Goal: Task Accomplishment & Management: Manage account settings

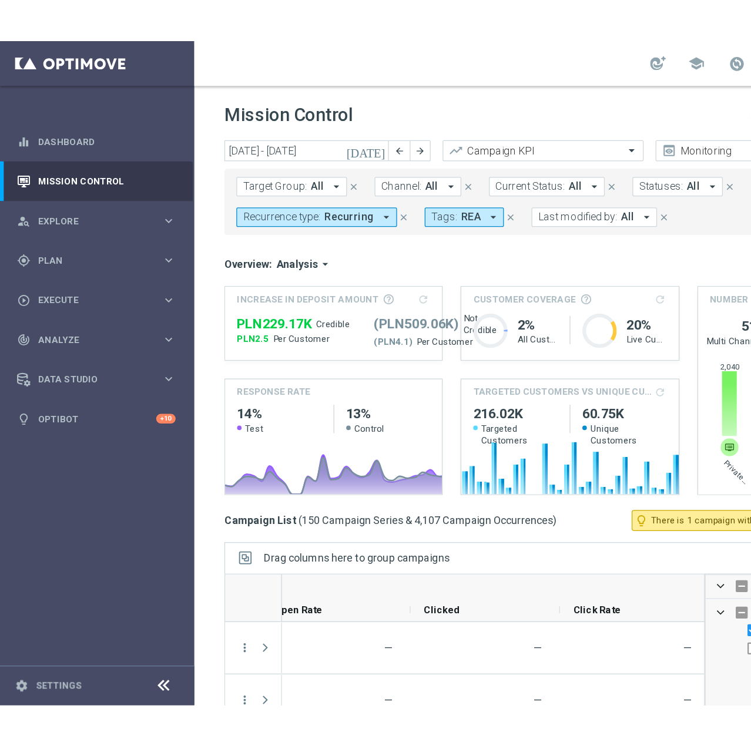
scroll to position [0, 2372]
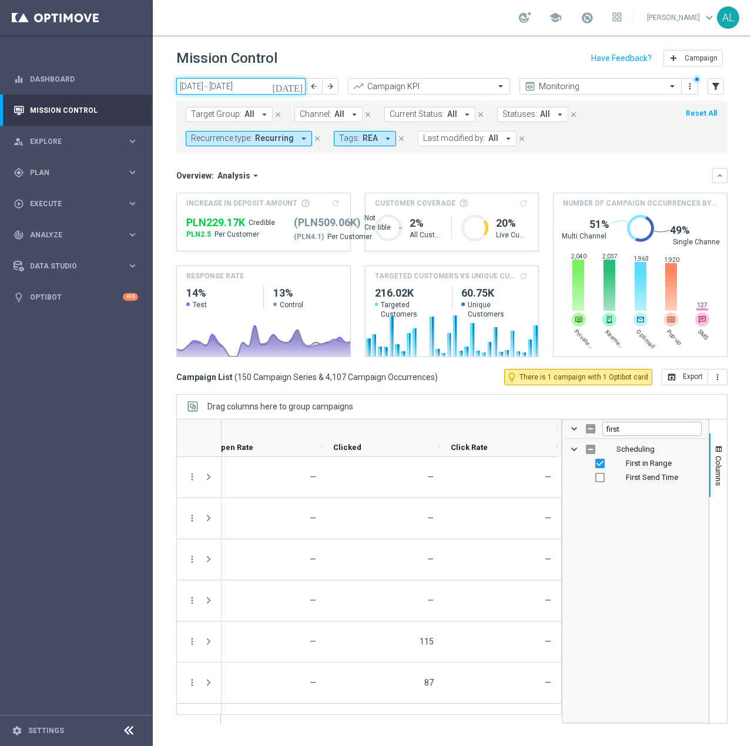
click at [234, 86] on input "01 Sep 2025 - 30 Sep 2025" at bounding box center [240, 86] width 129 height 16
click at [498, 173] on div "Overview: Analysis arrow_drop_down" at bounding box center [444, 175] width 536 height 11
click at [334, 113] on span "All" at bounding box center [339, 114] width 10 height 10
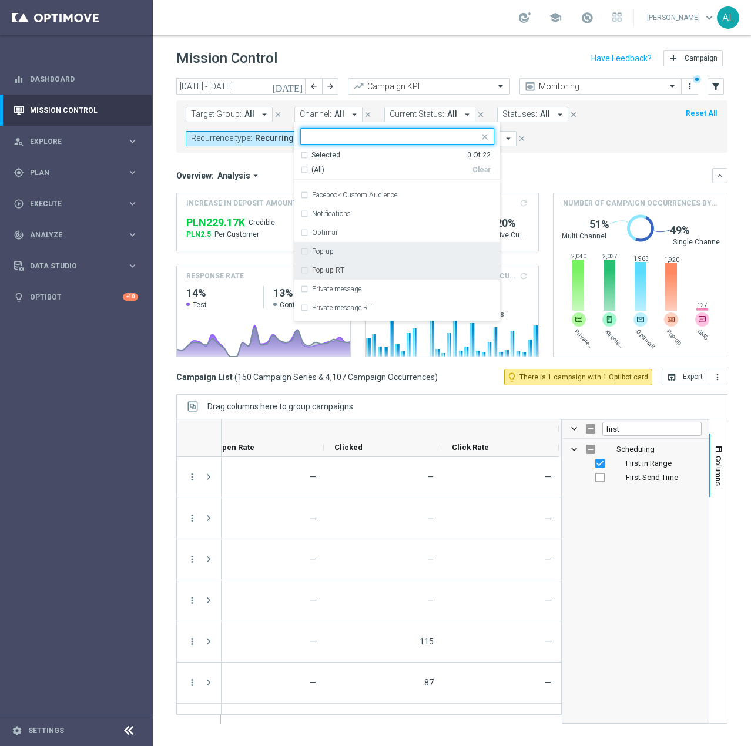
scroll to position [163, 0]
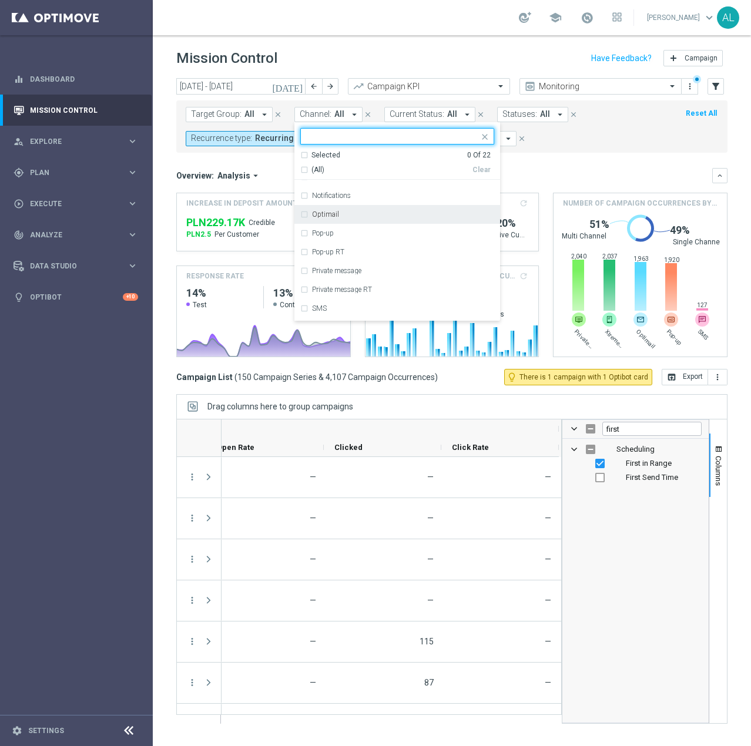
click at [368, 209] on div "Optimail" at bounding box center [397, 214] width 194 height 19
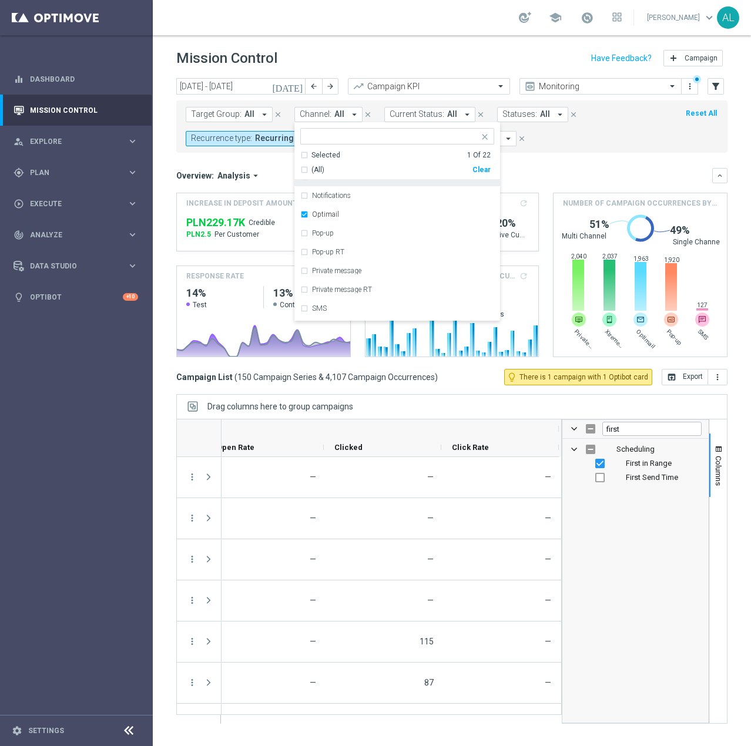
click at [590, 156] on mini-dashboard "Overview: Analysis arrow_drop_down keyboard_arrow_down Increase In Deposit Amou…" at bounding box center [451, 261] width 551 height 216
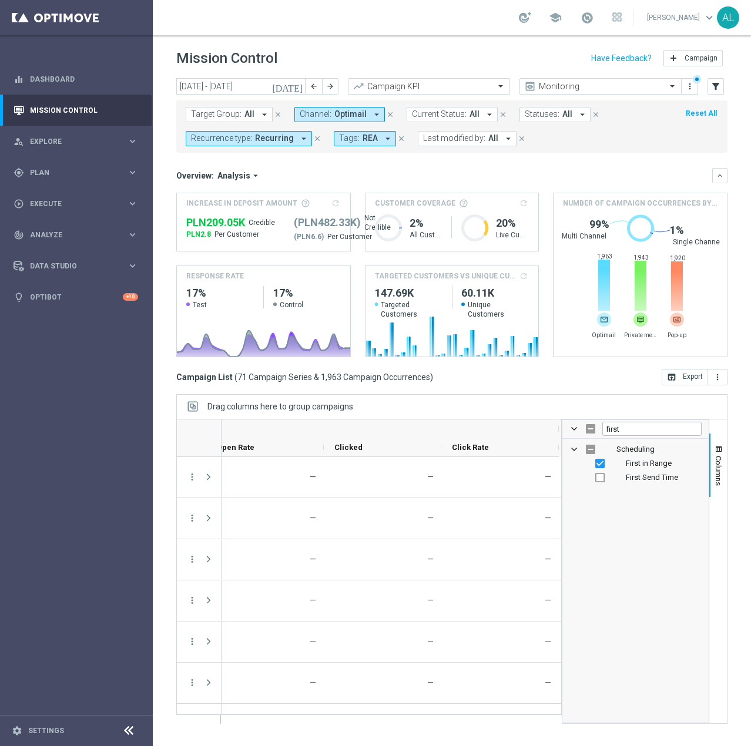
click at [322, 112] on span "Channel:" at bounding box center [316, 114] width 32 height 10
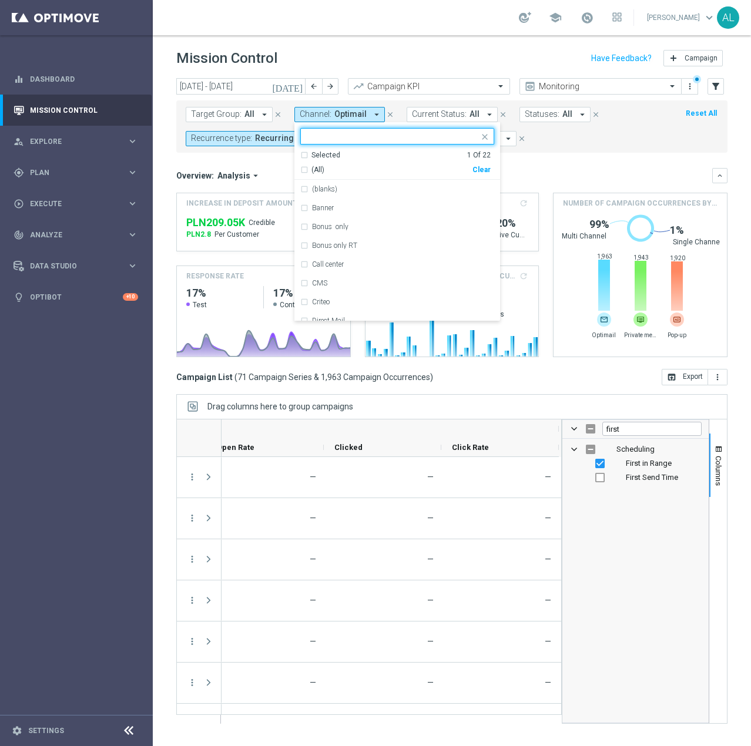
click at [477, 163] on div "(All) Clear" at bounding box center [395, 167] width 190 height 15
click at [0, 0] on div "Clear" at bounding box center [0, 0] width 0 height 0
click at [397, 145] on ng-select "Selected 0 Of 22 (All) Clear (blanks) Banner Bonus only Bonus only RT Call cent…" at bounding box center [397, 224] width 206 height 193
click at [392, 140] on input "text" at bounding box center [393, 137] width 172 height 10
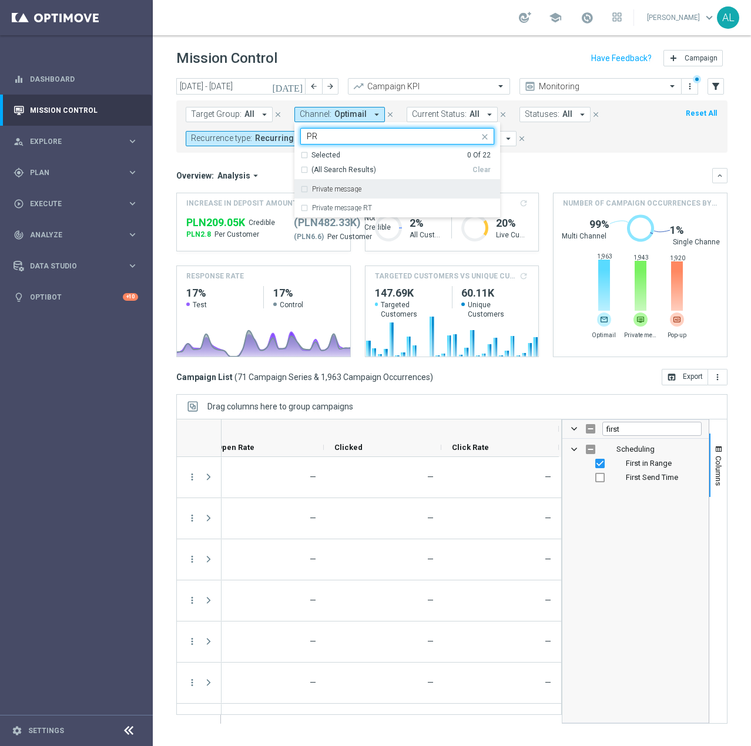
click at [375, 185] on div "Private message" at bounding box center [397, 189] width 194 height 19
type input "PR"
click at [590, 179] on div "Overview: Analysis arrow_drop_down" at bounding box center [444, 175] width 536 height 11
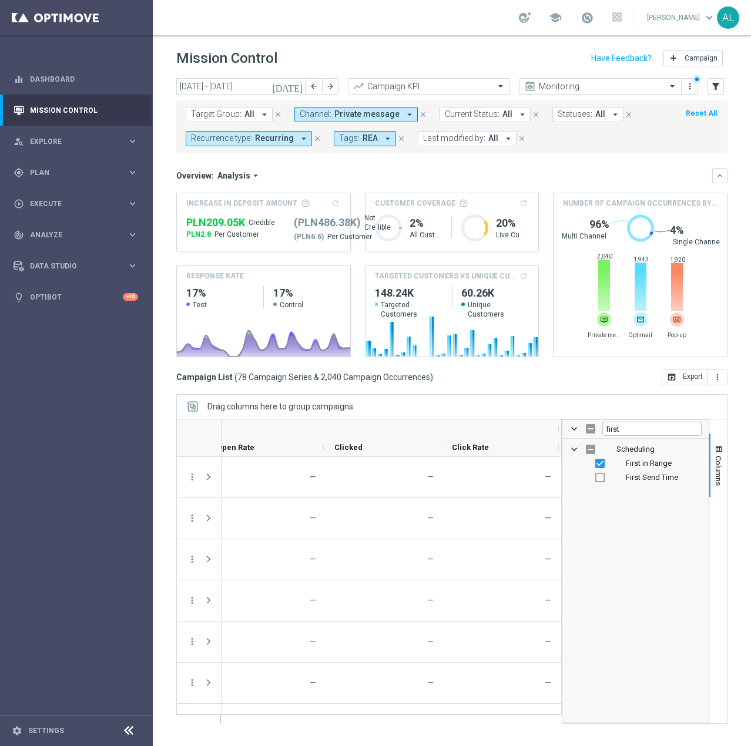
click at [369, 112] on span "Private message" at bounding box center [366, 114] width 65 height 10
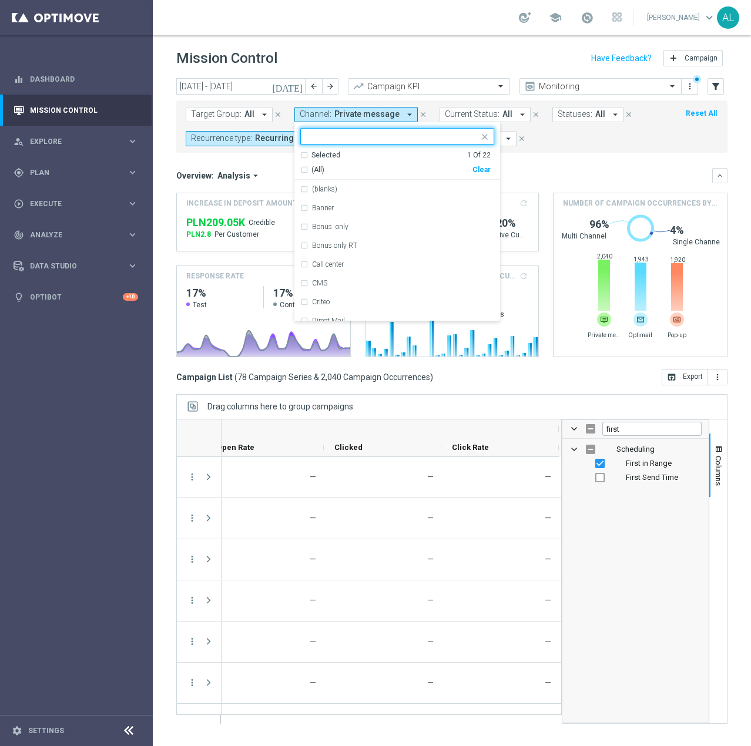
click at [0, 0] on div "Clear" at bounding box center [0, 0] width 0 height 0
drag, startPoint x: 421, startPoint y: 147, endPoint x: 416, endPoint y: 139, distance: 9.7
click at [420, 147] on ng-select "Selected 0 Of 22 (All) Clear (blanks) Banner Bonus only Bonus only RT Call cent…" at bounding box center [397, 224] width 206 height 193
click at [416, 139] on input "text" at bounding box center [393, 137] width 172 height 10
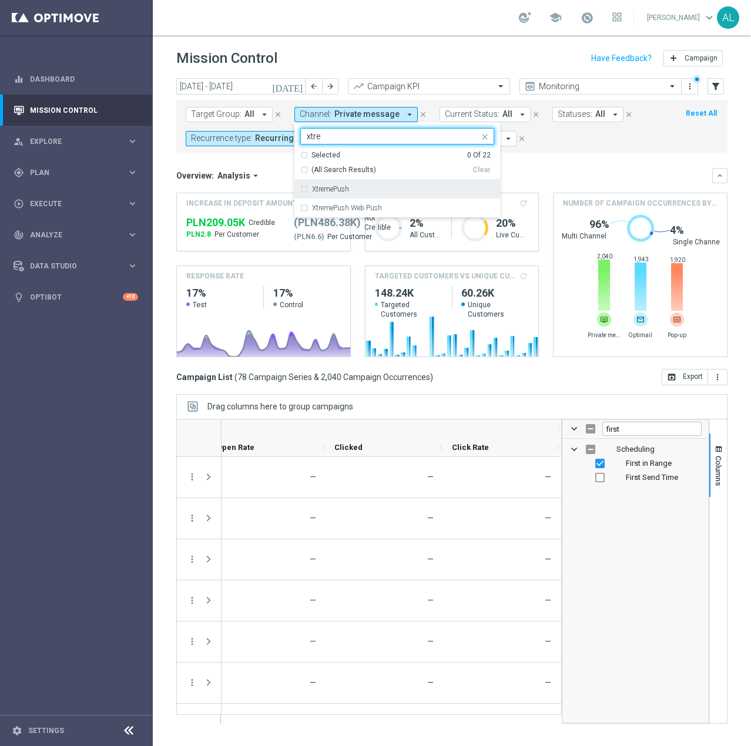
type input "xtre"
click at [590, 180] on div "Overview: Analysis arrow_drop_down" at bounding box center [444, 175] width 536 height 11
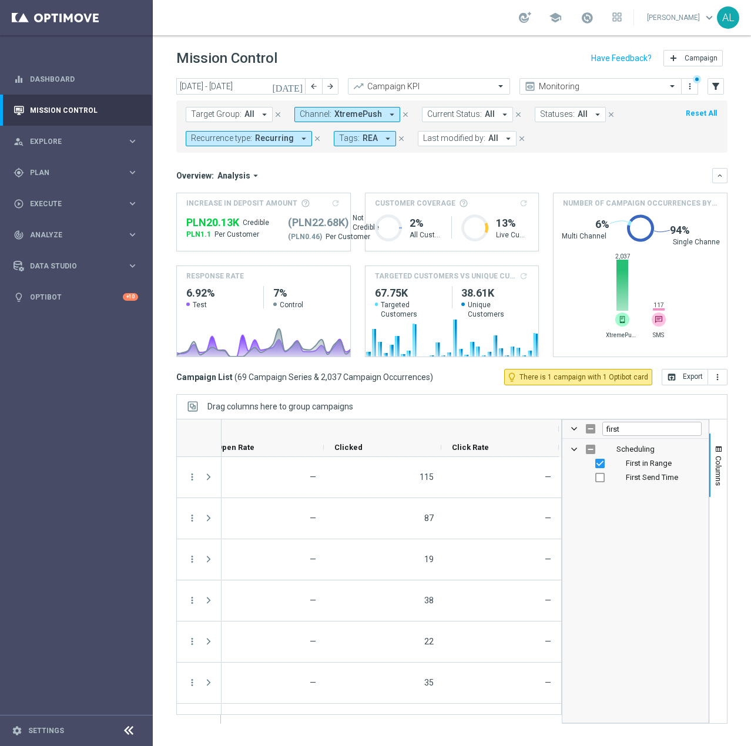
click at [359, 116] on span "XtremePush" at bounding box center [358, 114] width 48 height 10
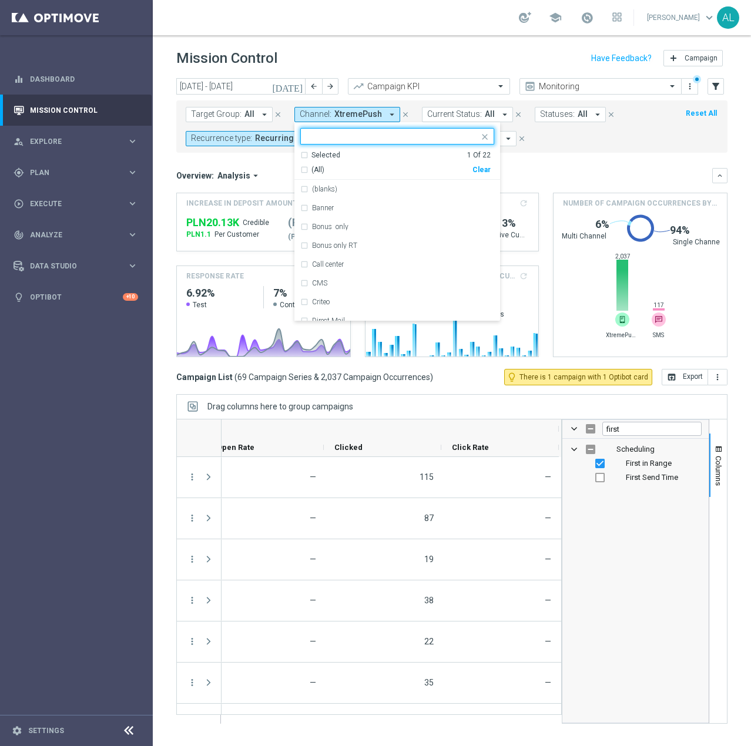
click at [0, 0] on div "Clear" at bounding box center [0, 0] width 0 height 0
click at [322, 132] on input "text" at bounding box center [393, 137] width 172 height 10
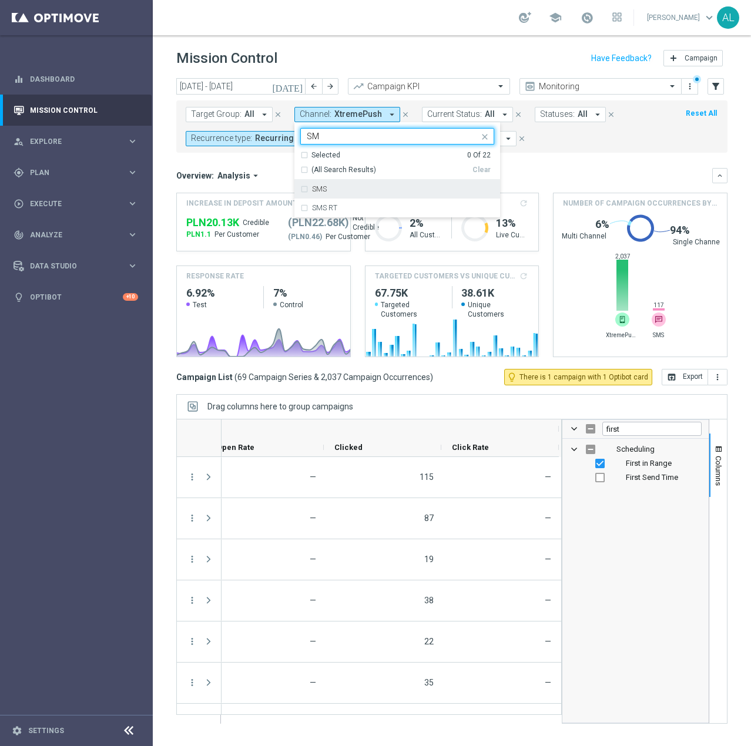
click at [342, 183] on div "SMS" at bounding box center [397, 189] width 194 height 19
type input "SM"
click at [590, 152] on div "Target Group: All arrow_drop_down close Channel: XtremePush arrow_drop_down SMS…" at bounding box center [451, 126] width 551 height 52
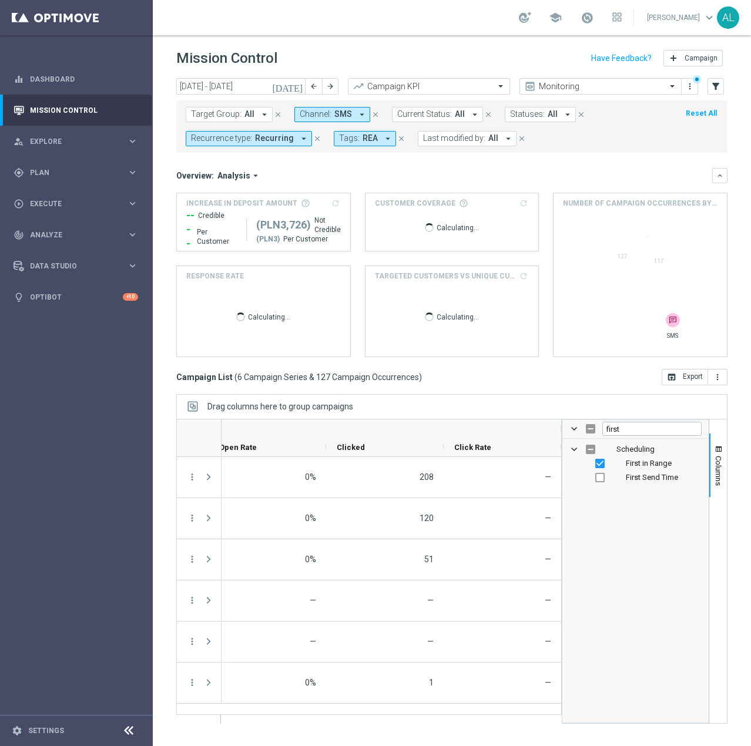
scroll to position [0, 2368]
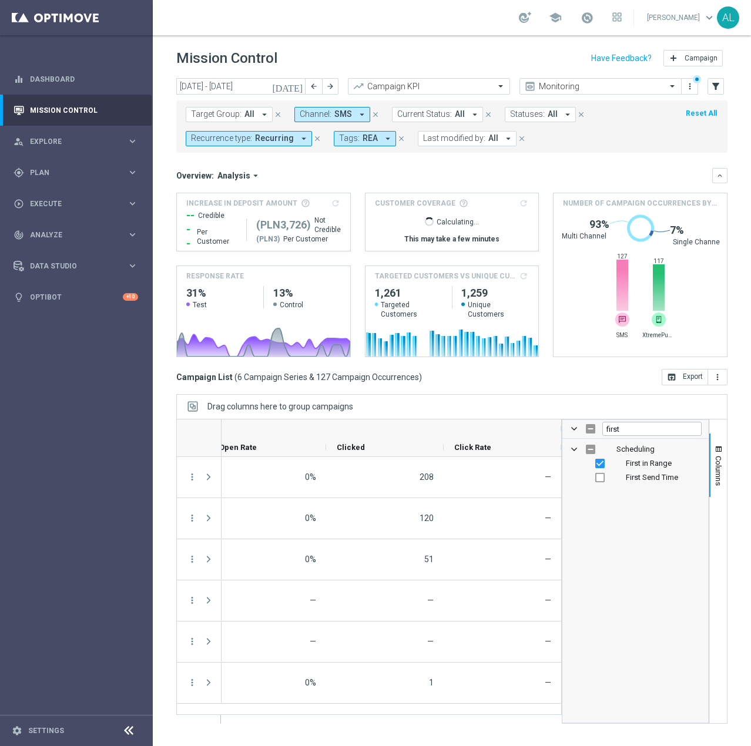
click at [263, 132] on button "Recurrence type: Recurring arrow_drop_down" at bounding box center [249, 138] width 126 height 15
click at [231, 206] on label "Non-Recurring" at bounding box center [225, 203] width 45 height 7
click at [223, 220] on label "Recurring" at bounding box center [218, 222] width 30 height 7
click at [353, 172] on div "Overview: Analysis arrow_drop_down" at bounding box center [444, 175] width 536 height 11
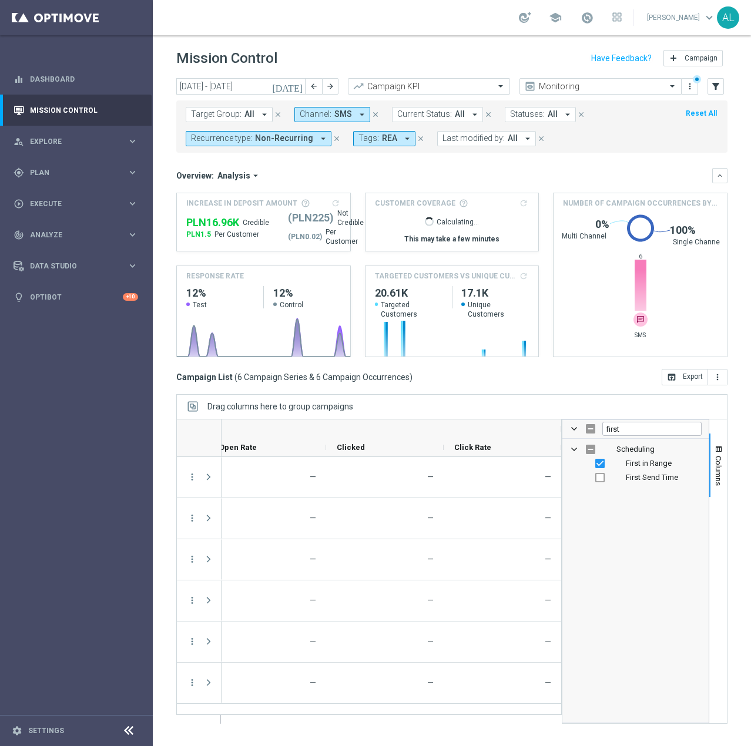
click at [335, 115] on span "SMS" at bounding box center [343, 114] width 18 height 10
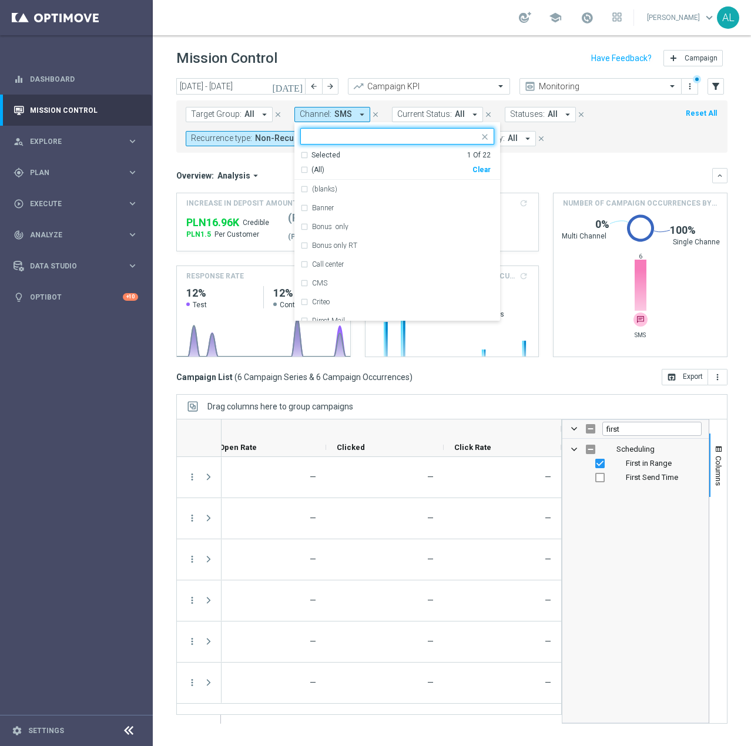
click at [0, 0] on div "Clear" at bounding box center [0, 0] width 0 height 0
click at [398, 140] on input "text" at bounding box center [393, 137] width 172 height 10
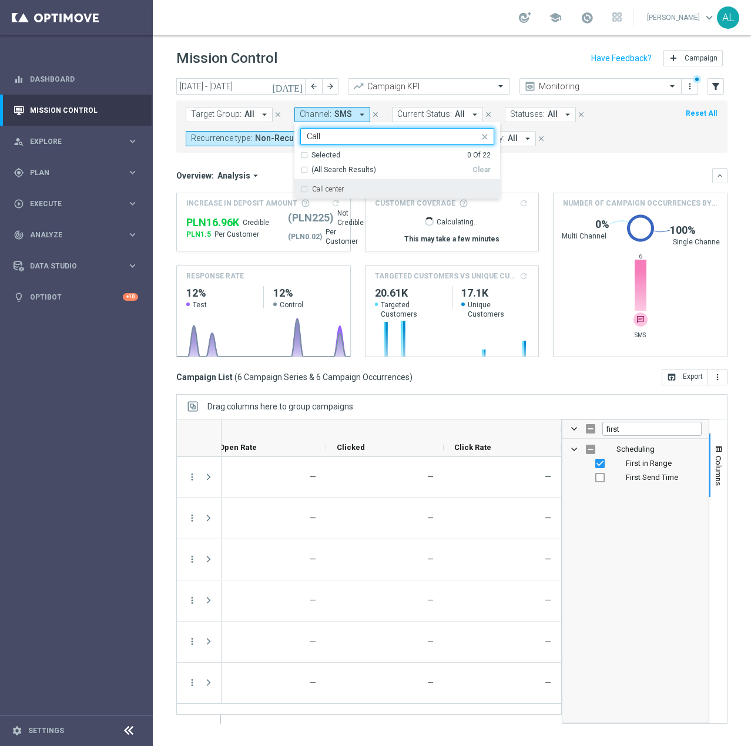
click at [388, 186] on div "Call center" at bounding box center [403, 189] width 182 height 7
type input "Call"
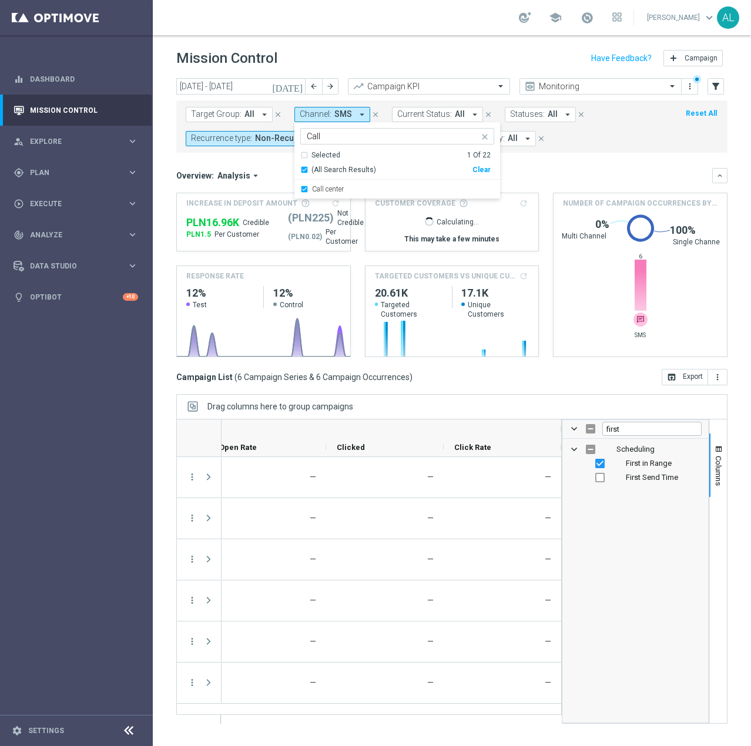
drag, startPoint x: 617, startPoint y: 176, endPoint x: 613, endPoint y: 170, distance: 7.1
click at [590, 173] on div "Overview: Analysis arrow_drop_down" at bounding box center [444, 175] width 536 height 11
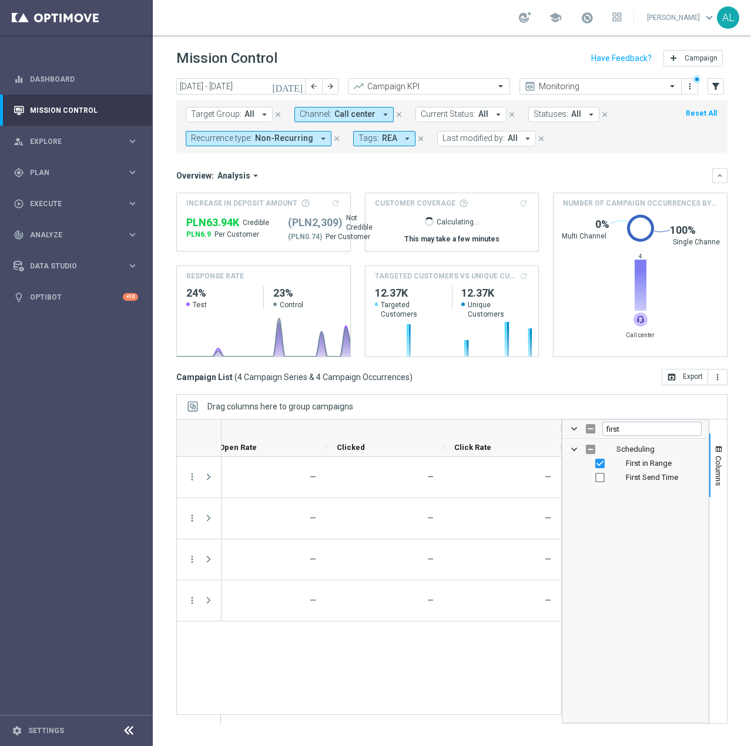
click at [350, 125] on form "Target Group: All arrow_drop_down close Channel: Call center arrow_drop_down cl…" at bounding box center [426, 126] width 480 height 39
click at [352, 118] on span "Call center" at bounding box center [354, 114] width 41 height 10
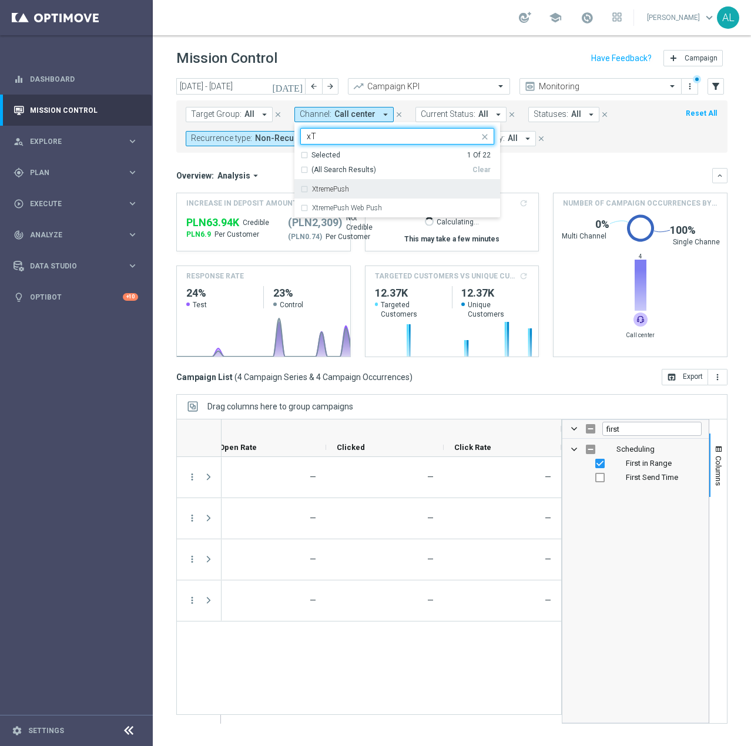
click at [358, 182] on div "XtremePush" at bounding box center [397, 189] width 194 height 19
type input "xT"
click at [0, 0] on div "Clear" at bounding box center [0, 0] width 0 height 0
click at [332, 137] on input "xT" at bounding box center [393, 137] width 172 height 10
click at [334, 137] on input "xT" at bounding box center [393, 137] width 172 height 10
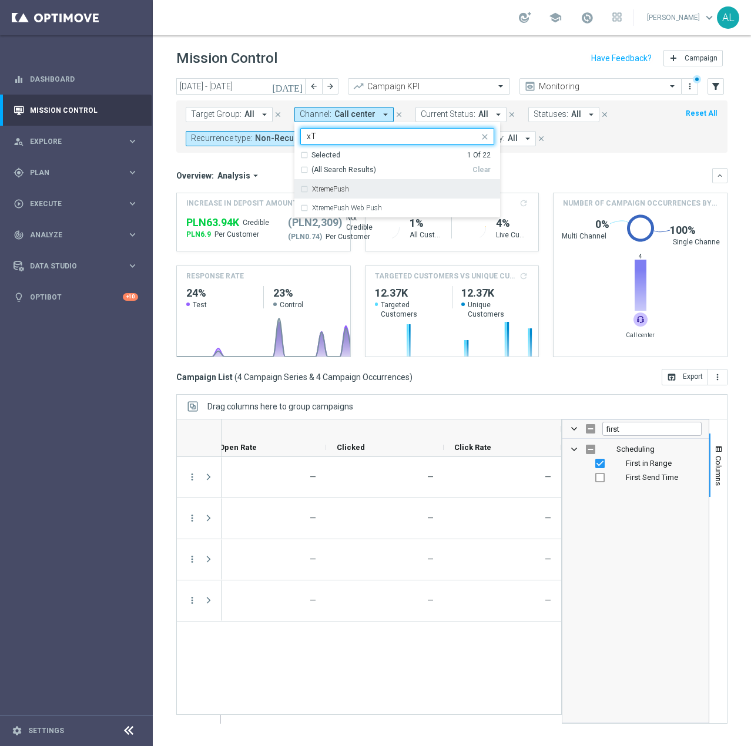
drag, startPoint x: 357, startPoint y: 193, endPoint x: 608, endPoint y: 172, distance: 251.8
click at [358, 193] on div "XtremePush" at bounding box center [397, 189] width 194 height 19
click at [590, 172] on div "Overview: Analysis arrow_drop_down" at bounding box center [444, 175] width 536 height 11
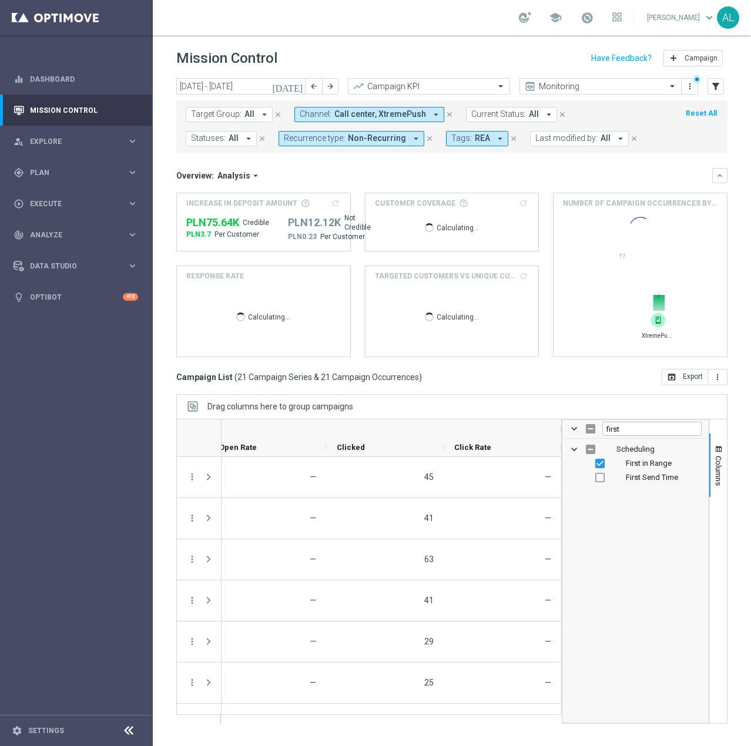
click at [365, 109] on button "Channel: Call center, XtremePush arrow_drop_down" at bounding box center [369, 114] width 150 height 15
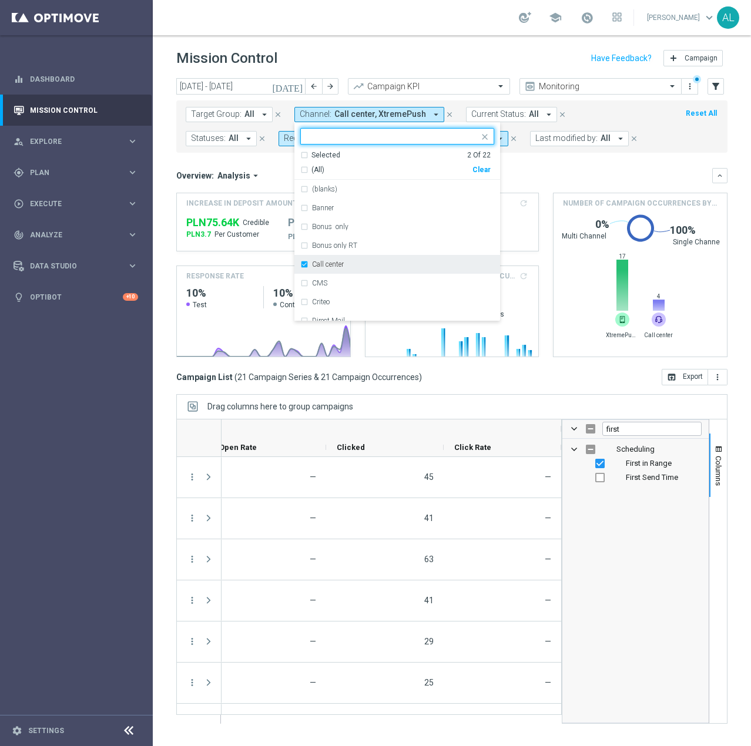
click at [305, 264] on div "Call center" at bounding box center [397, 264] width 194 height 19
click at [590, 149] on div "Target Group: All arrow_drop_down close Channel: Call center, XtremePush arrow_…" at bounding box center [451, 126] width 551 height 52
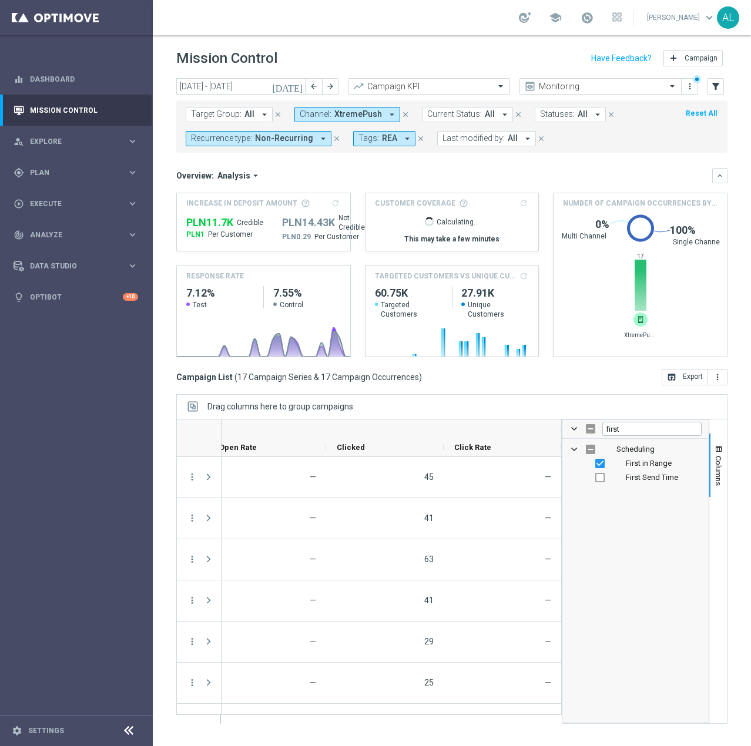
click at [327, 116] on span "Channel:" at bounding box center [316, 114] width 32 height 10
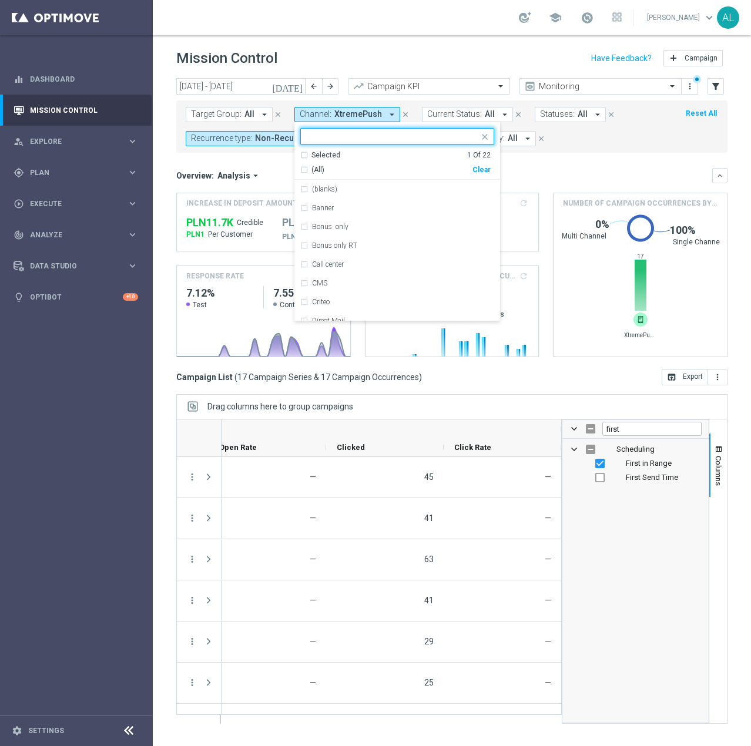
click at [0, 0] on div "Clear" at bounding box center [0, 0] width 0 height 0
click at [401, 133] on input "text" at bounding box center [393, 137] width 172 height 10
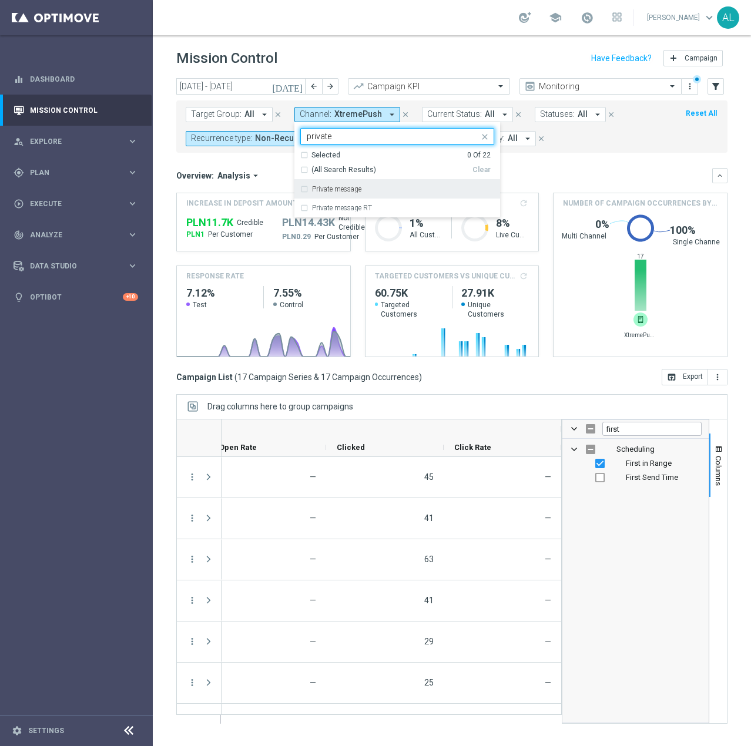
click at [347, 189] on label "Private message" at bounding box center [336, 189] width 49 height 7
type input "private"
click at [590, 170] on div "Overview: Analysis arrow_drop_down" at bounding box center [444, 175] width 536 height 11
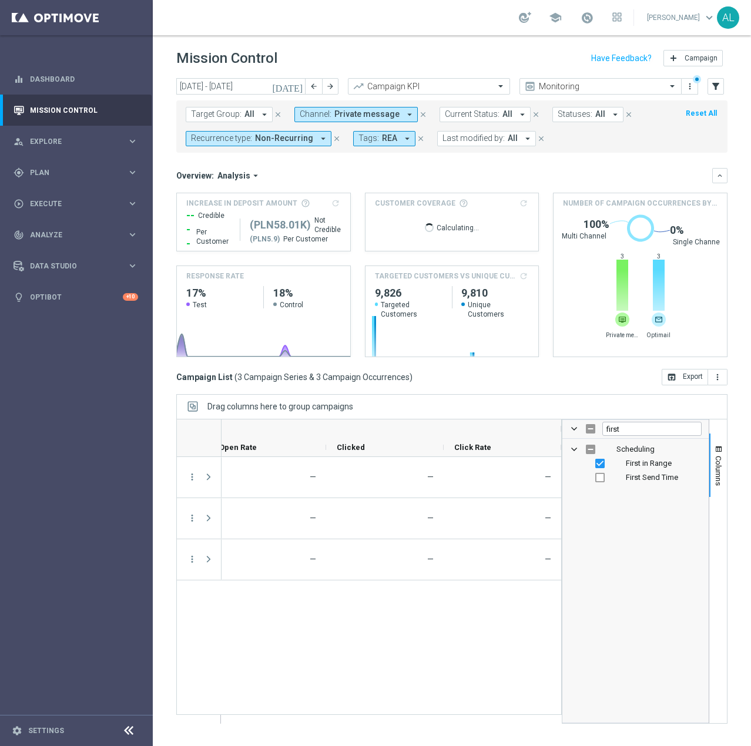
click at [336, 118] on span "Private message" at bounding box center [366, 114] width 65 height 10
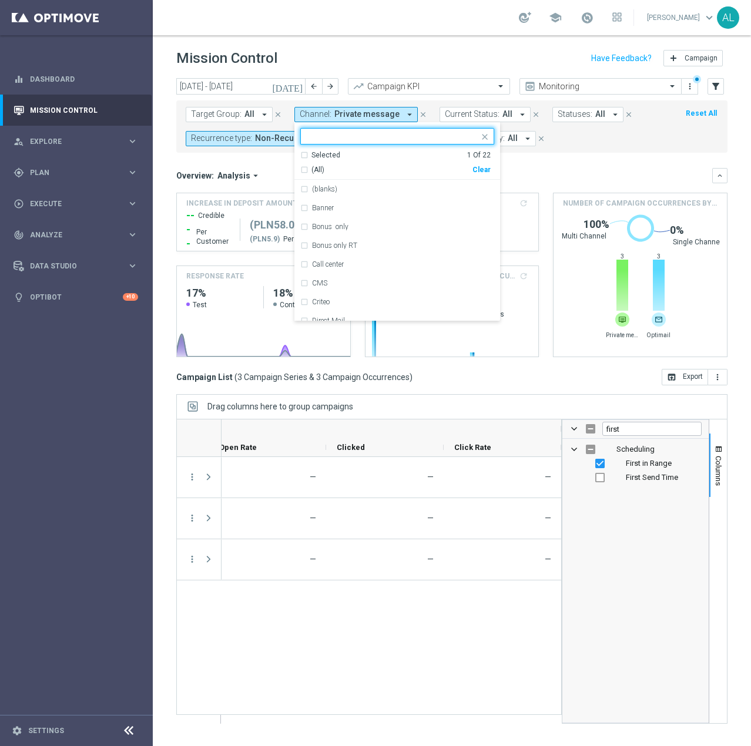
click at [0, 0] on div "Clear" at bounding box center [0, 0] width 0 height 0
click at [408, 137] on input "text" at bounding box center [393, 137] width 172 height 10
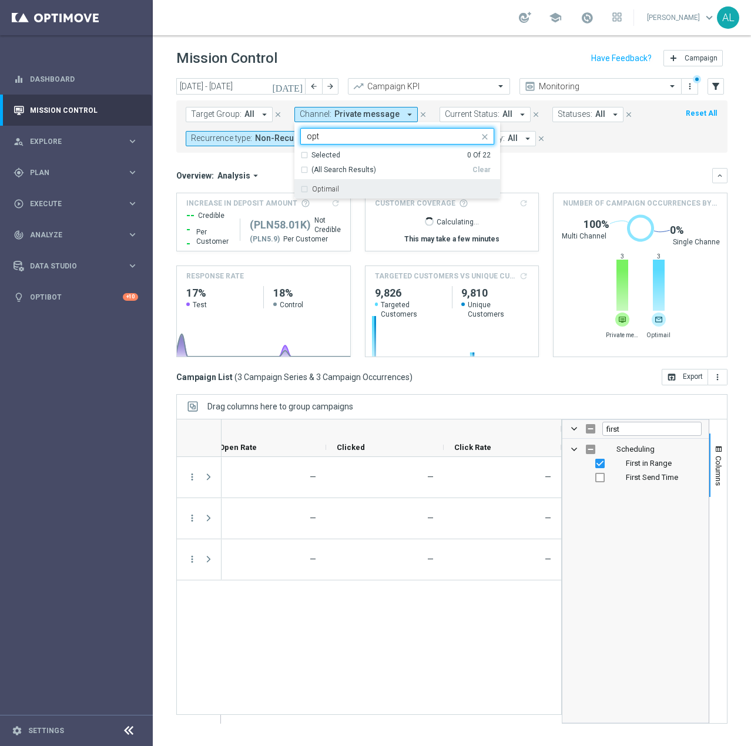
click at [374, 189] on div "Optimail" at bounding box center [403, 189] width 182 height 7
type input "opt"
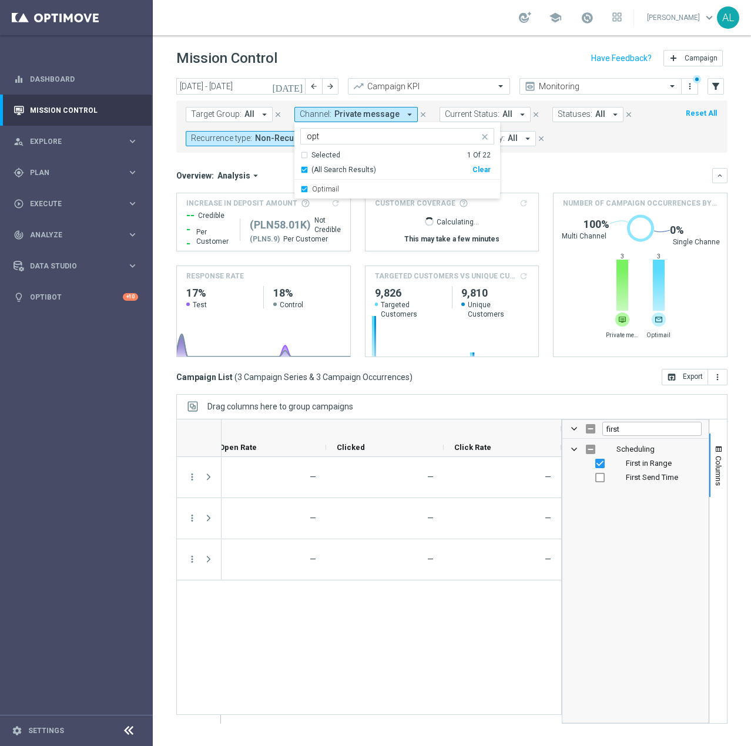
click at [554, 172] on div "Overview: Analysis arrow_drop_down" at bounding box center [444, 175] width 536 height 11
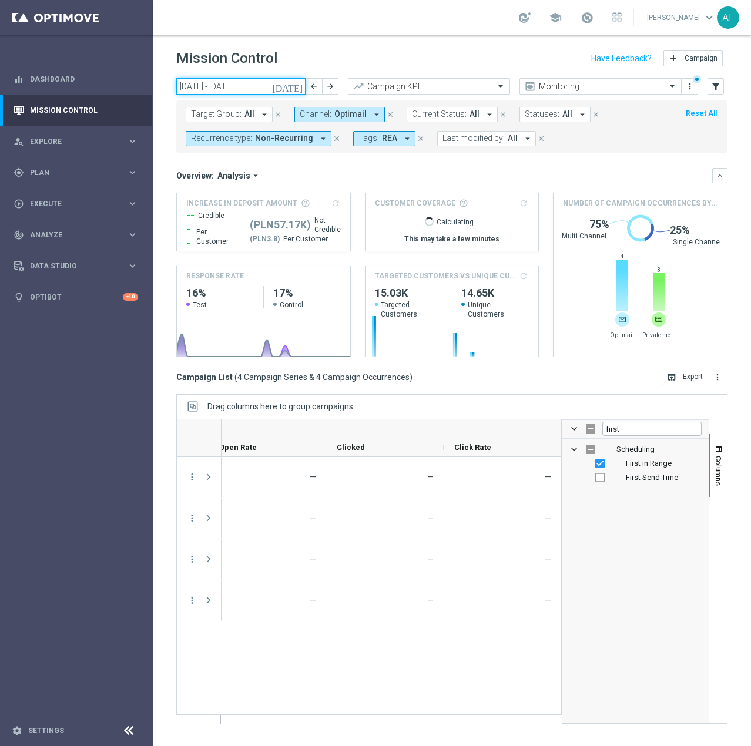
click at [216, 92] on input "01 Sep 2025 - 30 Sep 2025" at bounding box center [240, 86] width 129 height 16
click at [226, 87] on input "01 Sep 2025 - 30 Sep 2025" at bounding box center [240, 86] width 129 height 16
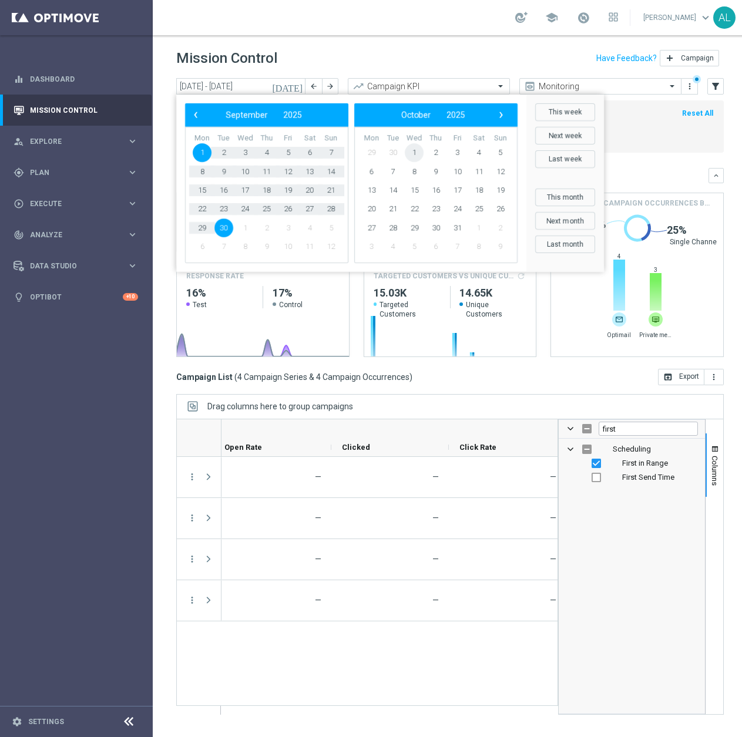
click at [416, 151] on span "1" at bounding box center [414, 152] width 19 height 19
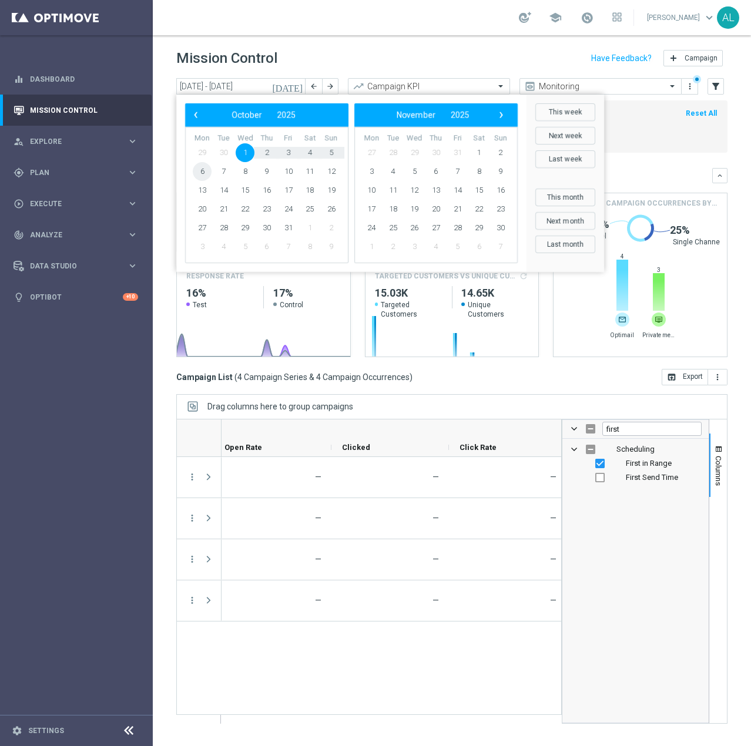
click at [204, 170] on span "6" at bounding box center [202, 171] width 19 height 19
type input "01 Oct 2025 - 06 Oct 2025"
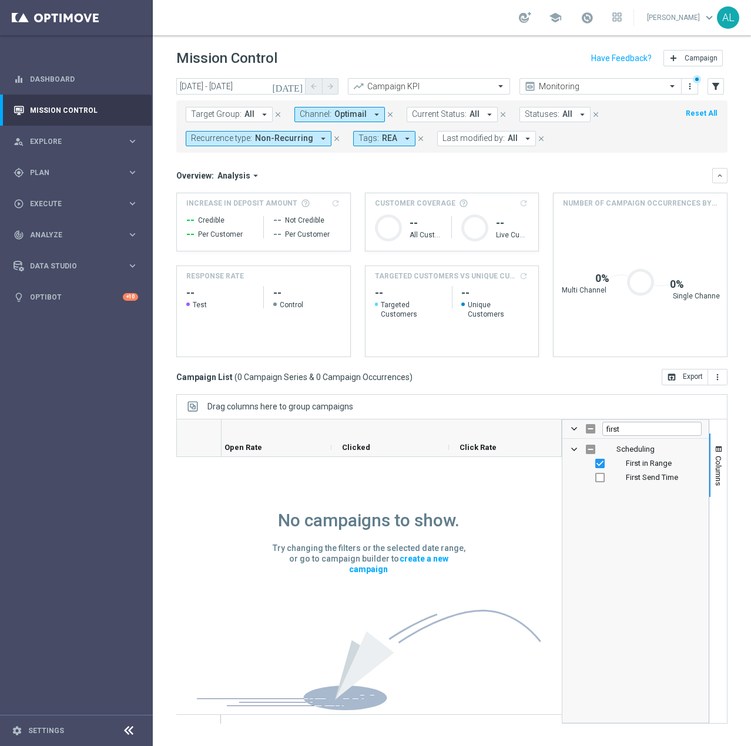
click at [357, 115] on span "Optimail" at bounding box center [350, 114] width 32 height 10
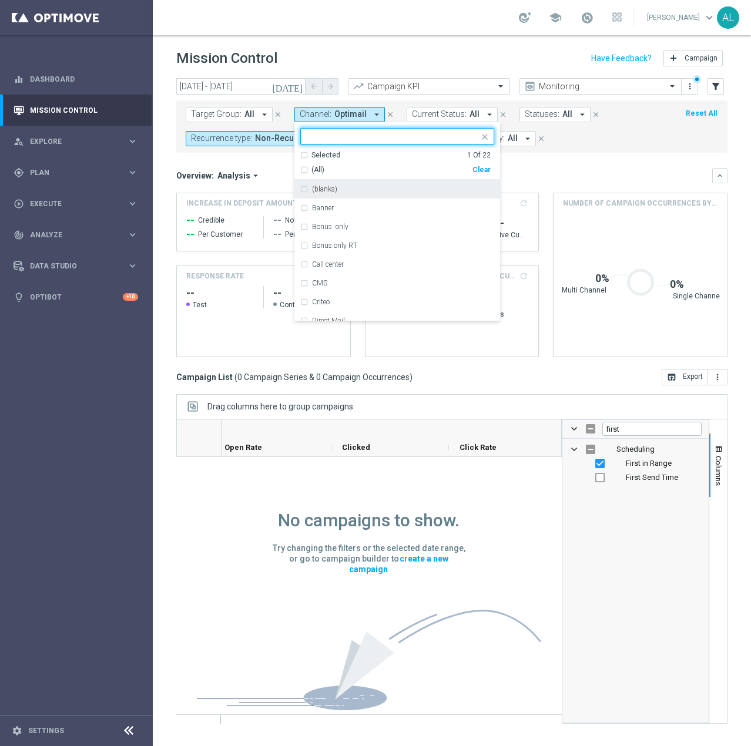
click at [358, 135] on input "text" at bounding box center [393, 137] width 172 height 10
click at [0, 0] on div "Clear" at bounding box center [0, 0] width 0 height 0
click at [404, 136] on input "text" at bounding box center [393, 137] width 172 height 10
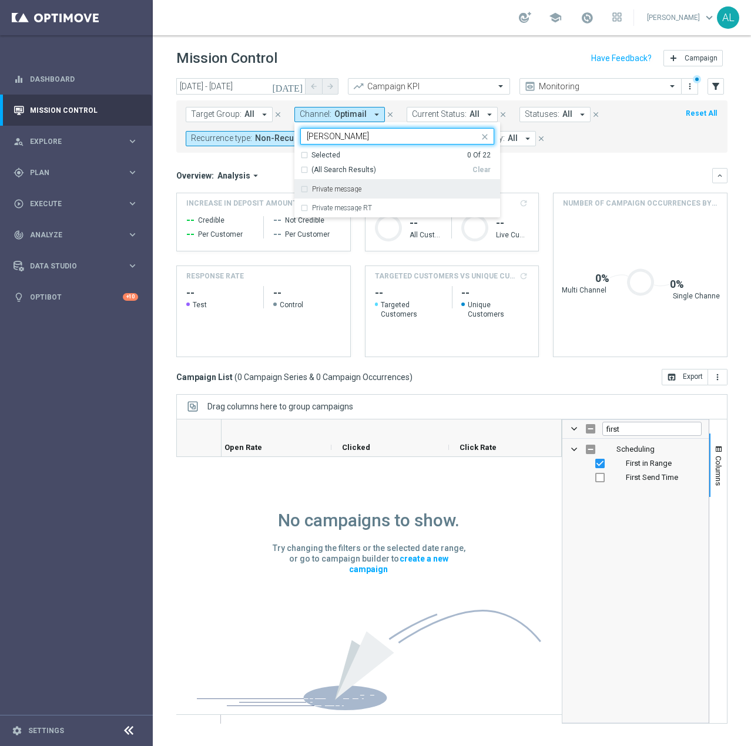
click at [400, 182] on div "Private message" at bounding box center [397, 189] width 194 height 19
type input "priva"
click at [545, 172] on div "Overview: Analysis arrow_drop_down" at bounding box center [444, 175] width 536 height 11
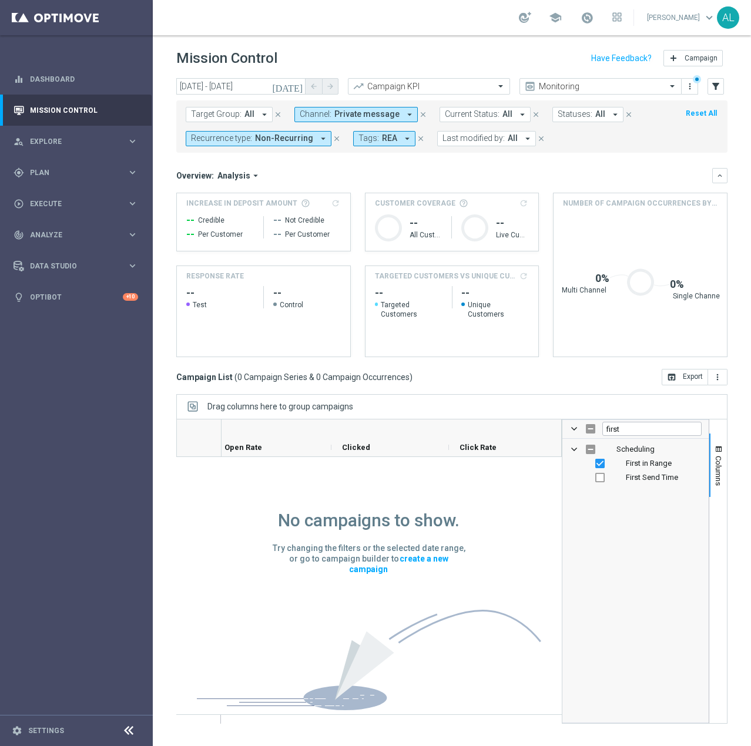
click at [365, 115] on span "Private message" at bounding box center [366, 114] width 65 height 10
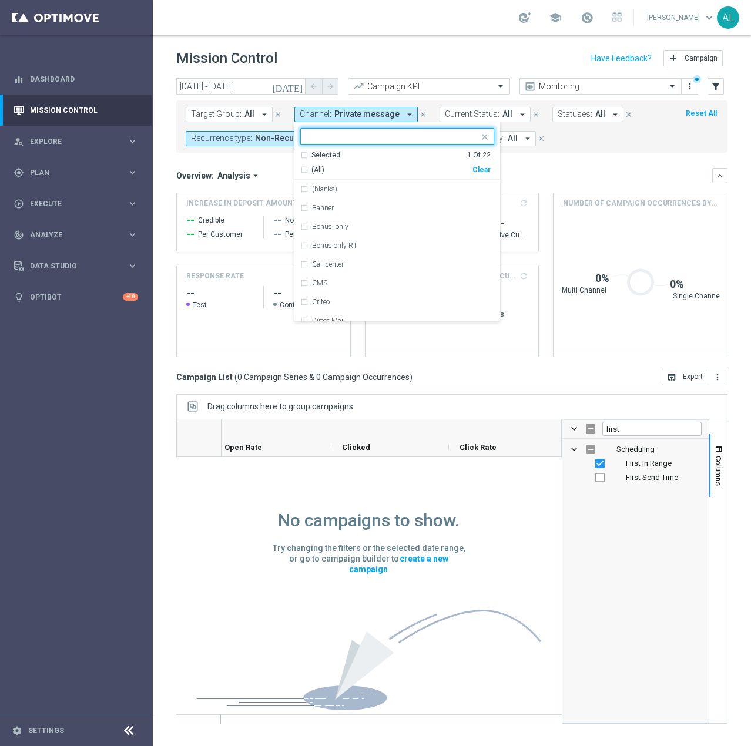
click at [349, 140] on input "text" at bounding box center [393, 137] width 172 height 10
type input "p"
click at [0, 0] on div "Clear" at bounding box center [0, 0] width 0 height 0
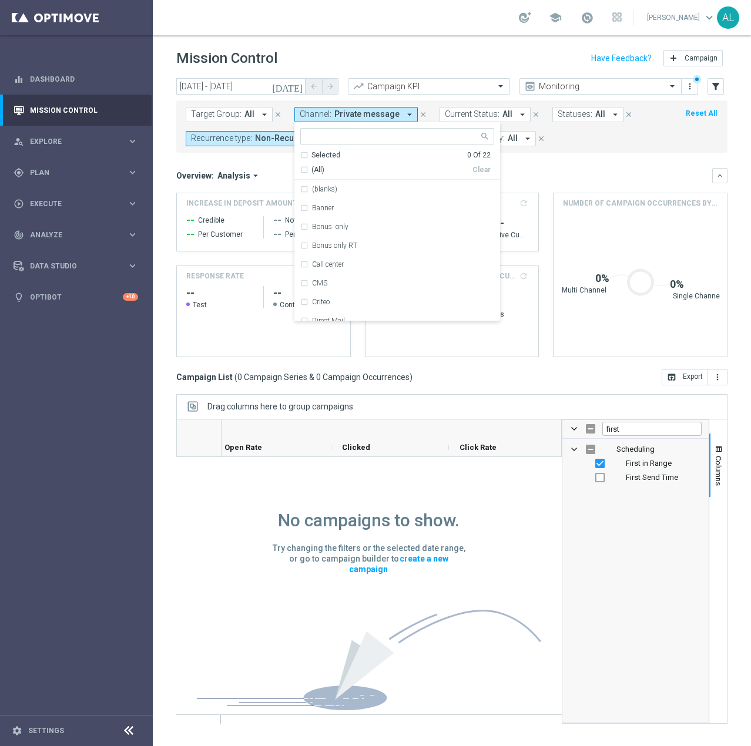
click at [378, 131] on div at bounding box center [390, 136] width 178 height 15
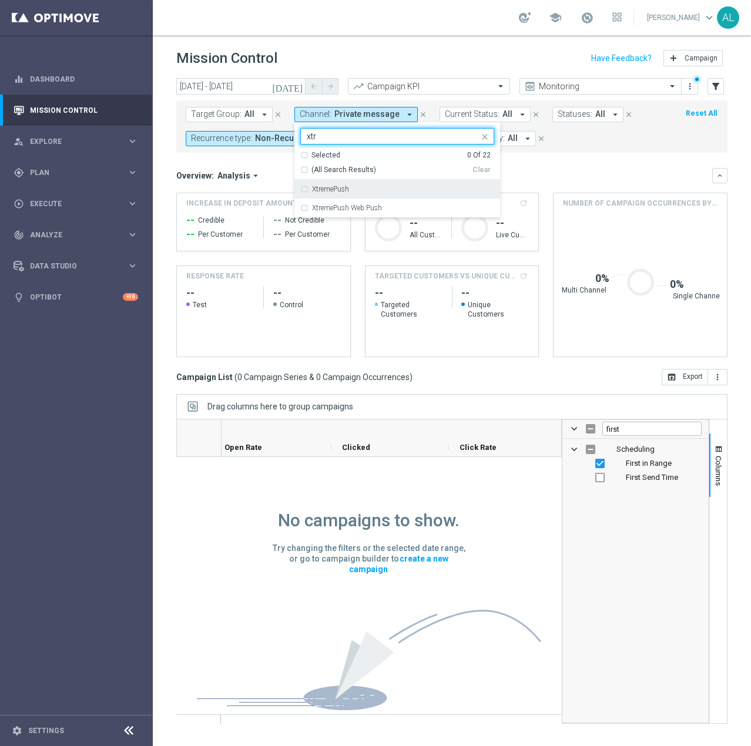
click at [371, 185] on div "XtremePush" at bounding box center [397, 189] width 194 height 19
type input "xtr"
click at [517, 165] on mini-dashboard "Overview: Analysis arrow_drop_down keyboard_arrow_down Increase In Deposit Amou…" at bounding box center [451, 261] width 551 height 216
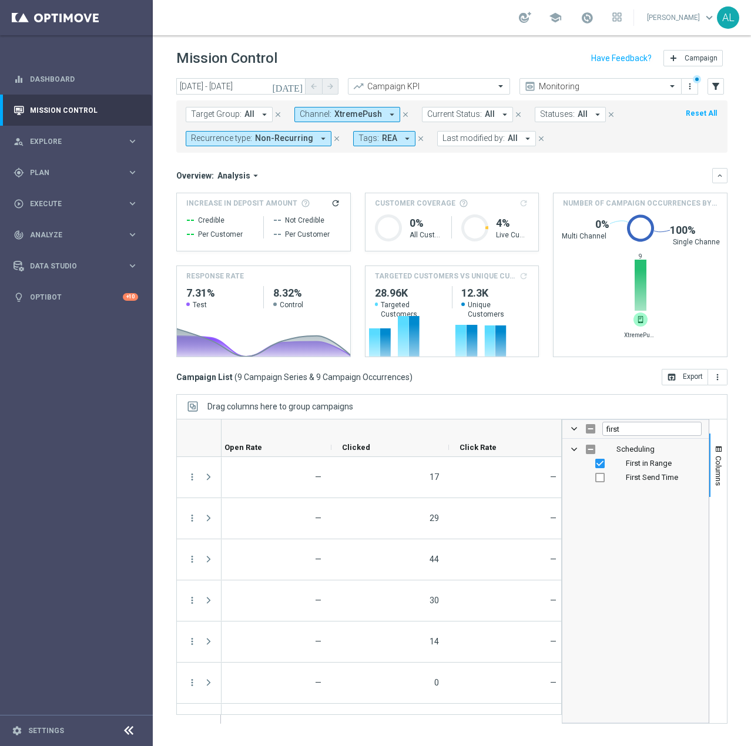
click at [353, 110] on span "XtremePush" at bounding box center [358, 114] width 48 height 10
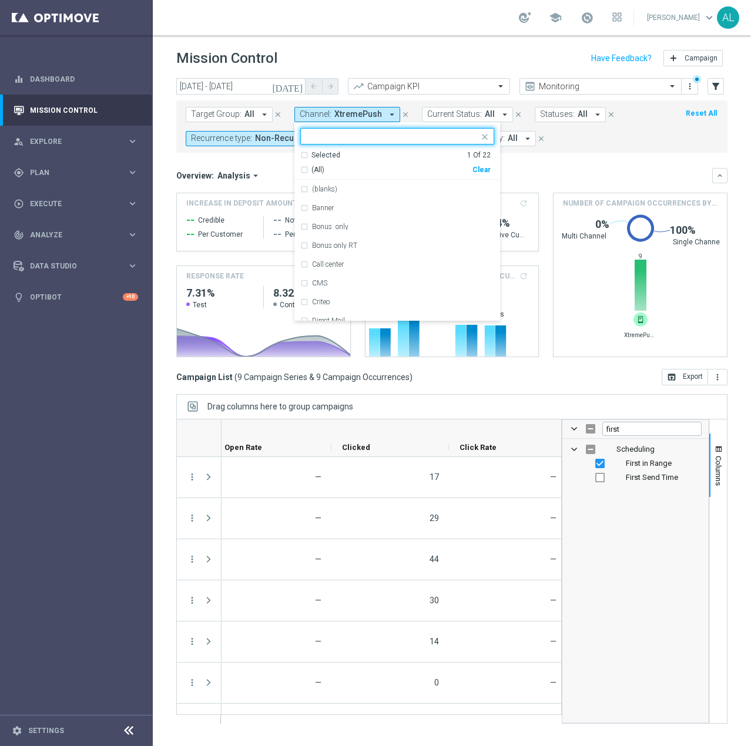
click at [0, 0] on div "Clear" at bounding box center [0, 0] width 0 height 0
click at [353, 132] on input "text" at bounding box center [393, 137] width 172 height 10
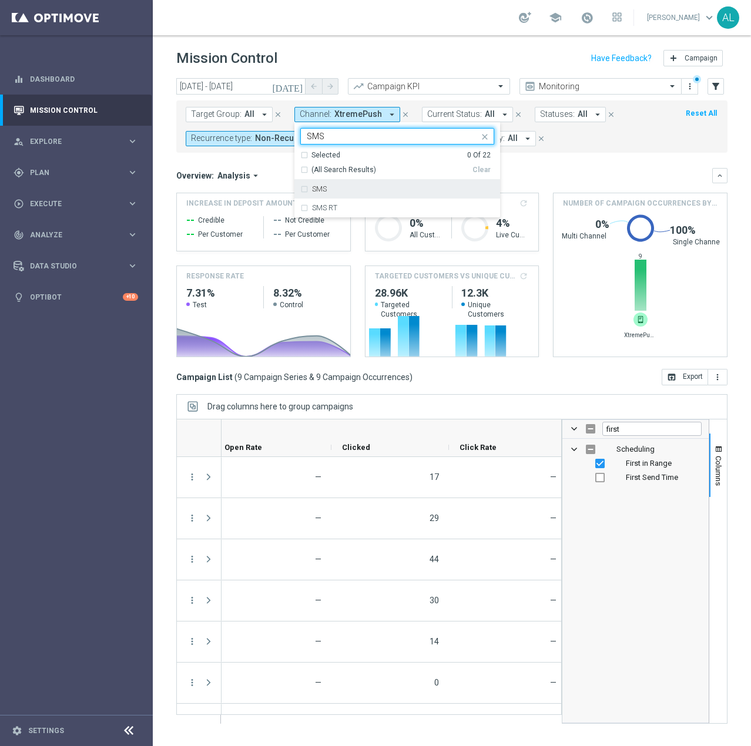
click at [377, 195] on div "SMS" at bounding box center [397, 189] width 194 height 19
type input "SMS"
click at [538, 146] on div "Last modified by: All arrow_drop_down close" at bounding box center [497, 138] width 120 height 15
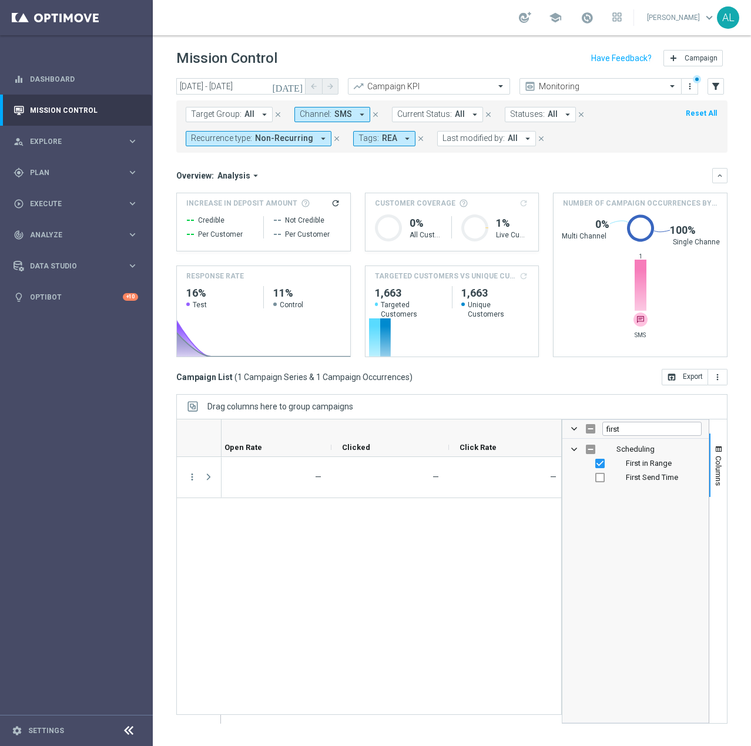
drag, startPoint x: 318, startPoint y: 113, endPoint x: 347, endPoint y: 116, distance: 28.4
click at [318, 113] on span "Channel:" at bounding box center [316, 114] width 32 height 10
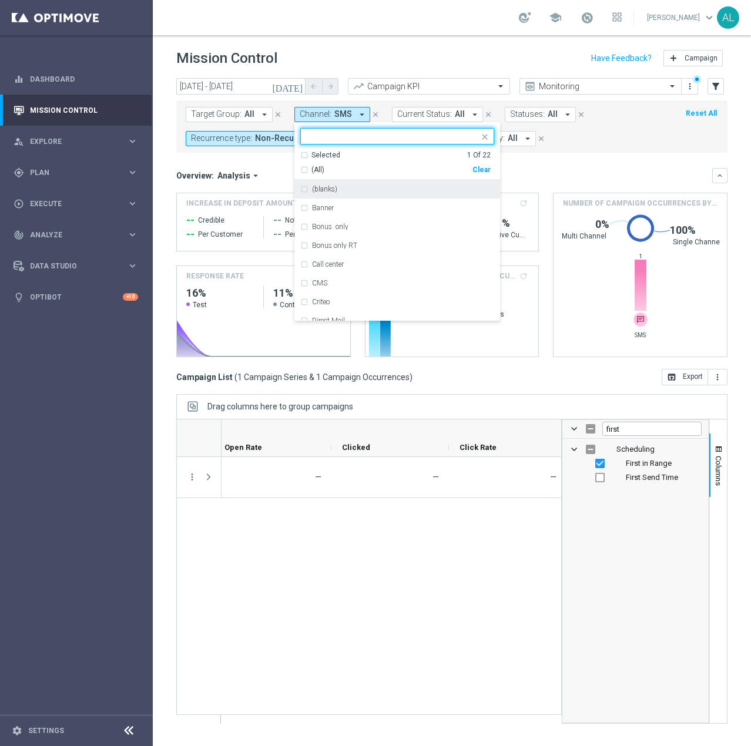
click at [478, 164] on div "(All) Clear" at bounding box center [395, 167] width 190 height 15
click at [0, 0] on div "Clear" at bounding box center [0, 0] width 0 height 0
click at [360, 128] on div at bounding box center [397, 136] width 194 height 16
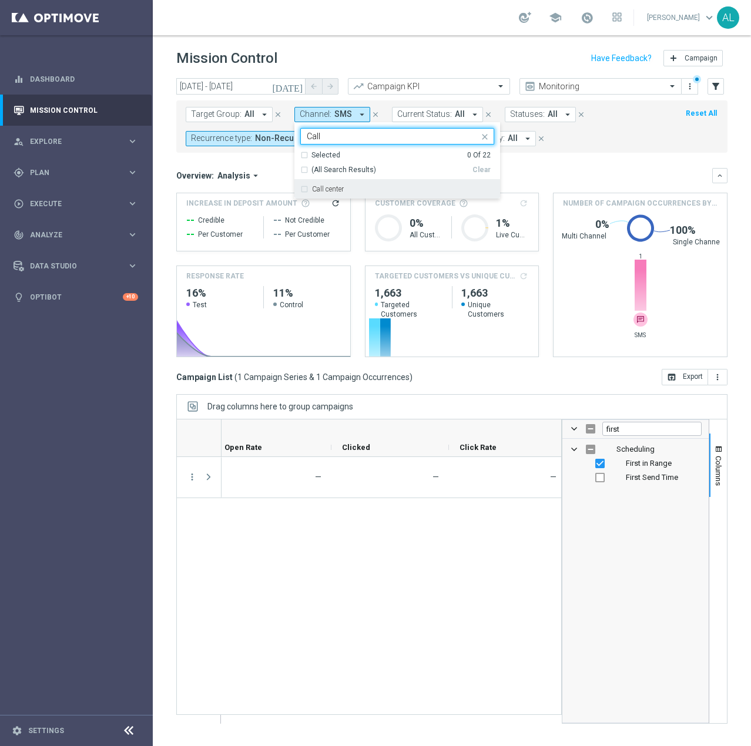
click at [354, 193] on div "Call center" at bounding box center [403, 189] width 182 height 7
type input "Call"
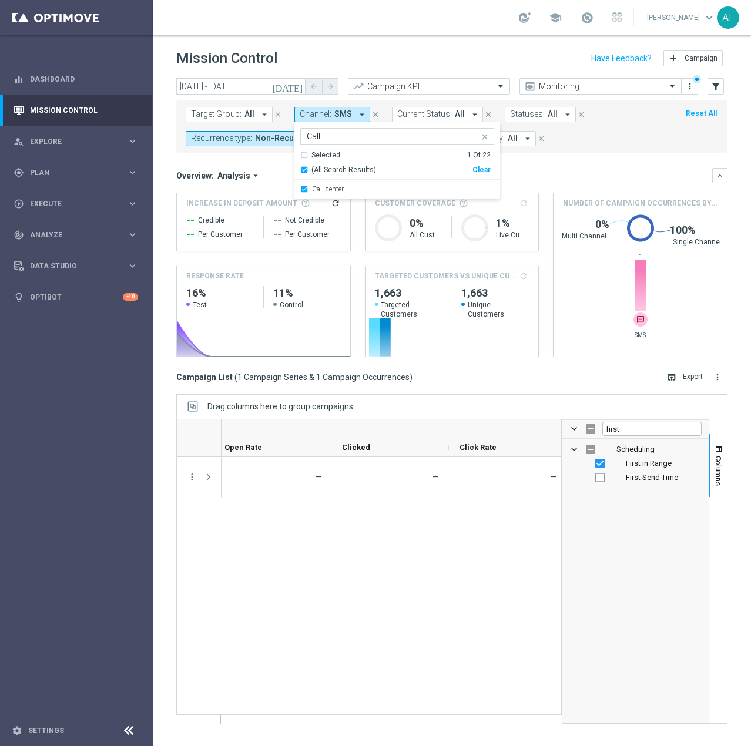
click at [590, 165] on mini-dashboard "Overview: Analysis arrow_drop_down keyboard_arrow_down Increase In Deposit Amou…" at bounding box center [451, 261] width 551 height 216
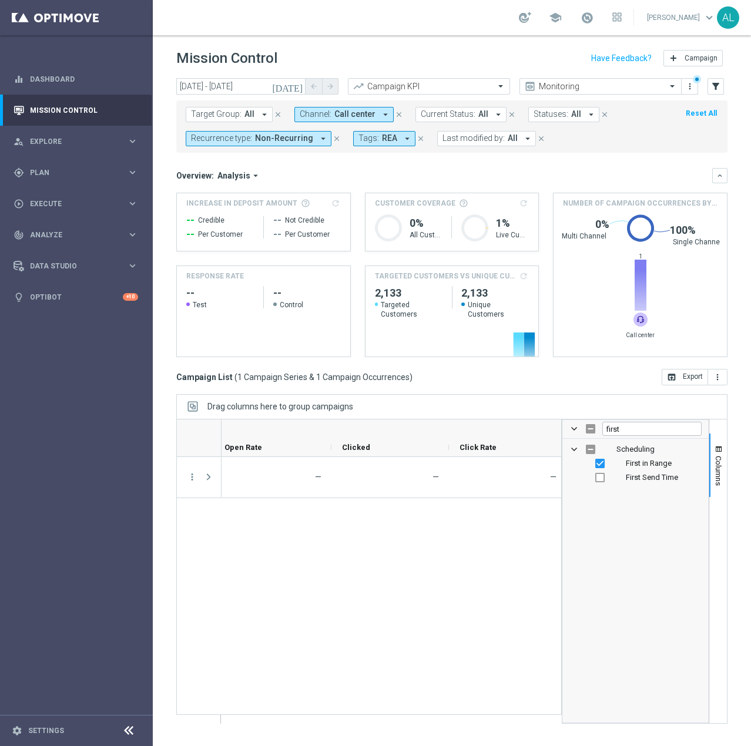
click at [252, 135] on button "Recurrence type: Non-Recurring arrow_drop_down" at bounding box center [259, 138] width 146 height 15
click at [239, 216] on div "Recurring" at bounding box center [233, 222] width 84 height 19
click at [247, 203] on label "Non-Recurring" at bounding box center [225, 203] width 45 height 7
click at [275, 182] on div "(All) Clear" at bounding box center [234, 184] width 96 height 20
click at [0, 0] on div "Clear" at bounding box center [0, 0] width 0 height 0
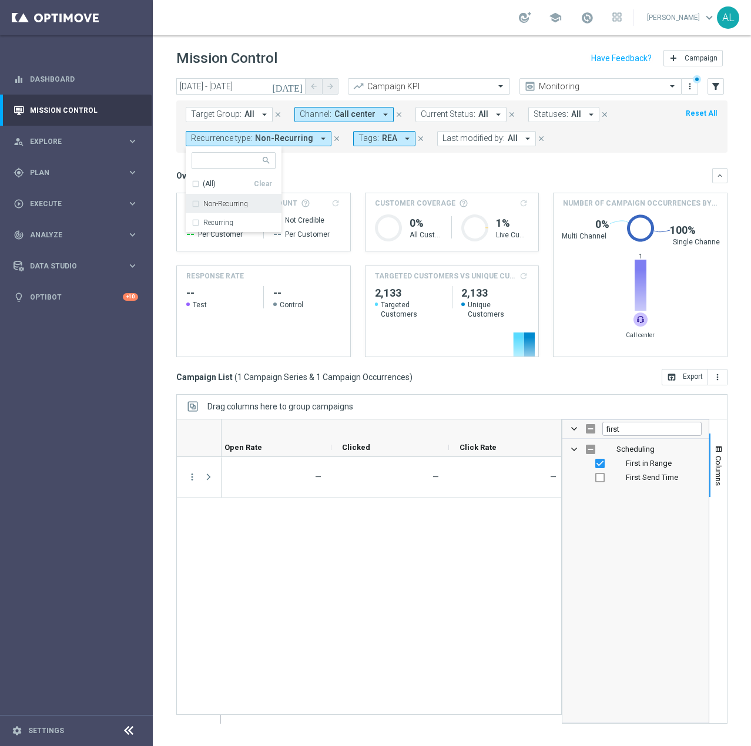
click at [366, 159] on mini-dashboard "Overview: Analysis arrow_drop_down keyboard_arrow_down Increase In Deposit Amou…" at bounding box center [451, 261] width 551 height 216
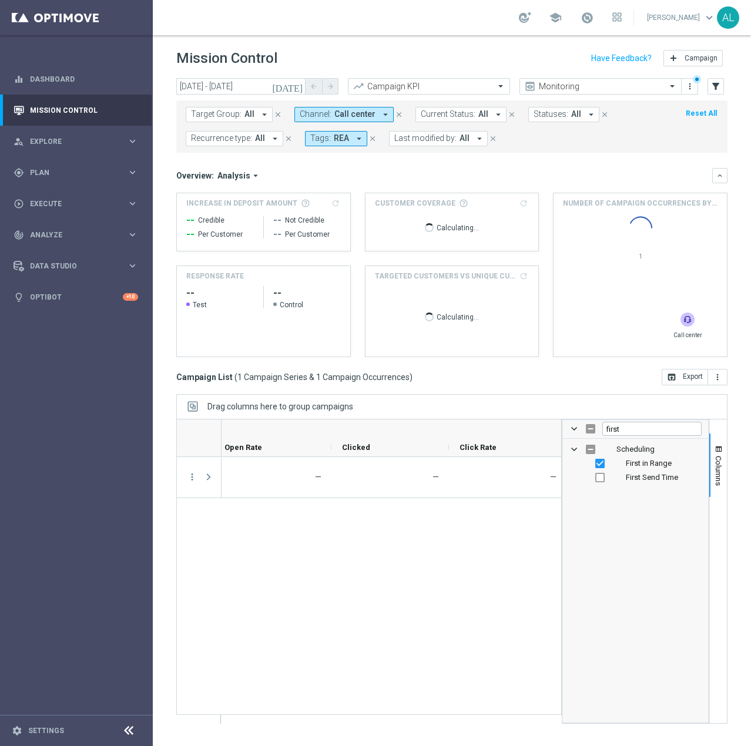
click at [246, 142] on span "Recurrence type:" at bounding box center [221, 138] width 61 height 10
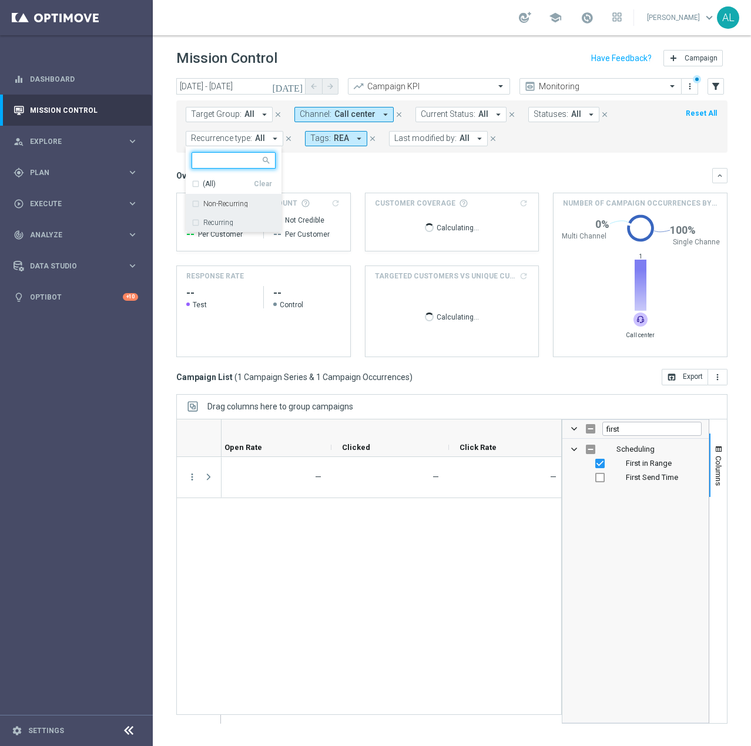
click at [218, 226] on label "Recurring" at bounding box center [218, 222] width 30 height 7
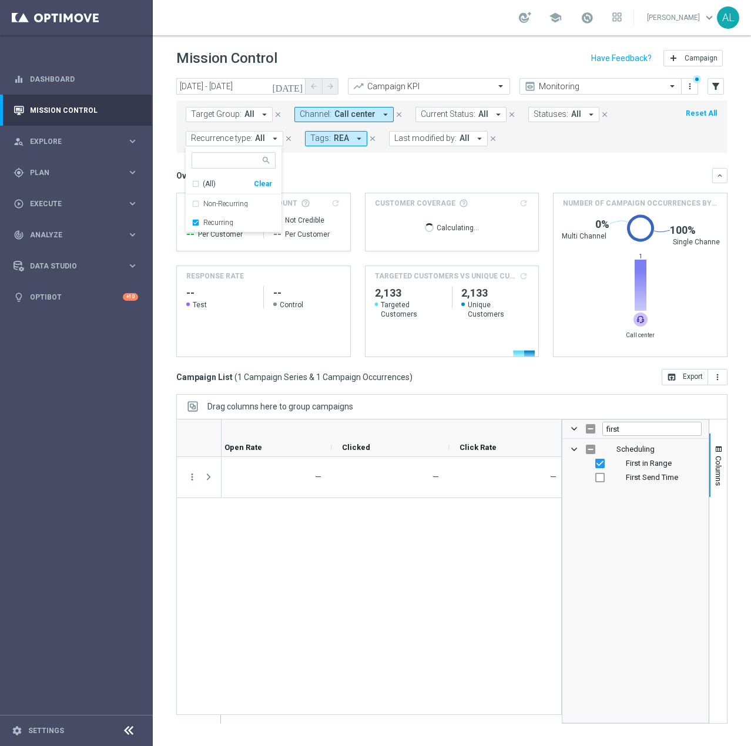
click at [349, 174] on div "Overview: Analysis arrow_drop_down" at bounding box center [444, 175] width 536 height 11
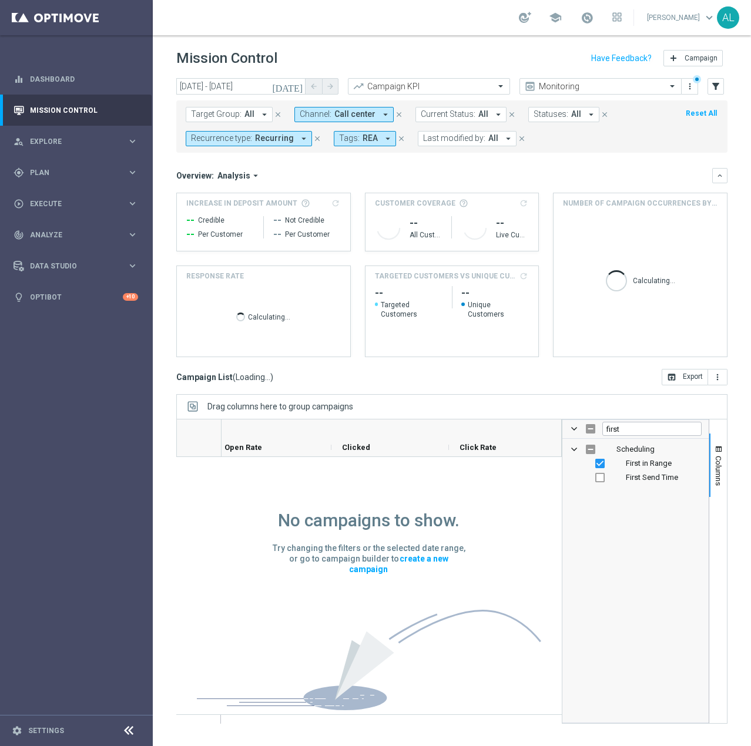
click at [321, 110] on span "Channel:" at bounding box center [316, 114] width 32 height 10
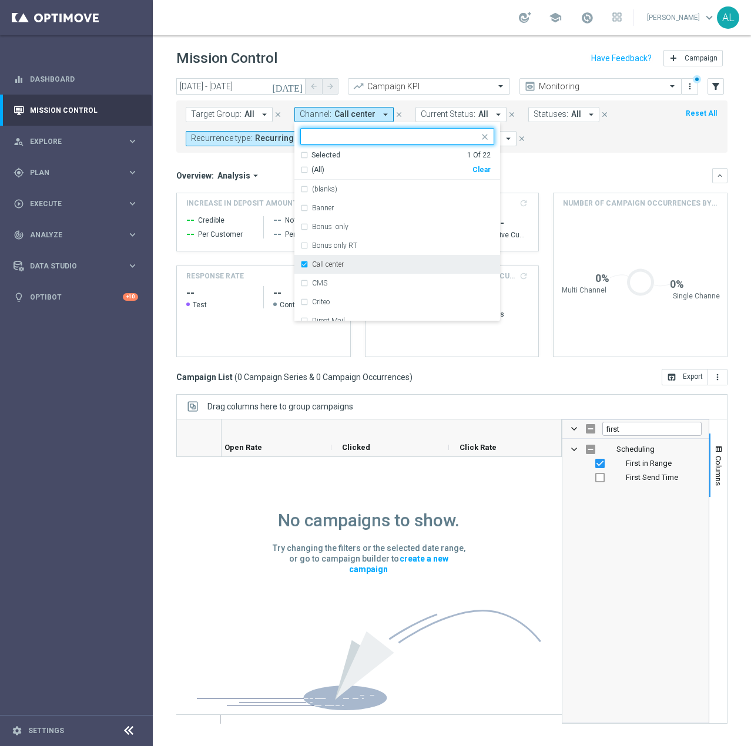
click at [343, 261] on div "Call center" at bounding box center [403, 264] width 182 height 7
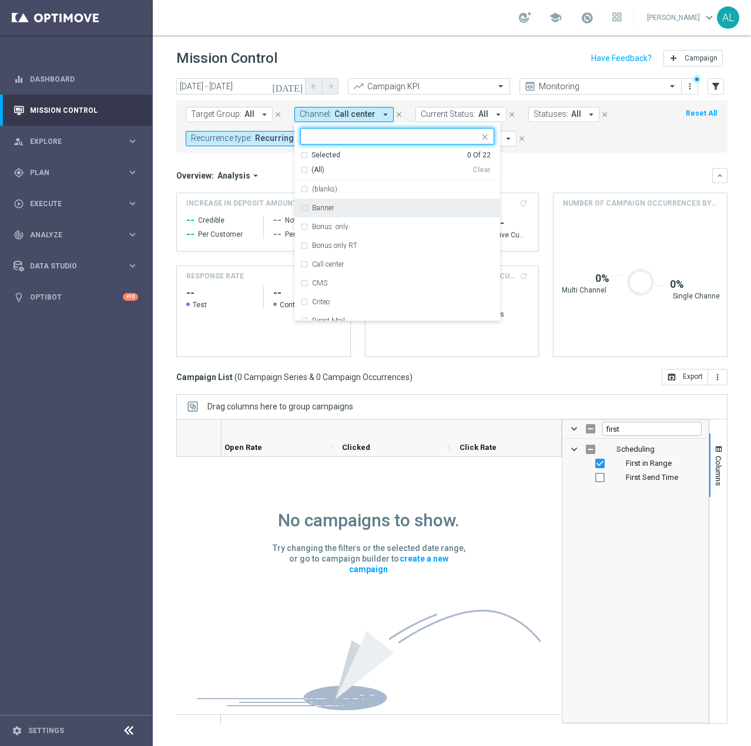
click at [352, 136] on input "text" at bounding box center [393, 137] width 172 height 10
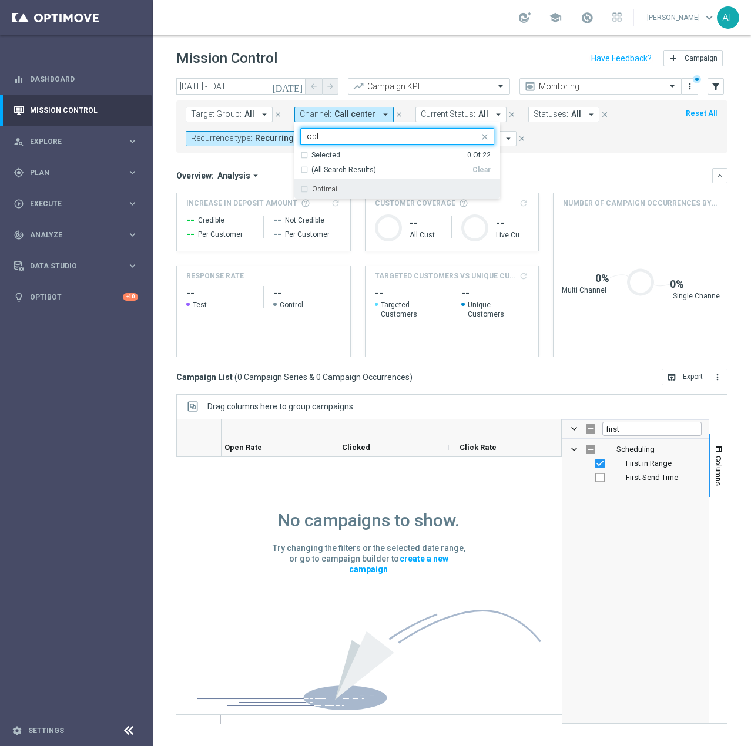
click at [349, 189] on div "Optimail" at bounding box center [403, 189] width 182 height 7
type input "opt"
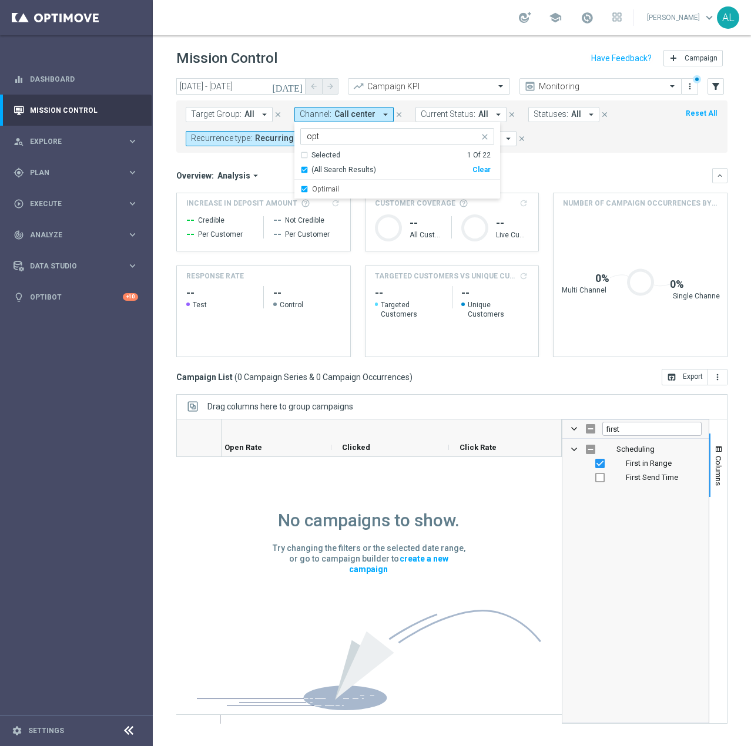
click at [590, 156] on mini-dashboard "Overview: Analysis arrow_drop_down keyboard_arrow_down Increase In Deposit Amou…" at bounding box center [451, 261] width 551 height 216
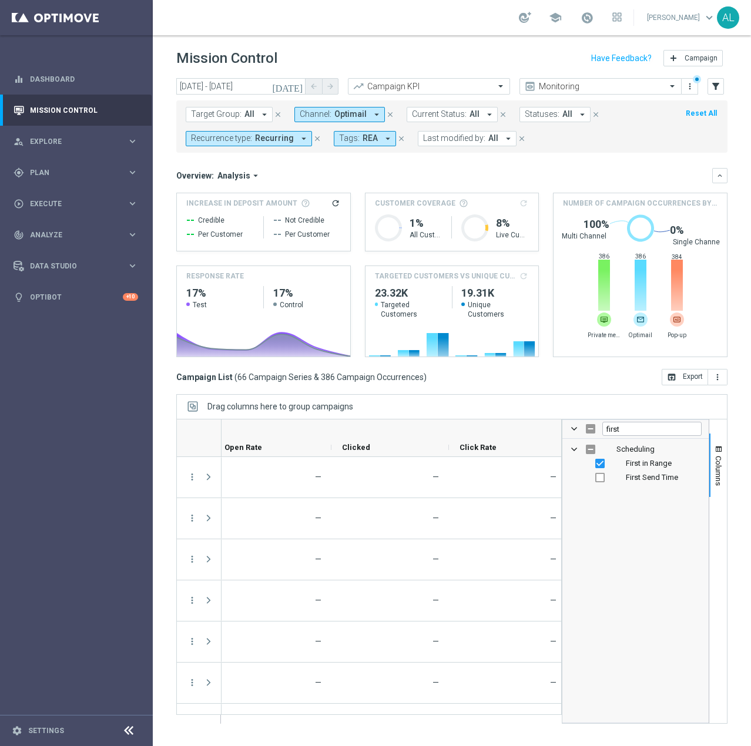
drag, startPoint x: 346, startPoint y: 110, endPoint x: 371, endPoint y: 119, distance: 26.2
click at [346, 110] on span "Optimail" at bounding box center [350, 114] width 32 height 10
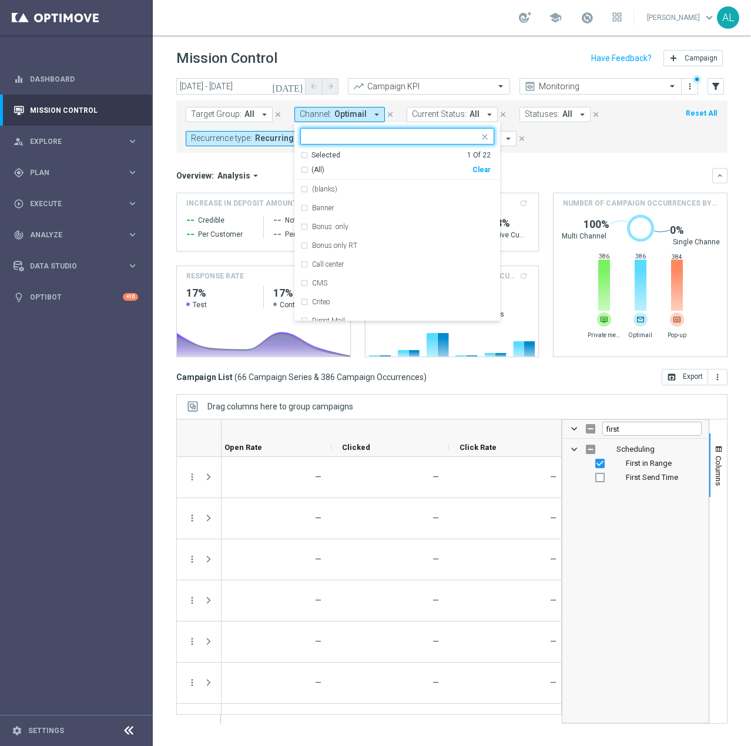
click at [0, 0] on div "Clear" at bounding box center [0, 0] width 0 height 0
click at [441, 141] on div at bounding box center [392, 138] width 174 height 12
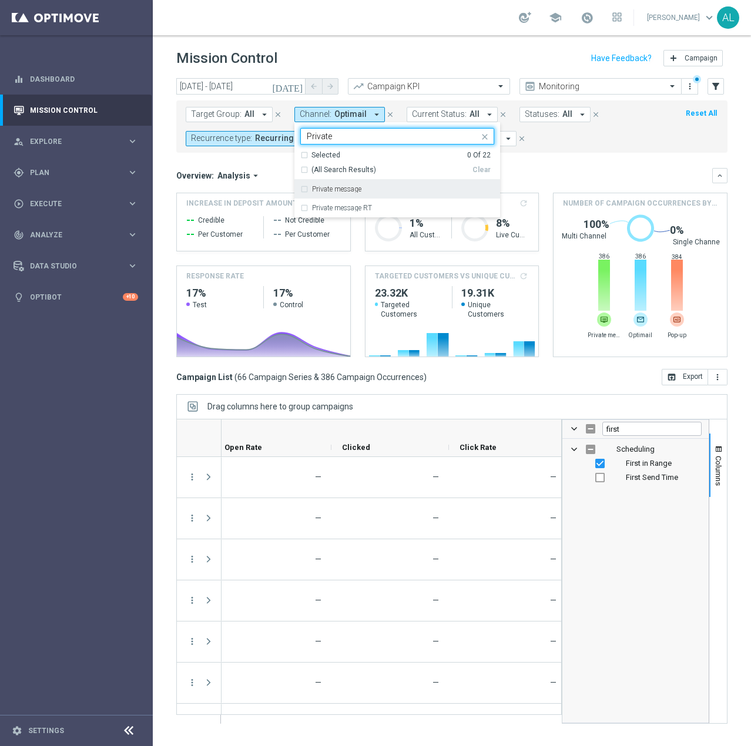
click at [378, 184] on div "Private message" at bounding box center [397, 189] width 194 height 19
type input "Private"
click at [590, 189] on div "Overview: Analysis arrow_drop_down keyboard_arrow_down Increase In Deposit Amou…" at bounding box center [451, 262] width 551 height 189
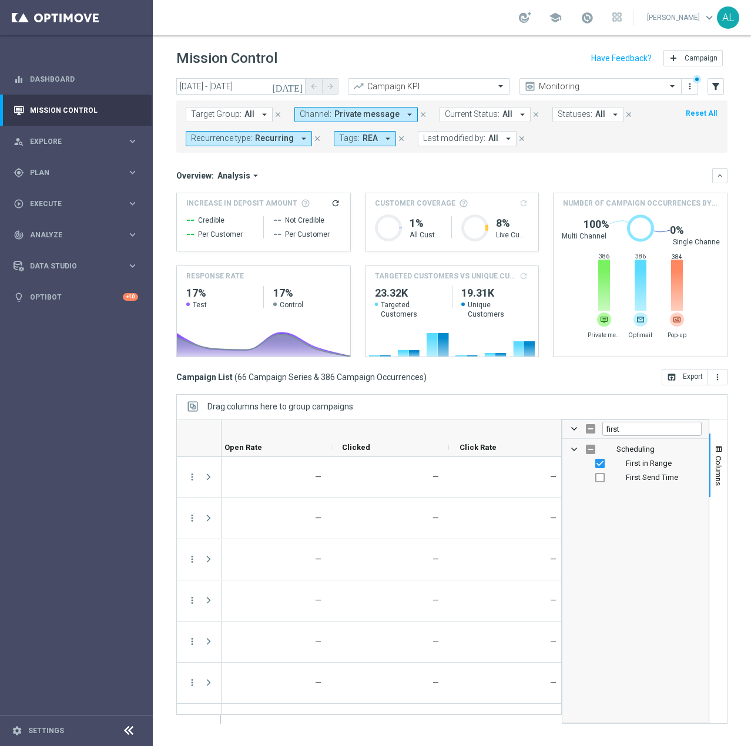
click at [337, 114] on span "Private message" at bounding box center [366, 114] width 65 height 10
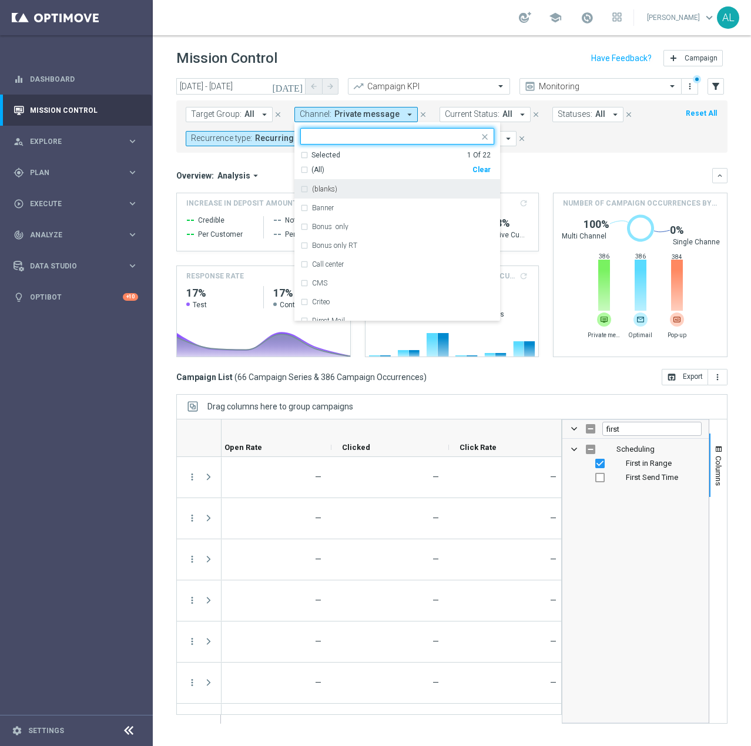
click at [0, 0] on div "Clear" at bounding box center [0, 0] width 0 height 0
click at [382, 137] on input "text" at bounding box center [393, 137] width 172 height 10
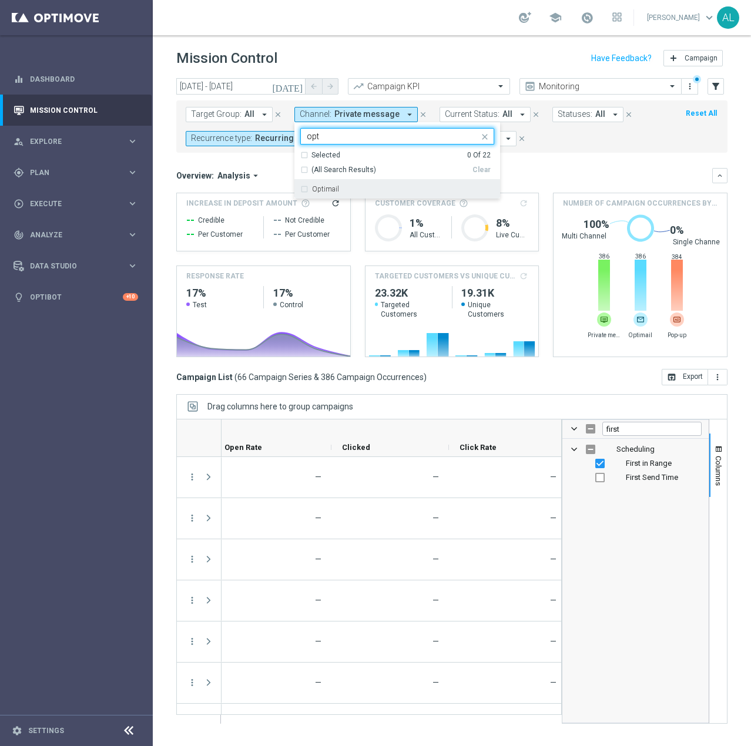
click at [338, 188] on div "Optimail" at bounding box center [403, 189] width 182 height 7
type input "opt"
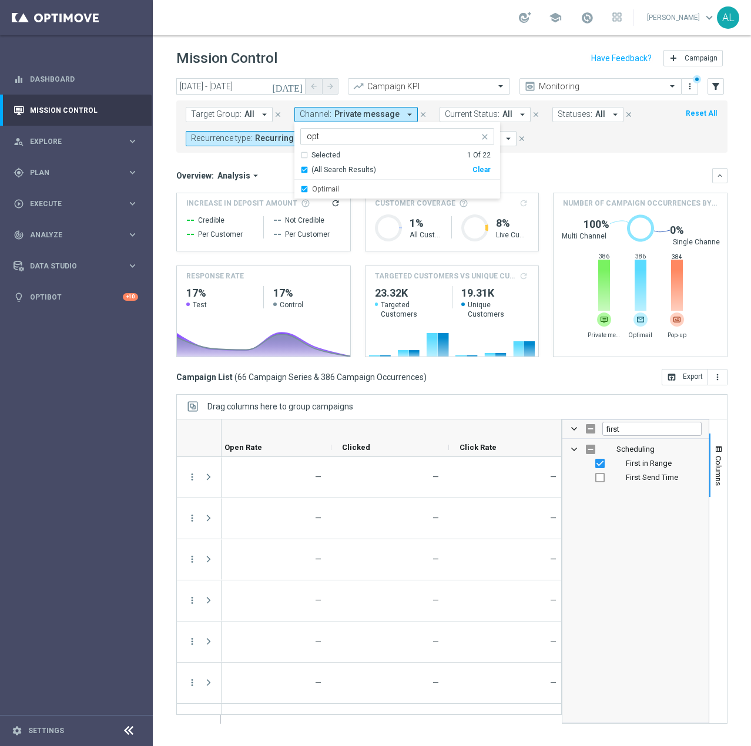
click at [553, 176] on div "Overview: Analysis arrow_drop_down" at bounding box center [444, 175] width 536 height 11
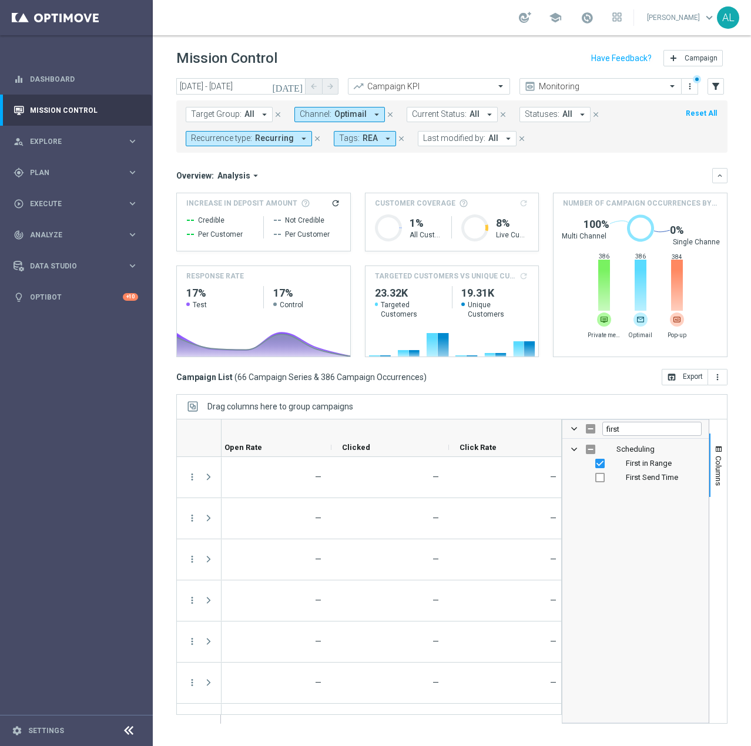
click at [337, 111] on span "Optimail" at bounding box center [350, 114] width 32 height 10
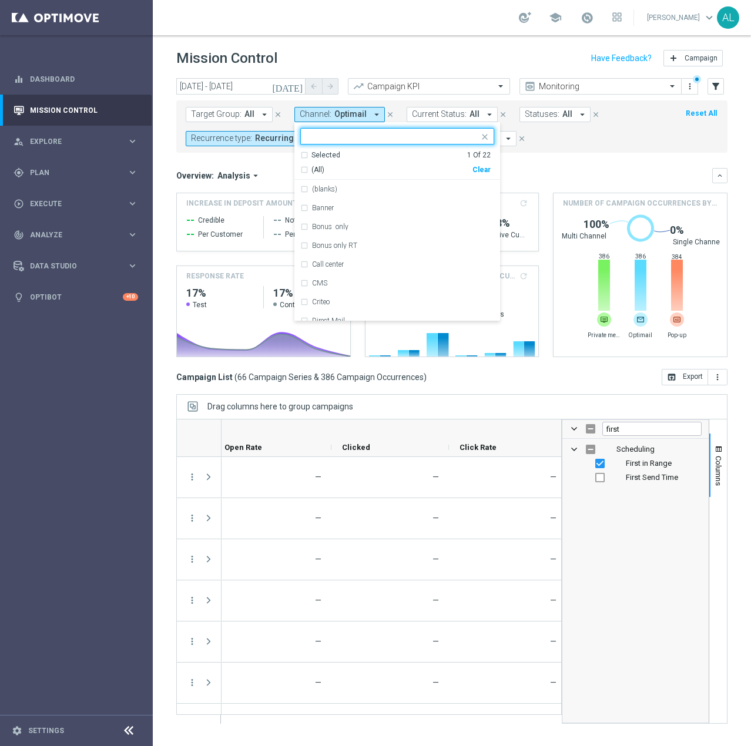
type input "X"
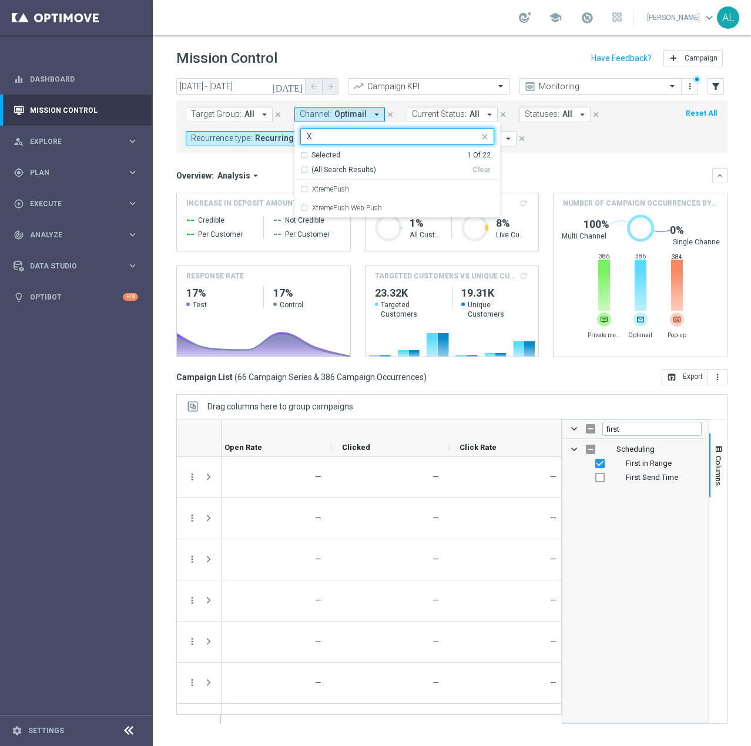
click at [405, 140] on input "X" at bounding box center [393, 137] width 172 height 10
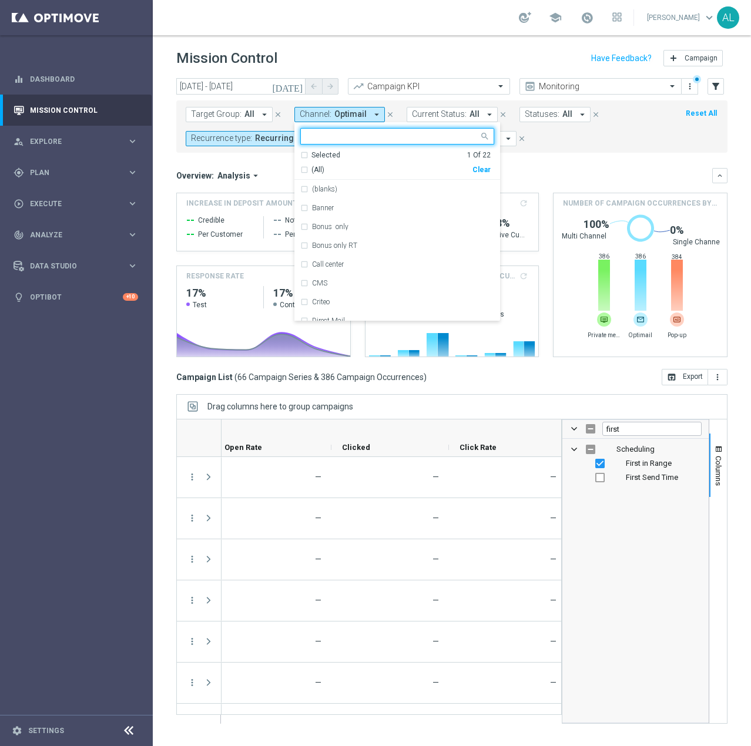
click at [475, 165] on div "(All) Clear" at bounding box center [395, 167] width 190 height 15
click at [0, 0] on div "Clear" at bounding box center [0, 0] width 0 height 0
click at [392, 140] on input "text" at bounding box center [393, 137] width 172 height 10
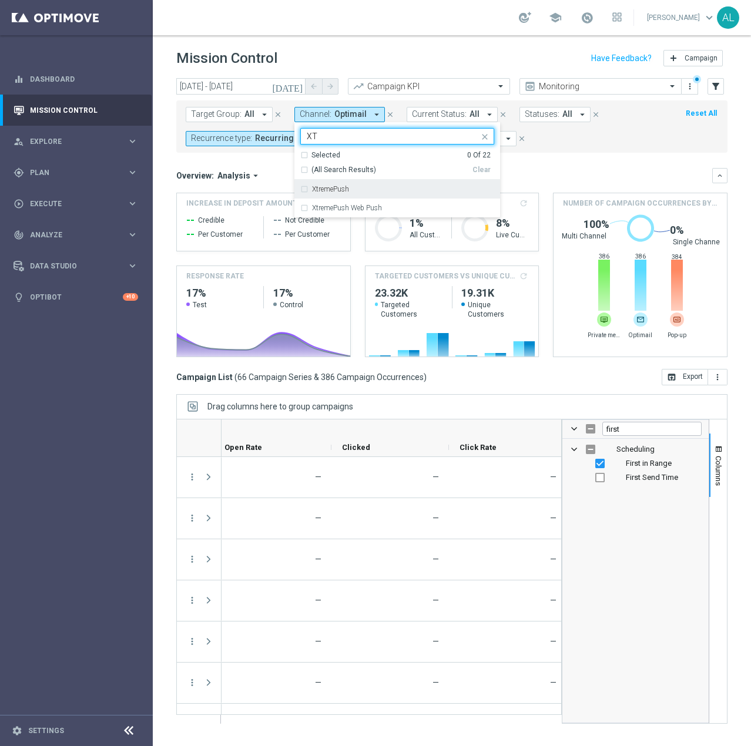
click at [368, 181] on div "XtremePush" at bounding box center [397, 189] width 194 height 19
type input "XT"
click at [544, 177] on div "Overview: Analysis arrow_drop_down" at bounding box center [444, 175] width 536 height 11
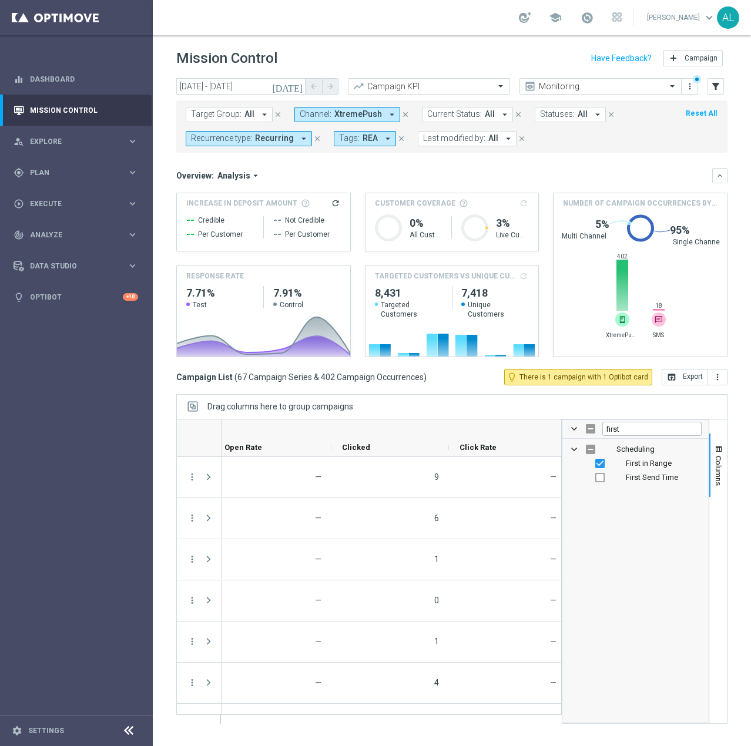
click at [337, 115] on span "XtremePush" at bounding box center [358, 114] width 48 height 10
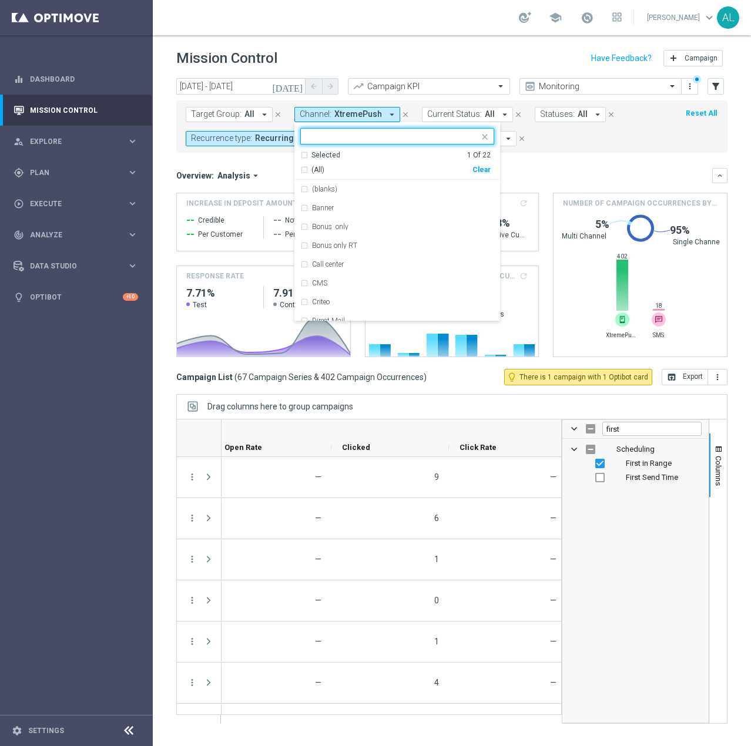
click at [0, 0] on div "Clear" at bounding box center [0, 0] width 0 height 0
click at [372, 128] on div at bounding box center [397, 136] width 194 height 16
type input "X"
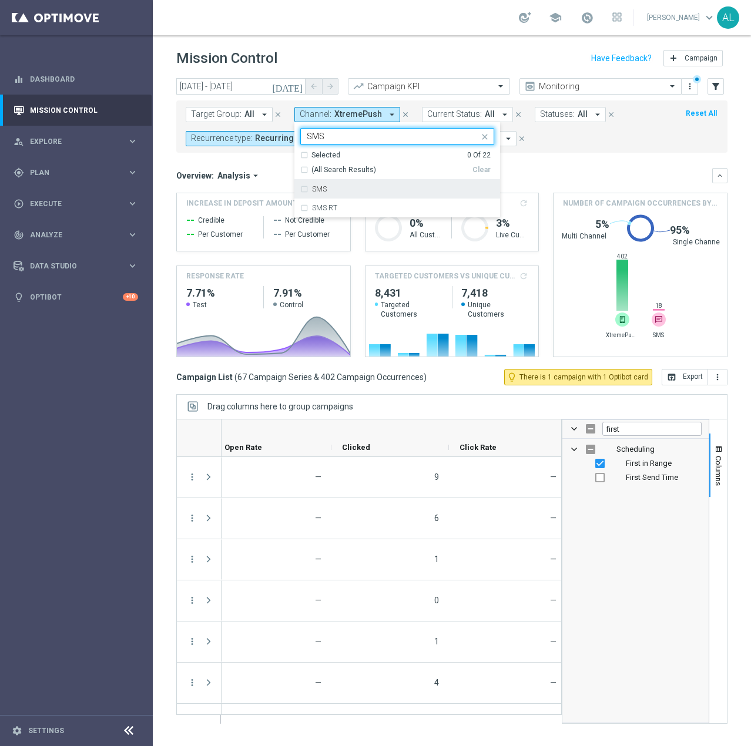
click at [388, 195] on div "SMS" at bounding box center [397, 189] width 194 height 19
type input "SMS"
click at [590, 183] on div "Overview: Analysis arrow_drop_down keyboard_arrow_down" at bounding box center [451, 175] width 551 height 15
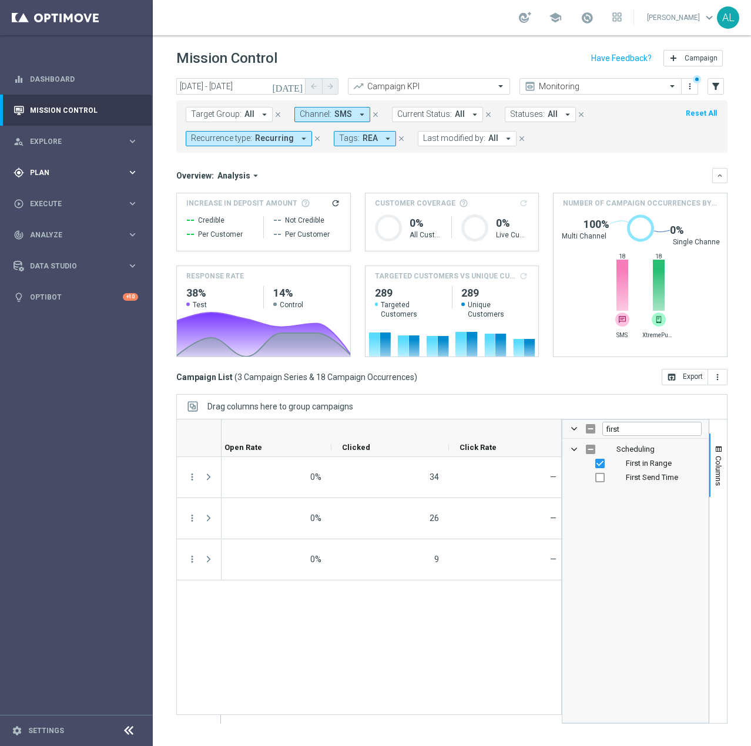
click at [98, 176] on span "Plan" at bounding box center [78, 172] width 97 height 7
click at [50, 198] on link "Target Groups" at bounding box center [77, 196] width 92 height 9
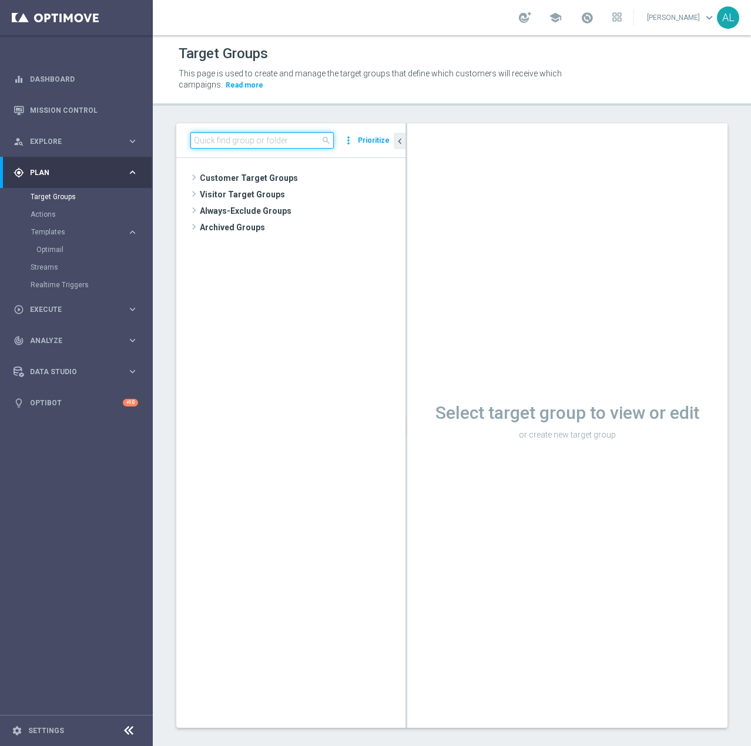
click at [252, 141] on input at bounding box center [261, 140] width 143 height 16
paste input "REA_PREM_AUTO_WAGER_Dobre Zagrania - 50% do 2000 PLN SMS_DAILY"
type input "REA_PREM_AUTO_WAGER_Dobre Zagrania - 50% do 2000 PLN SMS_DAILY"
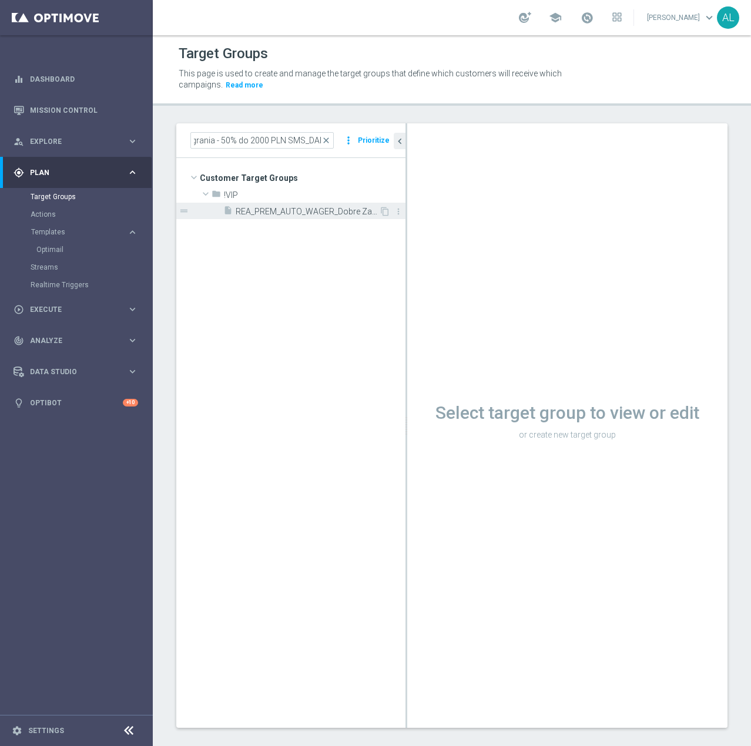
click at [253, 211] on span "REA_PREM_AUTO_WAGER_Dobre Zagrania - 50% do 2000 PLN SMS_DAILY" at bounding box center [307, 212] width 143 height 10
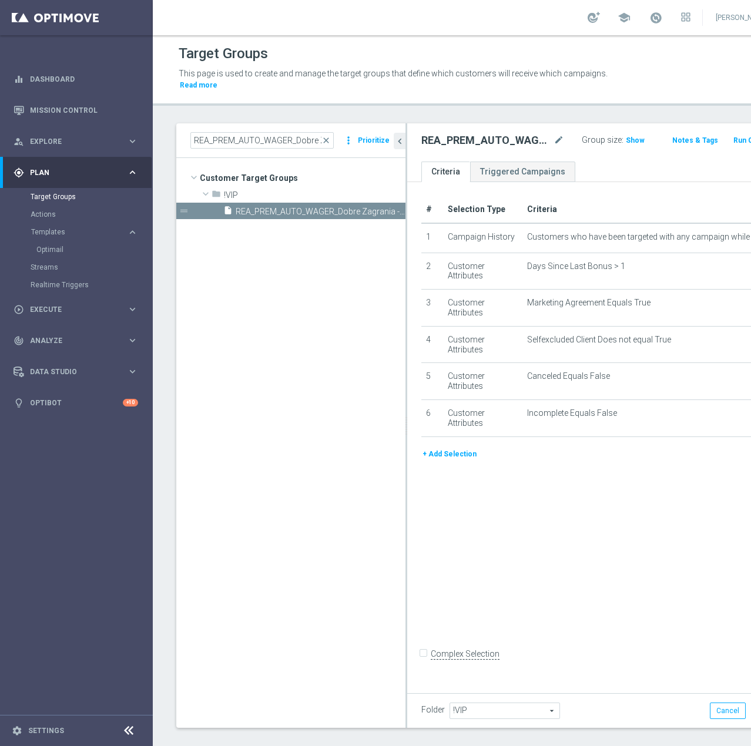
click at [441, 461] on button "+ Add Selection" at bounding box center [449, 454] width 56 height 13
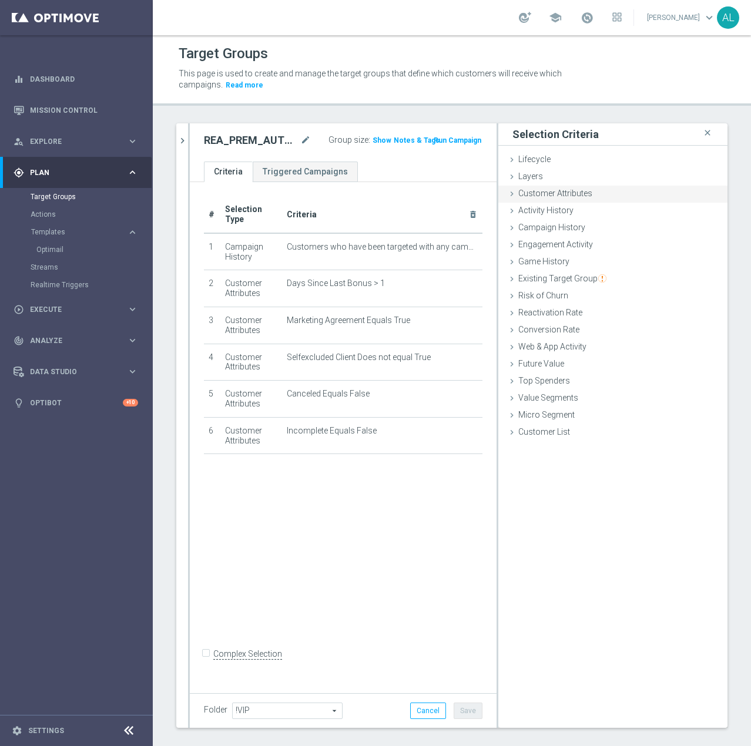
click at [549, 198] on span "Customer Attributes" at bounding box center [555, 193] width 74 height 9
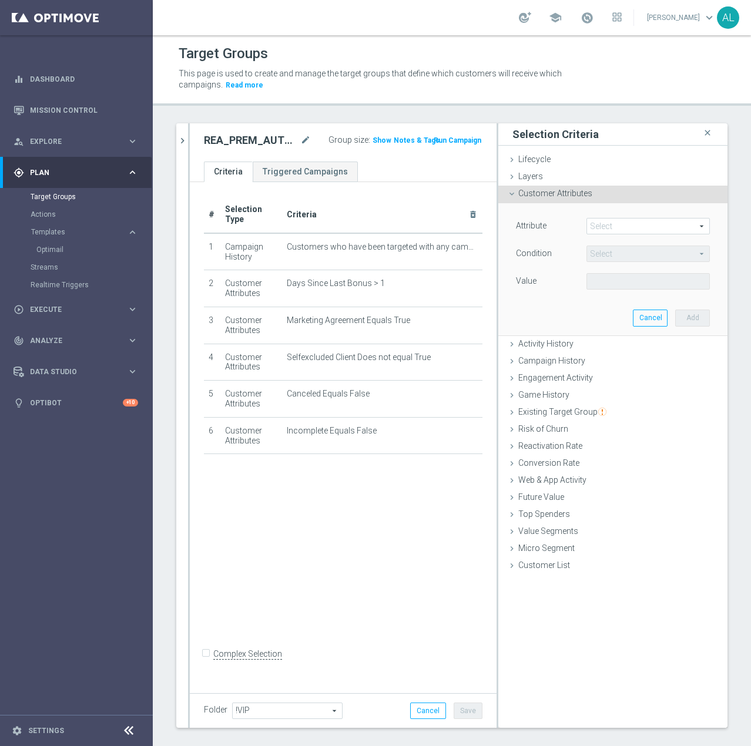
click at [590, 221] on span at bounding box center [648, 226] width 122 height 15
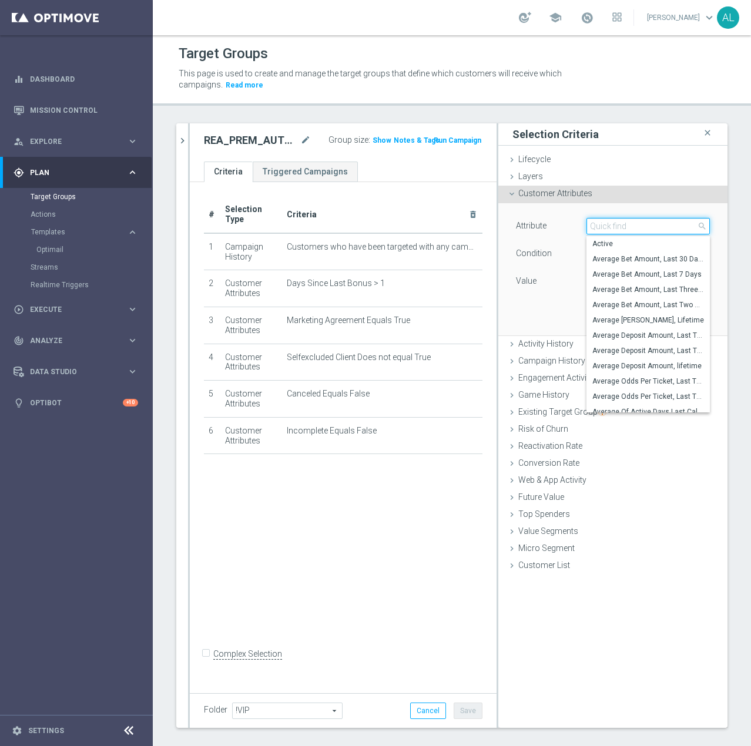
click at [590, 225] on input "search" at bounding box center [647, 226] width 123 height 16
type input "SMS"
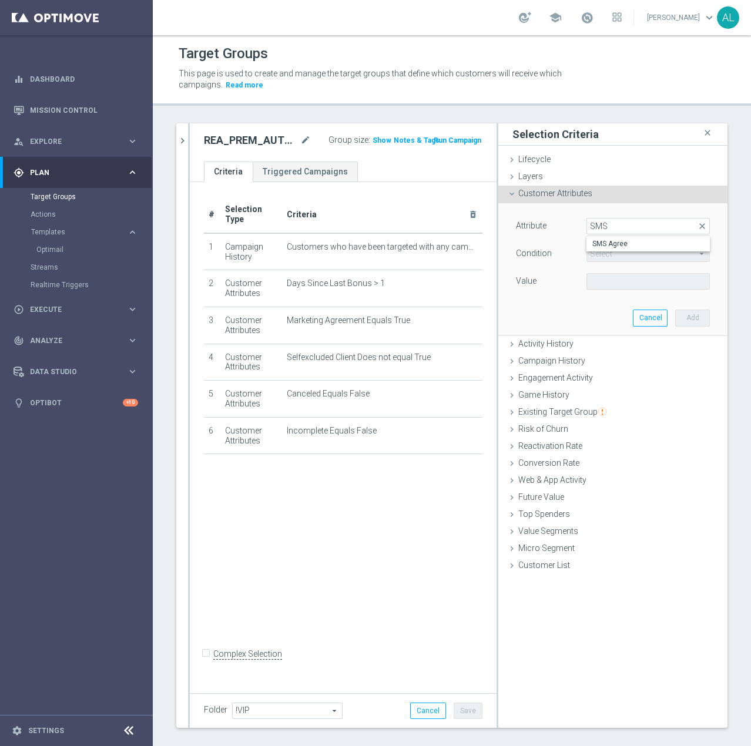
click at [590, 246] on span "SMS Agree" at bounding box center [648, 243] width 112 height 9
type input "SMS Agree"
type input "Equals"
click at [590, 277] on span at bounding box center [648, 281] width 122 height 15
click at [590, 314] on span "TRUE" at bounding box center [648, 314] width 112 height 9
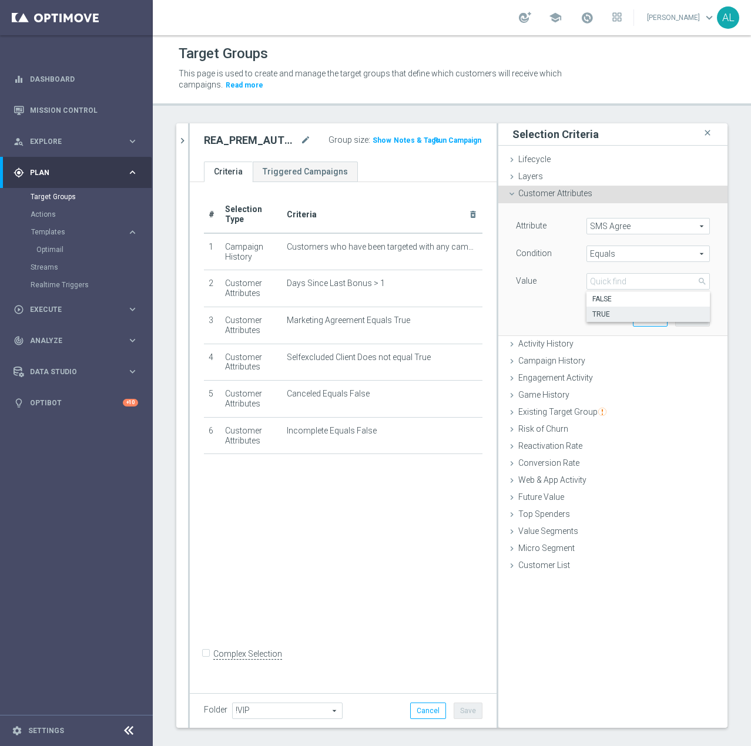
type input "TRUE"
click at [590, 321] on button "Add" at bounding box center [692, 318] width 35 height 16
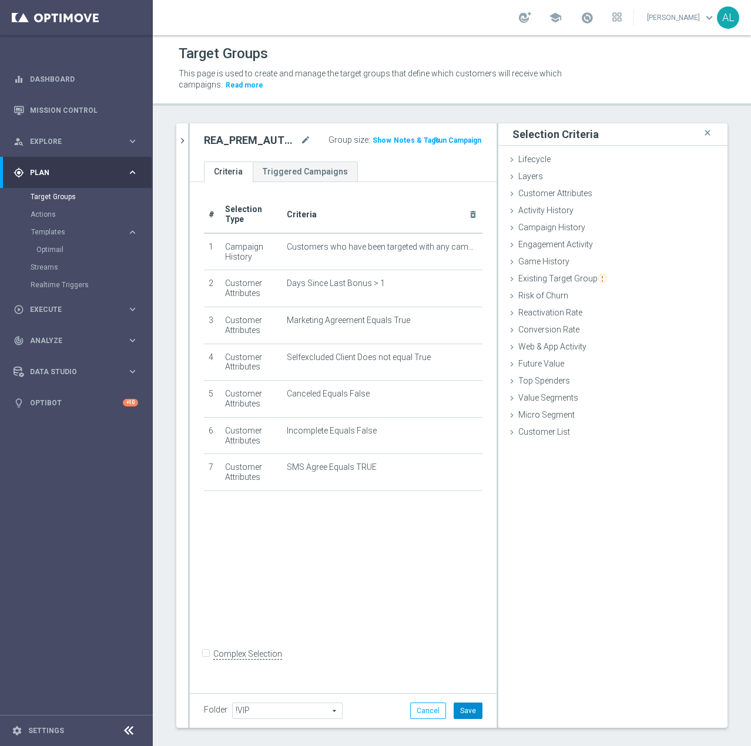
click at [460, 522] on button "Save" at bounding box center [467, 711] width 29 height 16
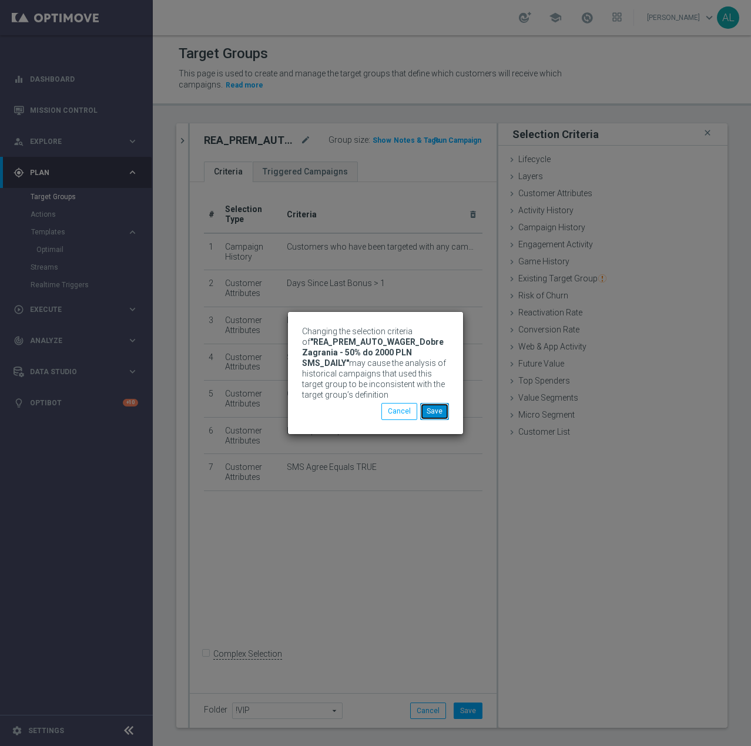
click at [432, 415] on button "Save" at bounding box center [434, 411] width 29 height 16
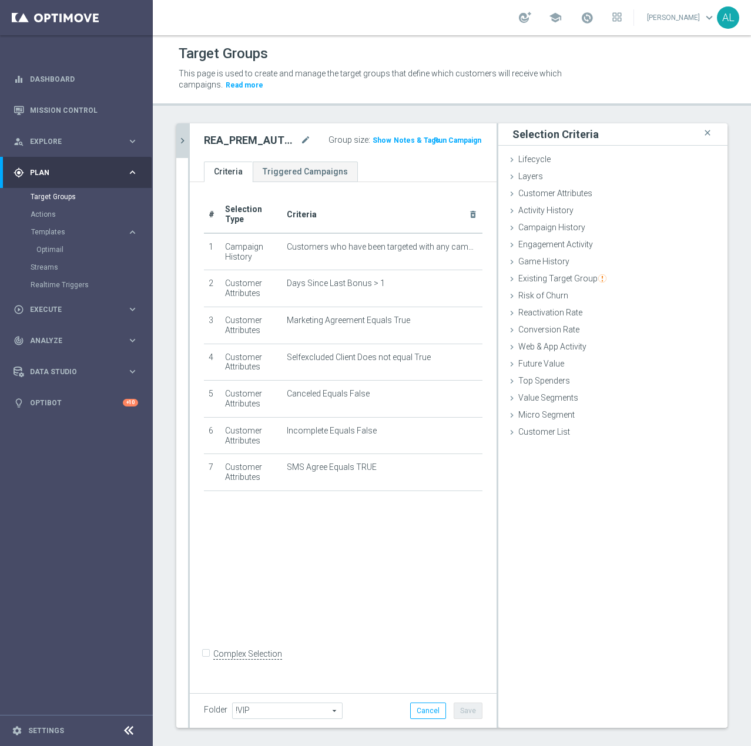
click at [185, 142] on icon "chevron_right" at bounding box center [182, 140] width 11 height 11
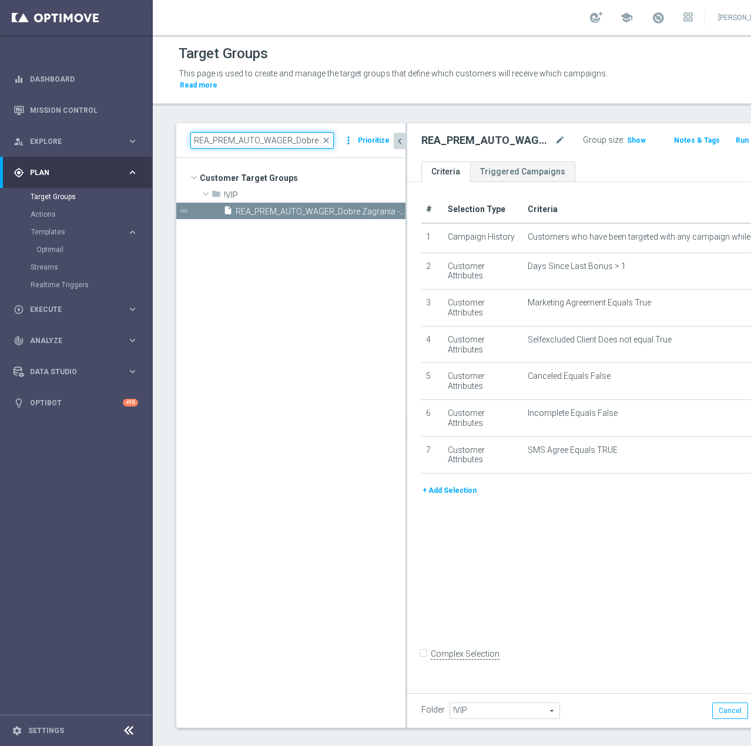
click at [224, 142] on input "REA_PREM_AUTO_WAGER_Dobre Zagrania - 50% do 2000 PLN SMS_DAILY" at bounding box center [261, 140] width 143 height 16
paste input "HIGH_AUTO_CASHDROP_Urodziny 1"
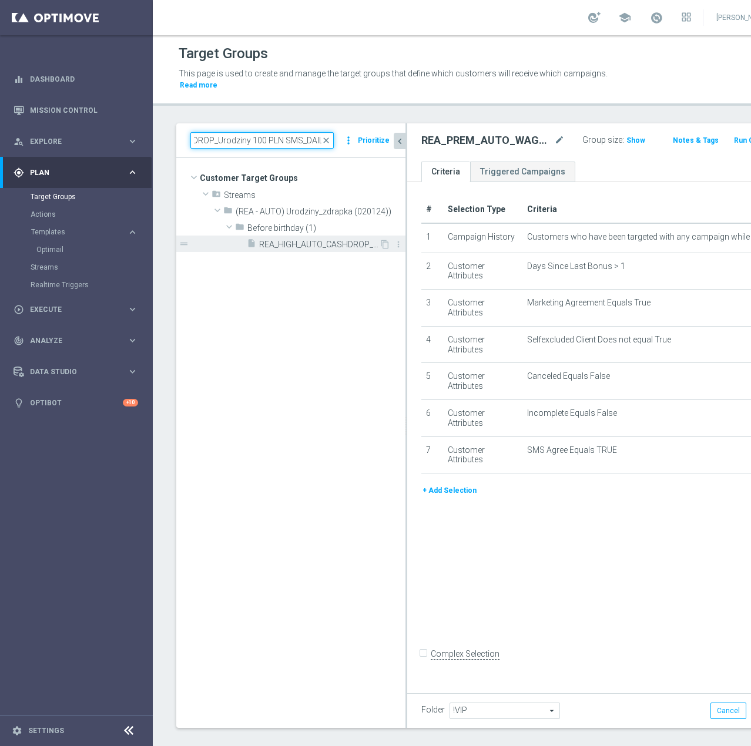
type input "REA_HIGH_AUTO_CASHDROP_Urodziny 100 PLN SMS_DAILY"
click at [268, 238] on div "insert_drive_file REA_HIGH_AUTO_CASHDROP_Urodziny 100 PLN SMS_DAILY" at bounding box center [313, 244] width 132 height 16
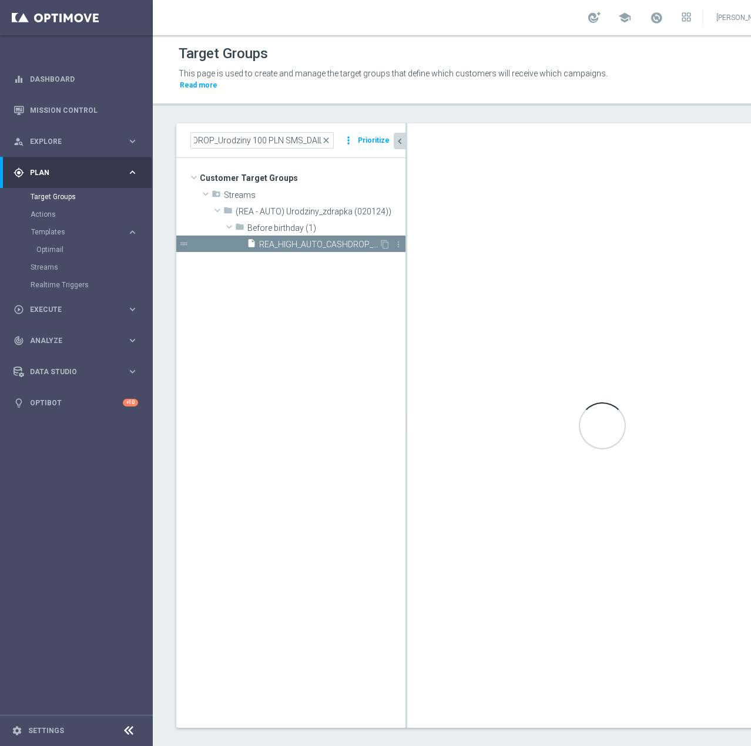
type input "Before birthday (1)"
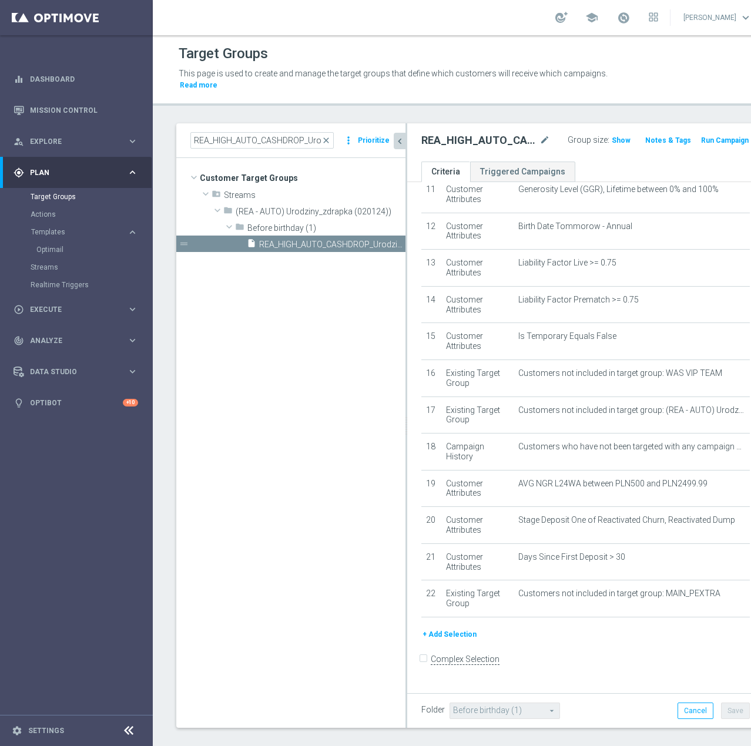
scroll to position [21, 0]
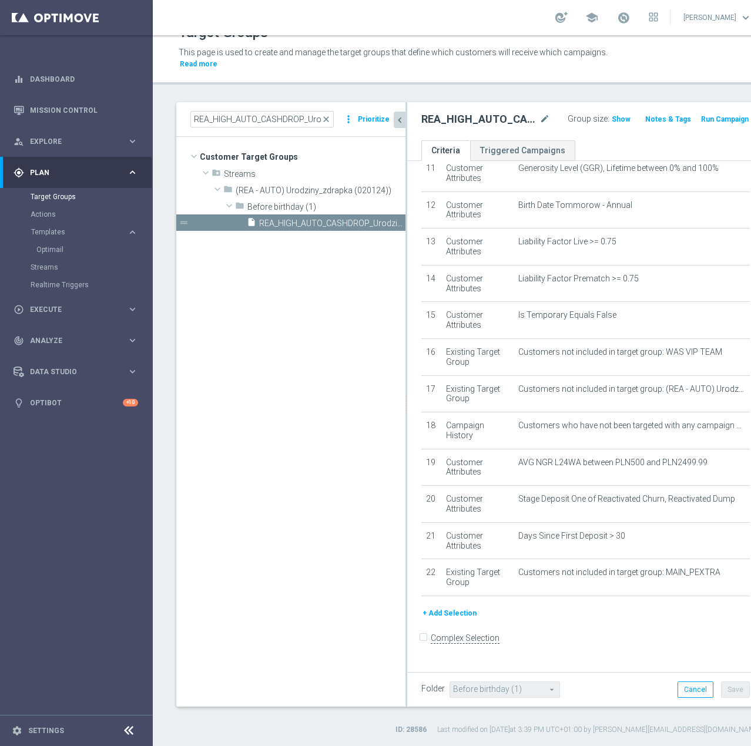
click at [458, 522] on button "+ Add Selection" at bounding box center [449, 613] width 56 height 13
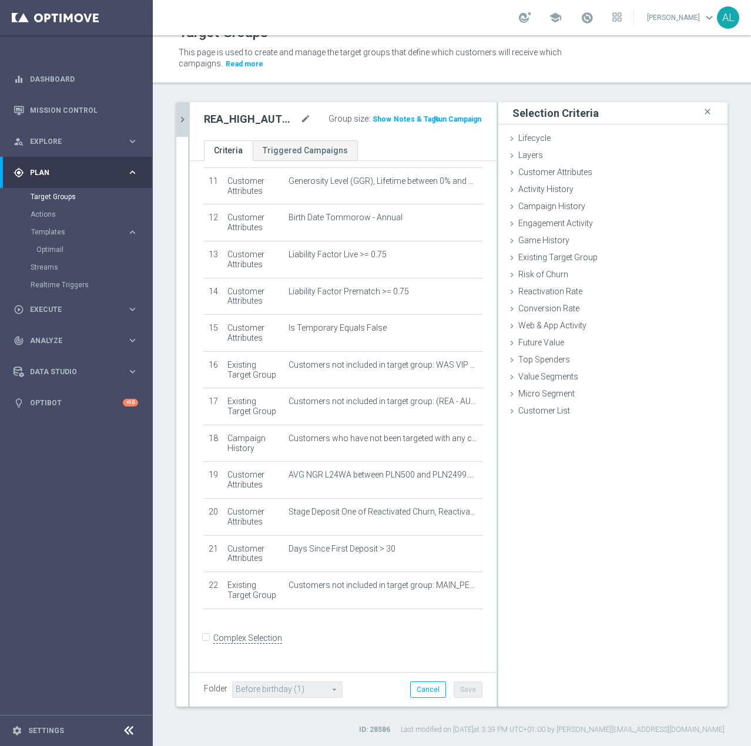
scroll to position [402, 0]
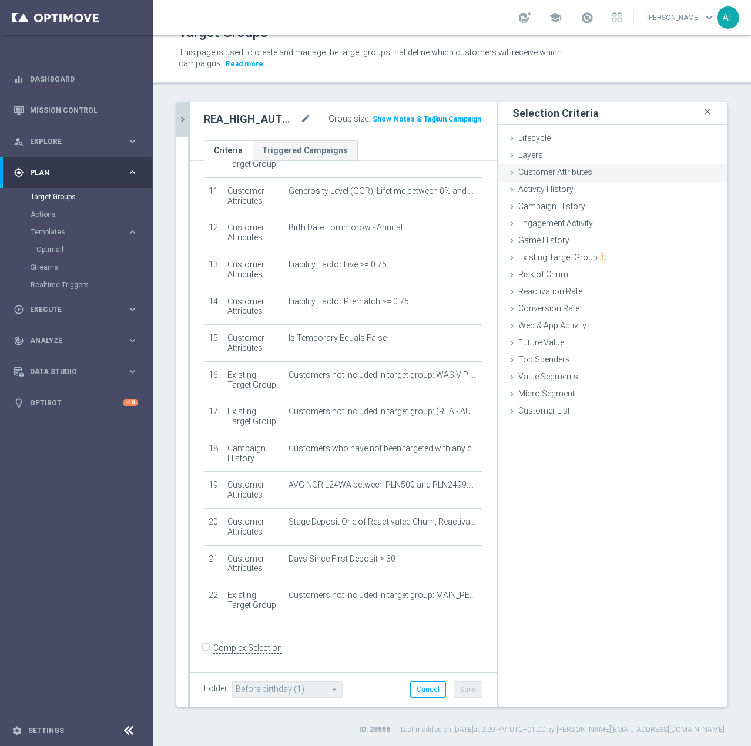
click at [543, 177] on span "Customer Attributes" at bounding box center [555, 171] width 74 height 9
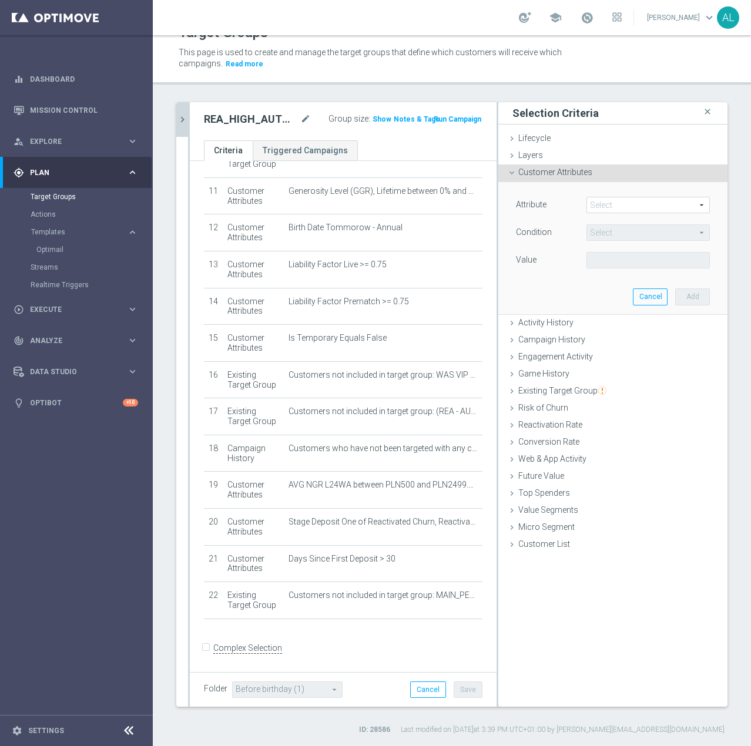
click at [590, 209] on span at bounding box center [648, 204] width 122 height 15
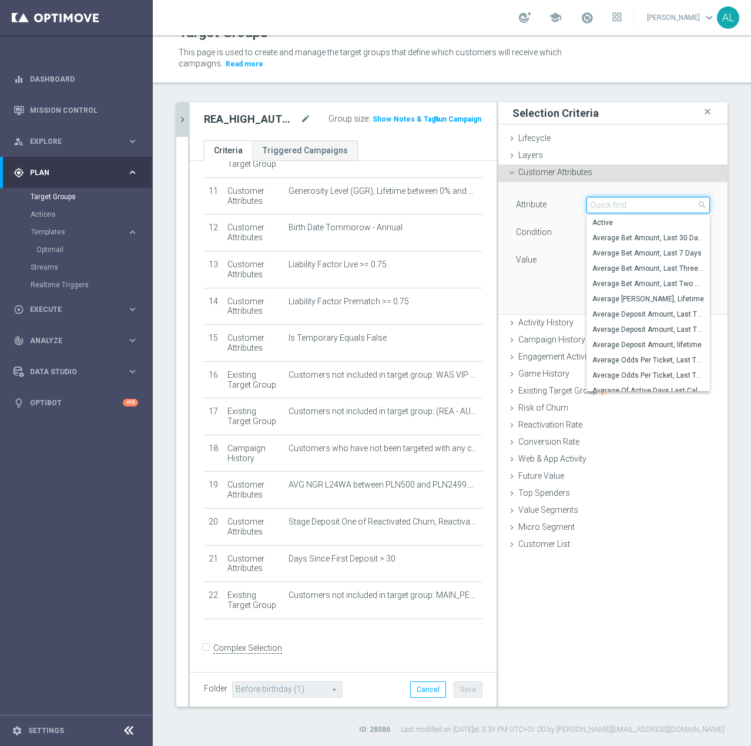
click at [590, 208] on input "search" at bounding box center [647, 205] width 123 height 16
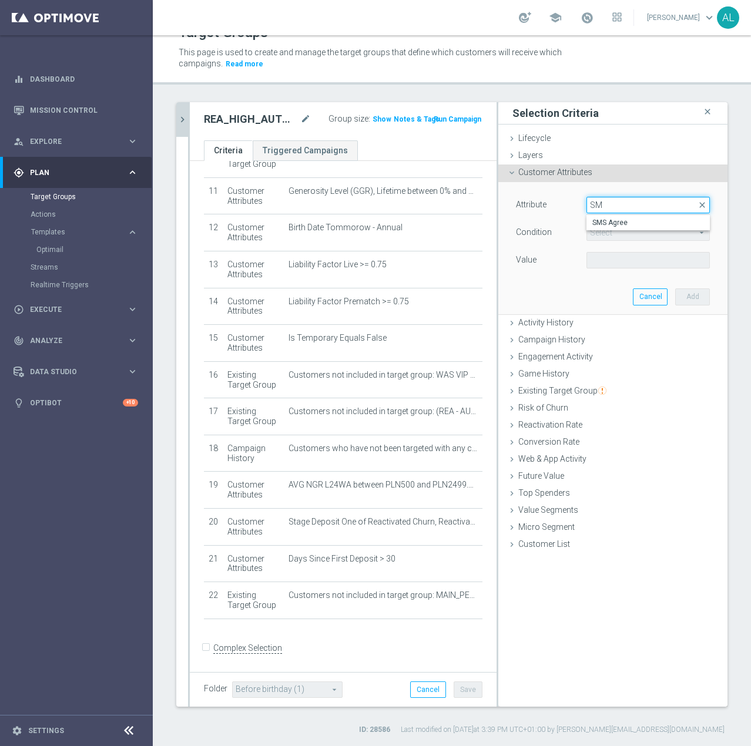
type input "SM"
click at [590, 235] on opti-search-list "Select arrow_drop_down search" at bounding box center [647, 233] width 123 height 8
click at [590, 207] on span at bounding box center [648, 204] width 122 height 15
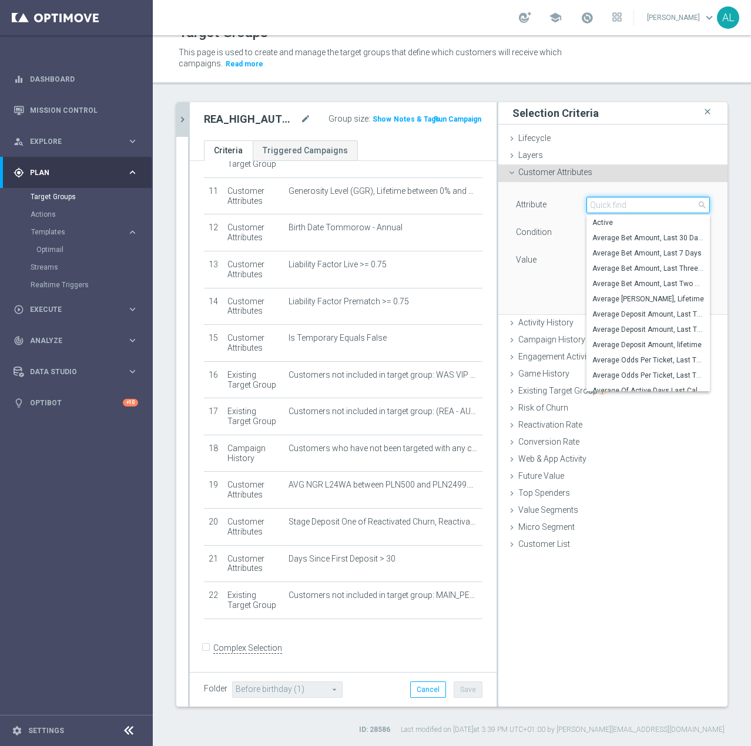
click at [590, 211] on input "search" at bounding box center [647, 205] width 123 height 16
click at [590, 209] on input "search" at bounding box center [647, 205] width 123 height 16
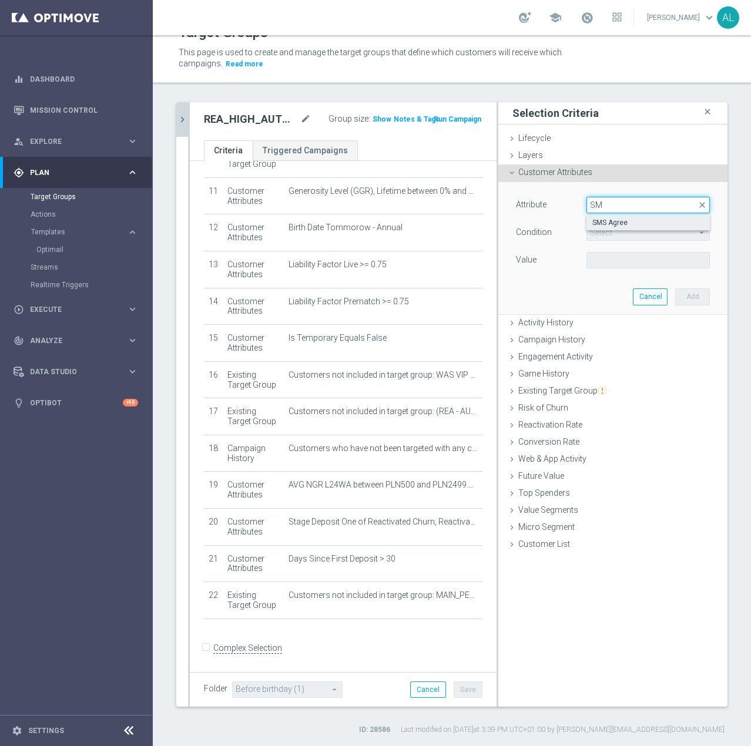
type input "SM"
click at [590, 222] on span "SMS Agree" at bounding box center [648, 222] width 112 height 9
type input "SMS Agree"
type input "Equals"
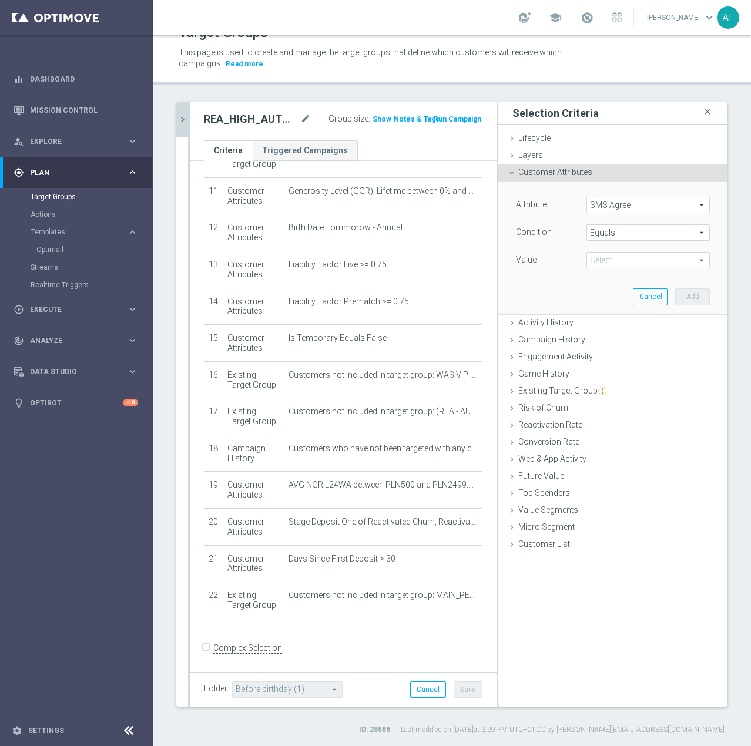
click at [590, 258] on span at bounding box center [648, 260] width 122 height 15
click at [590, 275] on span "FALSE" at bounding box center [648, 277] width 112 height 9
click at [590, 266] on span "FALSE" at bounding box center [648, 260] width 122 height 15
click at [590, 295] on span "TRUE" at bounding box center [648, 292] width 112 height 9
type input "TRUE"
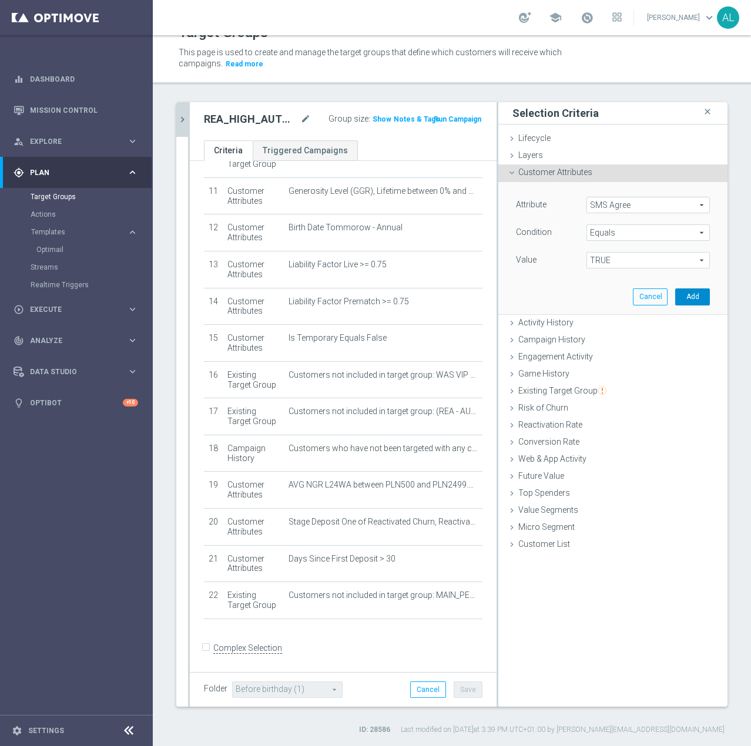
click at [590, 293] on button "Add" at bounding box center [692, 296] width 35 height 16
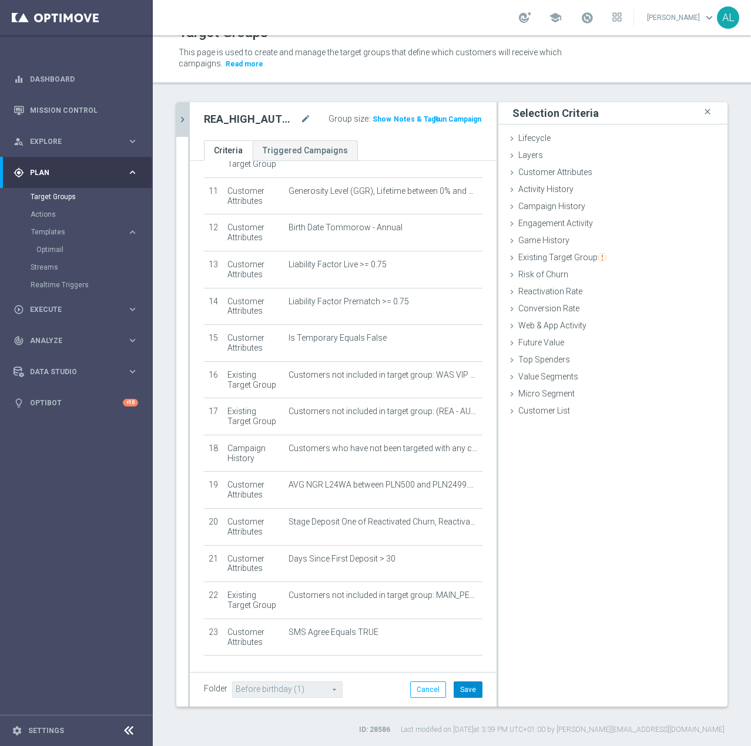
click at [454, 522] on button "Save" at bounding box center [467, 689] width 29 height 16
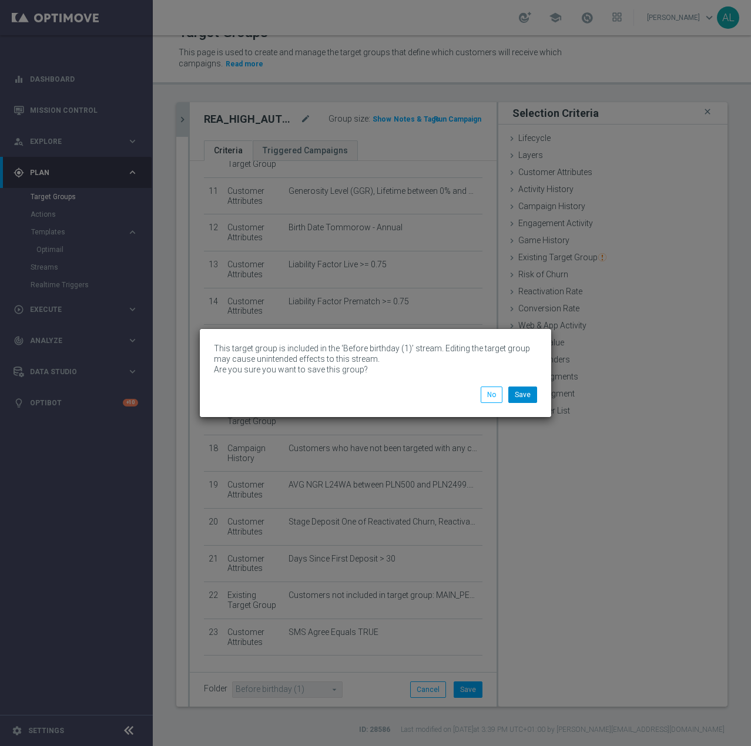
click at [540, 399] on div "This target group is included in the ‘Before birthday (1)’ stream. Editing the …" at bounding box center [375, 373] width 351 height 88
click at [528, 399] on button "Save" at bounding box center [522, 395] width 29 height 16
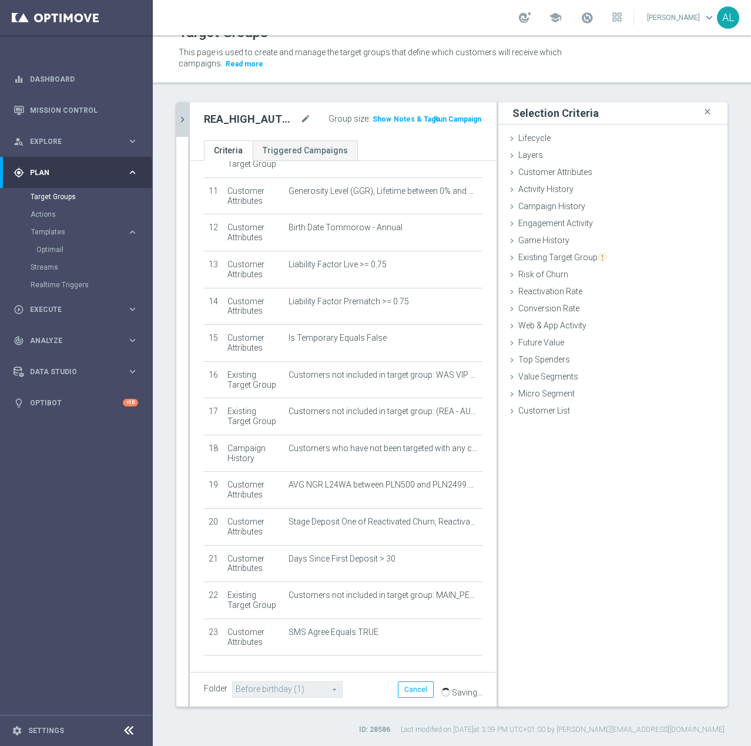
click at [187, 125] on as-split "REA_HIGH_AUTO_CASHDROP_Urodziny 100 PLN SMS_DAILY close more_vert Prioritize Cu…" at bounding box center [451, 404] width 551 height 604
click at [179, 123] on icon "chevron_right" at bounding box center [182, 119] width 11 height 11
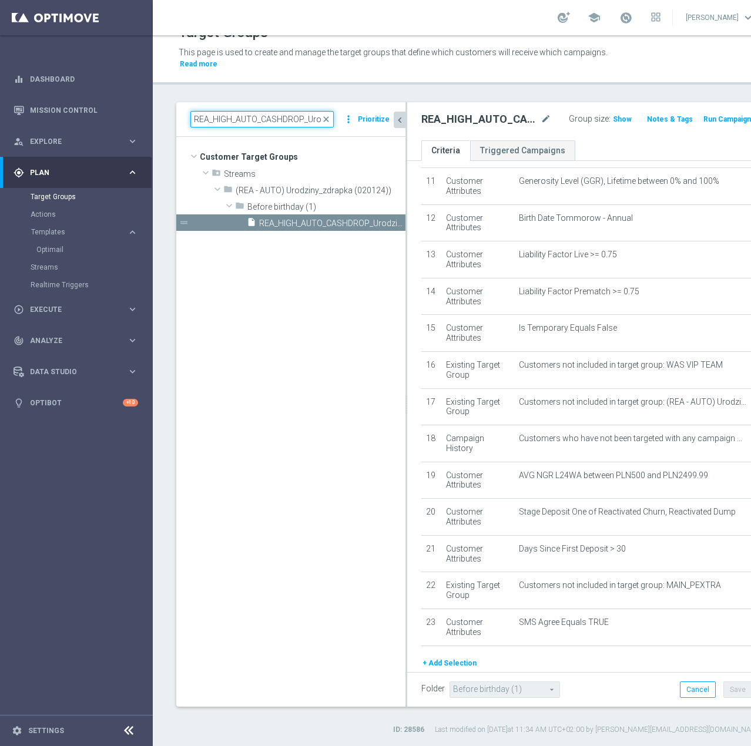
click at [217, 124] on input "REA_HIGH_AUTO_CASHDROP_Urodziny 100 PLN SMS_DAILY" at bounding box center [261, 119] width 143 height 16
paste input "PREM_AUTO_WAGER_Dobre Zagrania - 50% do 20"
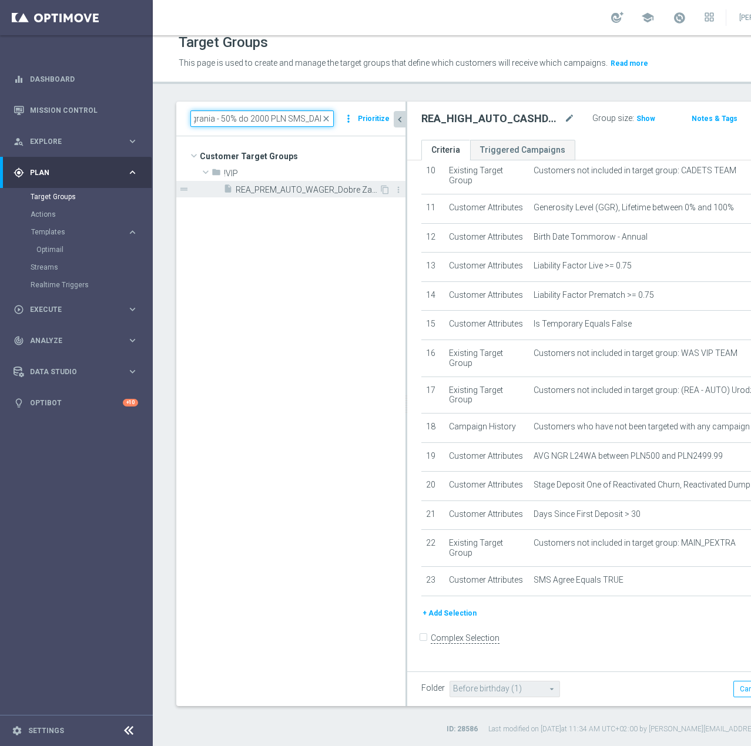
type input "REA_PREM_AUTO_WAGER_Dobre Zagrania - 50% do 2000 PLN SMS_DAILY"
click at [297, 190] on span "REA_PREM_AUTO_WAGER_Dobre Zagrania - 50% do 2000 PLN SMS_DAILY" at bounding box center [307, 190] width 143 height 10
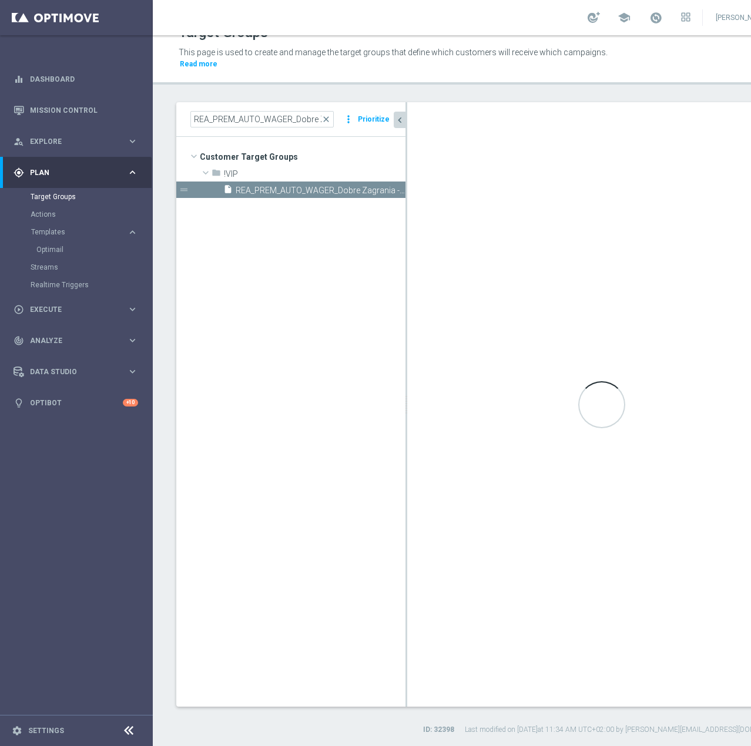
type input "!VIP"
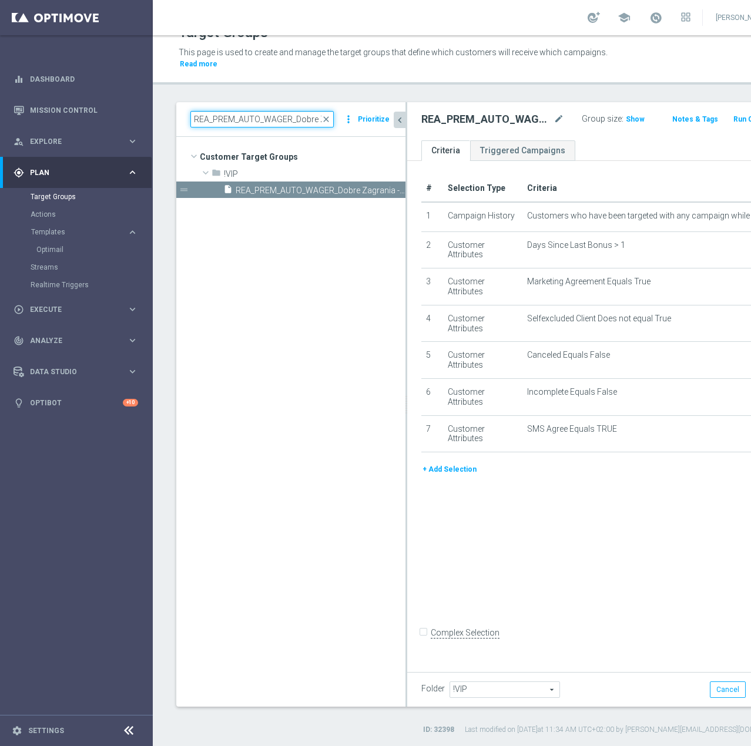
click at [263, 123] on input "REA_PREM_AUTO_WAGER_Dobre Zagrania - 50% do 2000 PLN SMS_DAILY" at bounding box center [261, 119] width 143 height 16
paste input "MED_AUTO_CASHDROP_Urodziny 5"
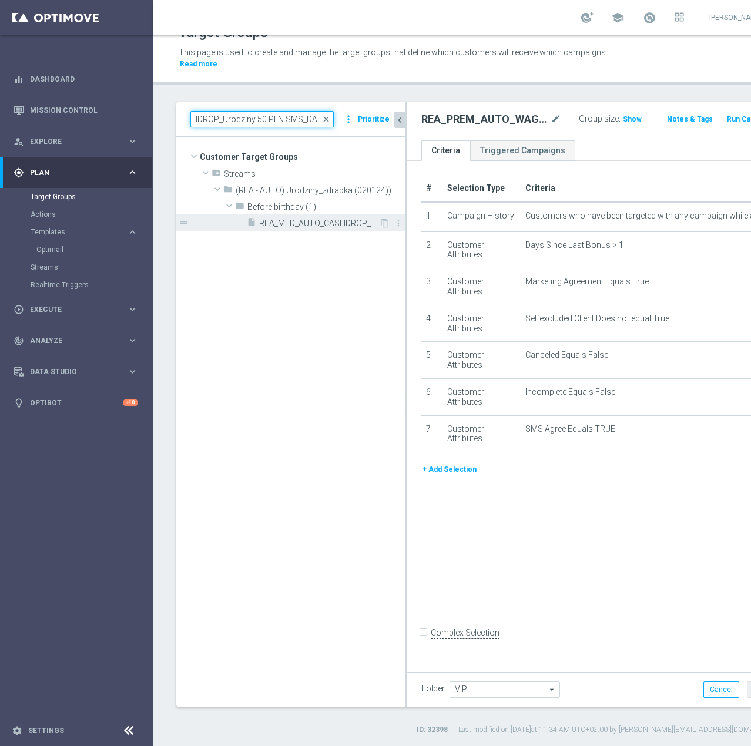
type input "REA_MED_AUTO_CASHDROP_Urodziny 50 PLN SMS_DAILY"
click at [293, 216] on div "insert_drive_file REA_MED_AUTO_CASHDROP_Urodziny 50 PLN SMS_DAILY" at bounding box center [313, 222] width 132 height 16
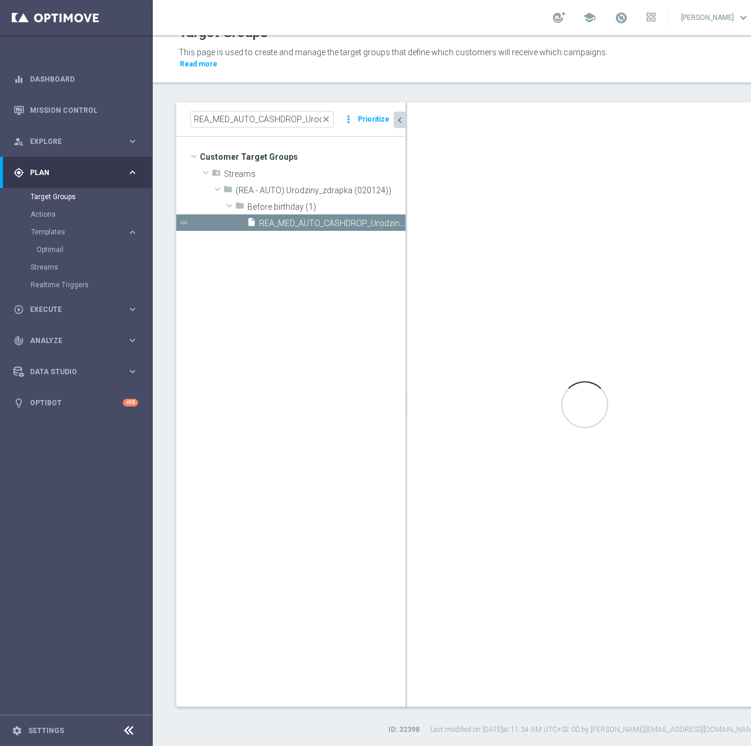
type input "Before birthday (1)"
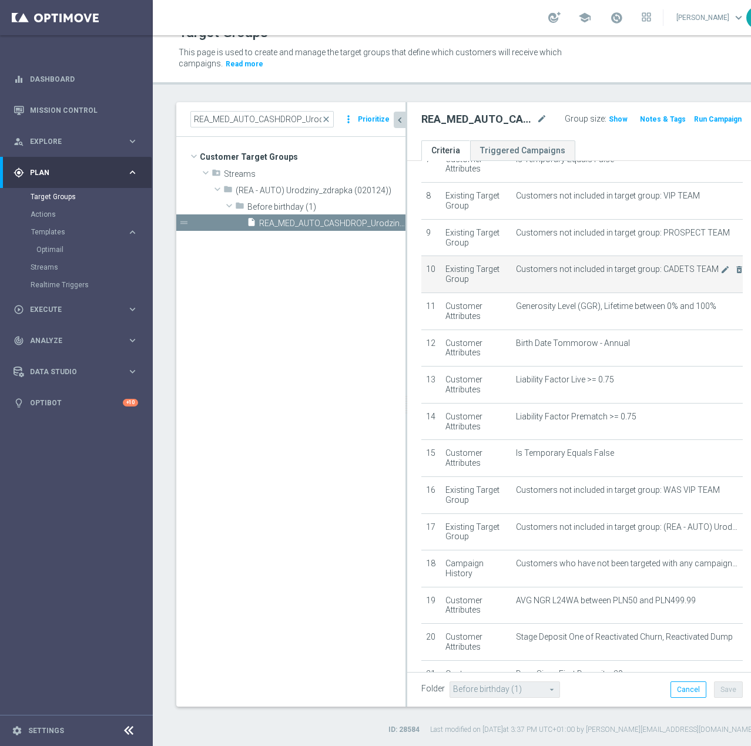
scroll to position [415, 0]
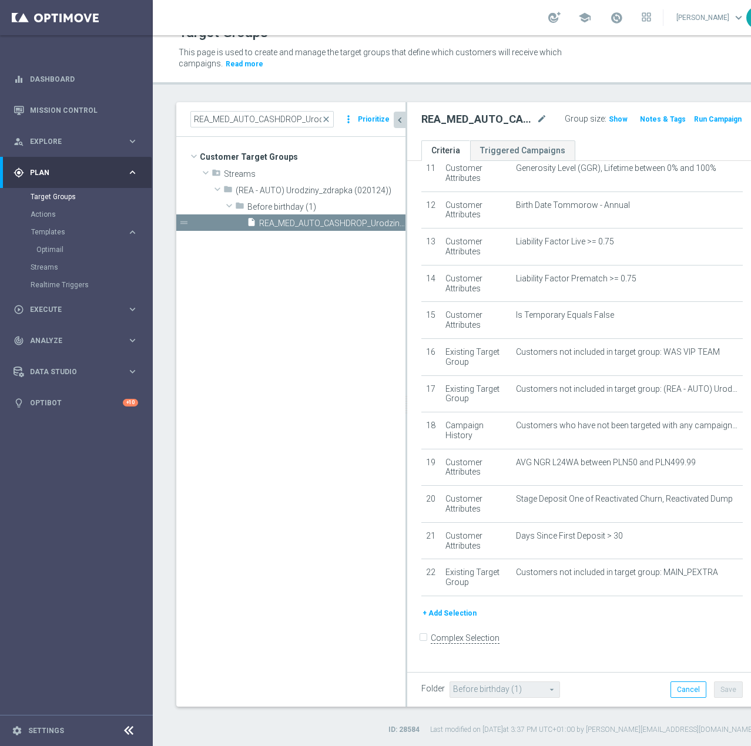
click at [444, 522] on button "+ Add Selection" at bounding box center [449, 613] width 56 height 13
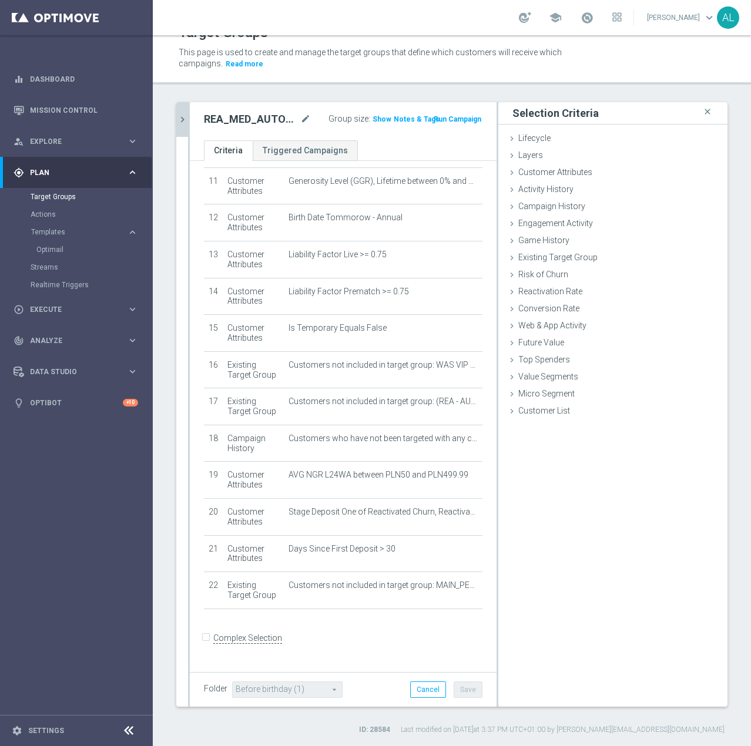
scroll to position [402, 0]
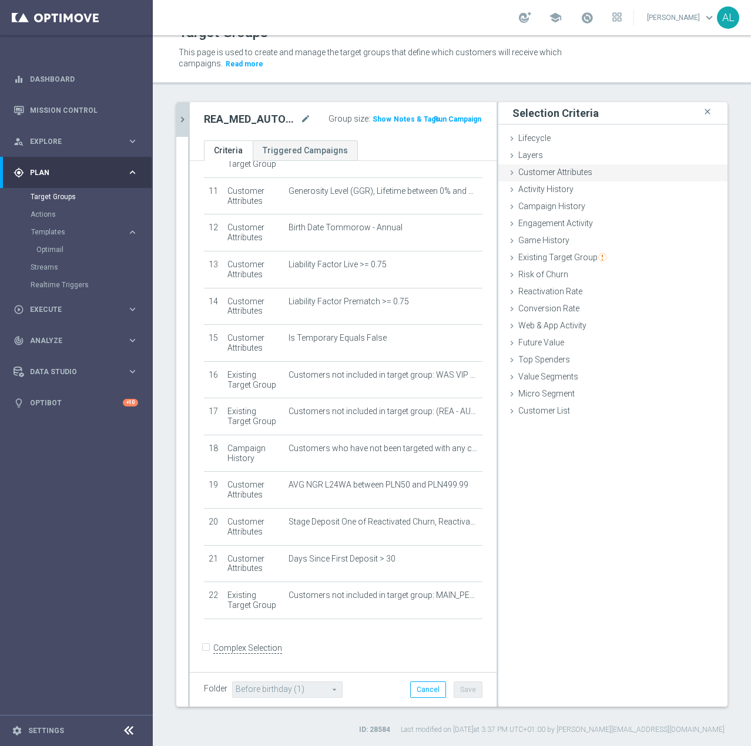
click at [565, 166] on div "Customer Attributes done selection saved" at bounding box center [612, 173] width 229 height 18
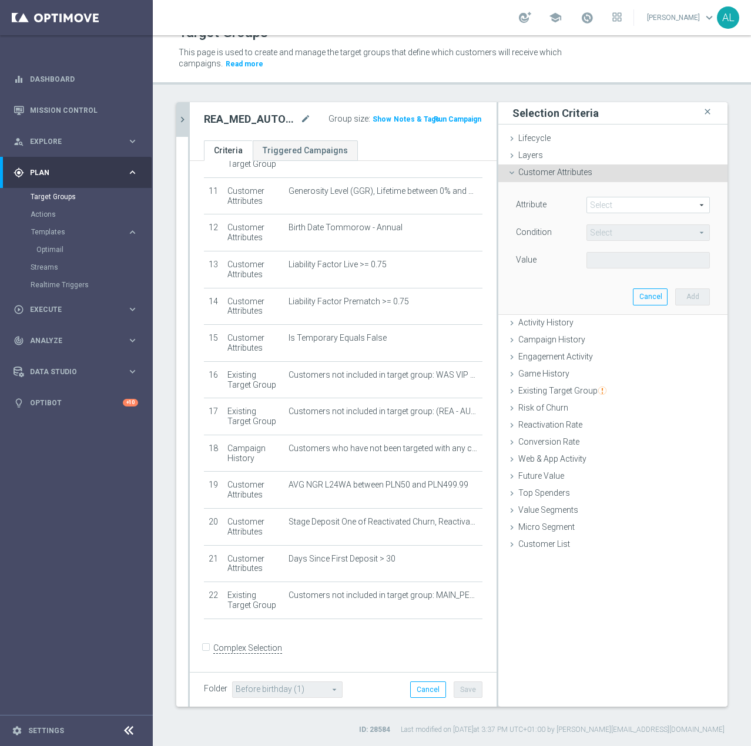
click at [590, 204] on span at bounding box center [648, 204] width 122 height 15
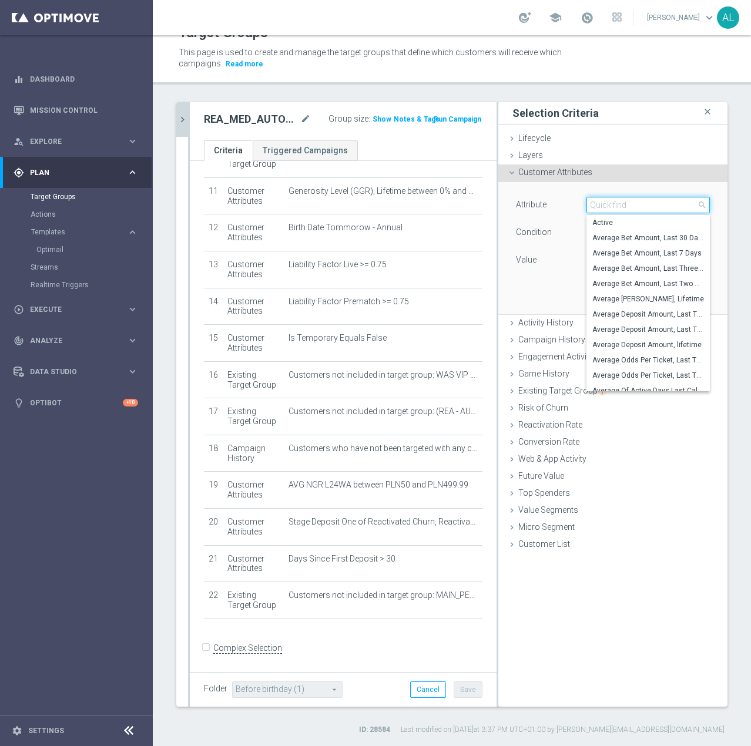
click at [590, 204] on input "search" at bounding box center [647, 205] width 123 height 16
click at [590, 206] on input "search" at bounding box center [647, 205] width 123 height 16
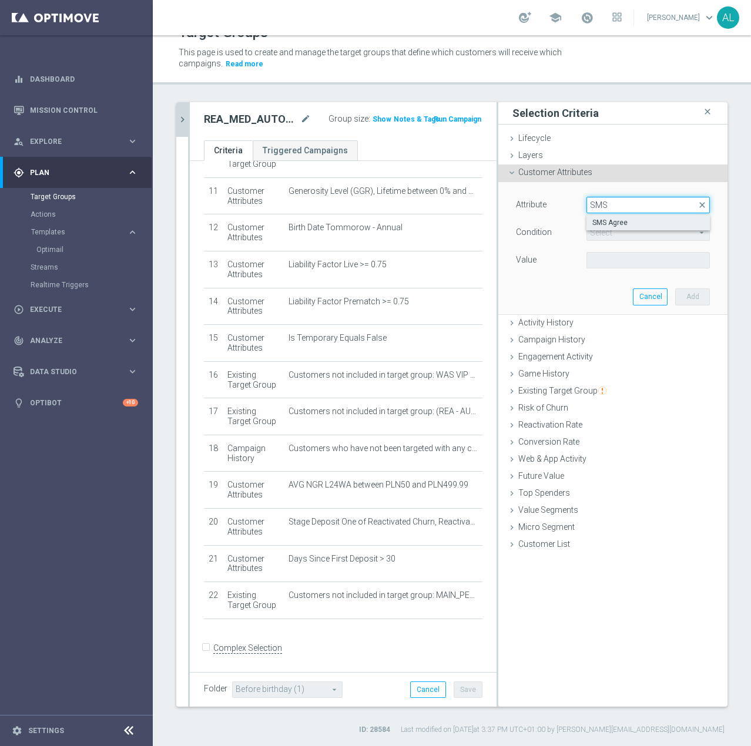
type input "SMS"
click at [590, 224] on span "SMS Agree" at bounding box center [648, 222] width 112 height 9
type input "SMS Agree"
type input "Equals"
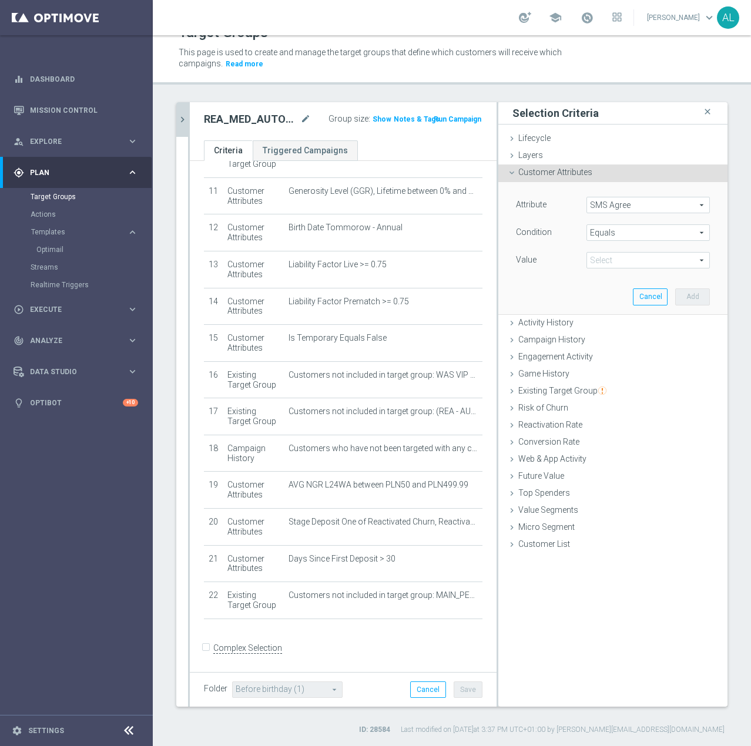
click at [590, 258] on span at bounding box center [648, 260] width 122 height 15
click at [590, 260] on input "search" at bounding box center [647, 260] width 123 height 16
click at [590, 299] on label "TRUE" at bounding box center [647, 292] width 123 height 15
type input "TRUE"
click at [590, 297] on button "Add" at bounding box center [692, 296] width 35 height 16
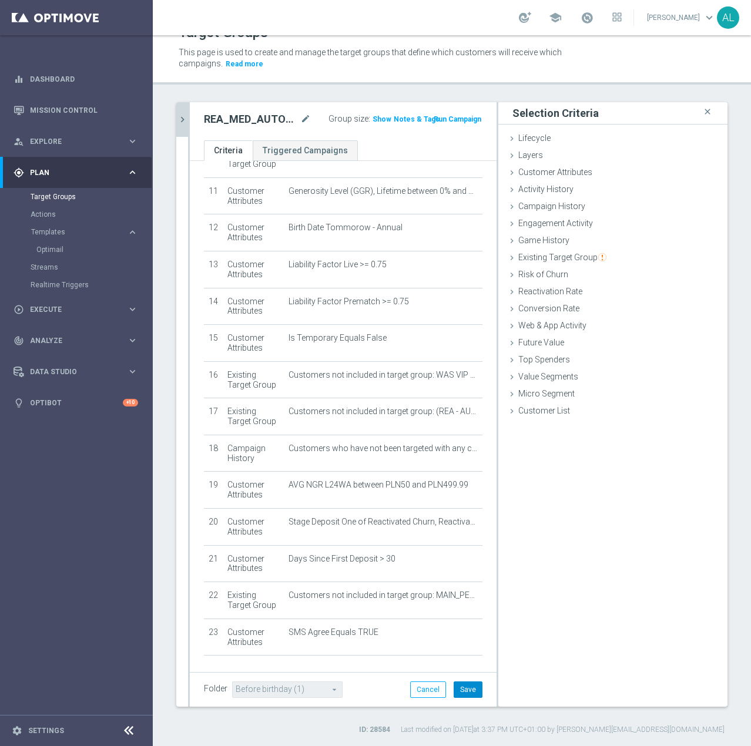
click at [460, 522] on div "Folder Before birthday (1) Before birthday (1) arrow_drop_down search Cancel Sa…" at bounding box center [343, 689] width 307 height 35
click at [460, 522] on button "Save" at bounding box center [467, 689] width 29 height 16
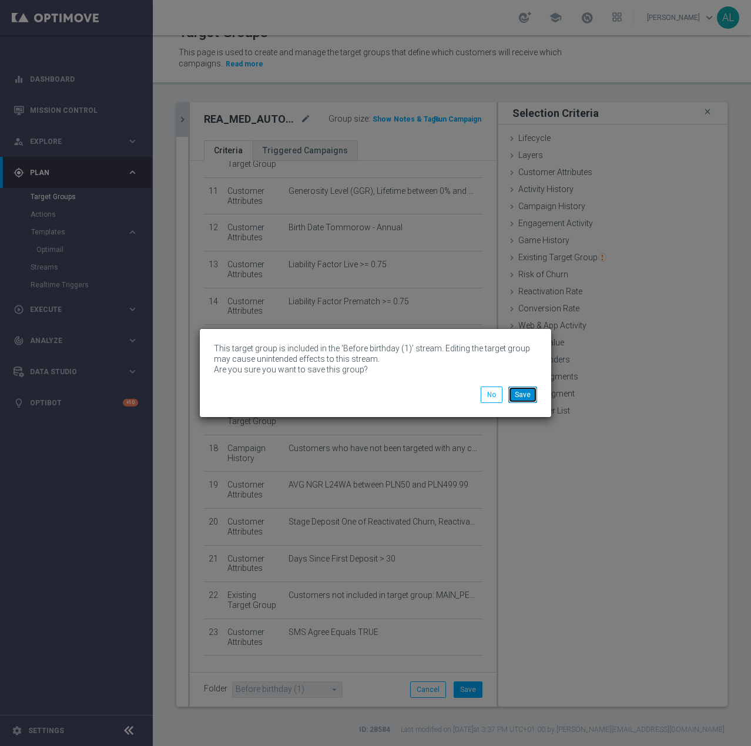
click at [525, 393] on button "Save" at bounding box center [522, 395] width 29 height 16
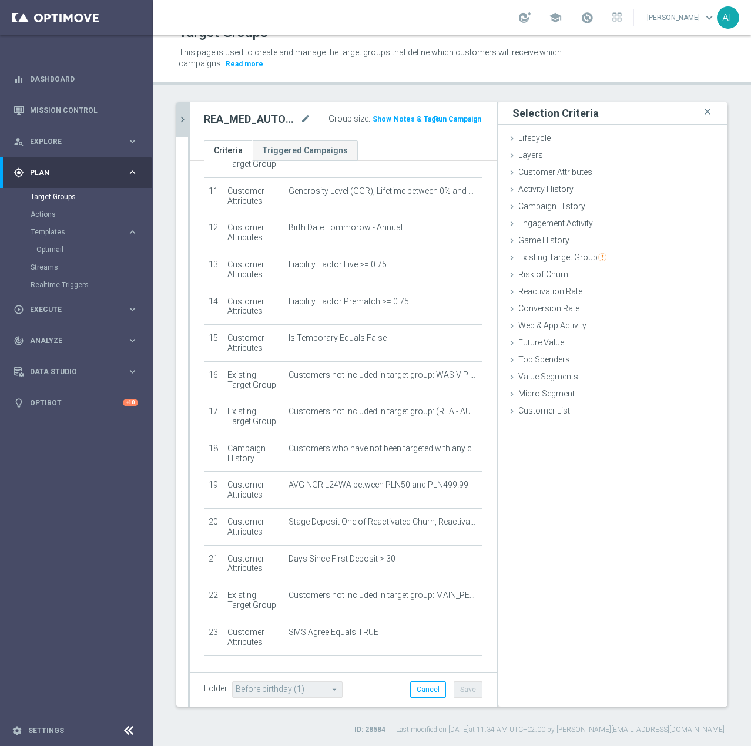
click at [184, 125] on icon "chevron_right" at bounding box center [182, 119] width 11 height 11
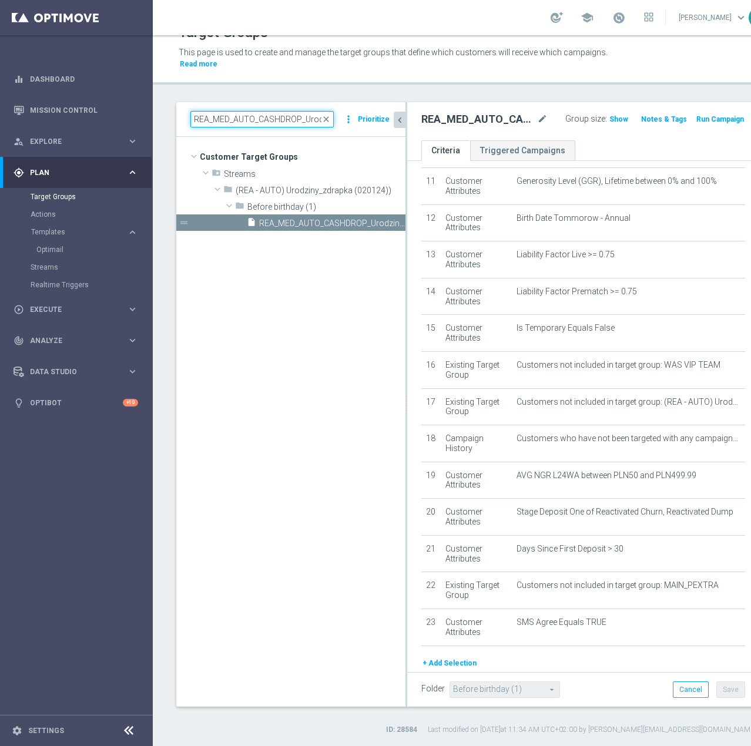
click at [230, 119] on input "REA_MED_AUTO_CASHDROP_Urodziny 50 PLN SMS_DAILY" at bounding box center [261, 119] width 143 height 16
click at [230, 118] on input "REA_MED_AUTO_CASHDROP_Urodziny 50 PLN SMS_DAILY" at bounding box center [261, 119] width 143 height 16
paste input "LOW_AUTO_CASHDROP_Urodziny 25"
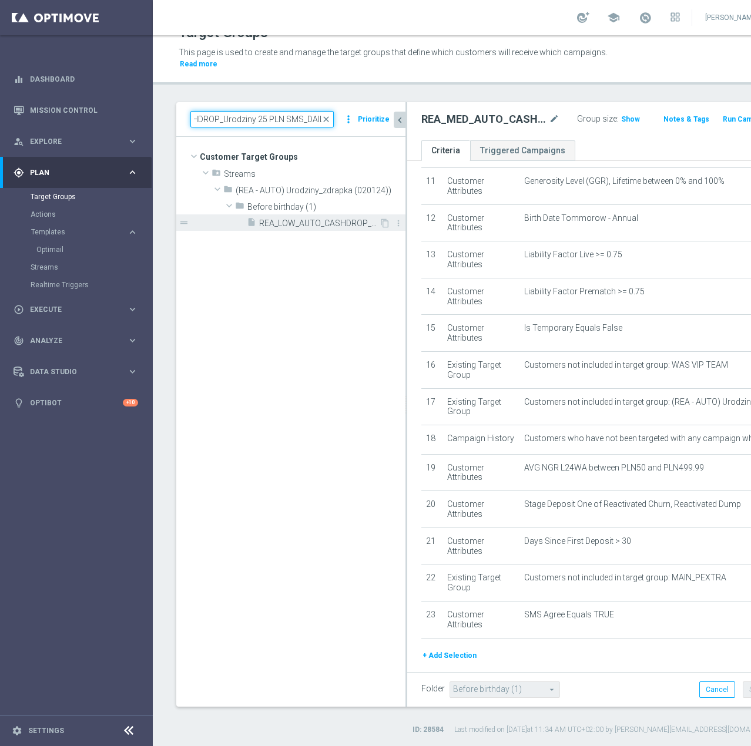
type input "REA_LOW_AUTO_CASHDROP_Urodziny 25 PLN SMS_DAILY"
click at [304, 220] on span "REA_LOW_AUTO_CASHDROP_Urodziny 25 PLN SMS_DAILY" at bounding box center [319, 224] width 120 height 10
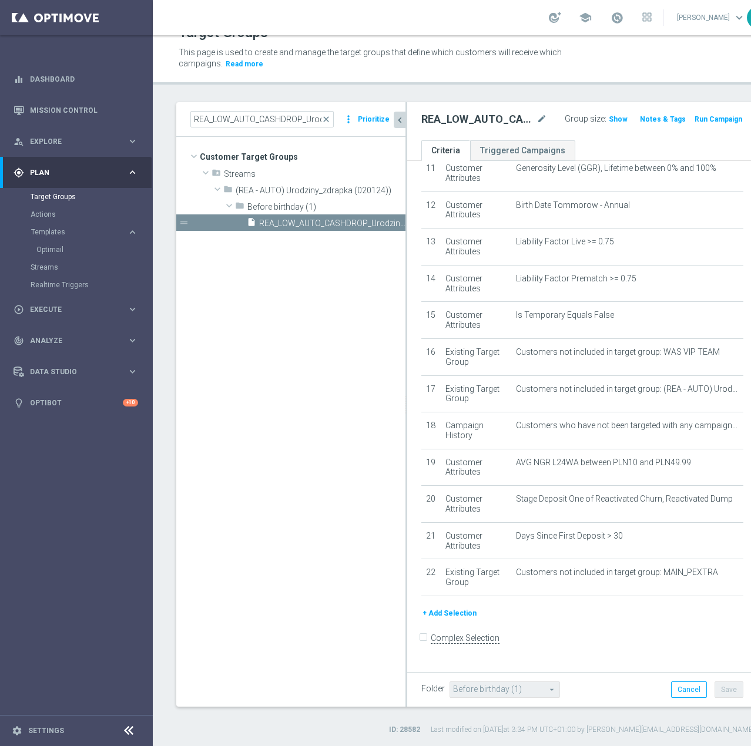
click at [431, 522] on button "+ Add Selection" at bounding box center [449, 613] width 56 height 13
click at [431, 522] on div "# Selection Type Criteria delete_forever 1 Customer Attributes Canceled Equals …" at bounding box center [582, 183] width 340 height 847
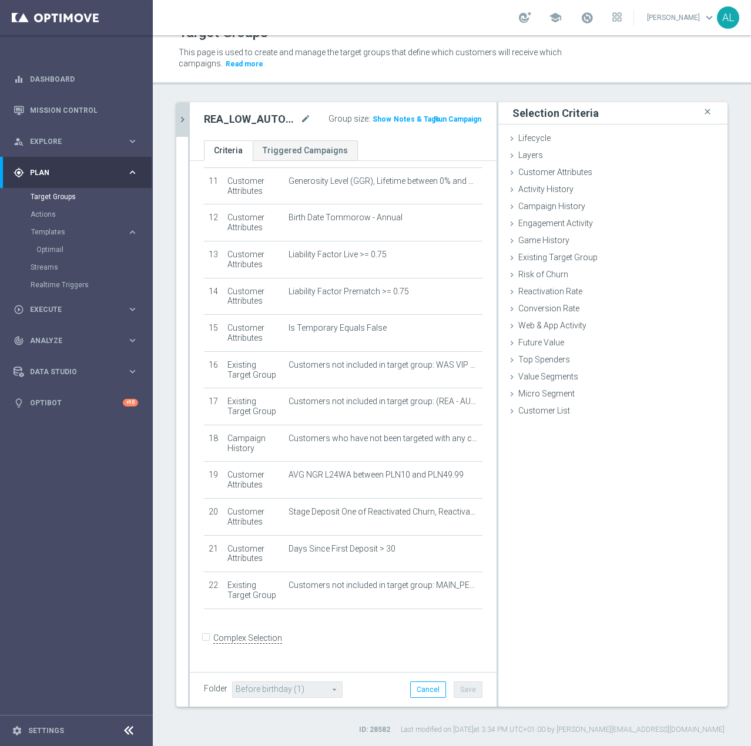
scroll to position [402, 0]
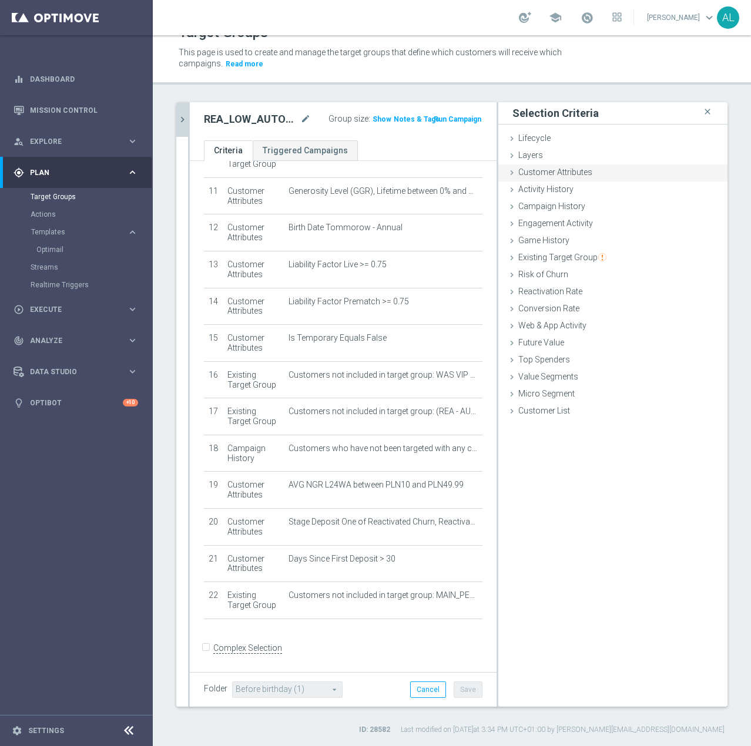
click at [518, 174] on span "Customer Attributes" at bounding box center [555, 171] width 74 height 9
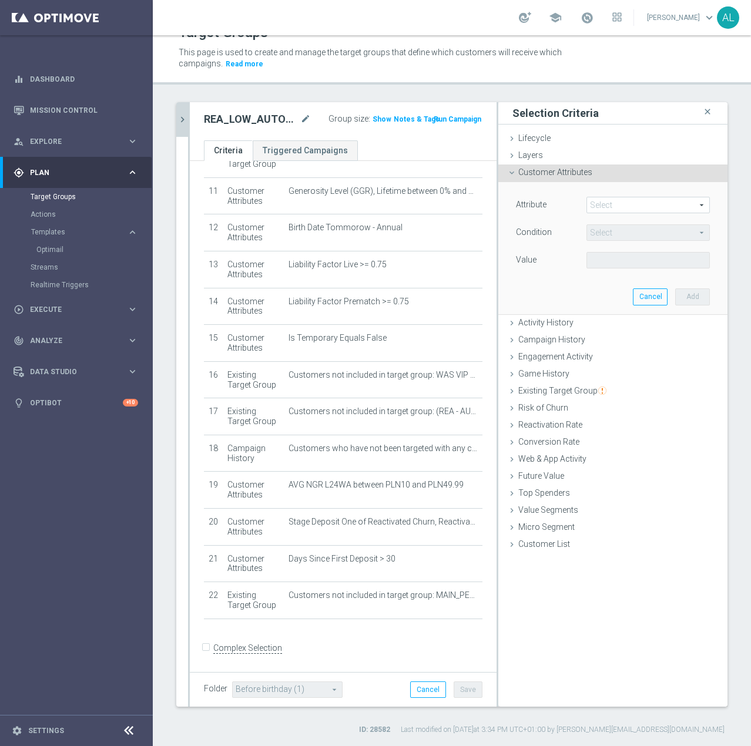
click at [590, 208] on span at bounding box center [648, 204] width 122 height 15
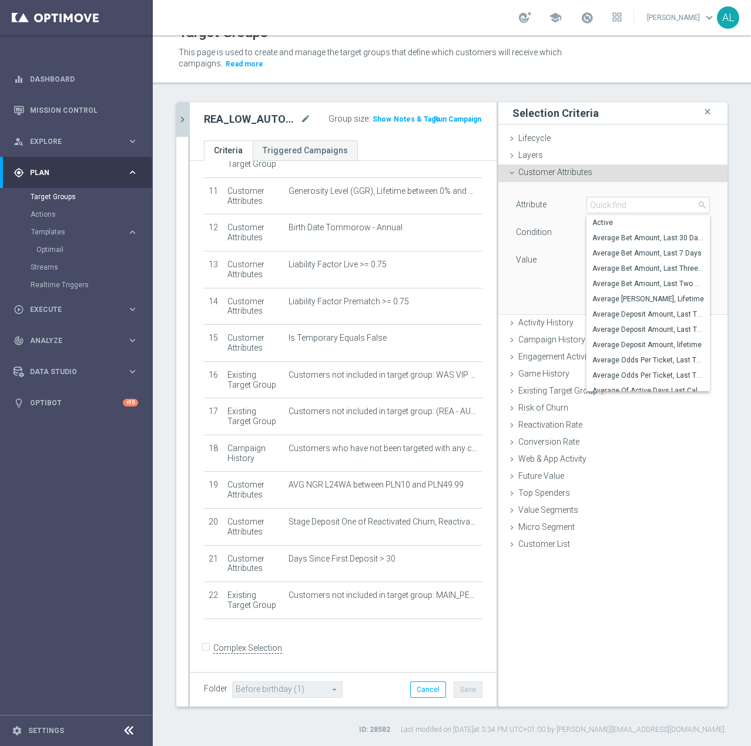
click at [590, 222] on span "Active" at bounding box center [648, 222] width 112 height 9
type input "Active"
type input "Equals"
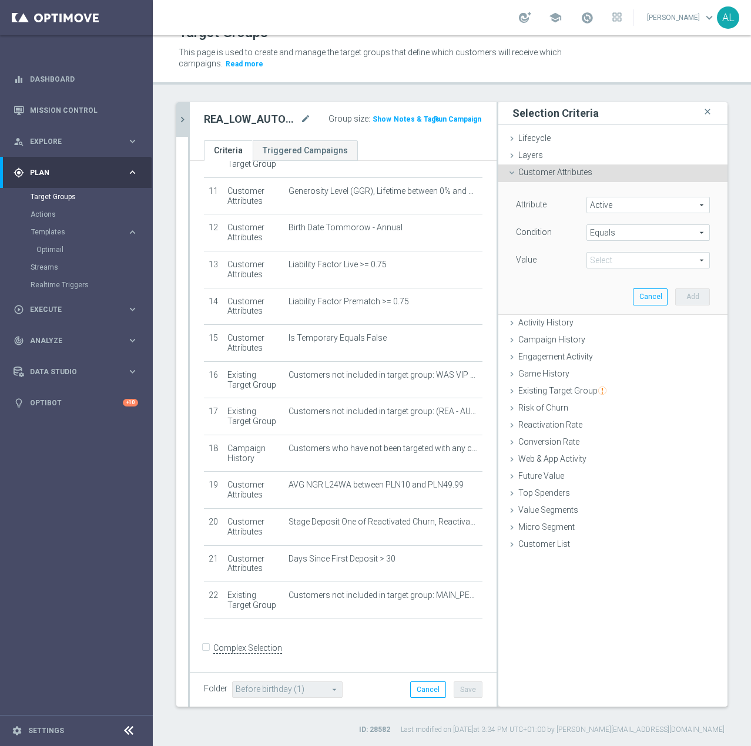
click at [590, 204] on span "Active" at bounding box center [648, 204] width 122 height 15
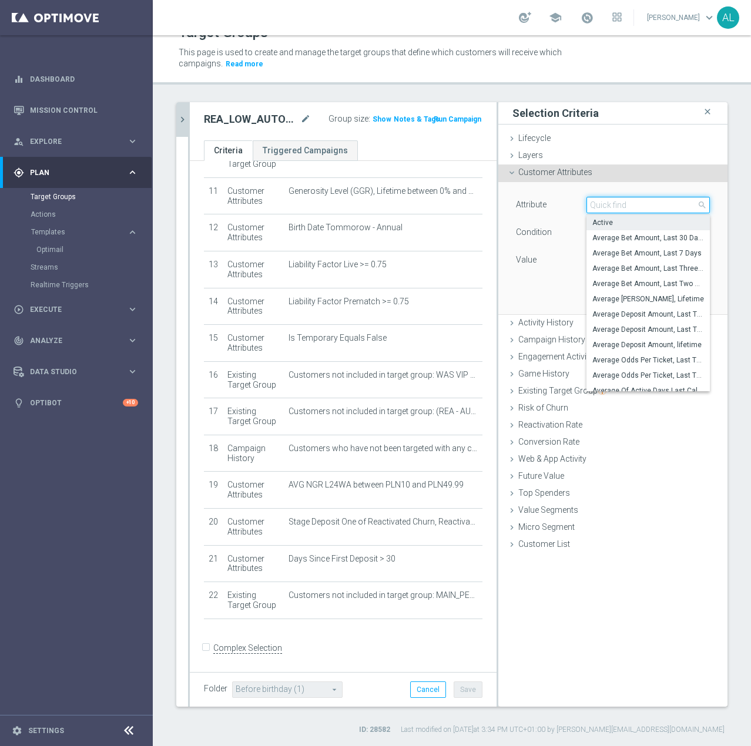
click at [590, 204] on input "search" at bounding box center [647, 205] width 123 height 16
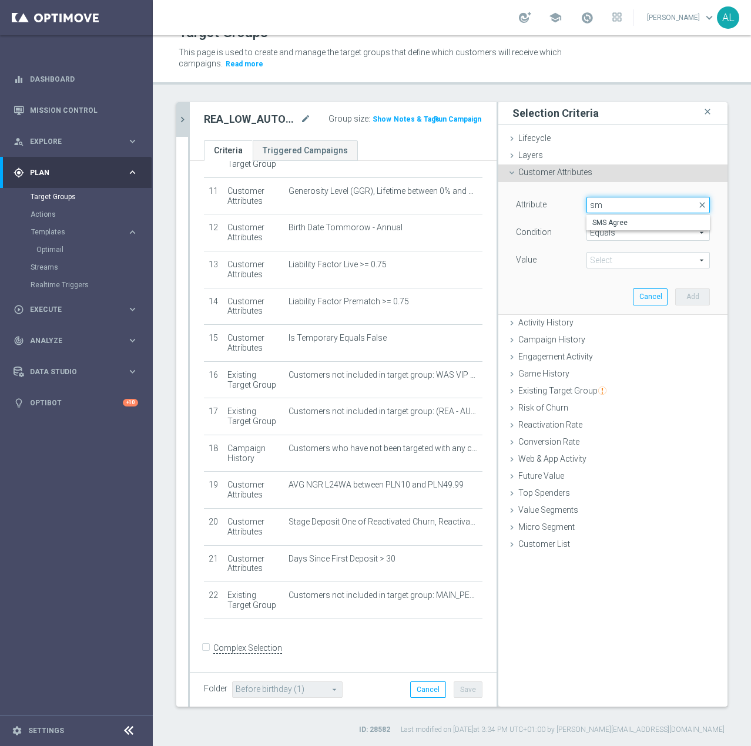
type input "sms"
click at [590, 223] on span "SMS Agree" at bounding box center [648, 222] width 112 height 9
type input "SMS Agree"
click at [590, 262] on span at bounding box center [648, 260] width 122 height 15
click at [590, 292] on span "TRUE" at bounding box center [648, 292] width 112 height 9
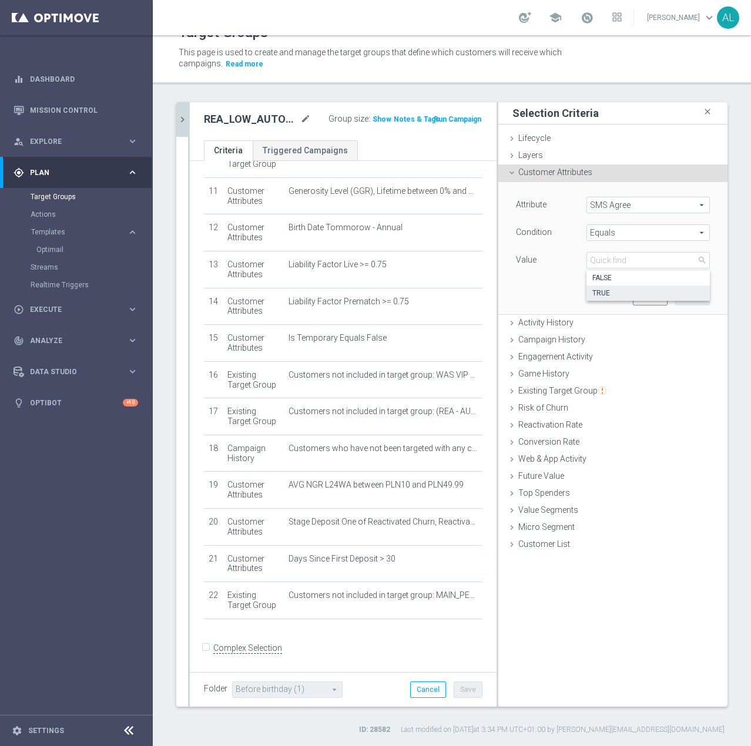
type input "TRUE"
click at [590, 296] on button "Add" at bounding box center [692, 296] width 35 height 16
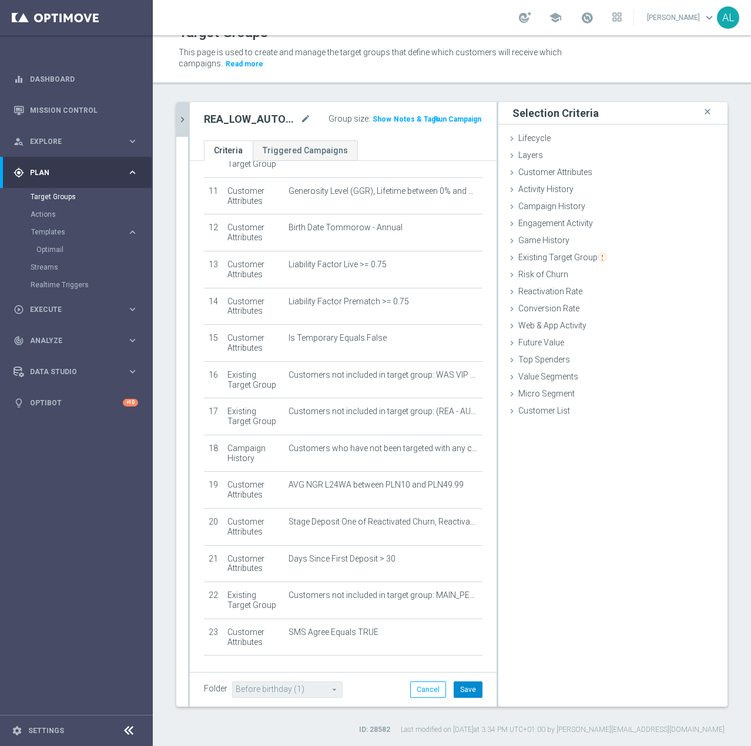
click at [453, 522] on button "Save" at bounding box center [467, 689] width 29 height 16
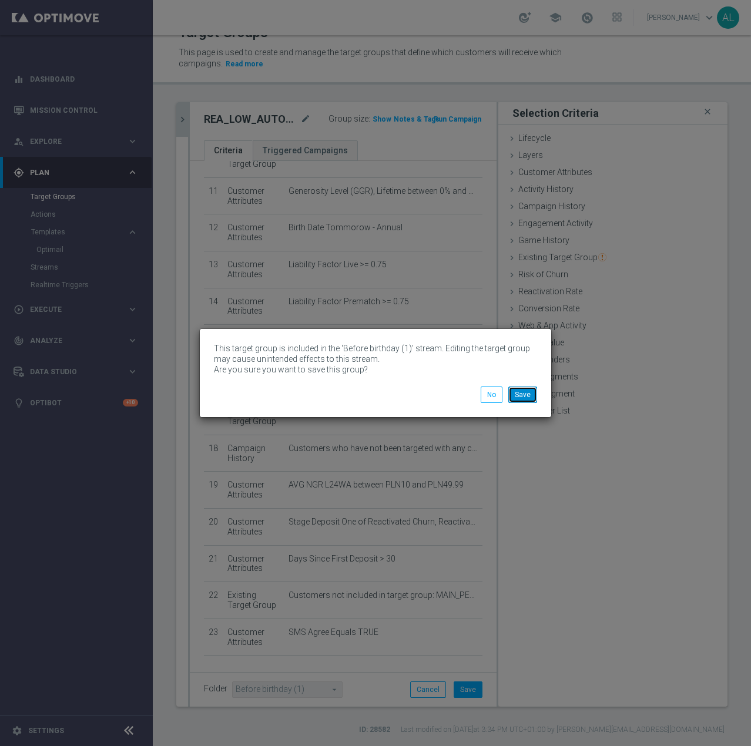
click at [519, 397] on button "Save" at bounding box center [522, 395] width 29 height 16
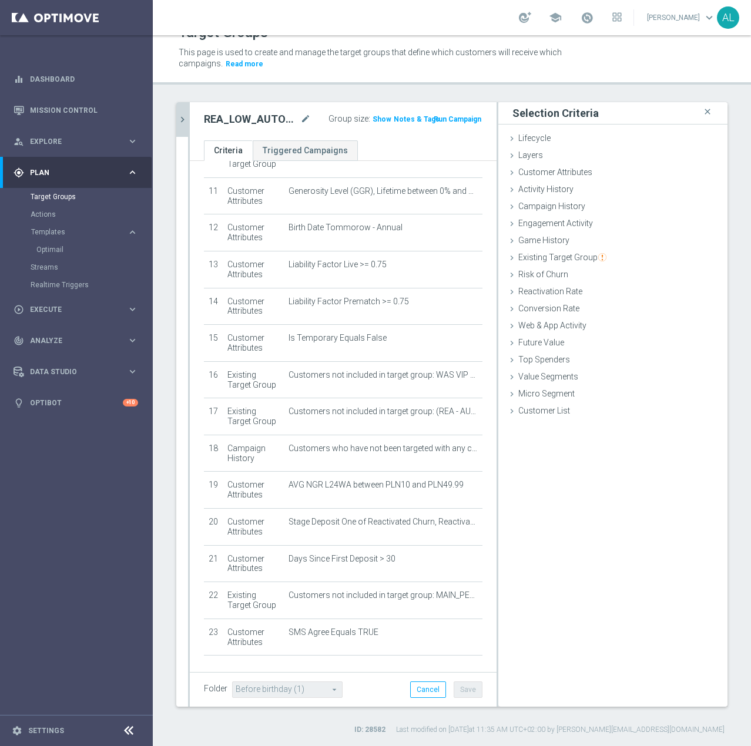
click at [177, 112] on button "chevron_right" at bounding box center [182, 119] width 12 height 35
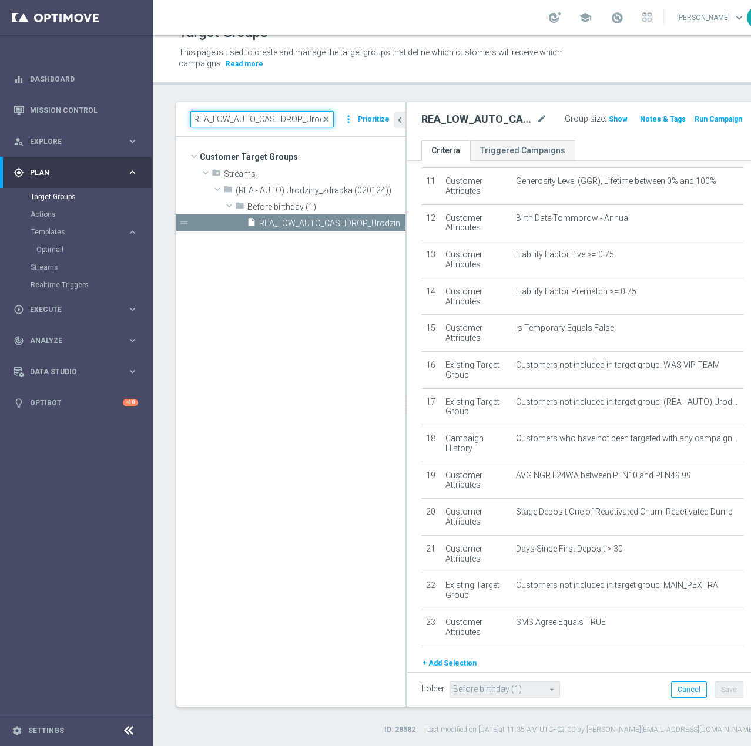
click at [259, 121] on input "REA_LOW_AUTO_CASHDROP_Urodziny 25 PLN SMS_DAILY" at bounding box center [261, 119] width 143 height 16
paste input "PEXTRA_AUTO_WAGER_Dobre Zagrania - 50% do 2000 PLN_DAILY_SMS"
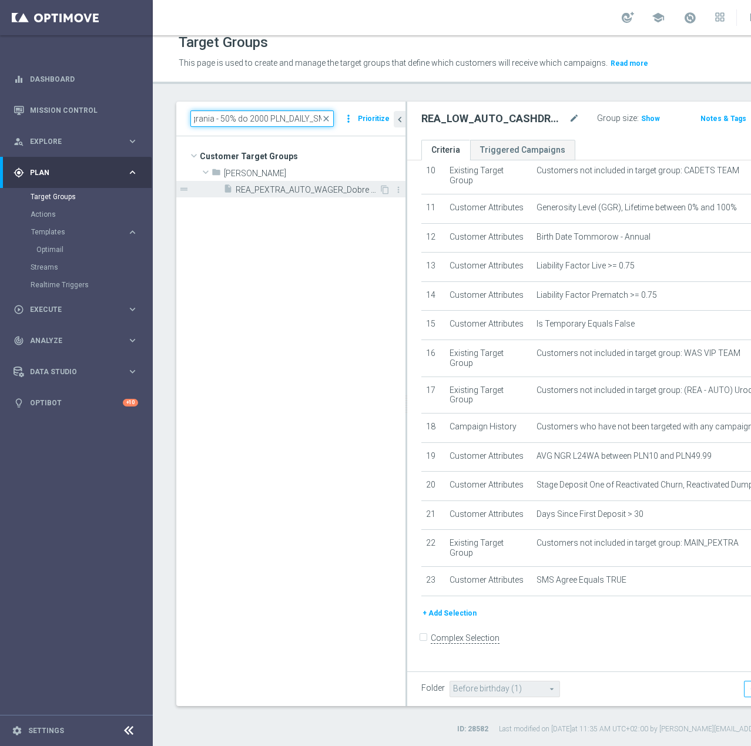
type input "REA_PEXTRA_AUTO_WAGER_Dobre Zagrania - 50% do 2000 PLN_DAILY_SMS"
click at [312, 190] on span "REA_PEXTRA_AUTO_WAGER_Dobre Zagrania - 50% do 2000 PLN_DAILY_SMS" at bounding box center [307, 190] width 143 height 10
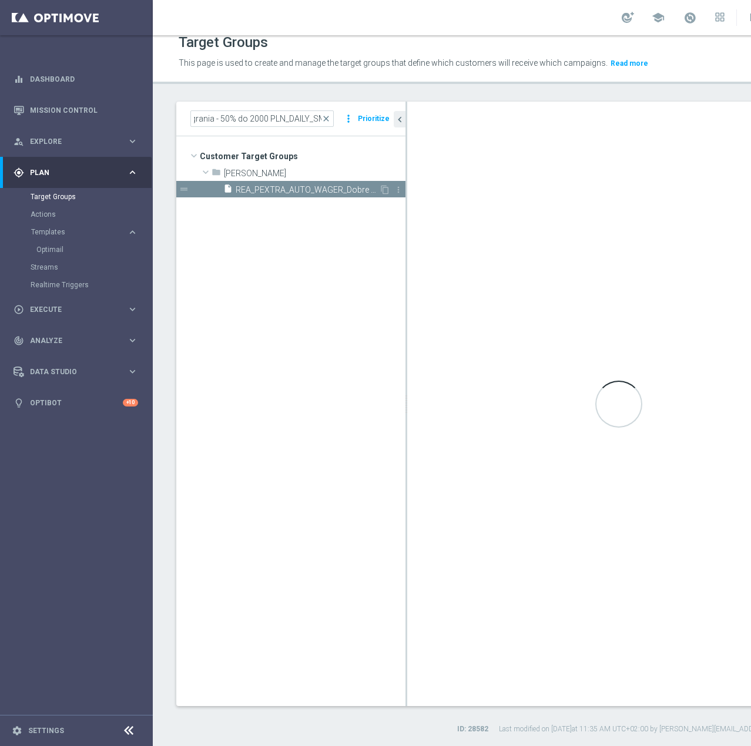
scroll to position [0, 0]
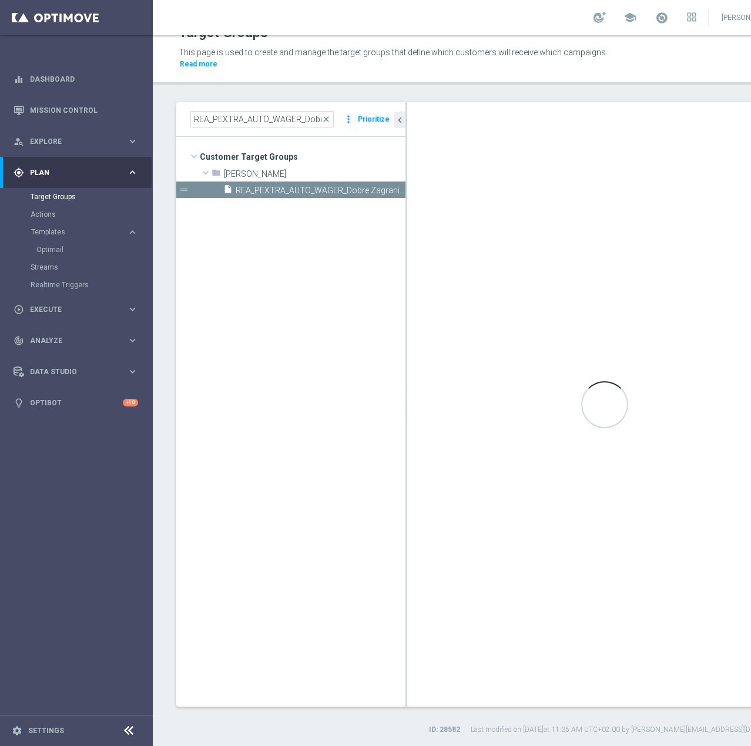
type input "Kasia K."
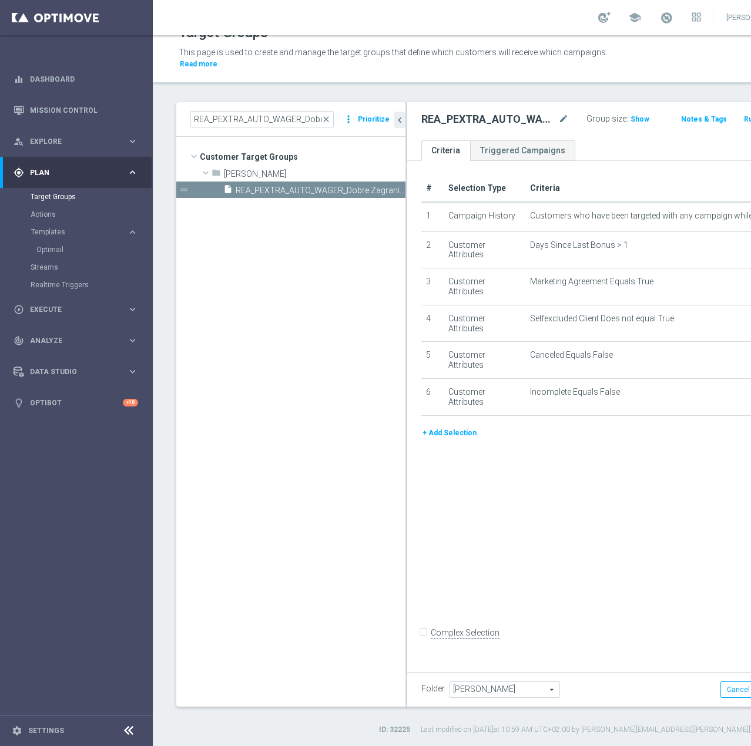
click at [449, 439] on button "+ Add Selection" at bounding box center [449, 432] width 56 height 13
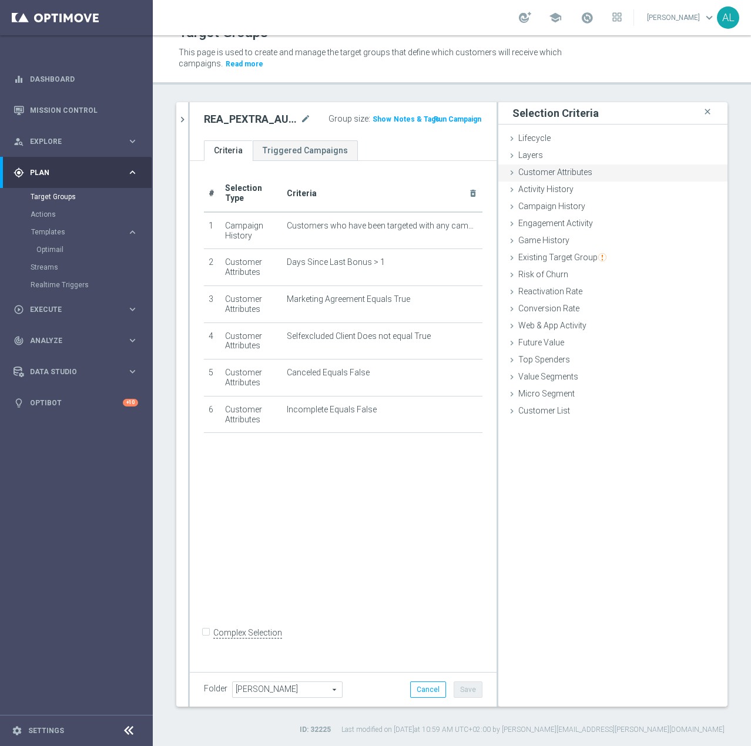
click at [527, 177] on span "Customer Attributes" at bounding box center [555, 171] width 74 height 9
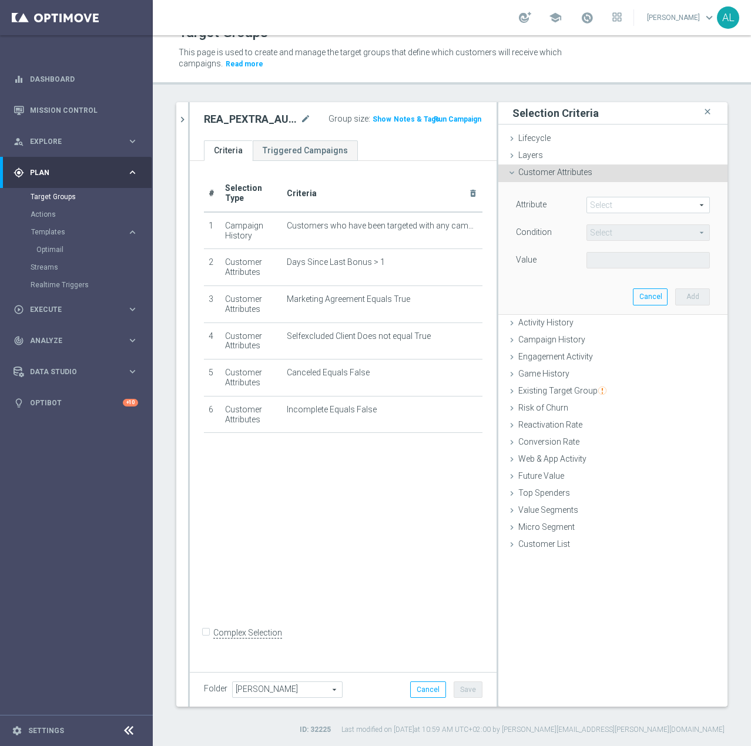
click at [590, 203] on span at bounding box center [648, 204] width 122 height 15
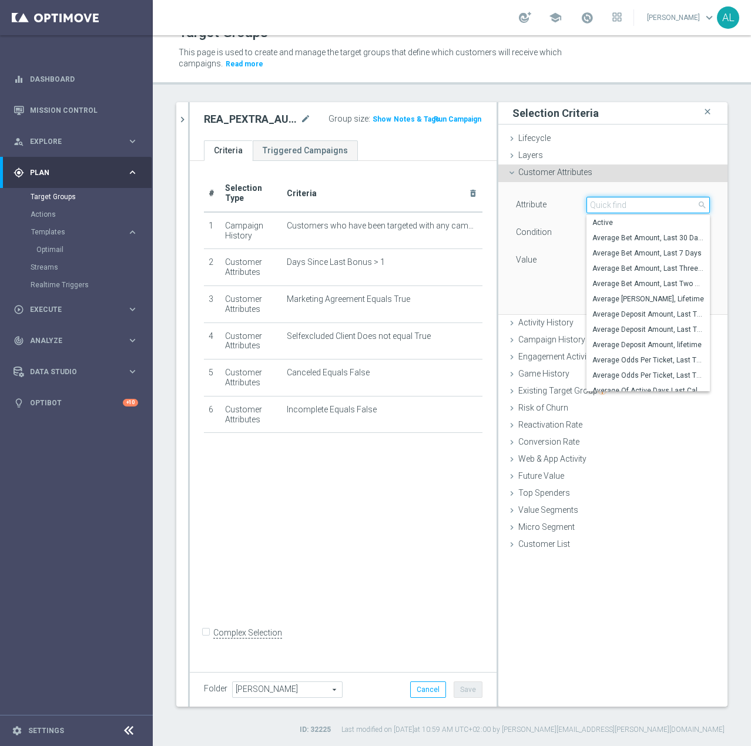
click at [590, 203] on input "search" at bounding box center [647, 205] width 123 height 16
type input "SMS"
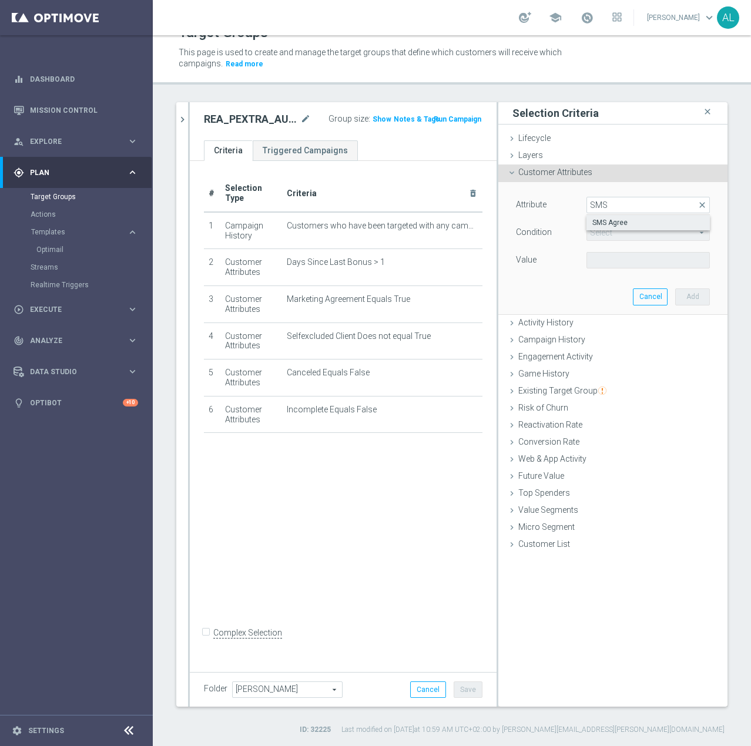
click at [590, 219] on span "SMS Agree" at bounding box center [648, 222] width 112 height 9
type input "SMS Agree"
type input "Equals"
click at [590, 254] on span at bounding box center [648, 260] width 122 height 15
click at [590, 287] on label "TRUE" at bounding box center [647, 292] width 123 height 15
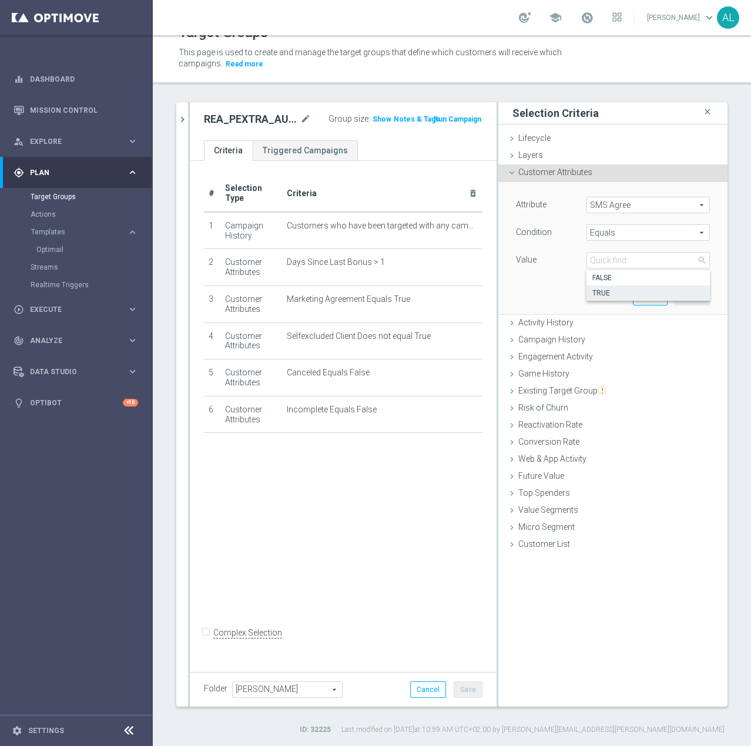
type input "TRUE"
click at [590, 297] on button "Add" at bounding box center [692, 296] width 35 height 16
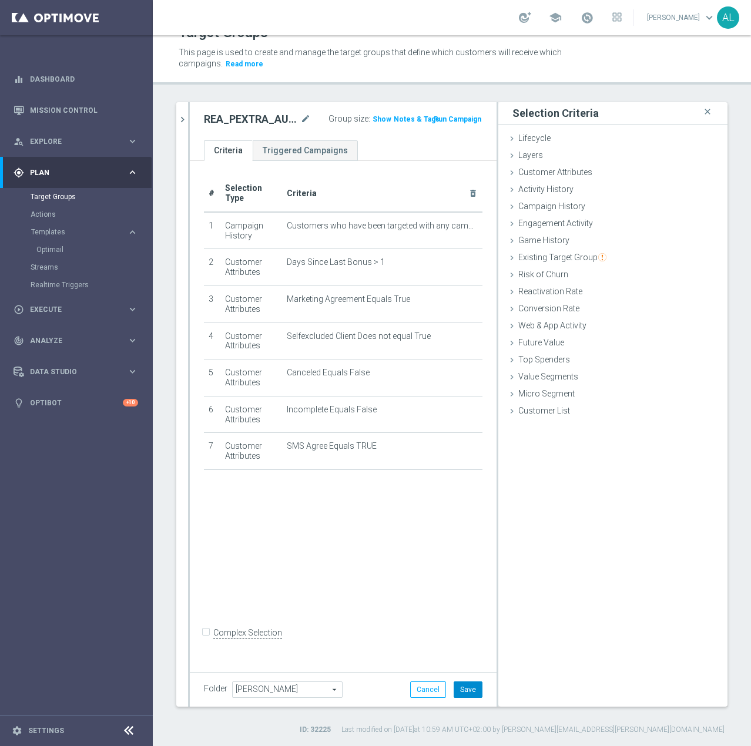
click at [465, 522] on button "Save" at bounding box center [467, 689] width 29 height 16
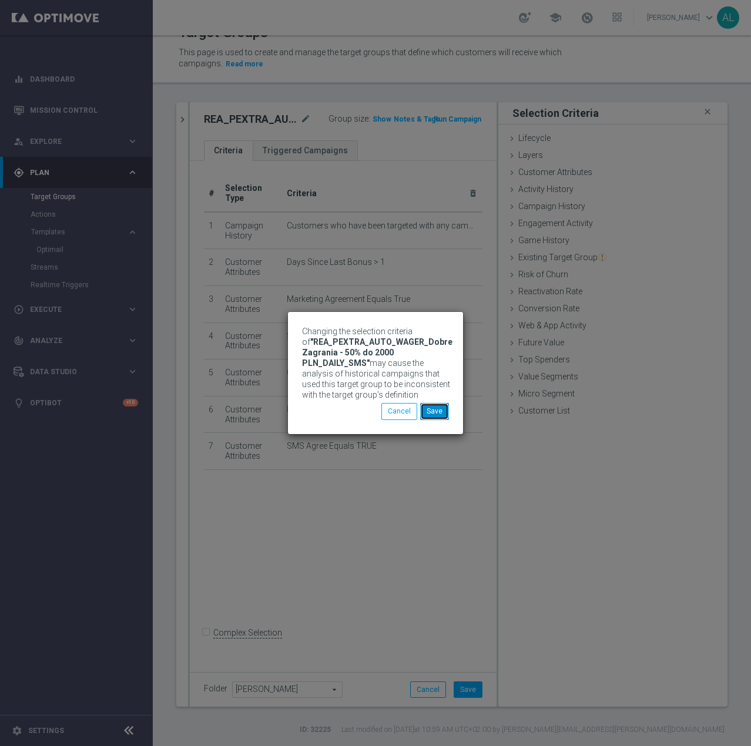
click at [443, 414] on button "Save" at bounding box center [434, 411] width 29 height 16
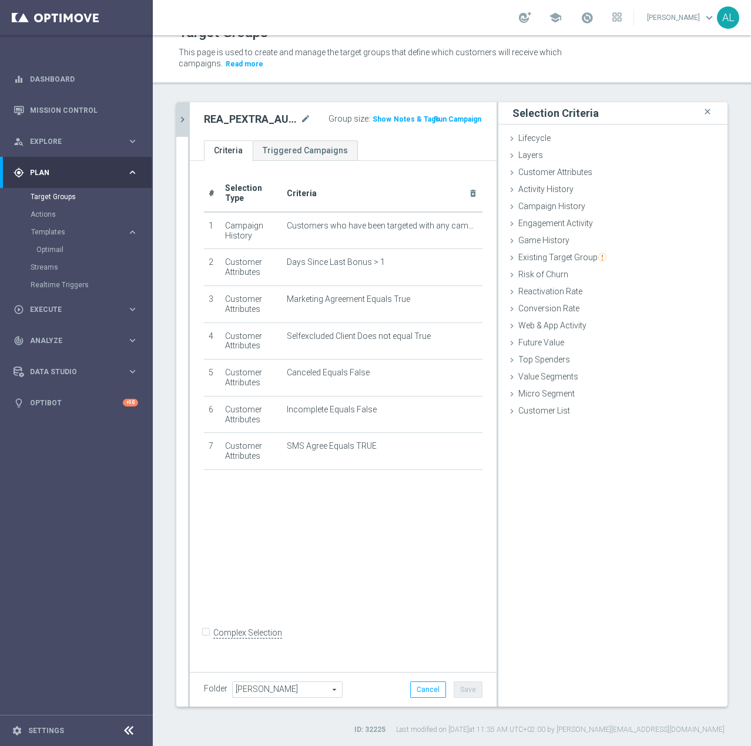
click at [183, 118] on icon "chevron_right" at bounding box center [182, 119] width 11 height 11
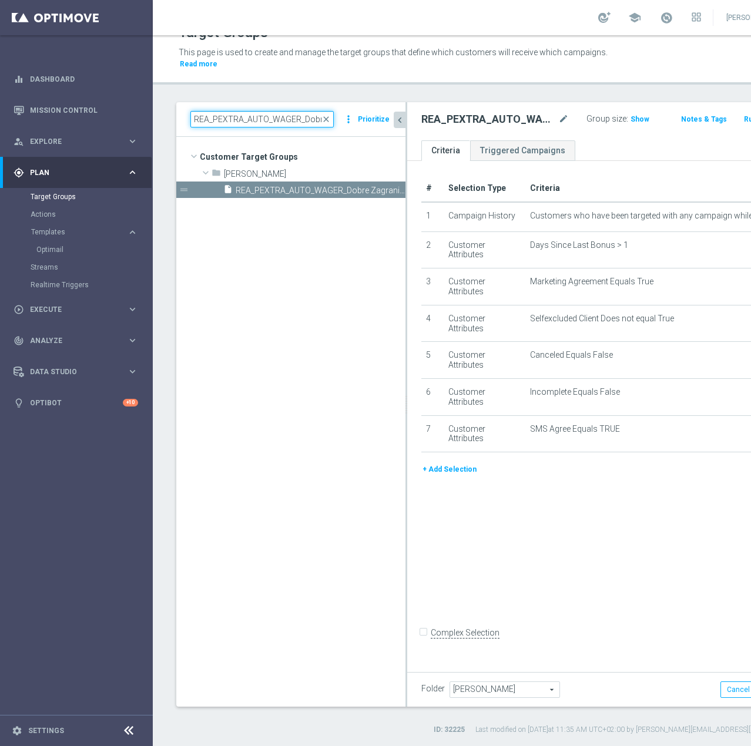
click at [264, 123] on input "REA_PEXTRA_AUTO_WAGER_Dobre Zagrania - 50% do 2000 PLN_DAILY_SMS" at bounding box center [261, 119] width 143 height 16
paste input "MIN_AUTO_CASHDROP_Urodziny 10 PLN SMS_DAILY"
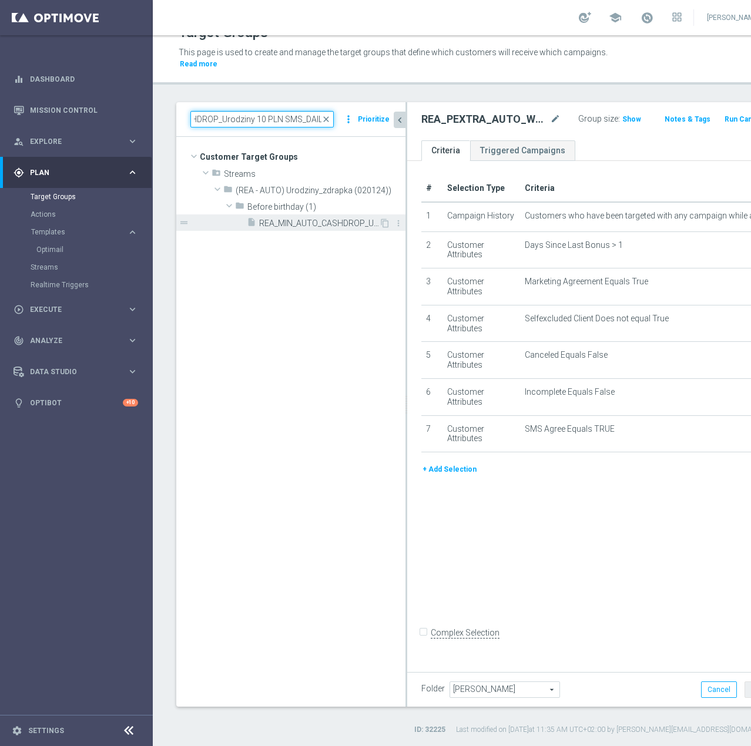
type input "REA_MIN_AUTO_CASHDROP_Urodziny 10 PLN SMS_DAILY"
click at [286, 219] on span "REA_MIN_AUTO_CASHDROP_Urodziny 10 PLN SMS_DAILY" at bounding box center [319, 224] width 120 height 10
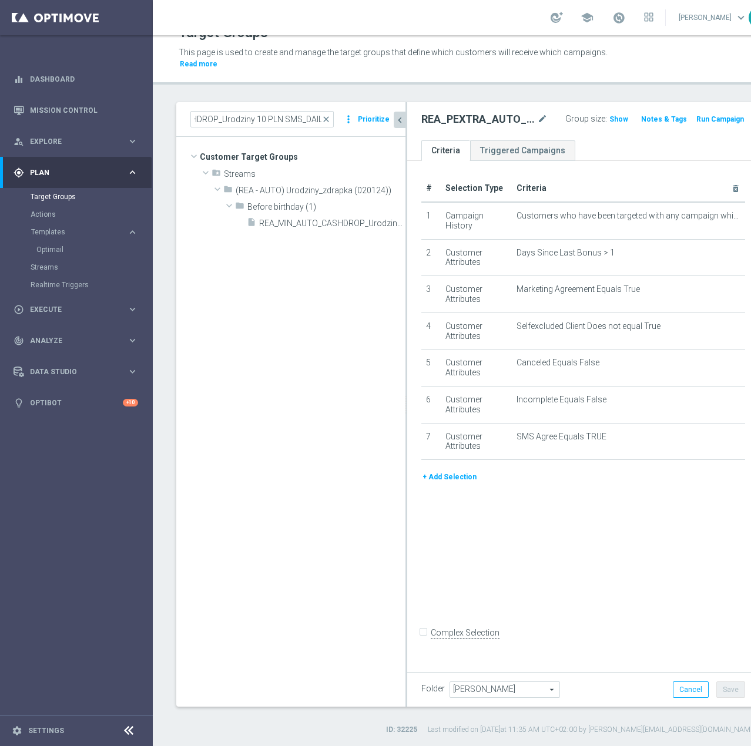
scroll to position [0, 0]
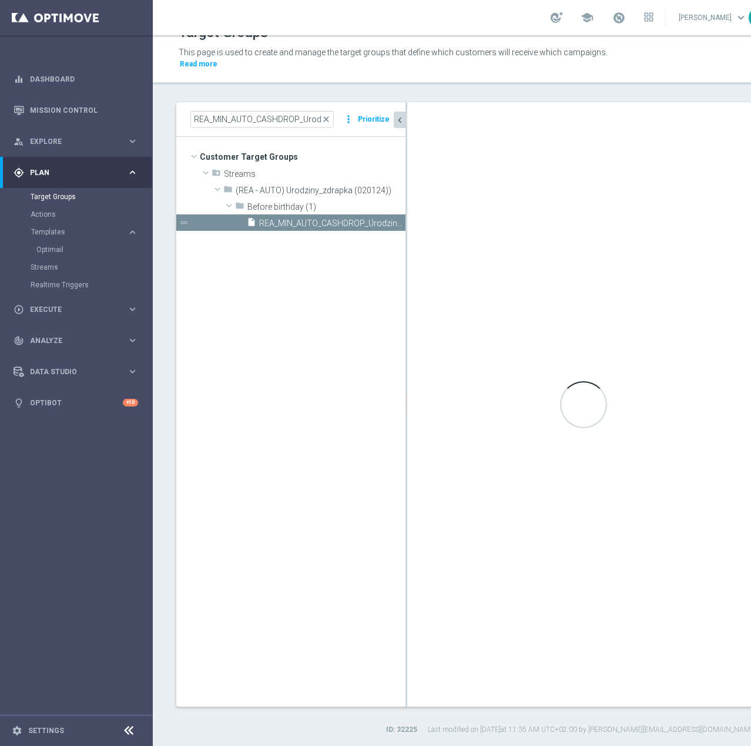
type input "Before birthday (1)"
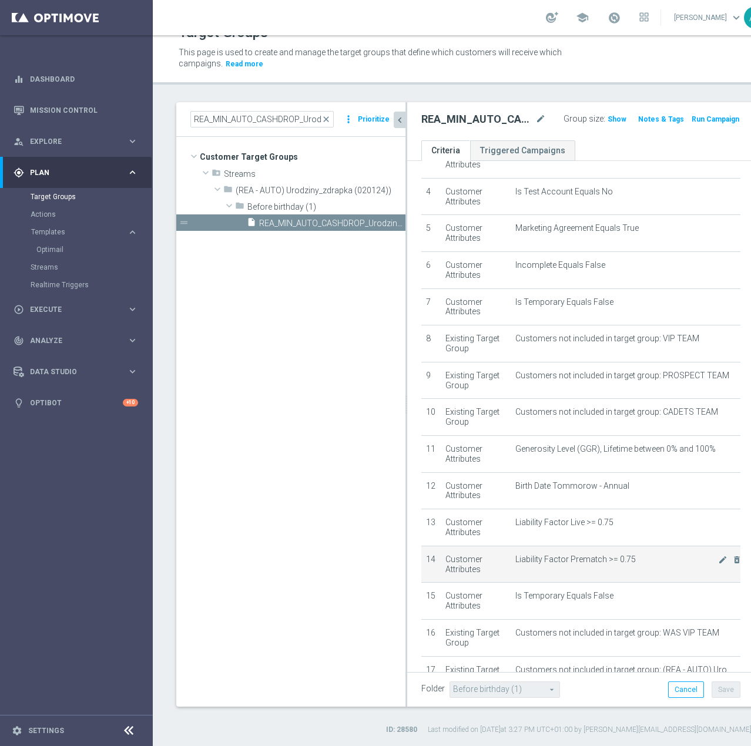
scroll to position [415, 0]
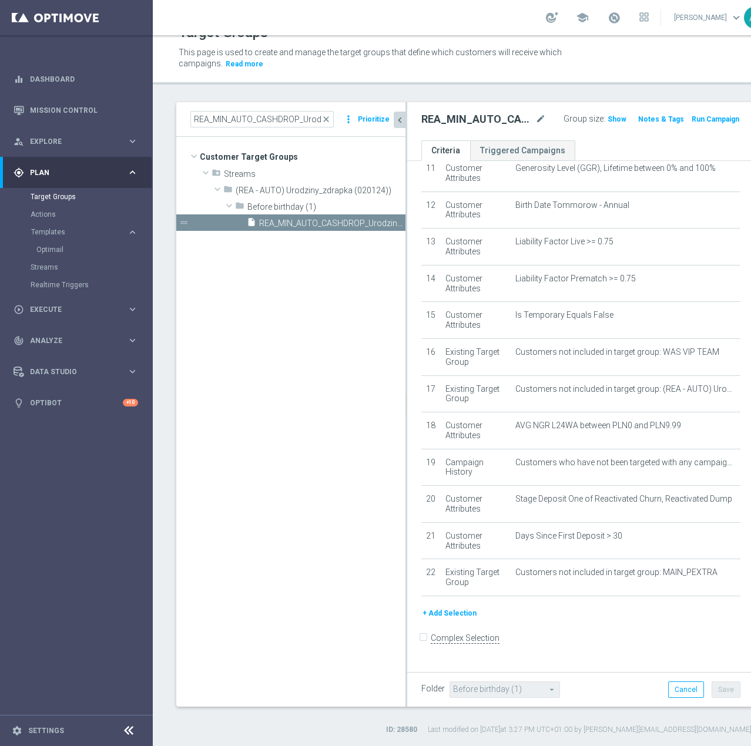
click at [439, 522] on button "+ Add Selection" at bounding box center [449, 613] width 56 height 13
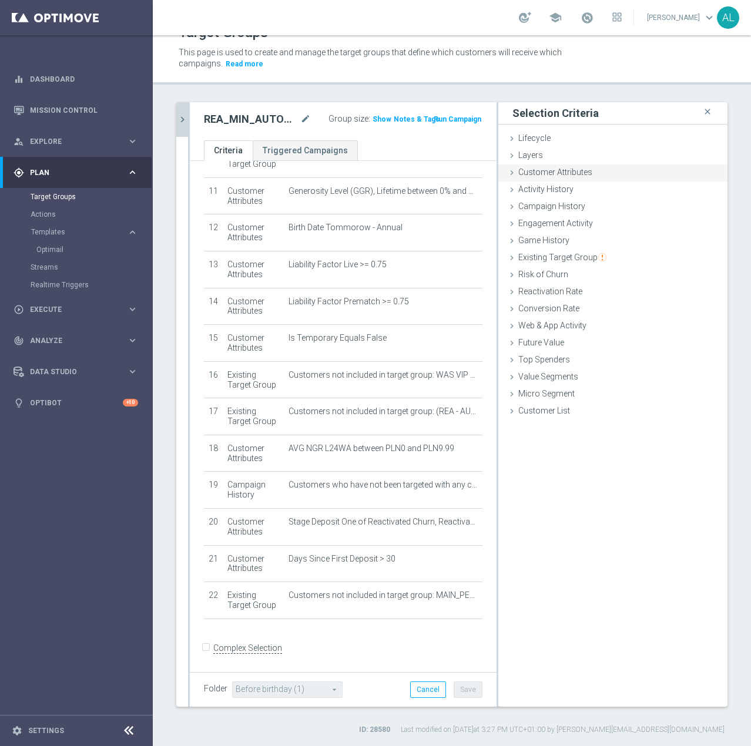
click at [549, 173] on span "Customer Attributes" at bounding box center [555, 171] width 74 height 9
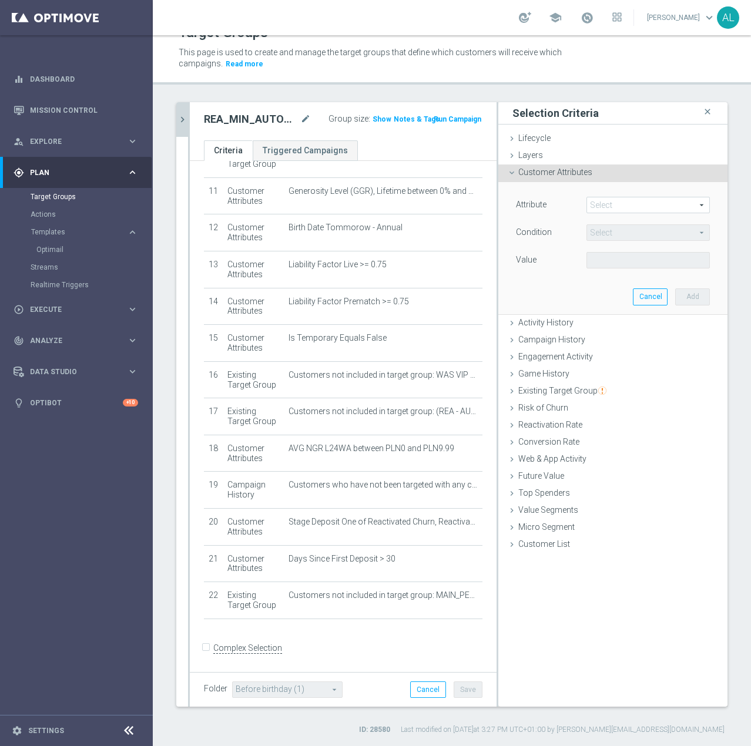
click at [590, 205] on span at bounding box center [648, 204] width 122 height 15
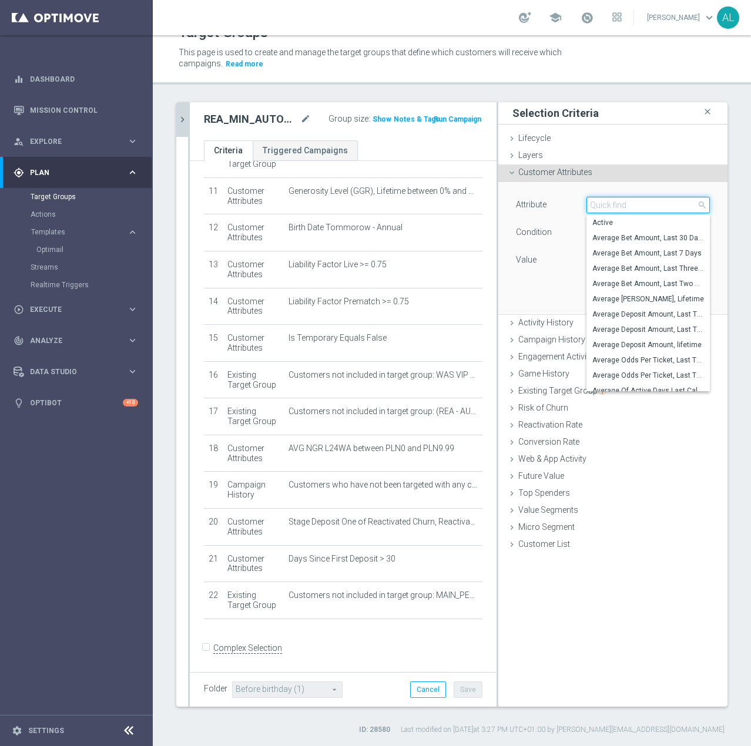
click at [590, 205] on input "search" at bounding box center [647, 205] width 123 height 16
type input "SMS"
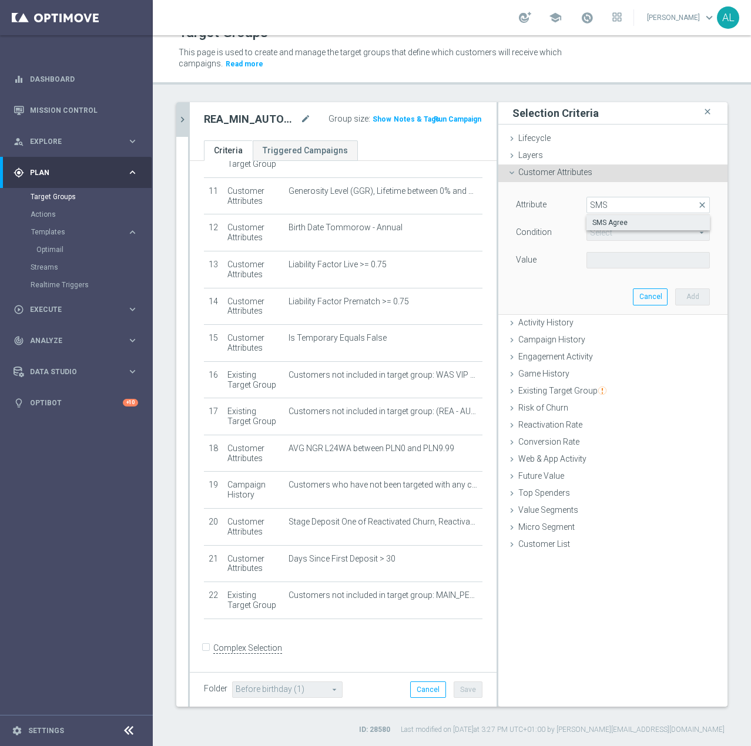
click at [590, 223] on span "SMS Agree" at bounding box center [648, 222] width 112 height 9
type input "SMS Agree"
type input "Equals"
click at [590, 266] on span at bounding box center [648, 260] width 122 height 15
click at [590, 295] on span "TRUE" at bounding box center [648, 292] width 112 height 9
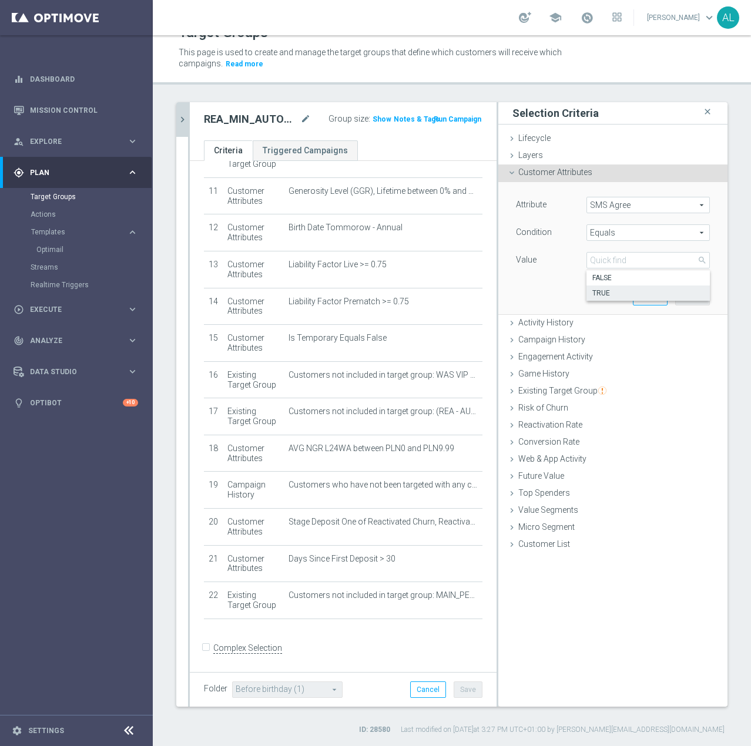
type input "TRUE"
click at [590, 298] on button "Add" at bounding box center [692, 296] width 35 height 16
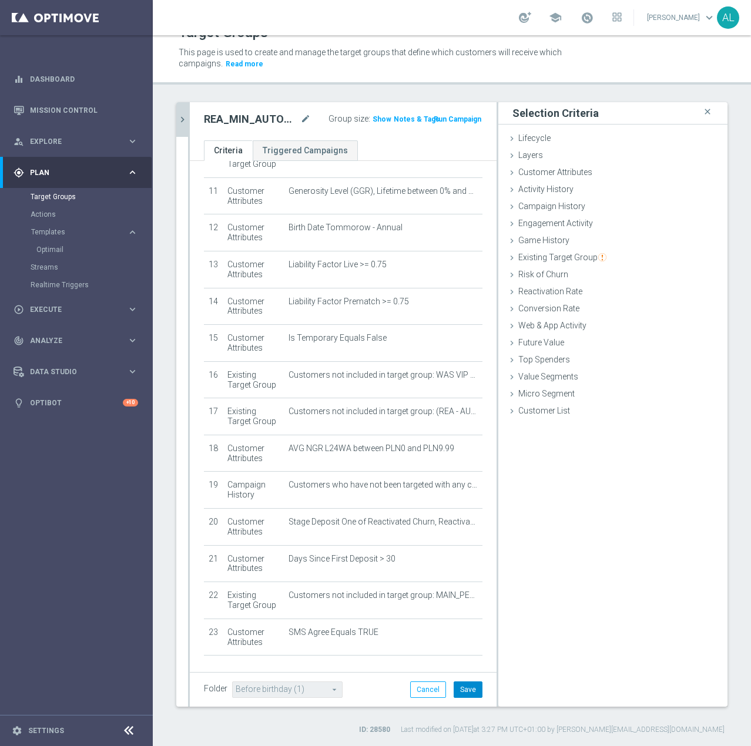
click at [456, 522] on button "Save" at bounding box center [467, 689] width 29 height 16
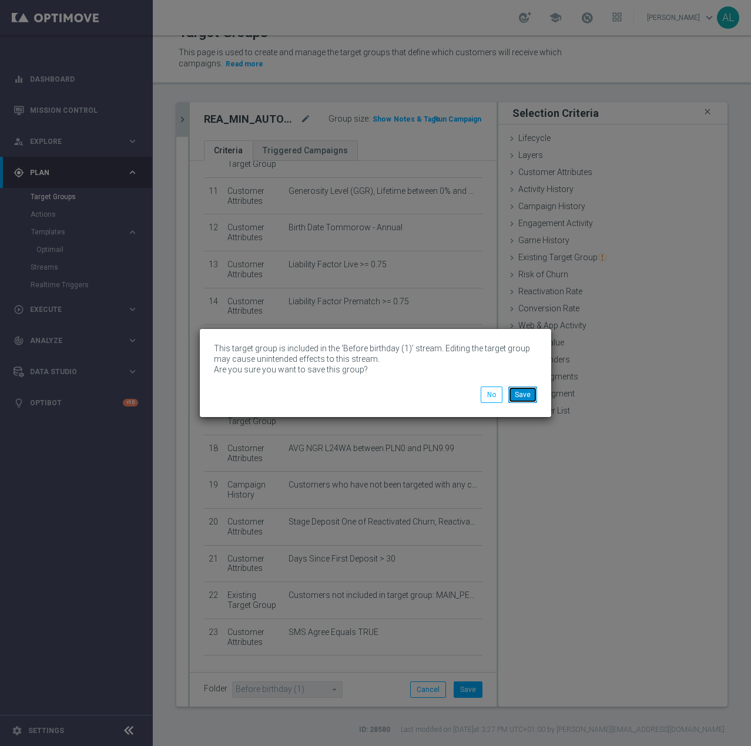
click at [525, 399] on button "Save" at bounding box center [522, 395] width 29 height 16
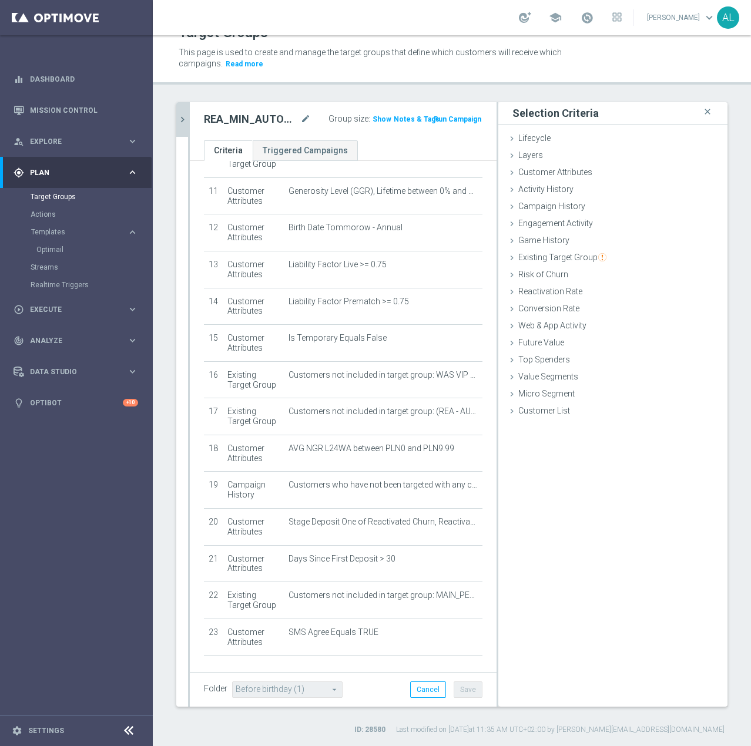
click at [182, 123] on icon "chevron_right" at bounding box center [182, 119] width 11 height 11
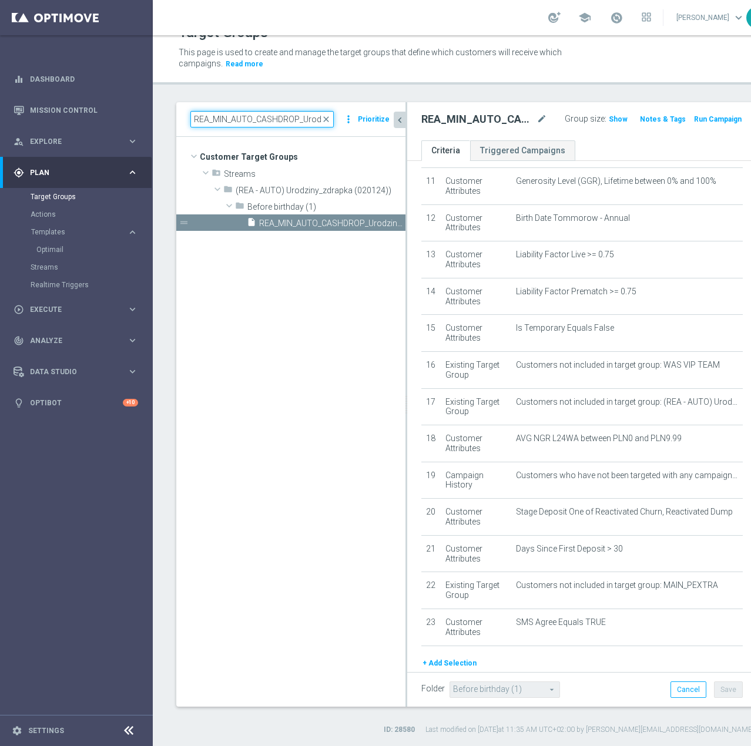
click at [237, 119] on input "REA_MIN_AUTO_CASHDROP_Urodziny 10 PLN SMS_DAILY" at bounding box center [261, 119] width 143 height 16
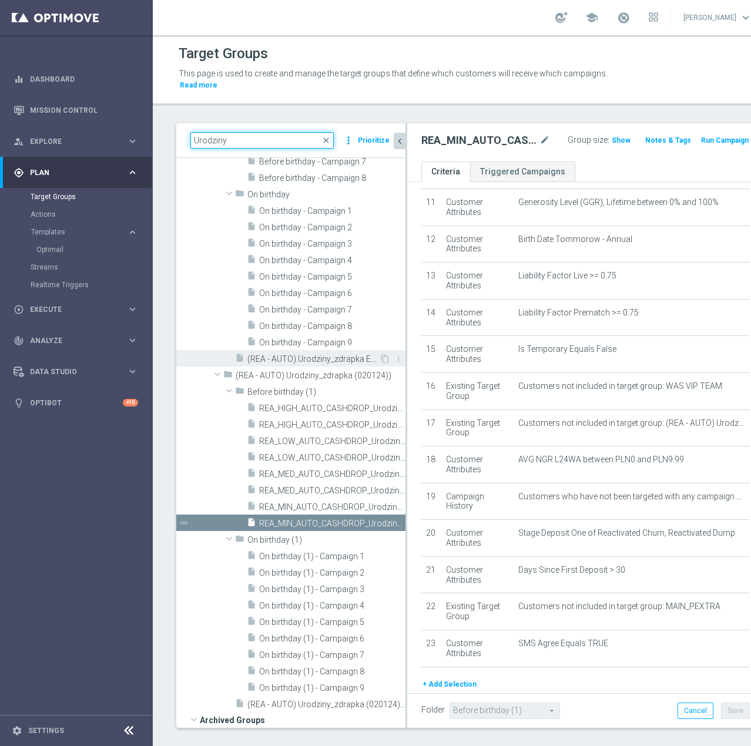
scroll to position [580, 0]
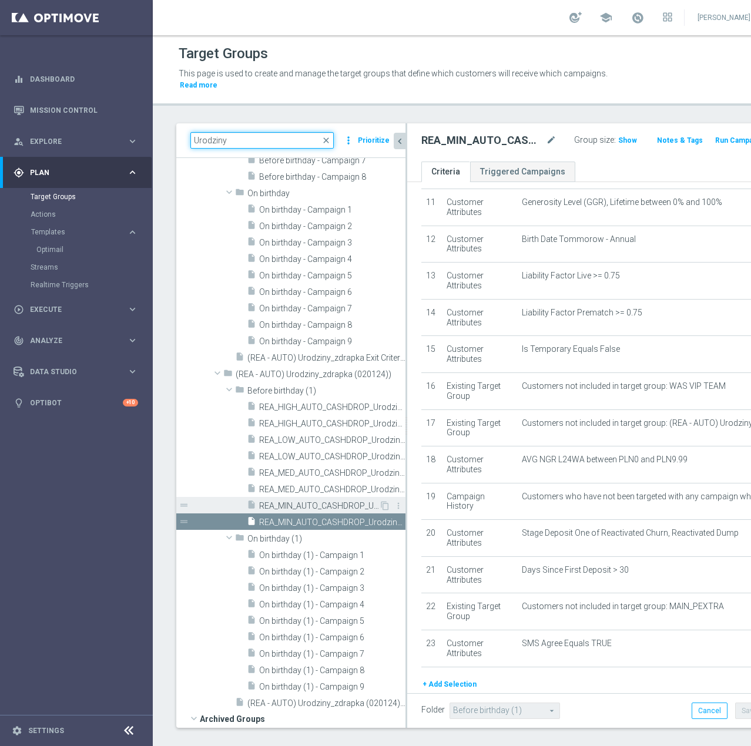
type input "Urodziny"
click at [337, 504] on span "REA_MIN_AUTO_CASHDROP_Urodziny 10 PLN PW_DAILY" at bounding box center [319, 506] width 120 height 10
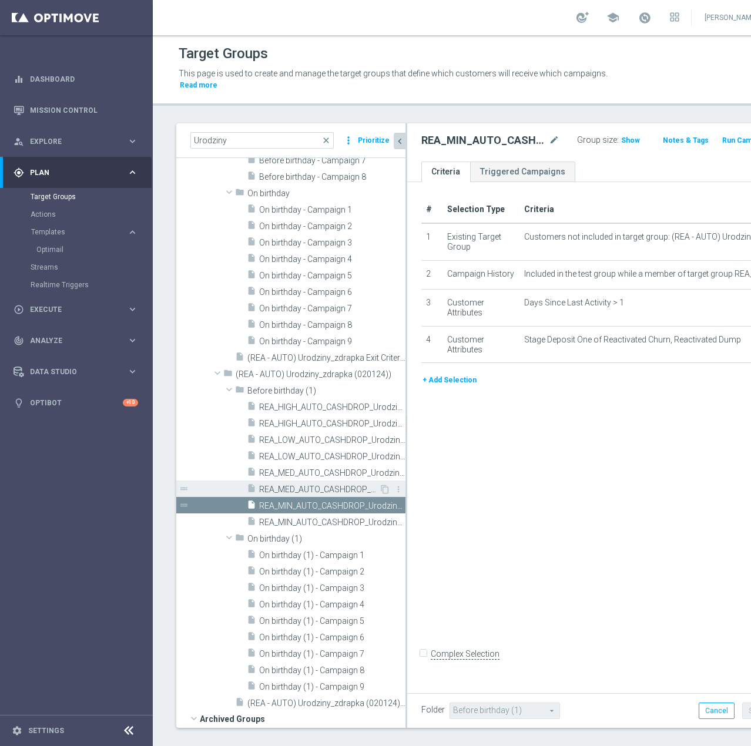
click at [334, 489] on span "REA_MED_AUTO_CASHDROP_Urodziny 50 PLN SMS_DAILY" at bounding box center [319, 490] width 120 height 10
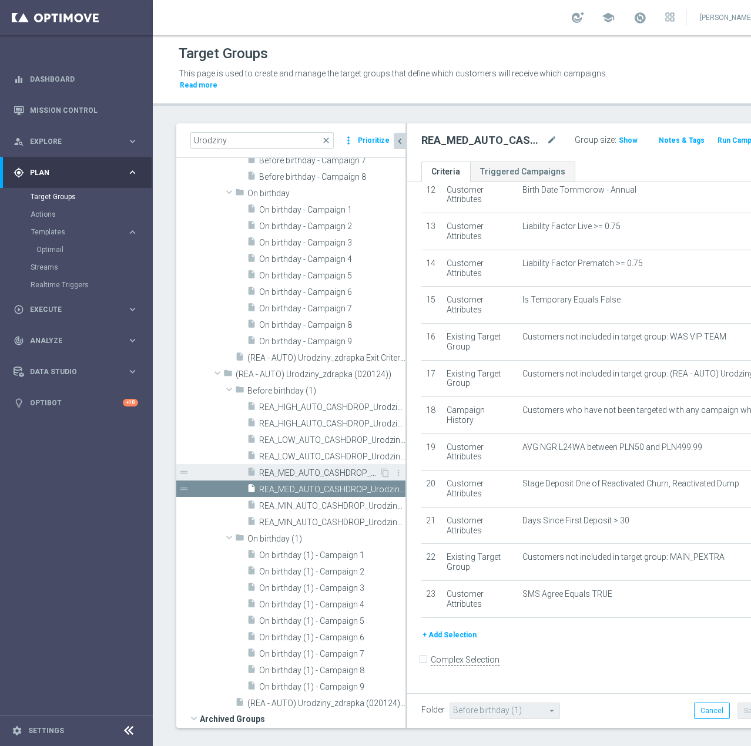
scroll to position [21, 0]
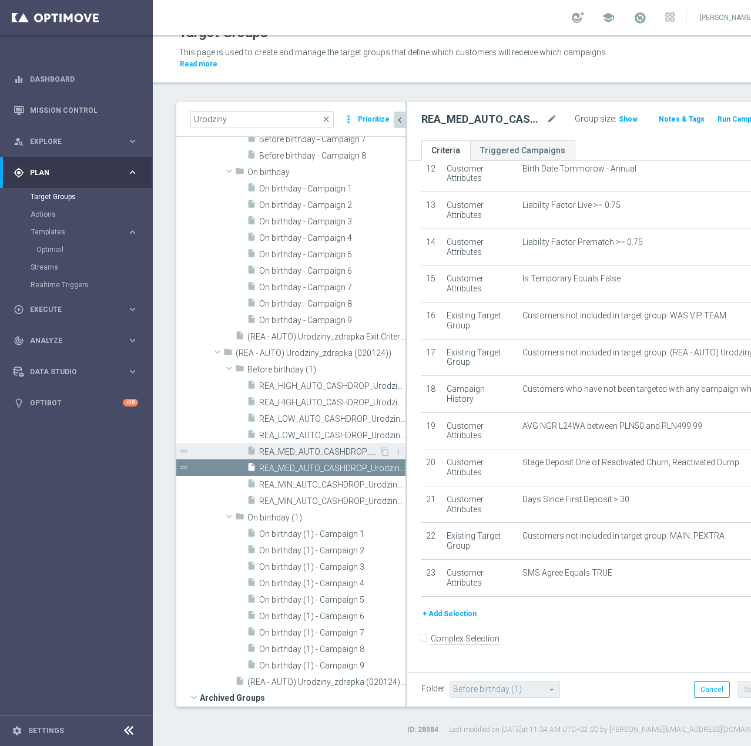
click at [283, 451] on span "REA_MED_AUTO_CASHDROP_Urodziny 50 PLN PW_DAILY" at bounding box center [319, 452] width 120 height 10
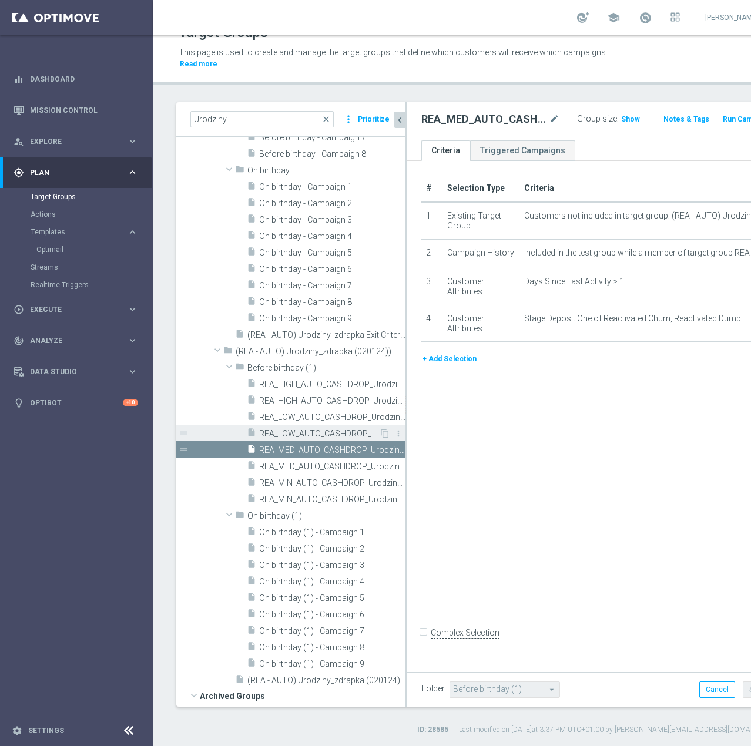
click at [319, 431] on span "REA_LOW_AUTO_CASHDROP_Urodziny 25 PLN SMS_DAILY" at bounding box center [319, 434] width 120 height 10
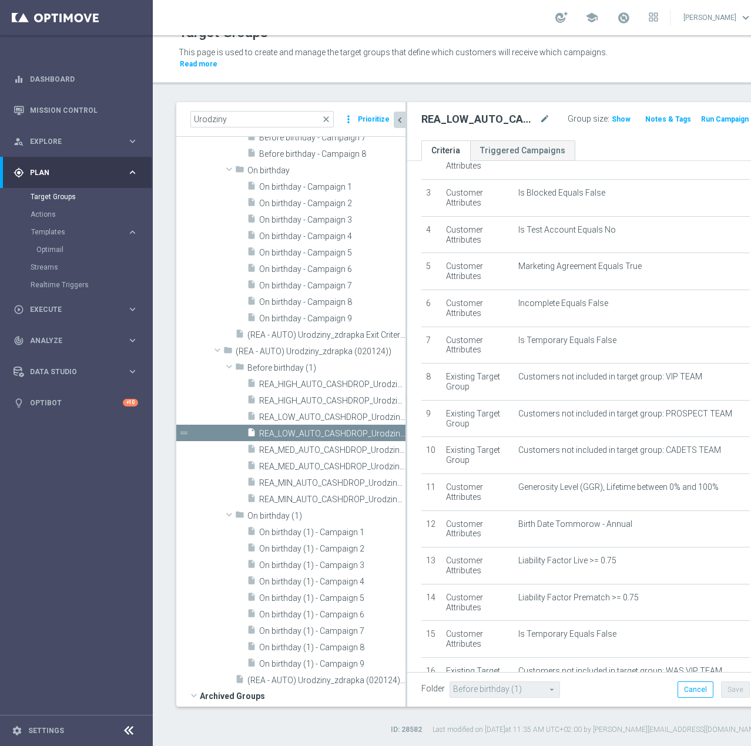
scroll to position [452, 0]
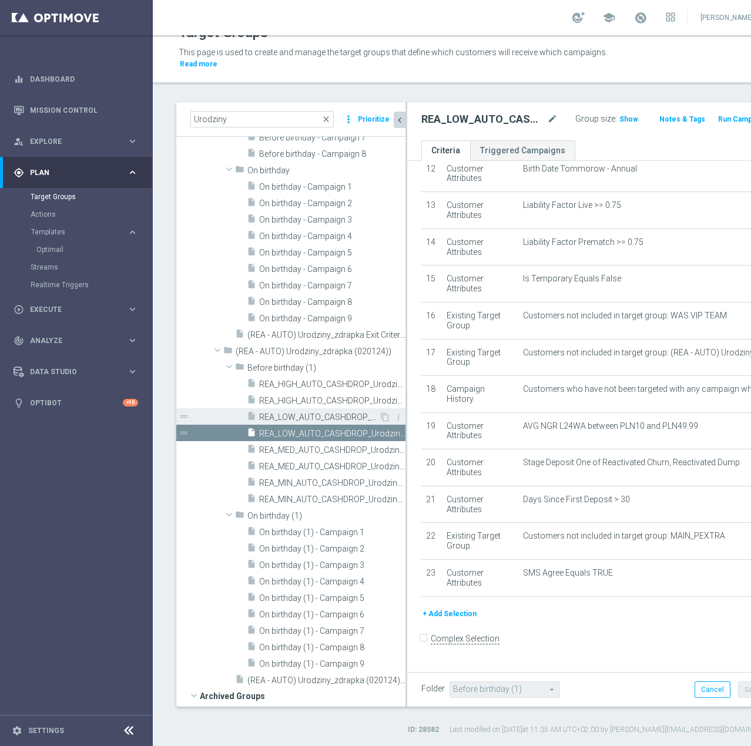
click at [320, 413] on div "insert_drive_file REA_HIGH_AUTO_CASHDROP_Urodziny 100 PLN PW_DAILY content_copy…" at bounding box center [320, 441] width 170 height 132
click at [322, 412] on span "REA_LOW_AUTO_CASHDROP_Urodziny 25 PLN PW_DAILY" at bounding box center [319, 417] width 120 height 10
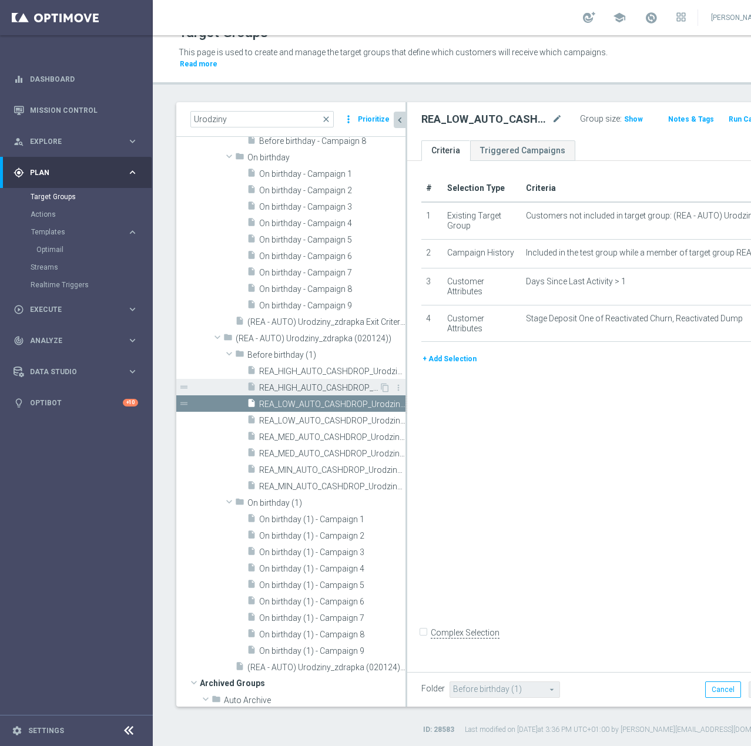
click at [335, 387] on span "REA_HIGH_AUTO_CASHDROP_Urodziny 100 PLN SMS_DAILY" at bounding box center [319, 388] width 120 height 10
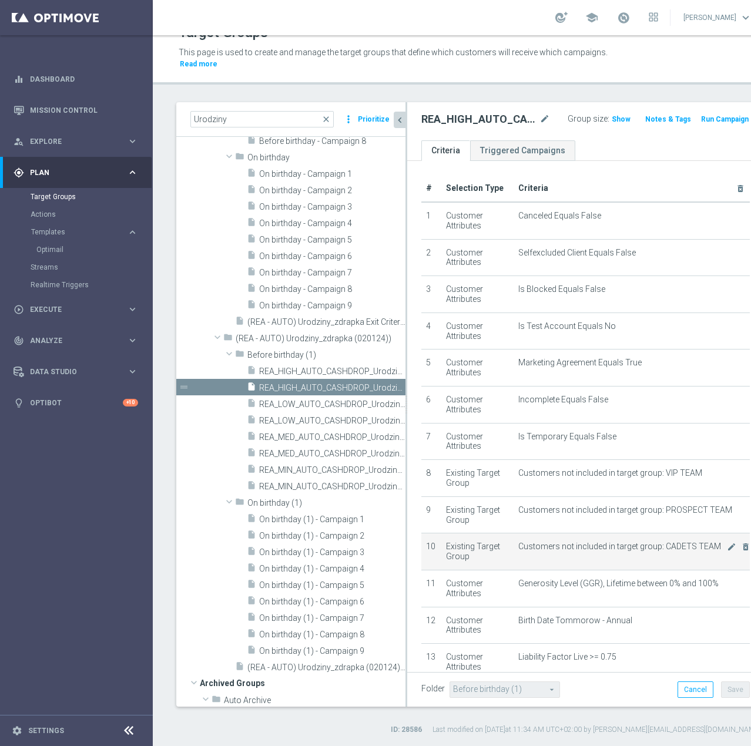
scroll to position [452, 0]
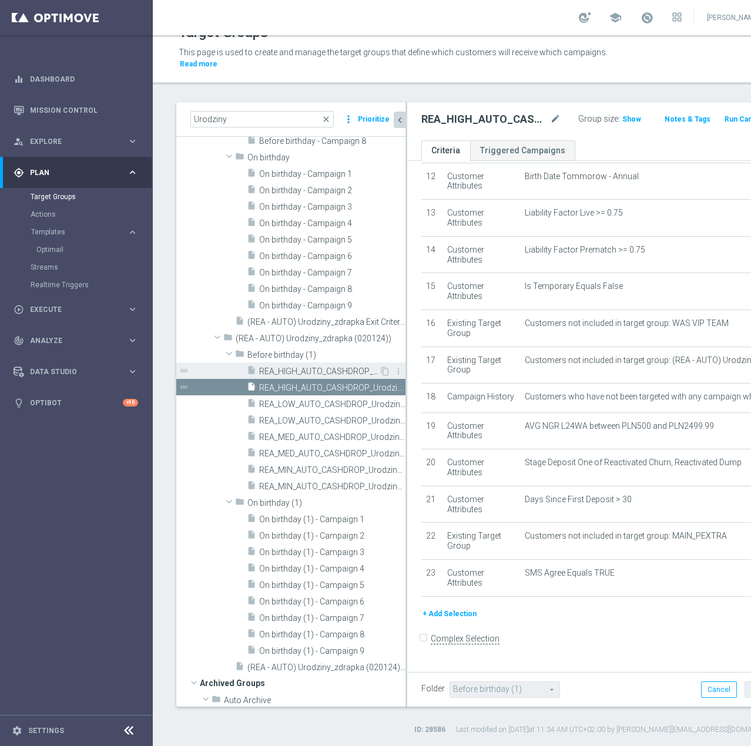
click at [268, 368] on span "REA_HIGH_AUTO_CASHDROP_Urodziny 100 PLN PW_DAILY" at bounding box center [319, 372] width 120 height 10
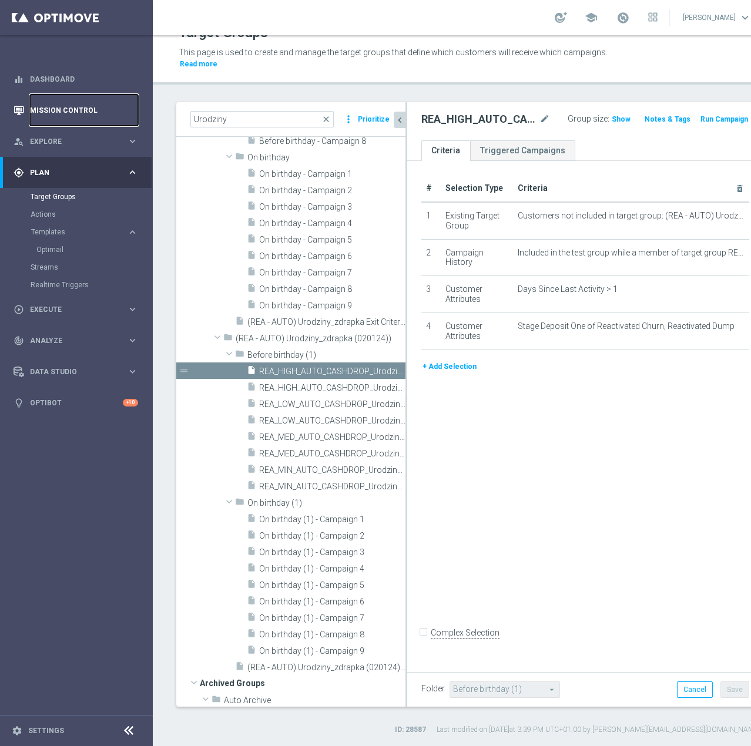
click at [44, 109] on link "Mission Control" at bounding box center [84, 110] width 108 height 31
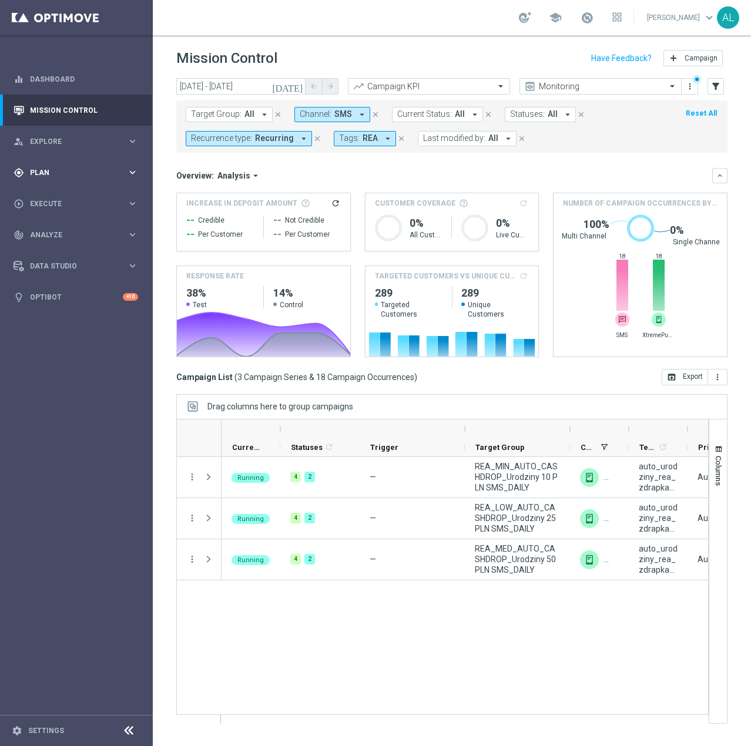
click at [83, 173] on span "Plan" at bounding box center [78, 172] width 97 height 7
click at [230, 70] on header "Mission Control add Campaign" at bounding box center [452, 56] width 598 height 43
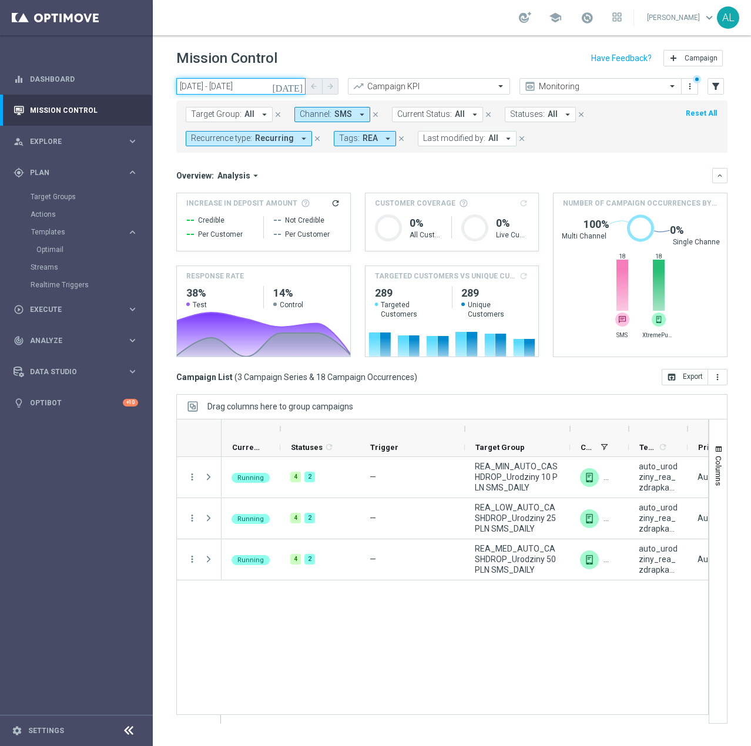
click at [226, 92] on input "01 Oct 2025 - 06 Oct 2025" at bounding box center [240, 86] width 129 height 16
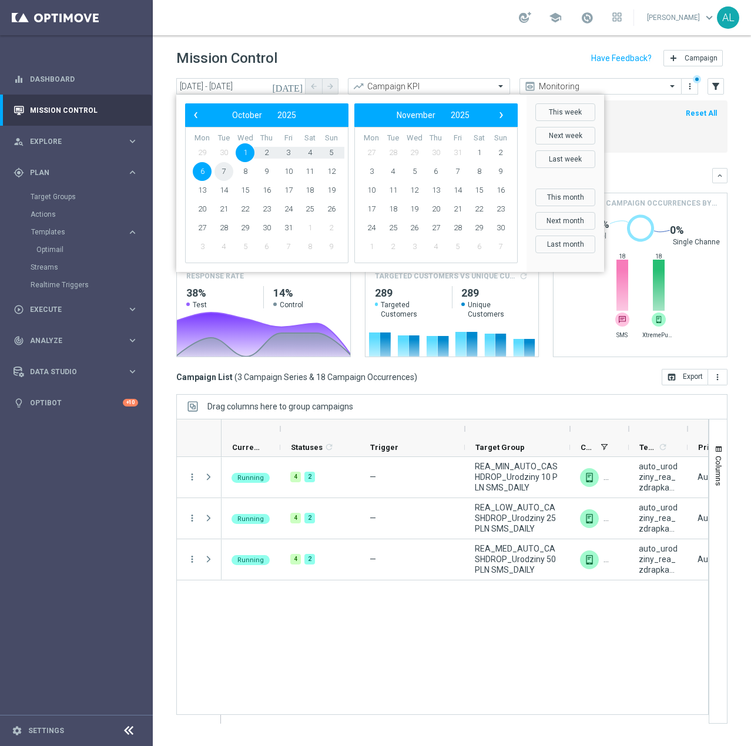
click at [224, 167] on span "7" at bounding box center [223, 171] width 19 height 19
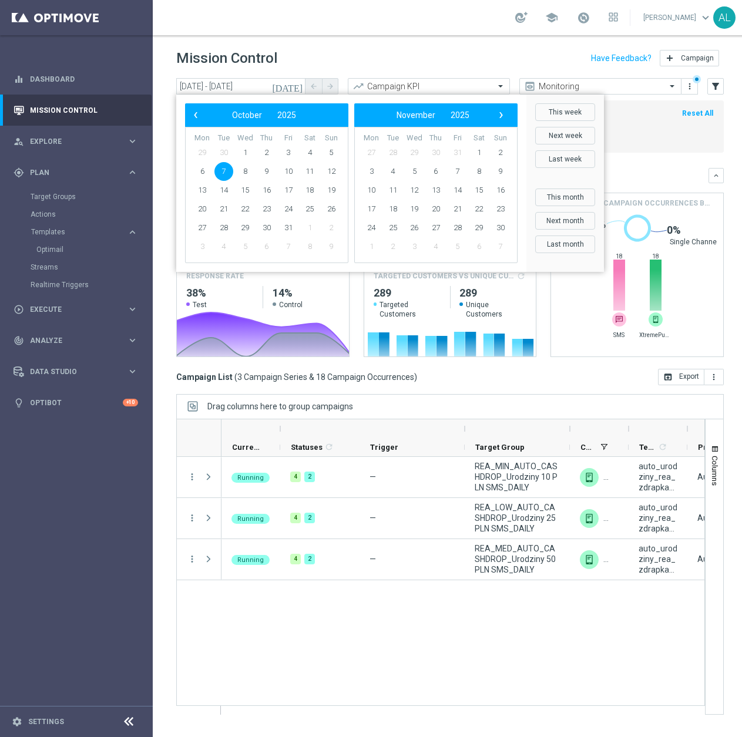
click at [224, 168] on span "7" at bounding box center [223, 171] width 19 height 19
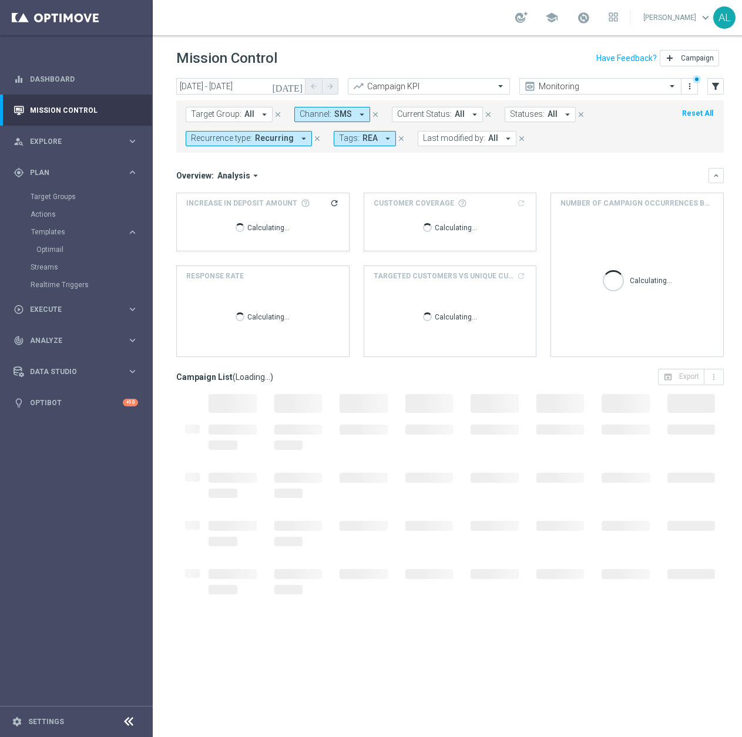
type input "07 Oct 2025 - 07 Oct 2025"
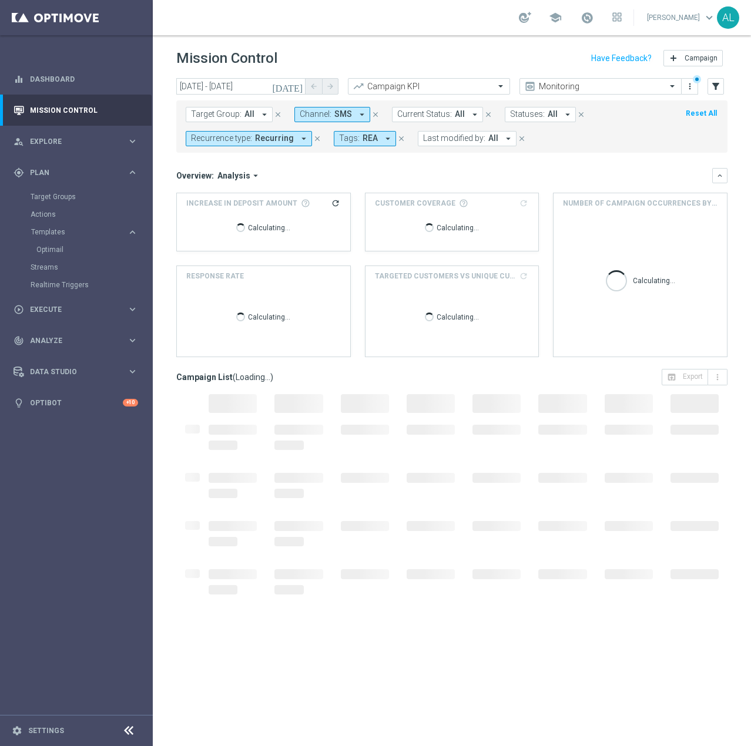
click at [286, 133] on button "Recurrence type: Recurring arrow_drop_down" at bounding box center [249, 138] width 126 height 15
click at [351, 120] on button "Channel: SMS arrow_drop_down" at bounding box center [332, 114] width 76 height 15
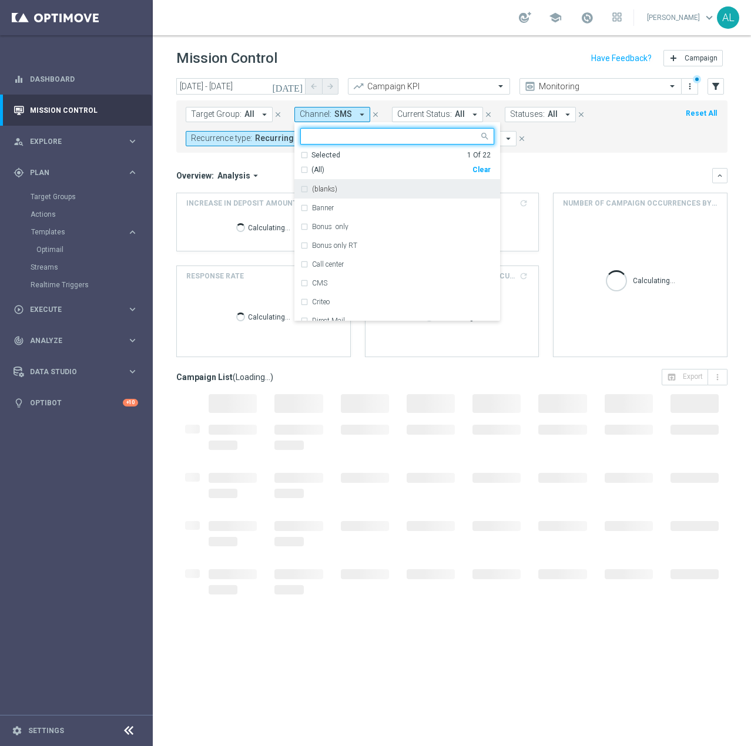
click at [0, 0] on div "Clear" at bounding box center [0, 0] width 0 height 0
click at [562, 170] on div "Overview: Analysis arrow_drop_down" at bounding box center [444, 175] width 536 height 11
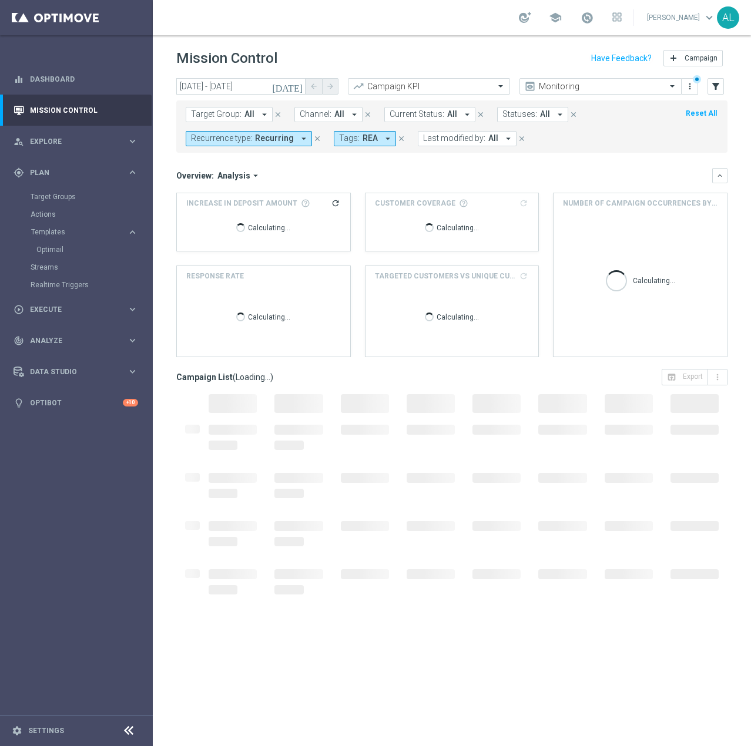
click at [227, 107] on button "Target Group: All arrow_drop_down" at bounding box center [229, 114] width 87 height 15
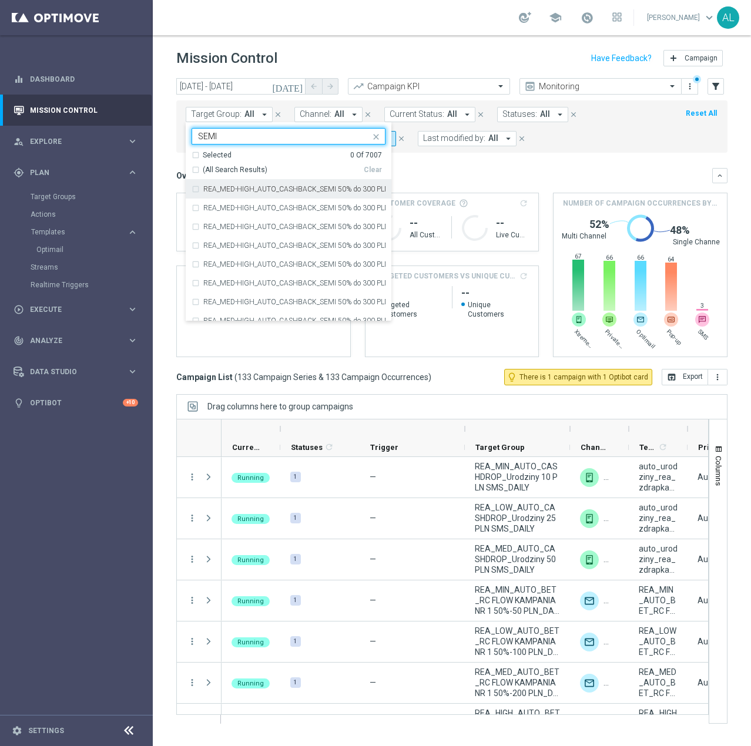
click at [256, 170] on span "(All Search Results)" at bounding box center [235, 170] width 65 height 10
type input "SEMI"
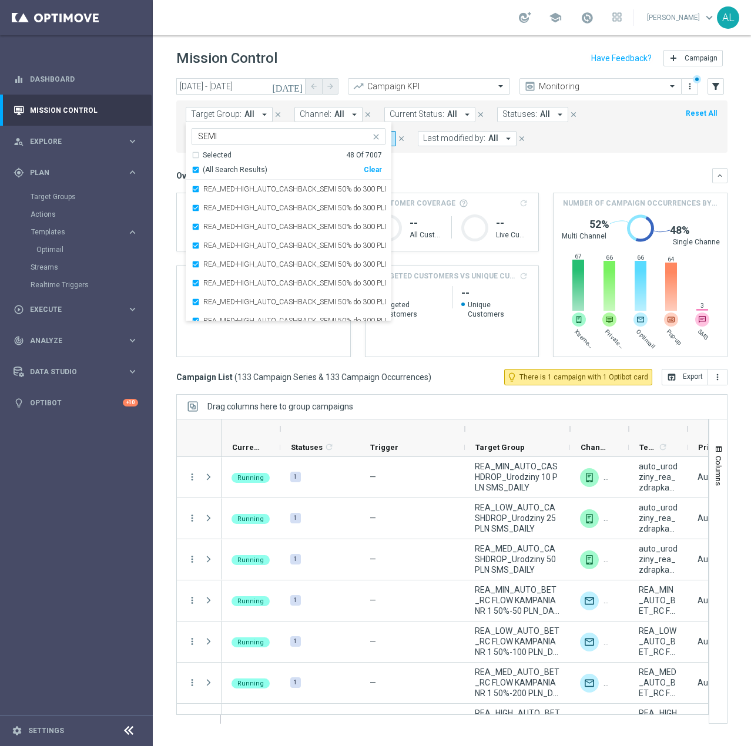
click at [473, 176] on div "Overview: Analysis arrow_drop_down" at bounding box center [444, 175] width 536 height 11
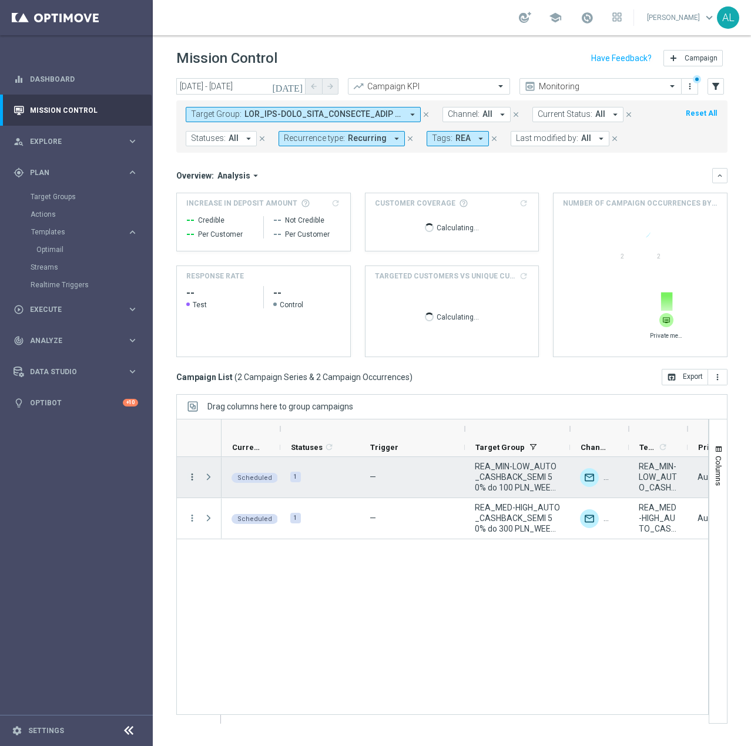
click at [194, 472] on icon "more_vert" at bounding box center [192, 477] width 11 height 11
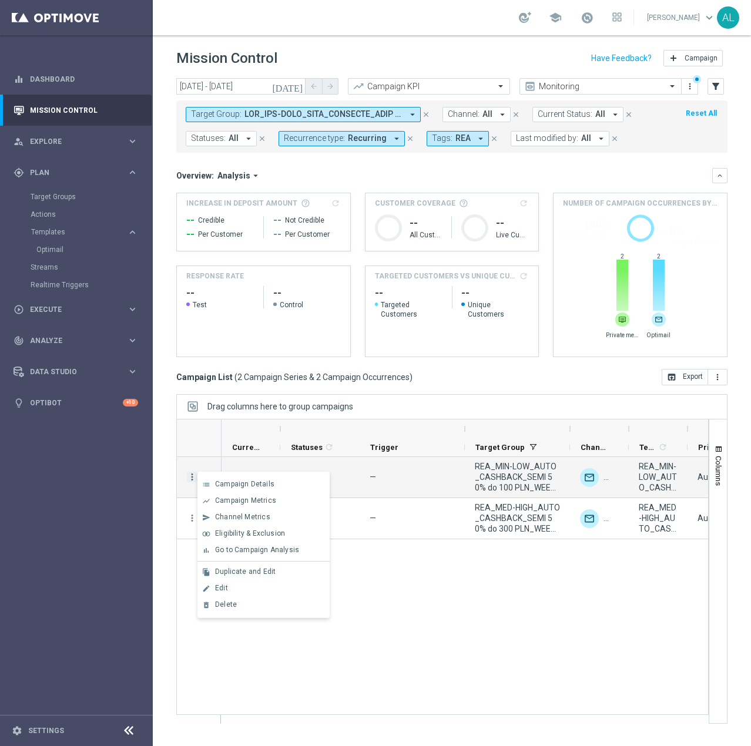
click at [254, 522] on div "Edit" at bounding box center [269, 588] width 109 height 8
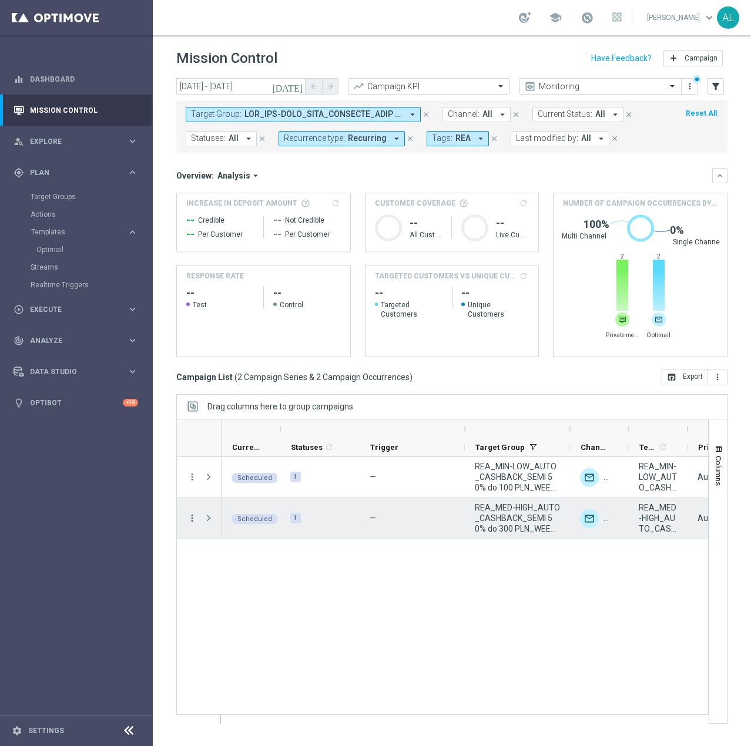
click at [191, 517] on icon "more_vert" at bounding box center [192, 518] width 11 height 11
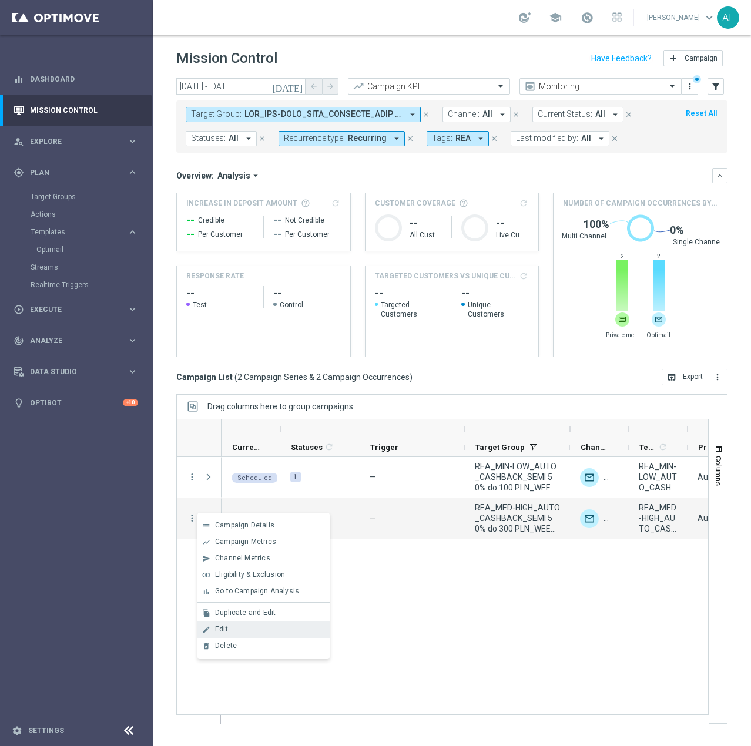
click at [231, 522] on div "Edit" at bounding box center [269, 629] width 109 height 8
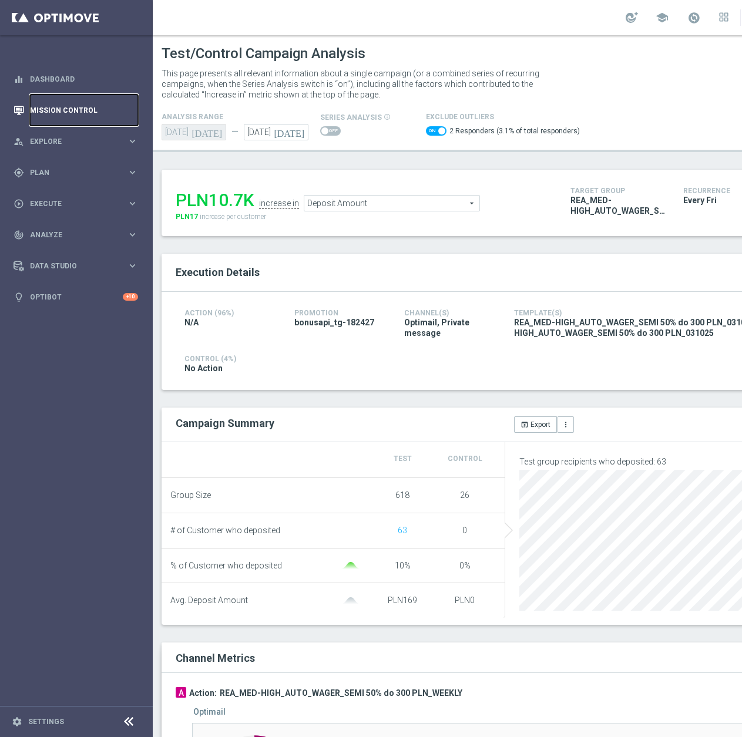
click at [52, 111] on link "Mission Control" at bounding box center [84, 110] width 108 height 31
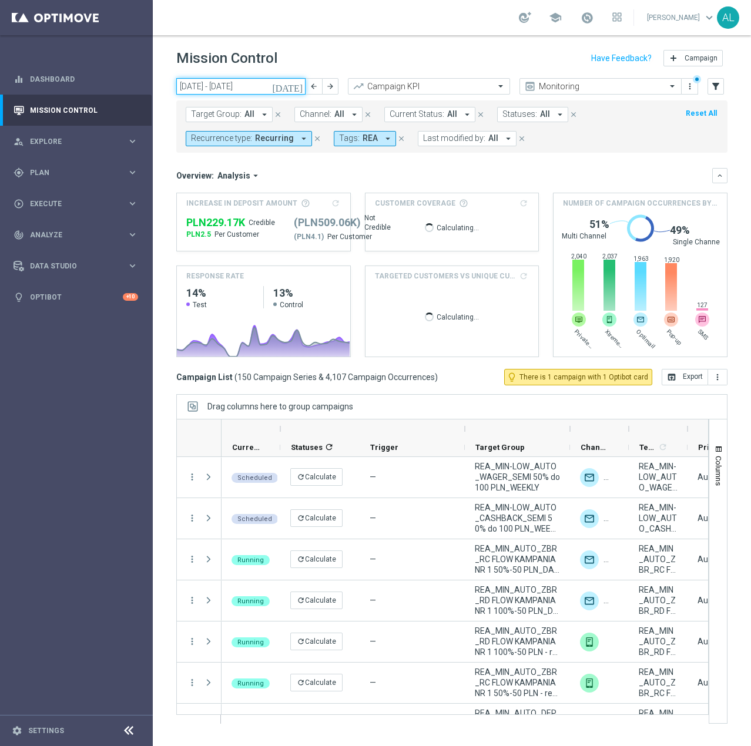
click at [248, 88] on input "01 Sep 2025 - 30 Sep 2025" at bounding box center [240, 86] width 129 height 16
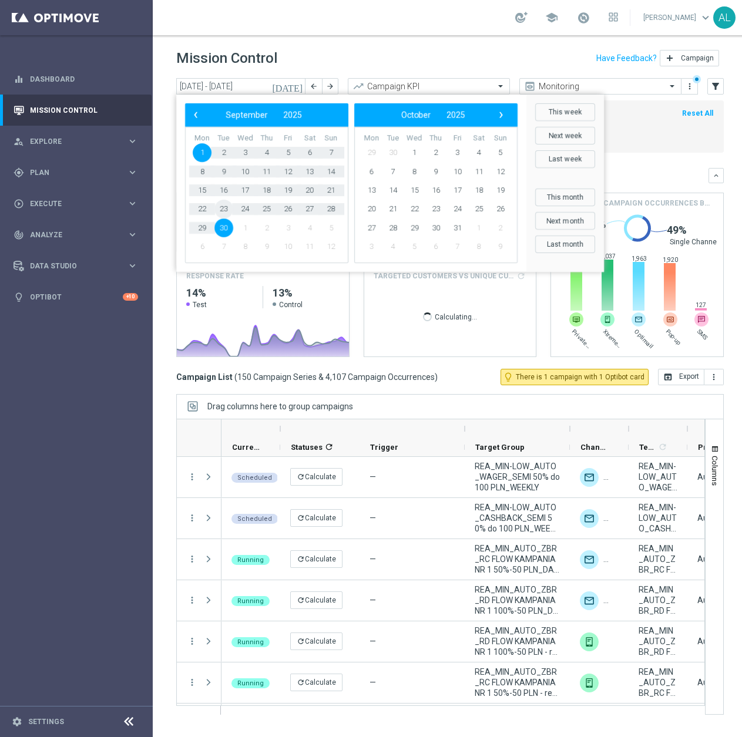
click at [219, 208] on span "23" at bounding box center [223, 209] width 19 height 19
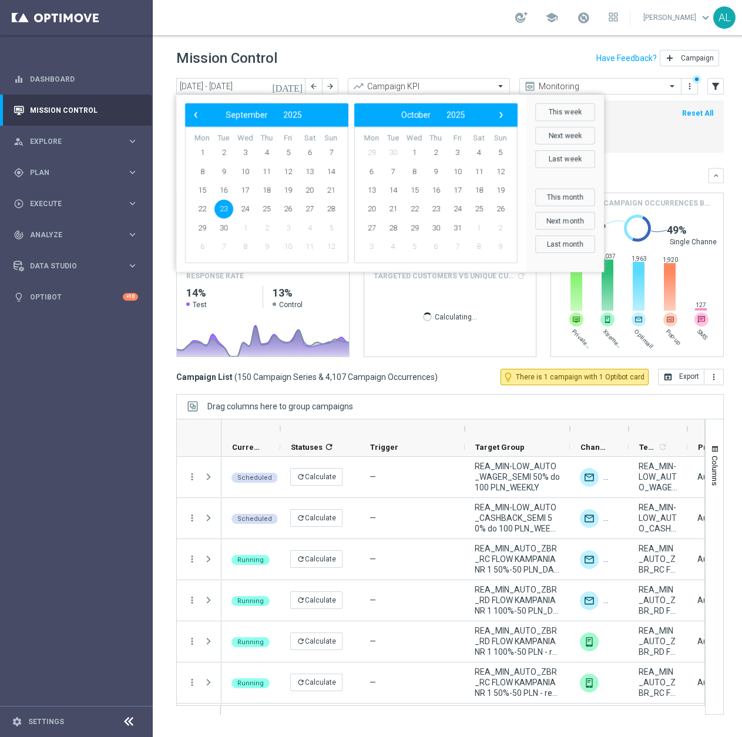
click at [219, 208] on span "23" at bounding box center [223, 209] width 19 height 19
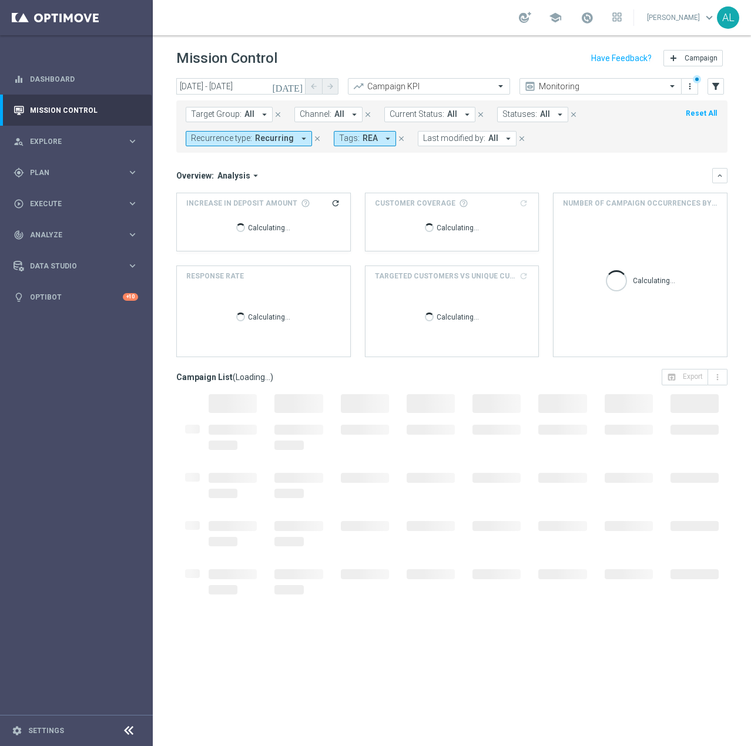
click at [271, 138] on span "Recurring" at bounding box center [274, 138] width 39 height 10
click at [0, 0] on div "Clear" at bounding box center [0, 0] width 0 height 0
drag, startPoint x: 320, startPoint y: 171, endPoint x: 353, endPoint y: 150, distance: 39.6
click at [320, 171] on div "Overview: Analysis arrow_drop_down" at bounding box center [444, 175] width 536 height 11
click at [360, 143] on icon "arrow_drop_down" at bounding box center [359, 138] width 11 height 11
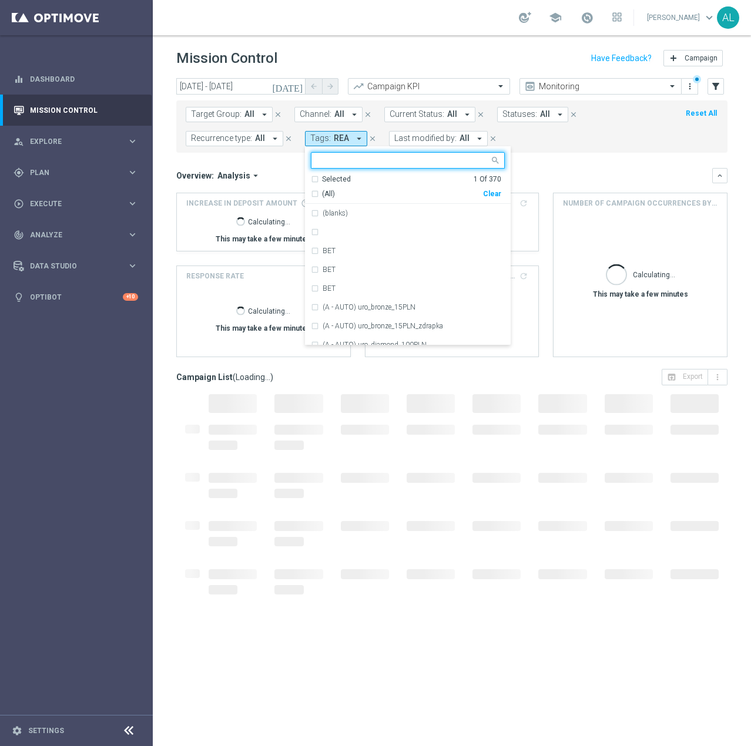
click at [482, 191] on div "(All)" at bounding box center [397, 194] width 172 height 10
click at [0, 0] on div "Clear" at bounding box center [0, 0] width 0 height 0
click at [531, 165] on mini-dashboard "Overview: Analysis arrow_drop_down keyboard_arrow_down Increase In Deposit Amou…" at bounding box center [451, 261] width 551 height 216
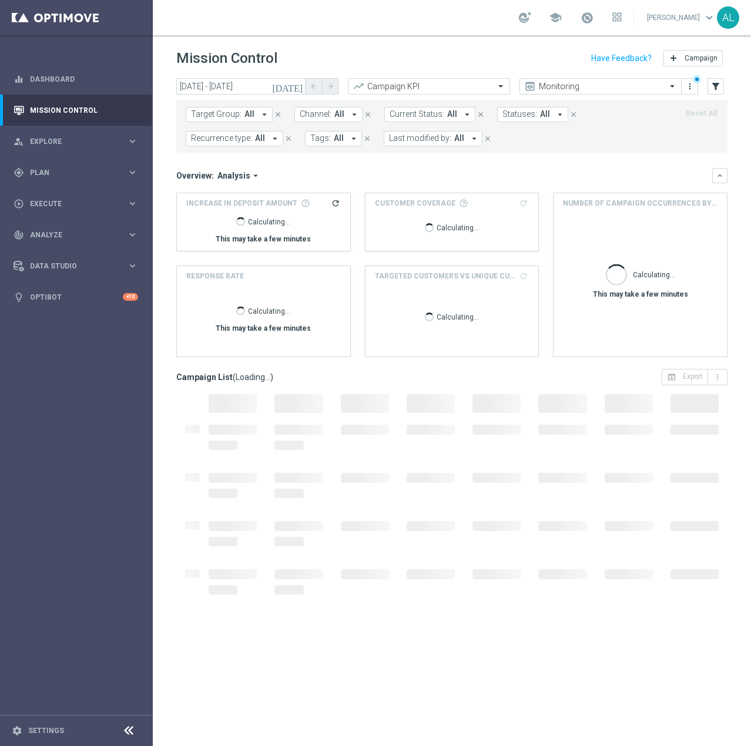
click at [247, 115] on span "All" at bounding box center [249, 114] width 10 height 10
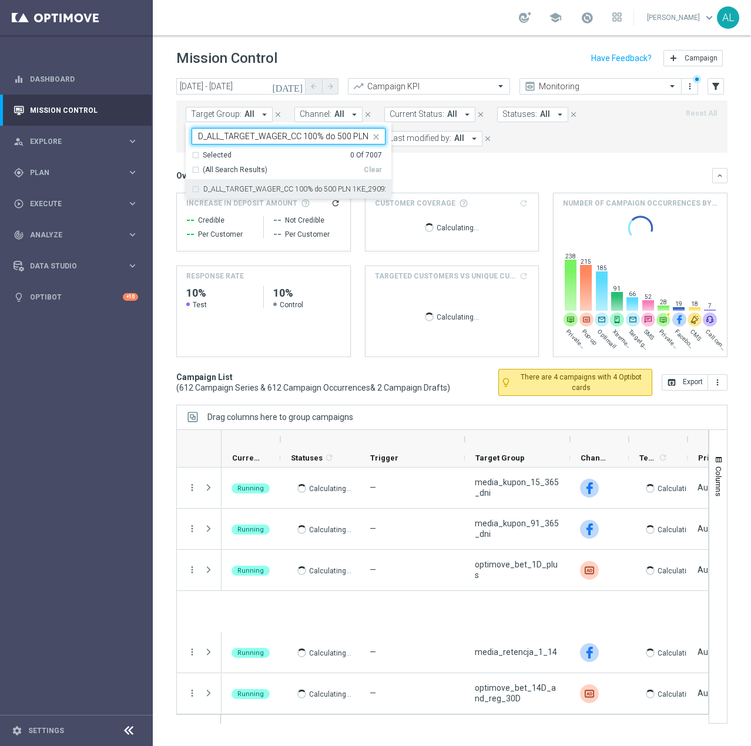
click at [317, 188] on label "D_ALL_TARGET_WAGER_CC 100% do 500 PLN 1KE_290925" at bounding box center [294, 189] width 182 height 7
click at [487, 163] on mini-dashboard "Overview: Analysis arrow_drop_down keyboard_arrow_down Increase In Deposit Amou…" at bounding box center [451, 261] width 551 height 216
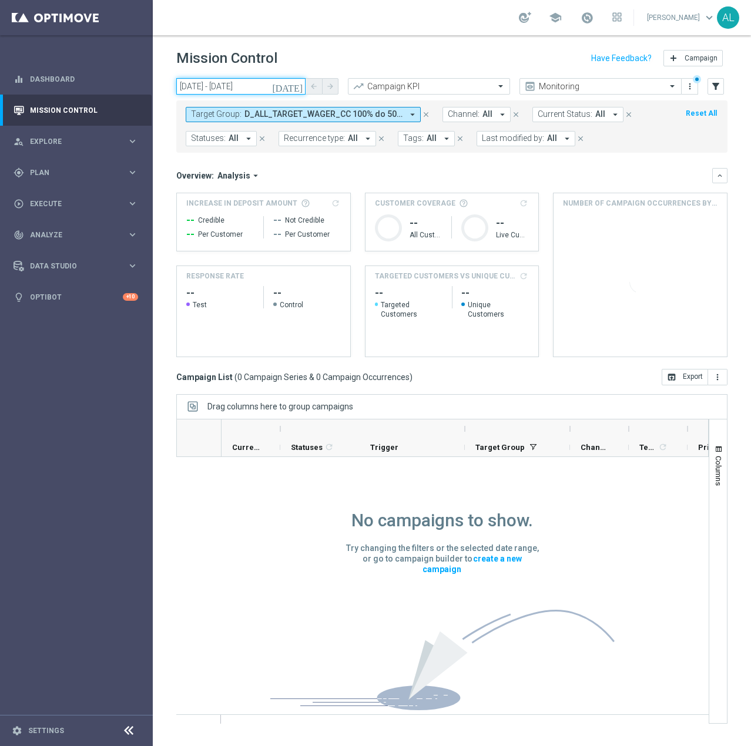
click at [253, 94] on input "23 Sep 2025 - 23 Sep 2025" at bounding box center [240, 86] width 129 height 16
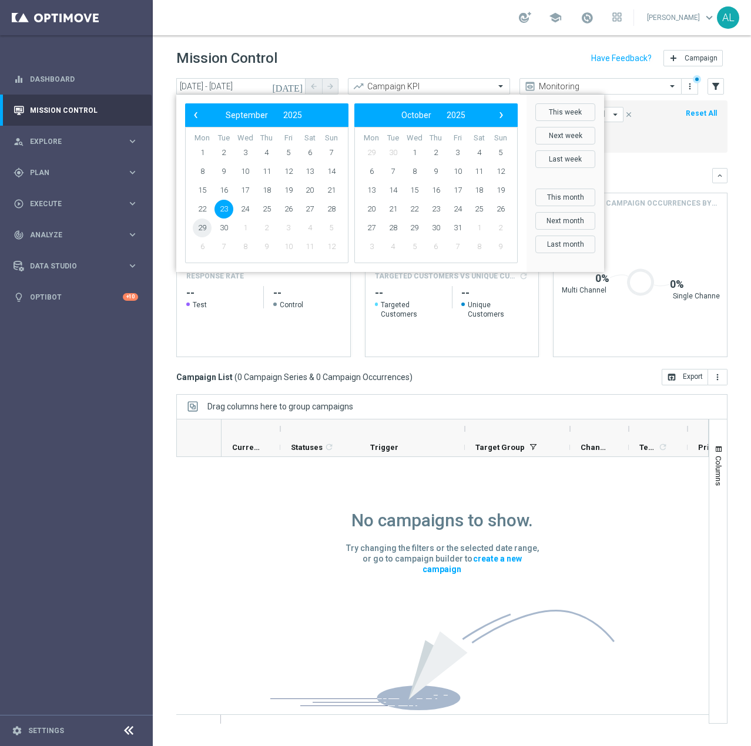
click at [209, 227] on span "29" at bounding box center [202, 228] width 19 height 19
click at [200, 228] on span "29" at bounding box center [202, 228] width 19 height 19
type input "29 Sep 2025 - 29 Sep 2025"
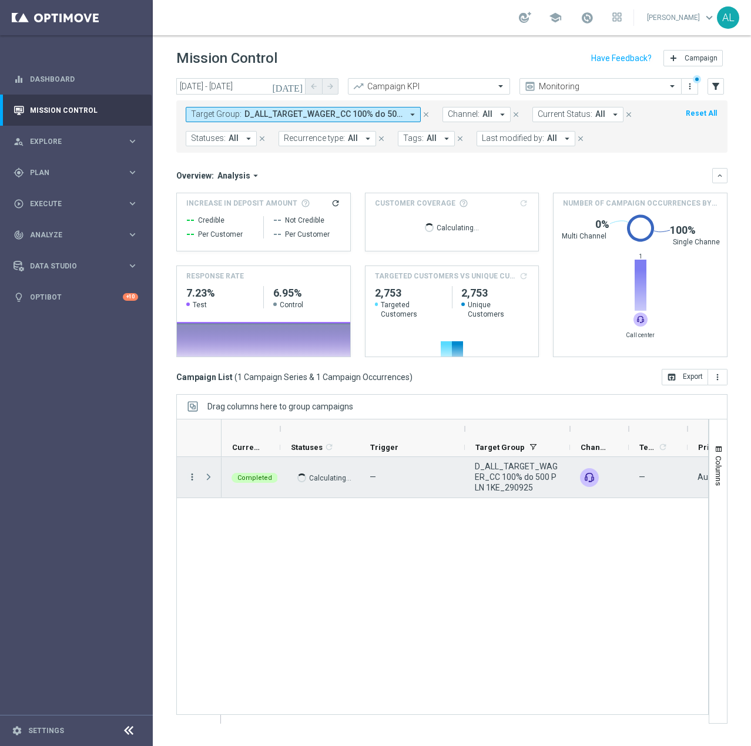
click at [187, 477] on icon "more_vert" at bounding box center [192, 477] width 11 height 11
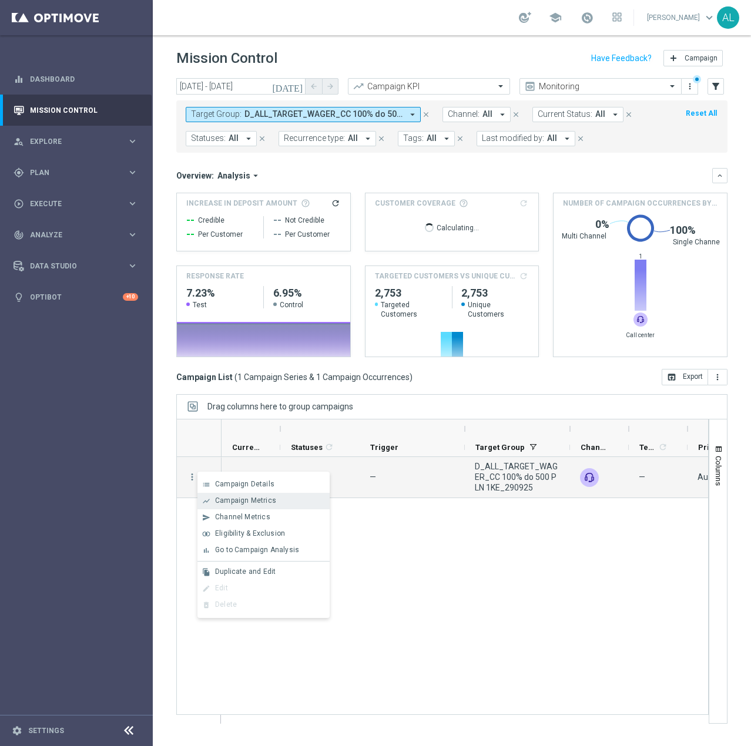
click at [258, 503] on span "Campaign Metrics" at bounding box center [245, 500] width 61 height 8
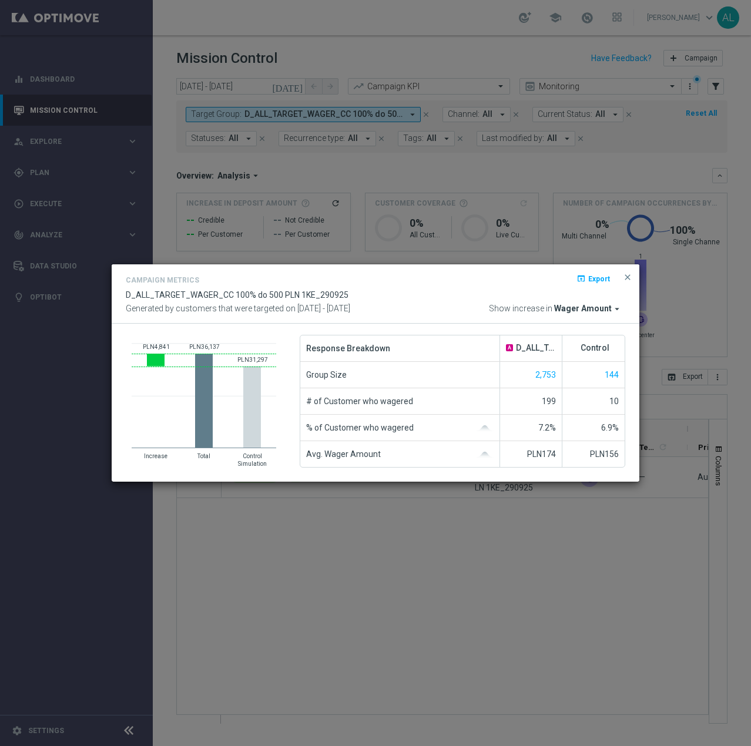
click at [594, 312] on span "Wager Amount" at bounding box center [583, 309] width 58 height 11
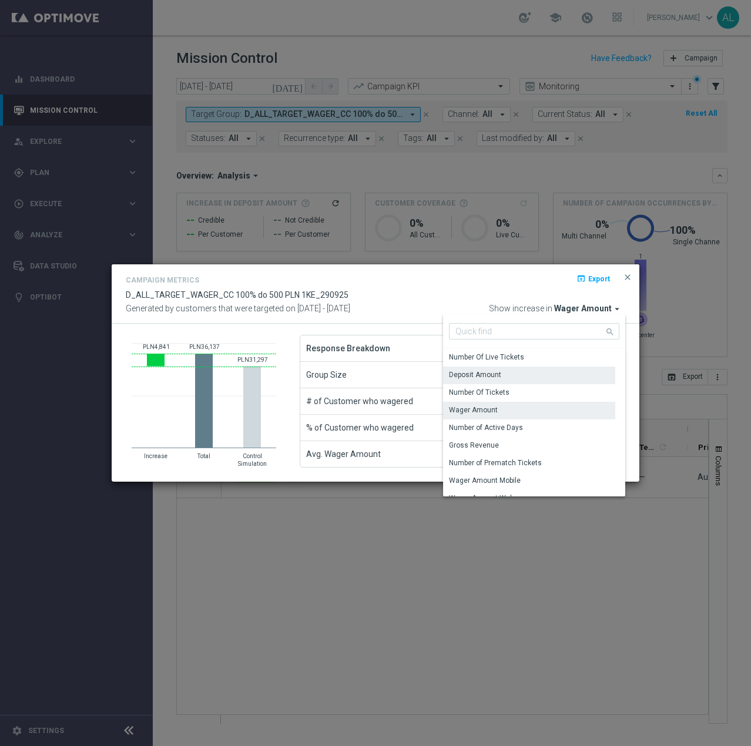
click at [499, 379] on div "Deposit Amount" at bounding box center [475, 374] width 52 height 11
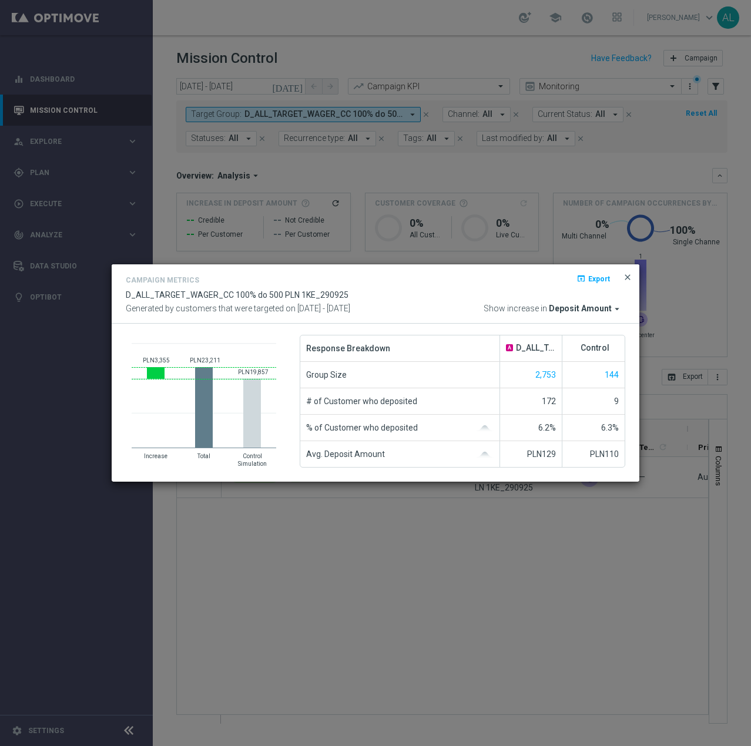
click at [627, 279] on span "close" at bounding box center [627, 277] width 9 height 9
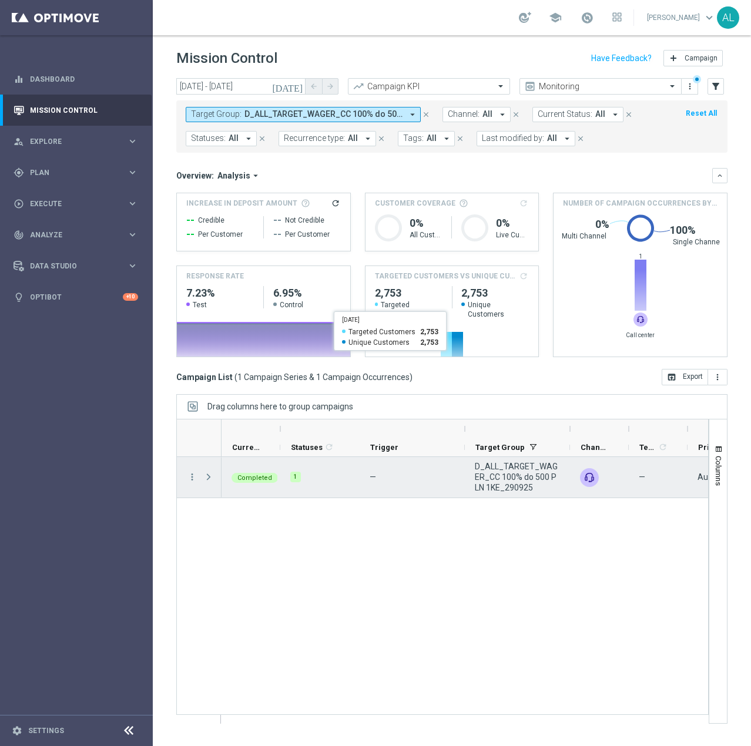
click at [186, 482] on div "more_vert" at bounding box center [187, 477] width 21 height 41
click at [200, 486] on div "Press SPACE to select this row." at bounding box center [209, 477] width 23 height 41
click at [194, 476] on icon "more_vert" at bounding box center [192, 477] width 11 height 11
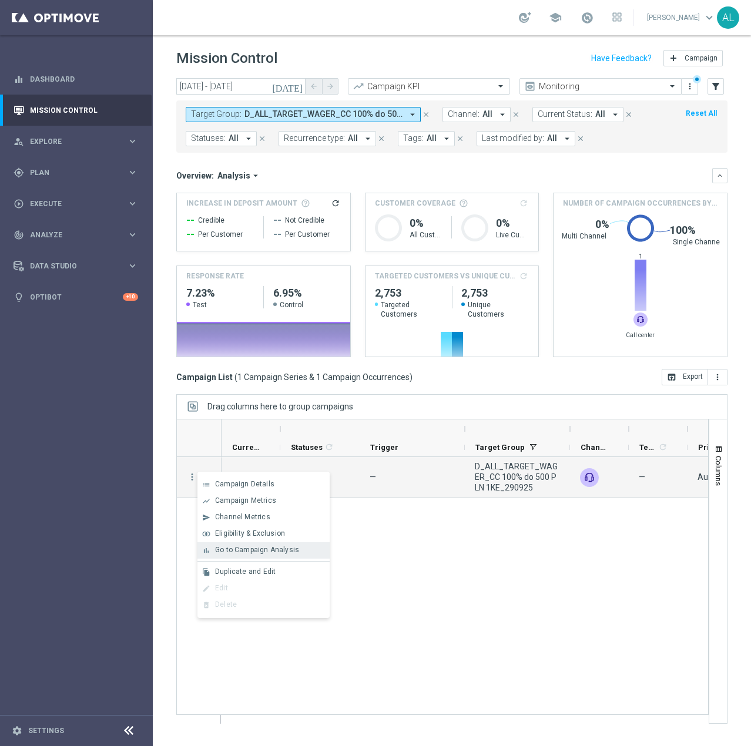
click at [251, 553] on span "Go to Campaign Analysis" at bounding box center [257, 550] width 84 height 8
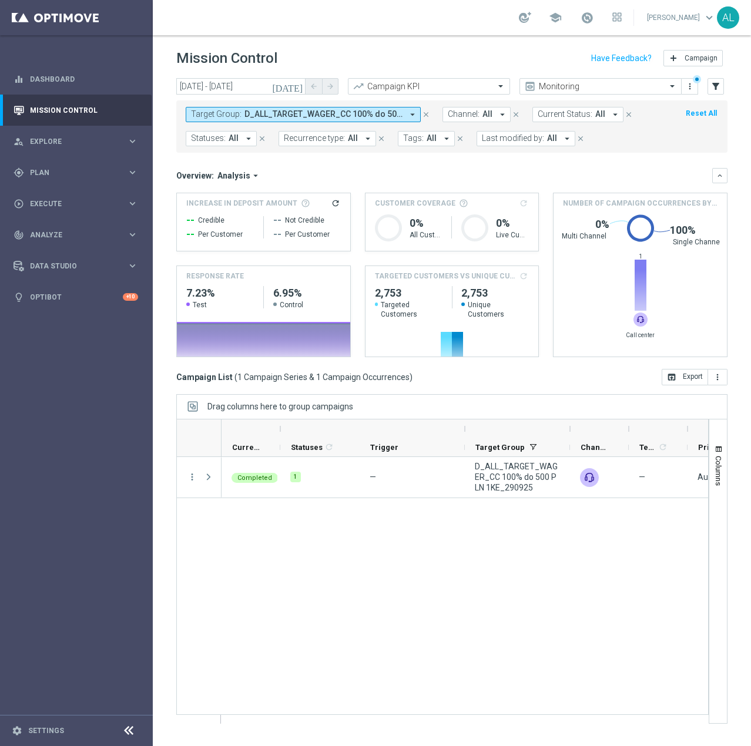
click at [306, 114] on span "D_ALL_TARGET_WAGER_CC 100% do 500 PLN 1KE_290925" at bounding box center [323, 114] width 158 height 10
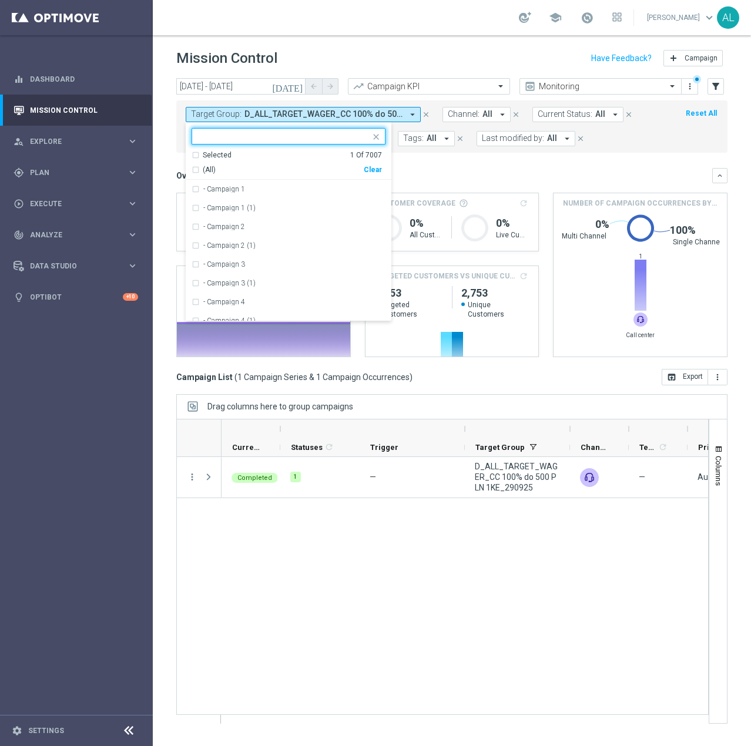
click at [376, 164] on div "(All) Clear" at bounding box center [286, 167] width 190 height 15
click at [0, 0] on div "Clear" at bounding box center [0, 0] width 0 height 0
click at [274, 136] on input "text" at bounding box center [284, 137] width 172 height 10
paste input "D_ALL_TARGET_BET_CC 100% do 500 PLN LW_021025"
type input "D_ALL_TARGET_BET_CC 100% do 500 PLN LW_021025"
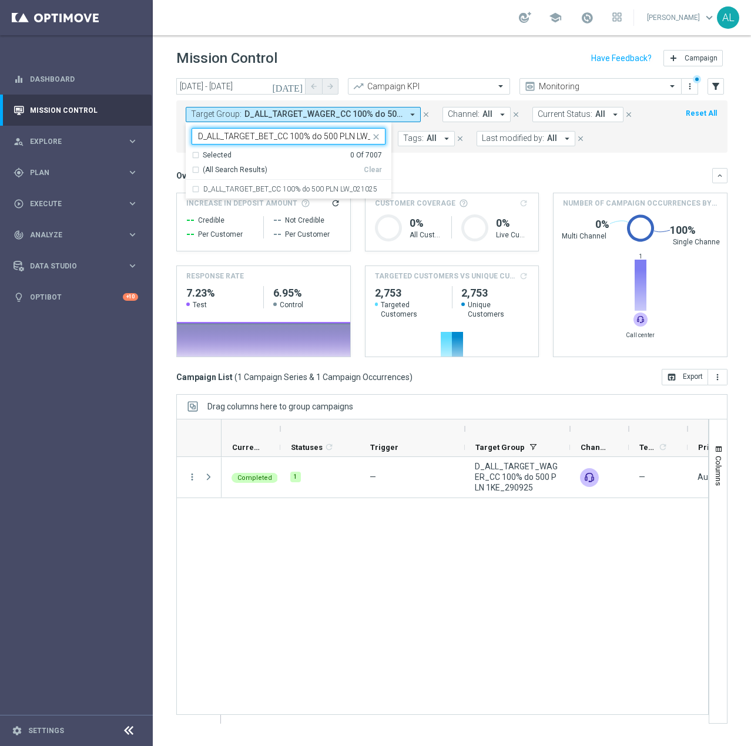
scroll to position [0, 26]
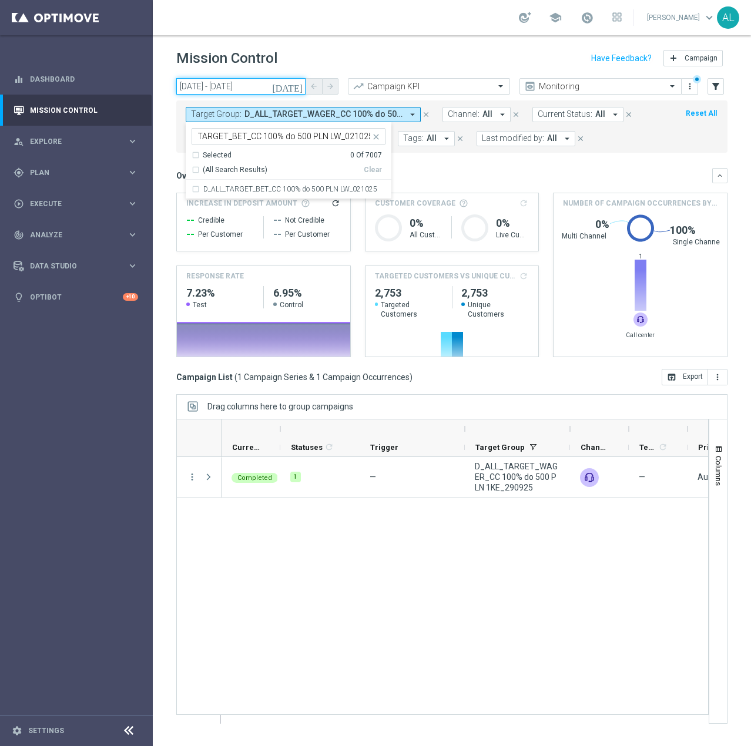
click at [230, 88] on input "29 Sep 2025 - 29 Sep 2025" at bounding box center [240, 86] width 129 height 16
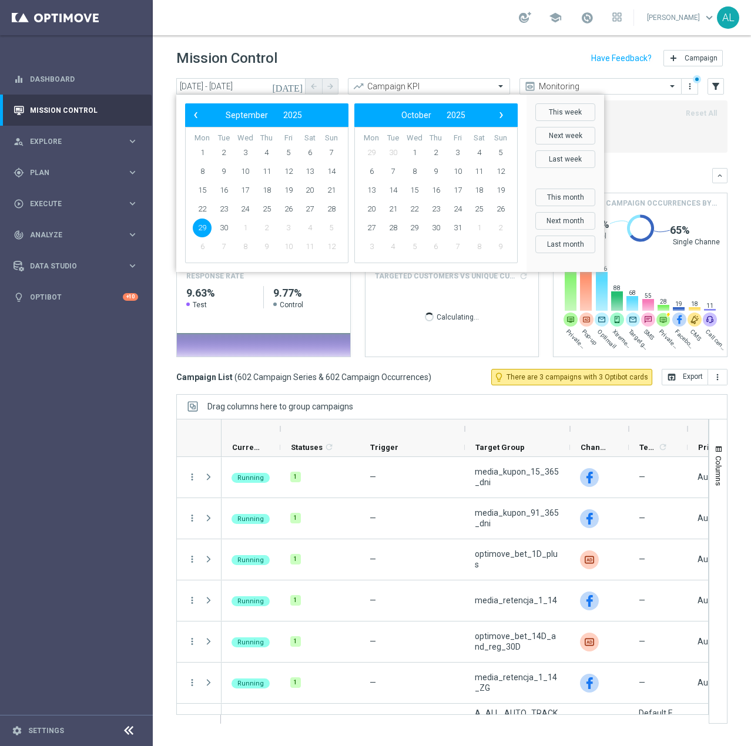
click at [310, 51] on div "Mission Control add Campaign" at bounding box center [451, 58] width 551 height 23
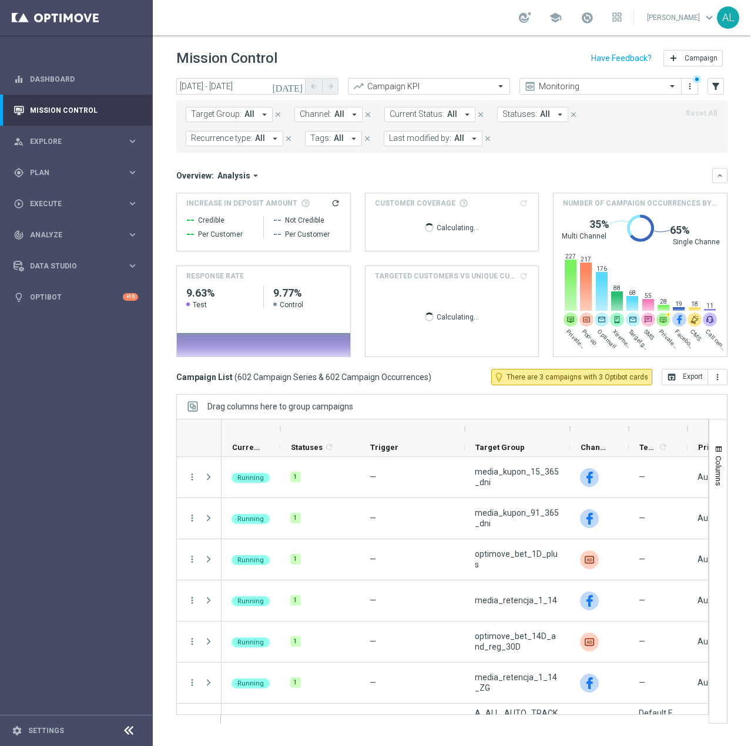
click at [235, 107] on button "Target Group: All arrow_drop_down" at bounding box center [229, 114] width 87 height 15
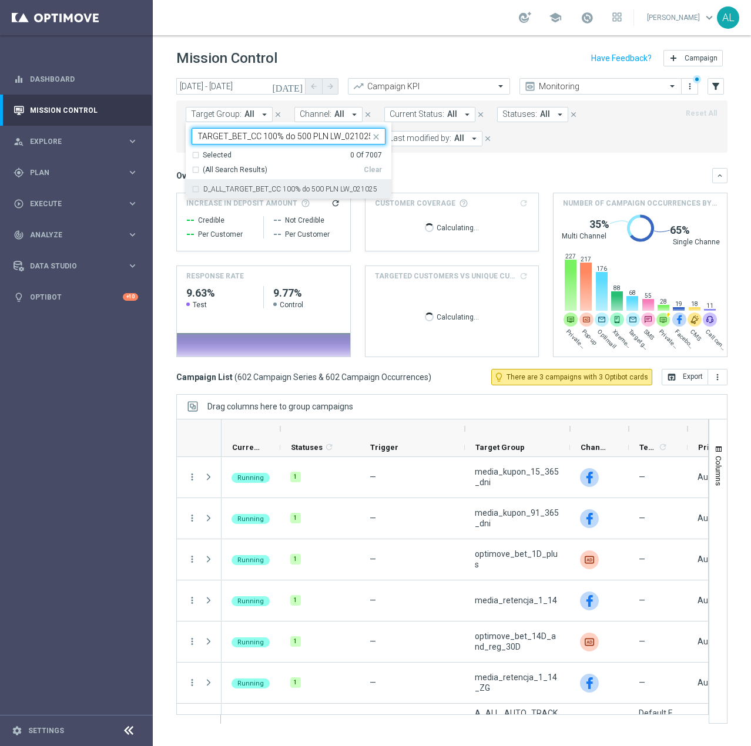
click at [236, 191] on label "D_ALL_TARGET_BET_CC 100% do 500 PLN LW_021025" at bounding box center [290, 189] width 174 height 7
type input "D_ALL_TARGET_BET_CC 100% do 500 PLN LW_021025"
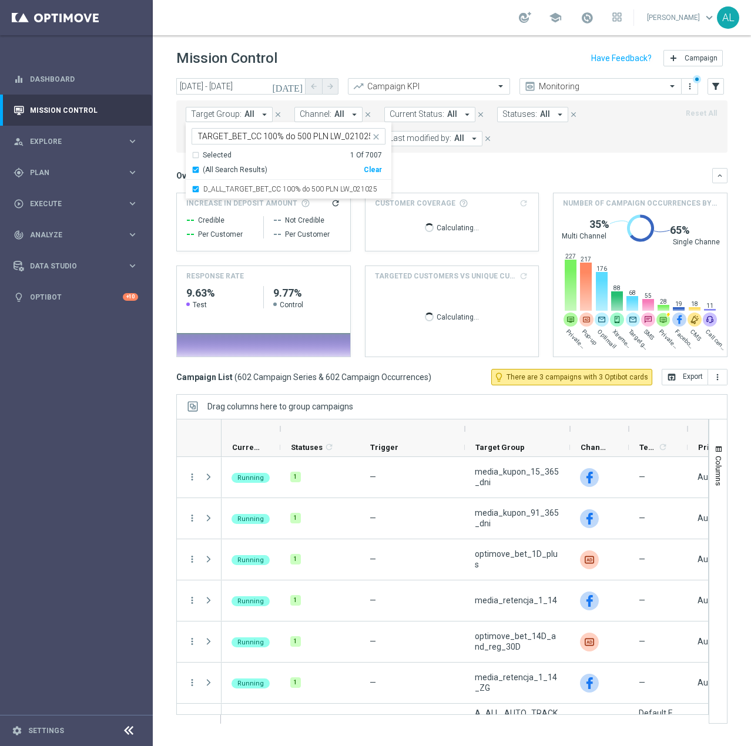
scroll to position [0, 0]
drag, startPoint x: 479, startPoint y: 164, endPoint x: 446, endPoint y: 154, distance: 34.4
click at [478, 164] on mini-dashboard "Overview: Analysis arrow_drop_down keyboard_arrow_down Increase In Deposit Amou…" at bounding box center [451, 261] width 551 height 216
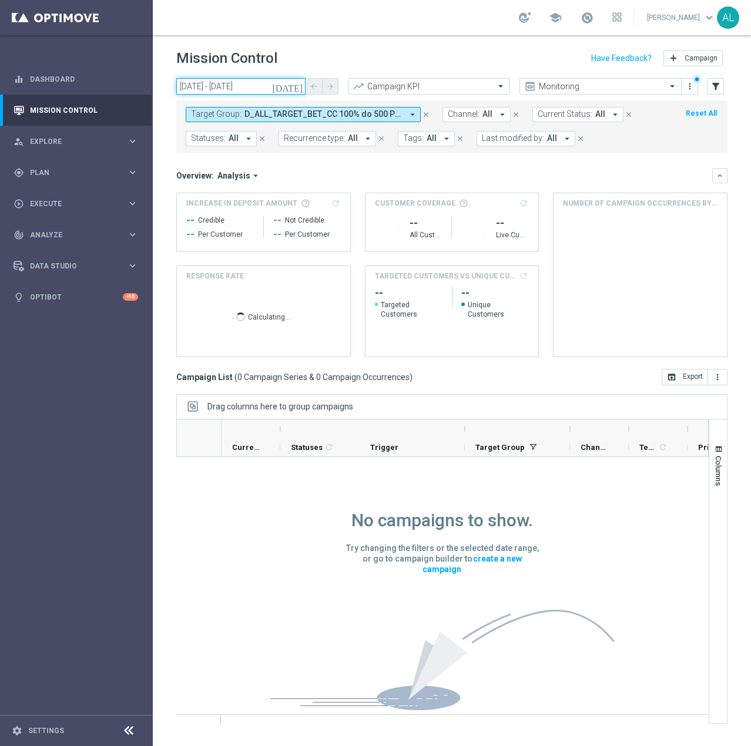
click at [250, 91] on input "29 Sep 2025 - 29 Sep 2025" at bounding box center [240, 86] width 129 height 16
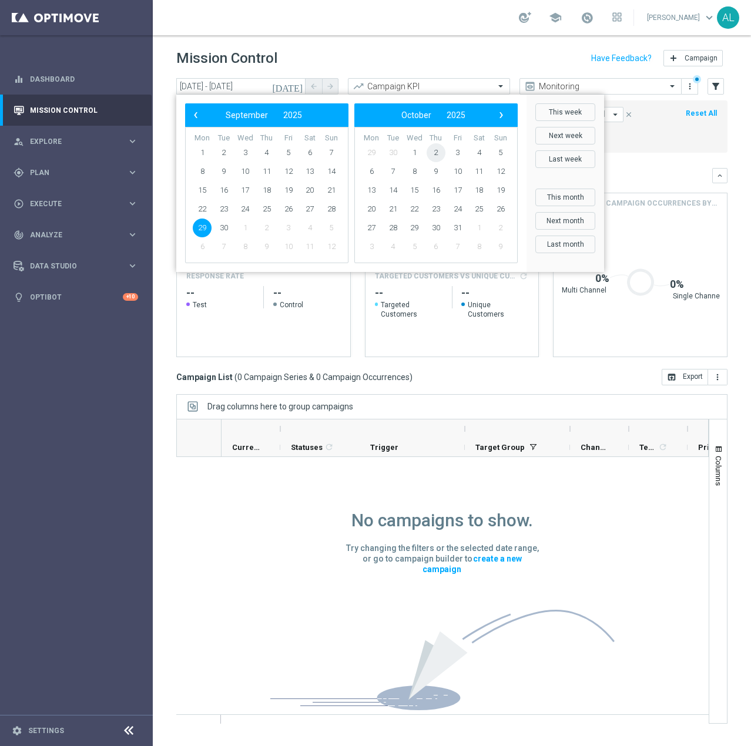
click at [436, 154] on span "2" at bounding box center [435, 152] width 19 height 19
click at [436, 154] on span "30" at bounding box center [435, 152] width 19 height 19
click at [268, 153] on span "2" at bounding box center [266, 152] width 19 height 19
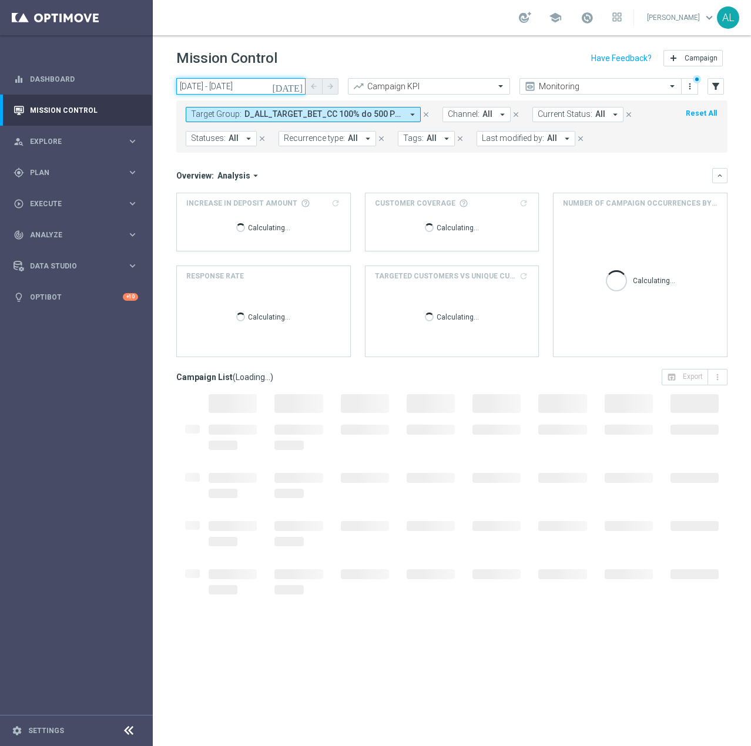
click at [216, 86] on input "02 Oct 2025 - 02 Oct 2025" at bounding box center [240, 86] width 129 height 16
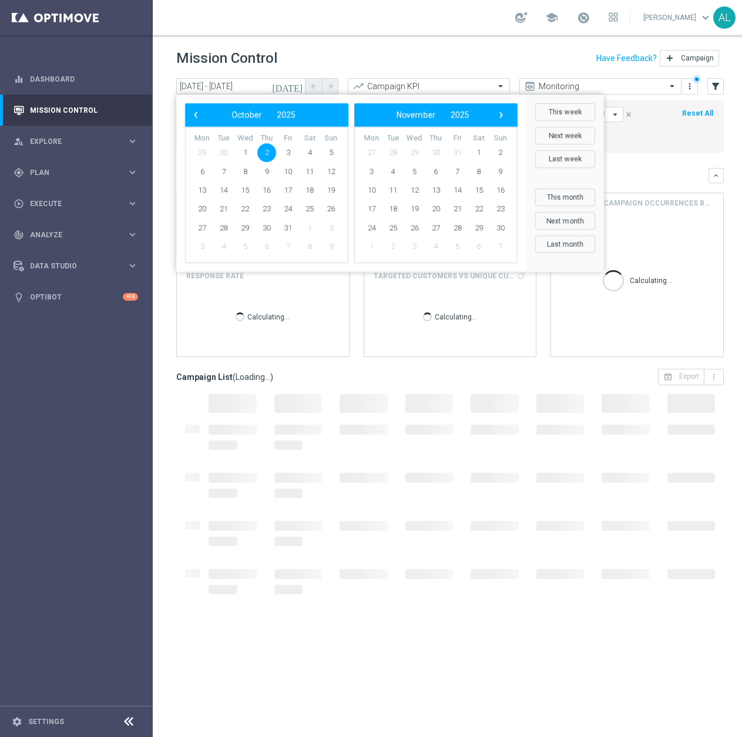
click at [271, 153] on span "2" at bounding box center [266, 152] width 19 height 19
click at [327, 154] on span "5" at bounding box center [331, 152] width 19 height 19
type input "02 Oct 2025 - 05 Oct 2025"
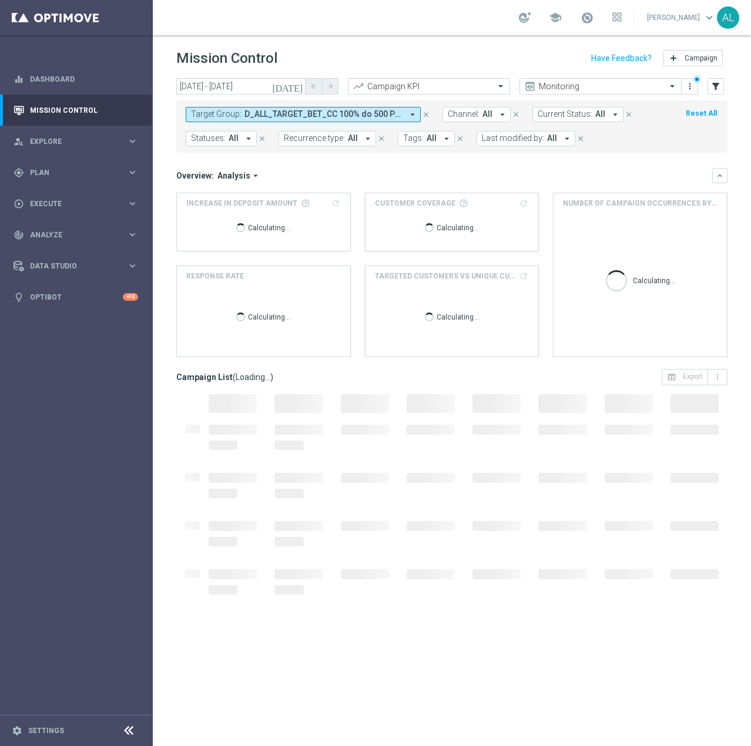
click at [626, 175] on div "Overview: Analysis arrow_drop_down" at bounding box center [444, 175] width 536 height 11
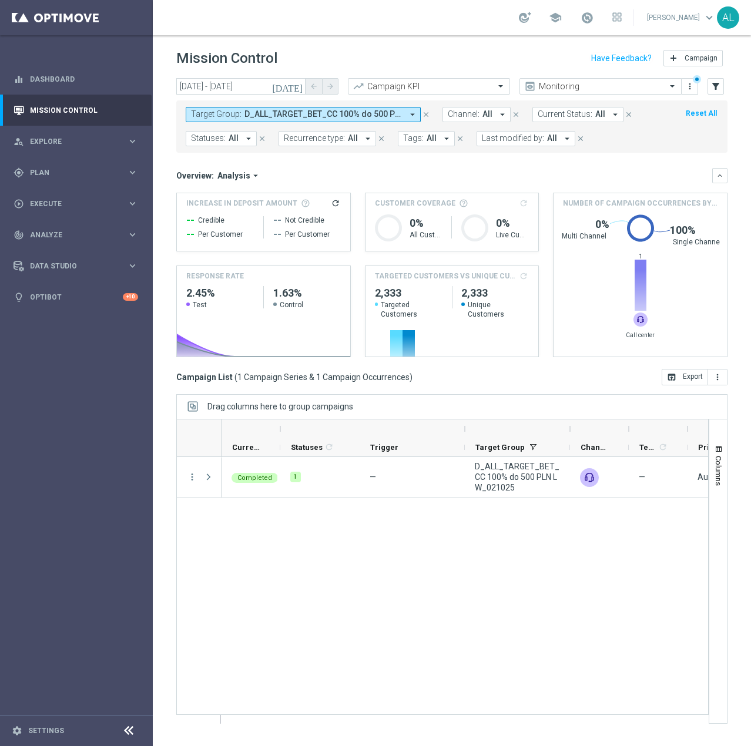
click at [262, 115] on span "D_ALL_TARGET_BET_CC 100% do 500 PLN LW_021025" at bounding box center [323, 114] width 158 height 10
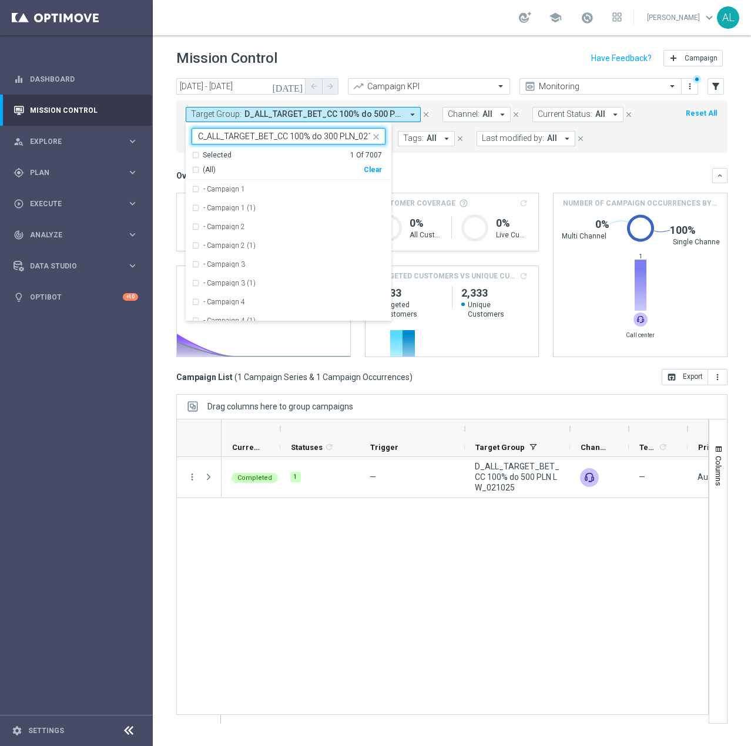
scroll to position [0, 14]
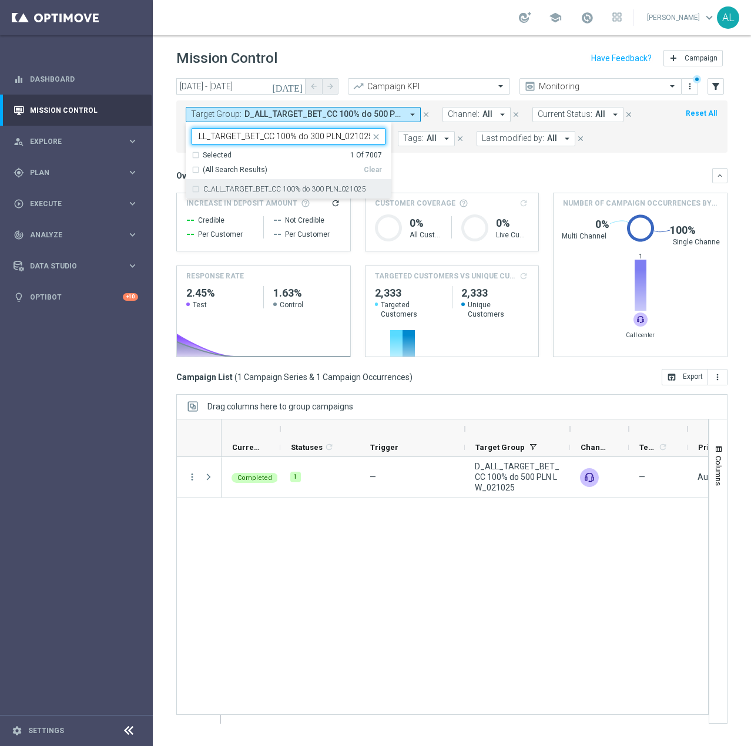
click at [265, 182] on div "C_ALL_TARGET_BET_CC 100% do 300 PLN_021025" at bounding box center [288, 189] width 194 height 19
type input "C_ALL_TARGET_BET_CC 100% do 300 PLN_021025"
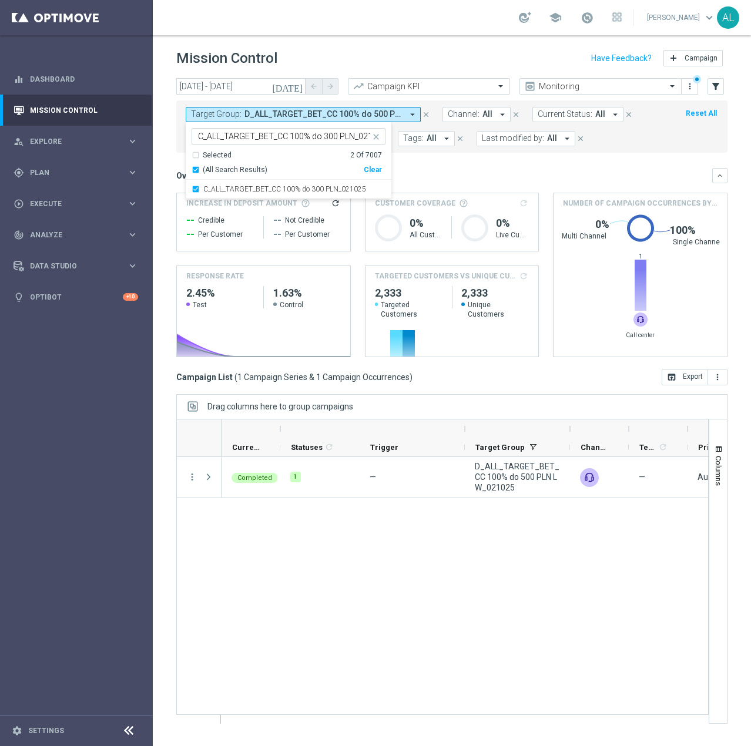
click at [447, 179] on div "Overview: Analysis arrow_drop_down" at bounding box center [444, 175] width 536 height 11
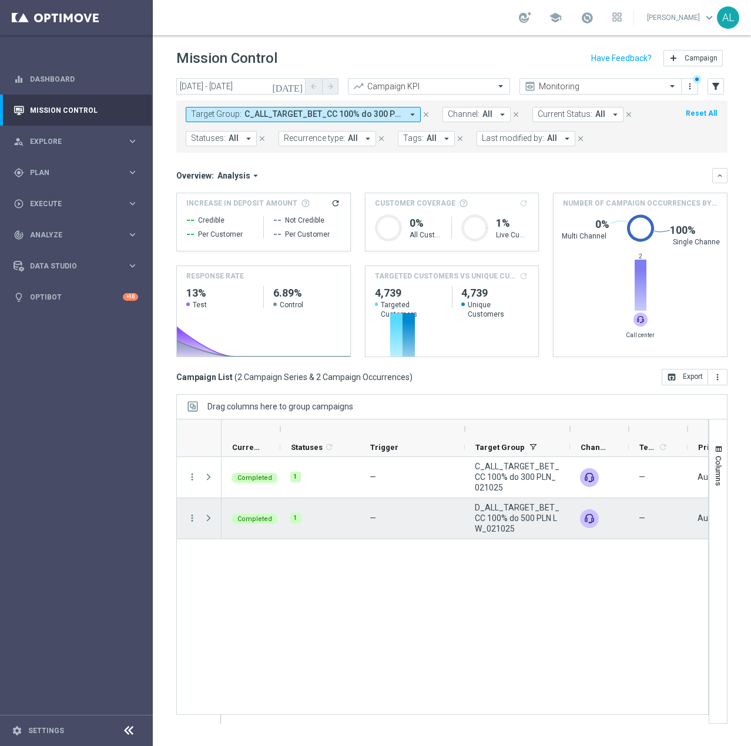
click at [189, 508] on div "more_vert" at bounding box center [187, 518] width 21 height 41
click at [189, 520] on icon "more_vert" at bounding box center [192, 518] width 11 height 11
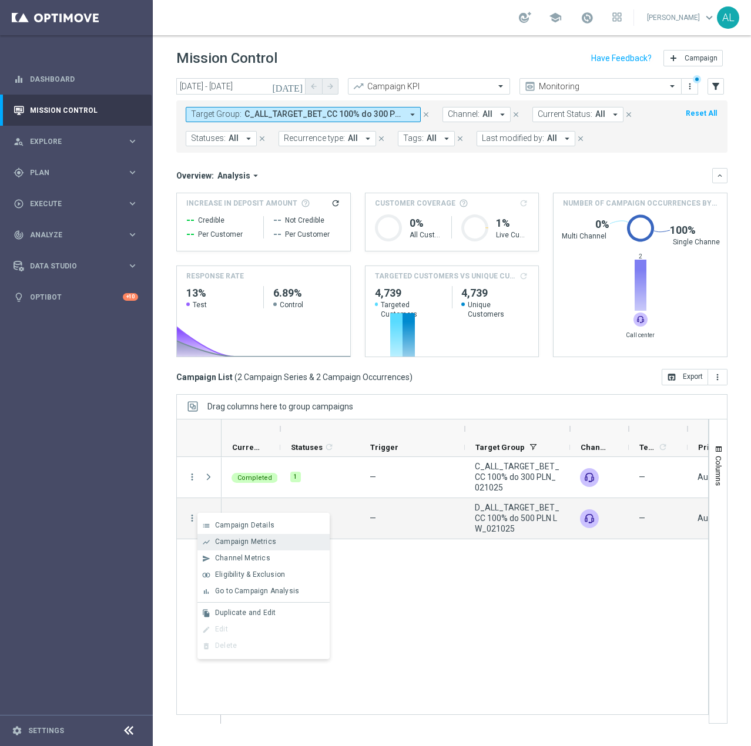
click at [224, 537] on span "Campaign Metrics" at bounding box center [245, 541] width 61 height 8
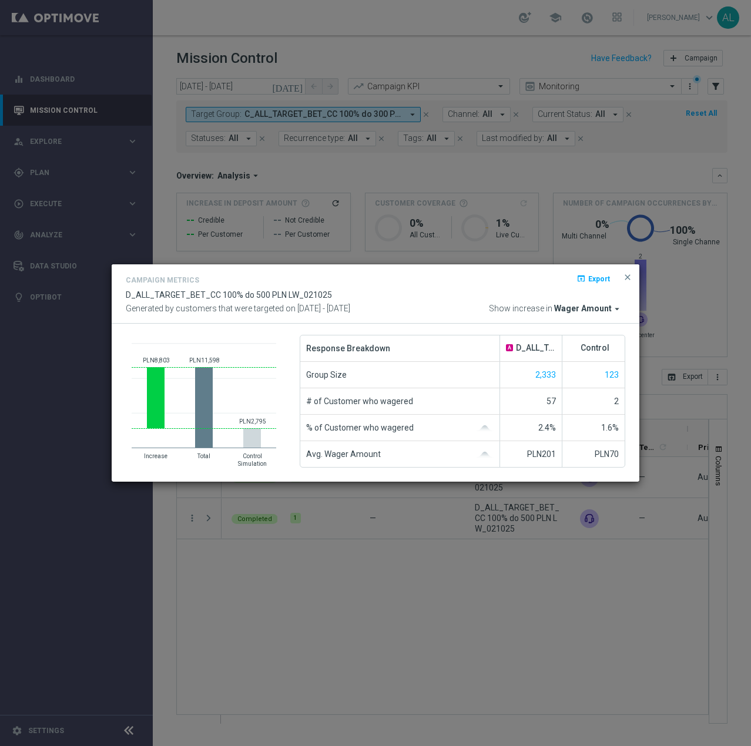
click at [607, 310] on span "Wager Amount" at bounding box center [583, 309] width 58 height 11
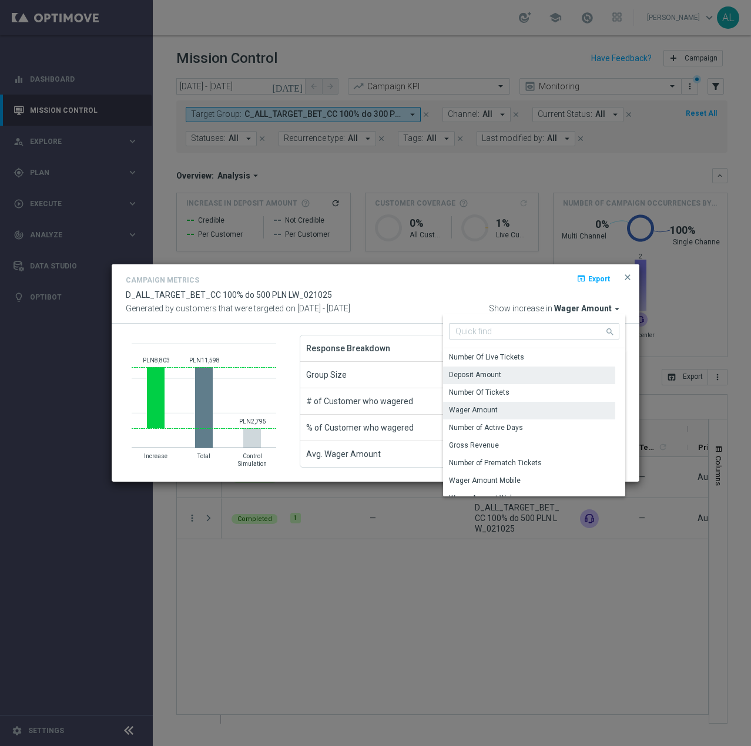
click at [516, 376] on div "Deposit Amount" at bounding box center [529, 375] width 172 height 16
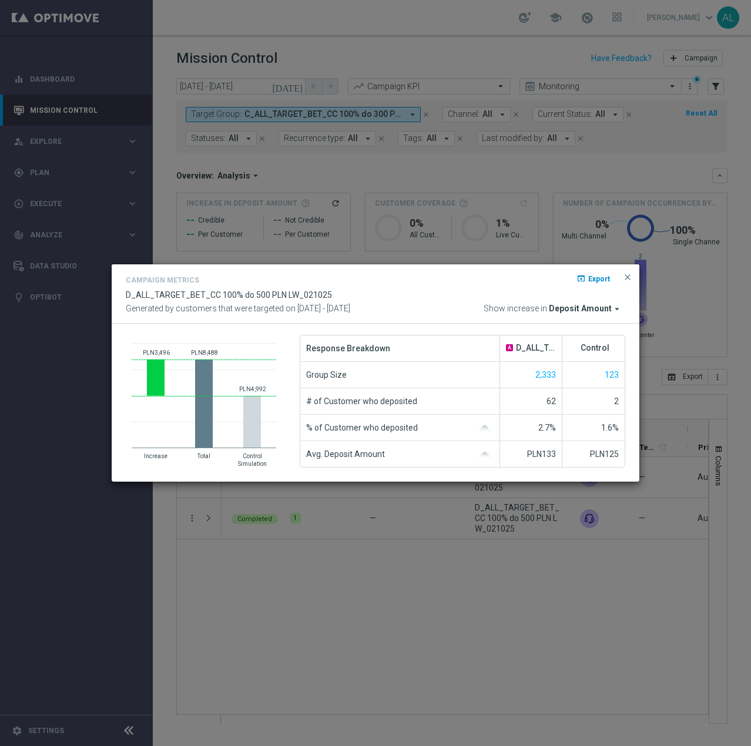
drag, startPoint x: 624, startPoint y: 275, endPoint x: 576, endPoint y: 284, distance: 49.0
click at [624, 275] on span "close" at bounding box center [627, 277] width 9 height 9
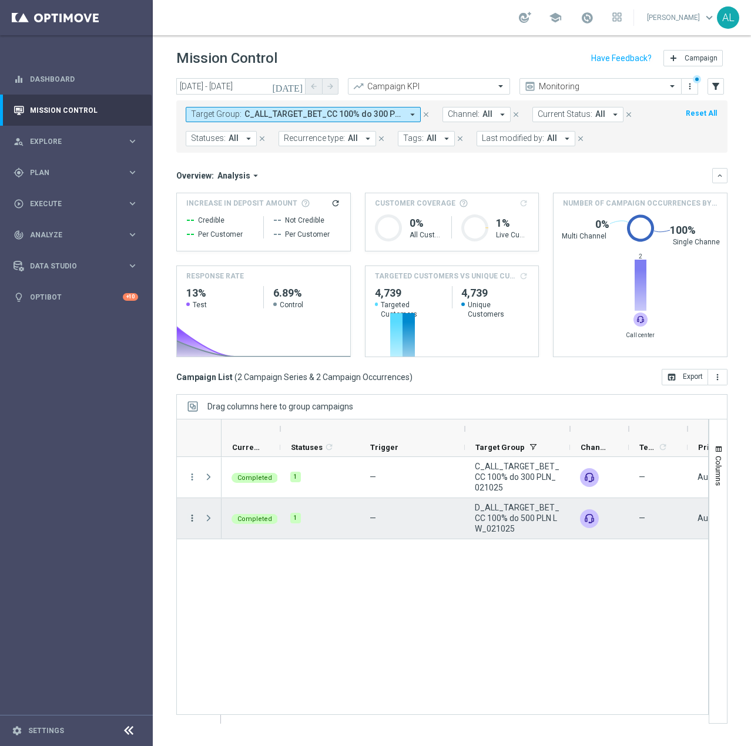
click at [194, 519] on icon "more_vert" at bounding box center [192, 518] width 11 height 11
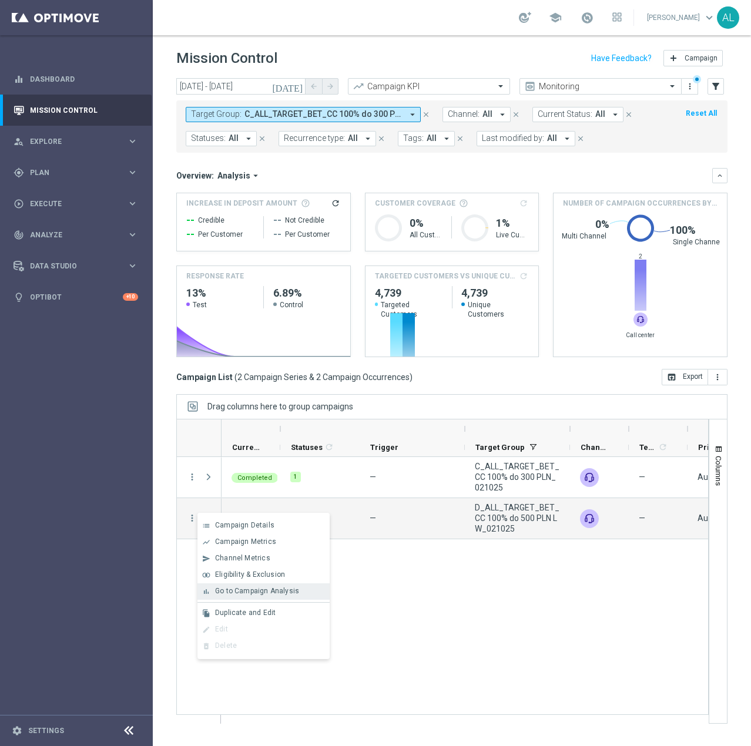
click at [253, 590] on span "Go to Campaign Analysis" at bounding box center [257, 591] width 84 height 8
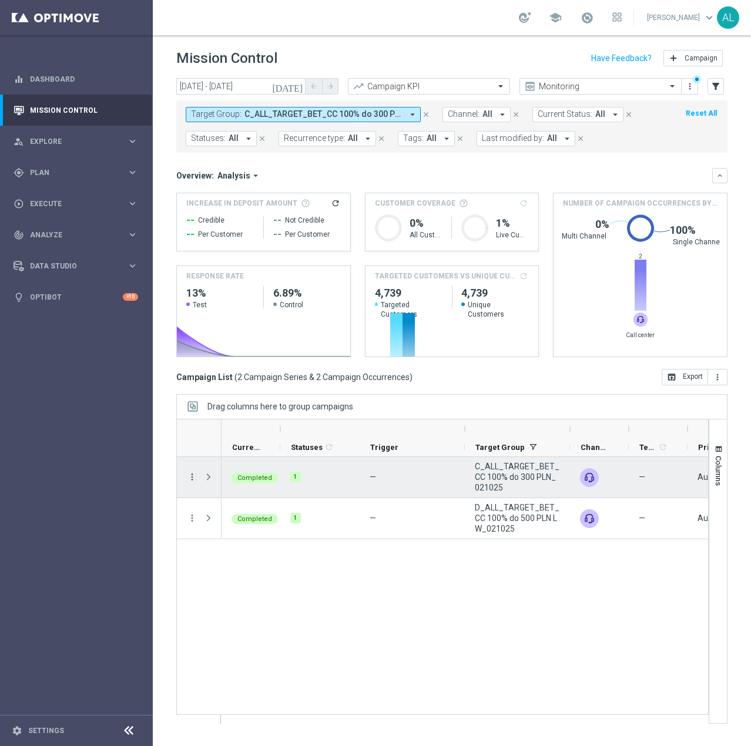
click at [193, 479] on icon "more_vert" at bounding box center [192, 477] width 11 height 11
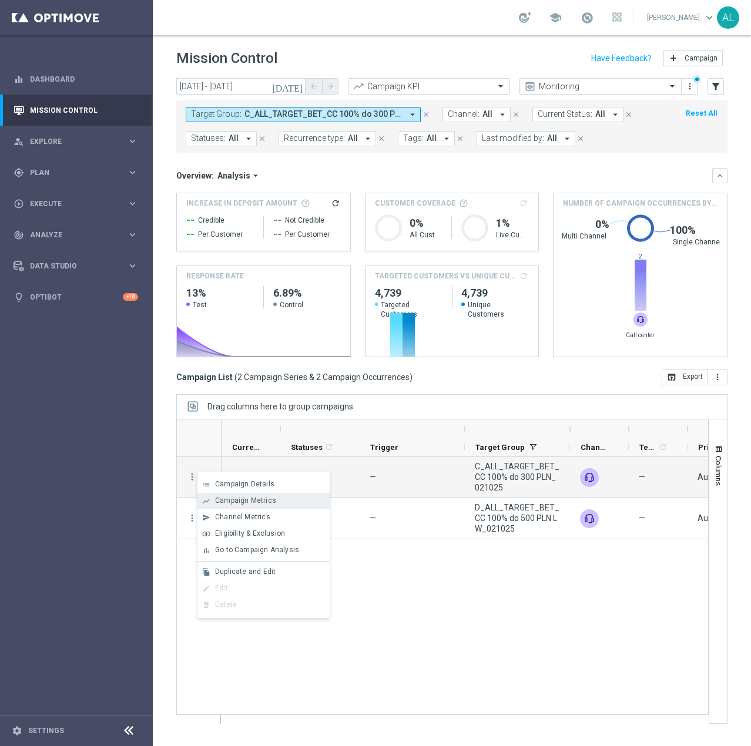
click at [248, 506] on div "show_chart Campaign Metrics" at bounding box center [263, 501] width 132 height 16
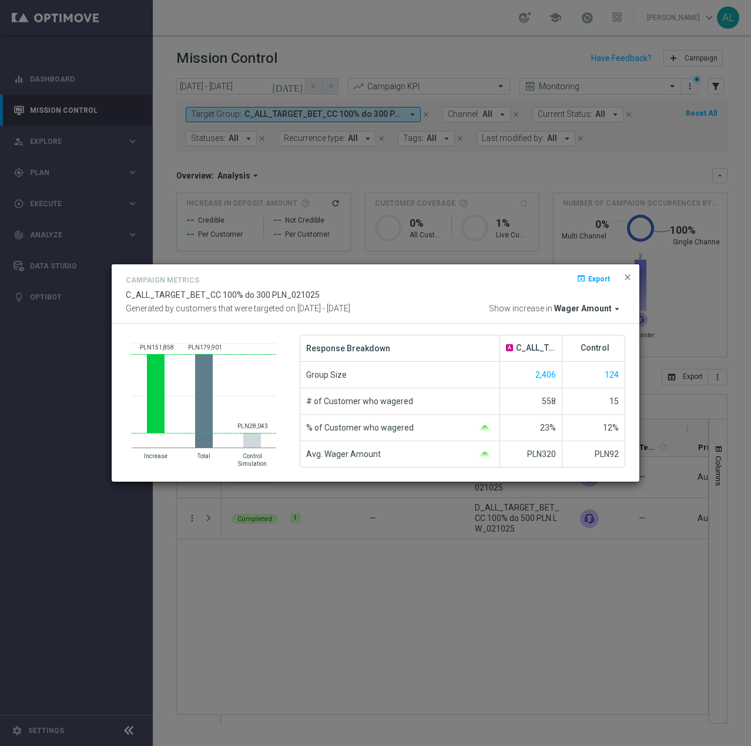
click at [567, 309] on span "Wager Amount" at bounding box center [583, 309] width 58 height 11
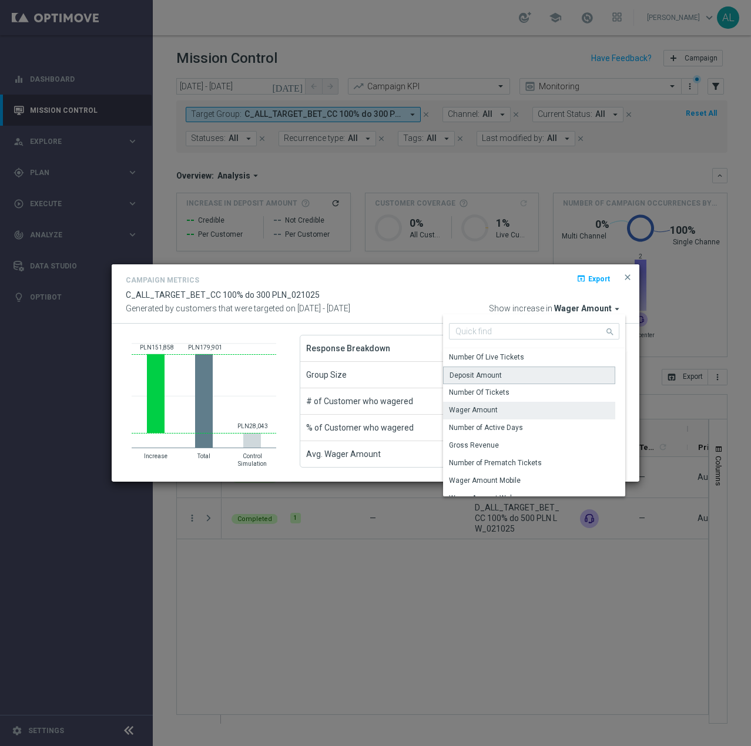
click at [508, 371] on div "Deposit Amount" at bounding box center [529, 376] width 172 height 18
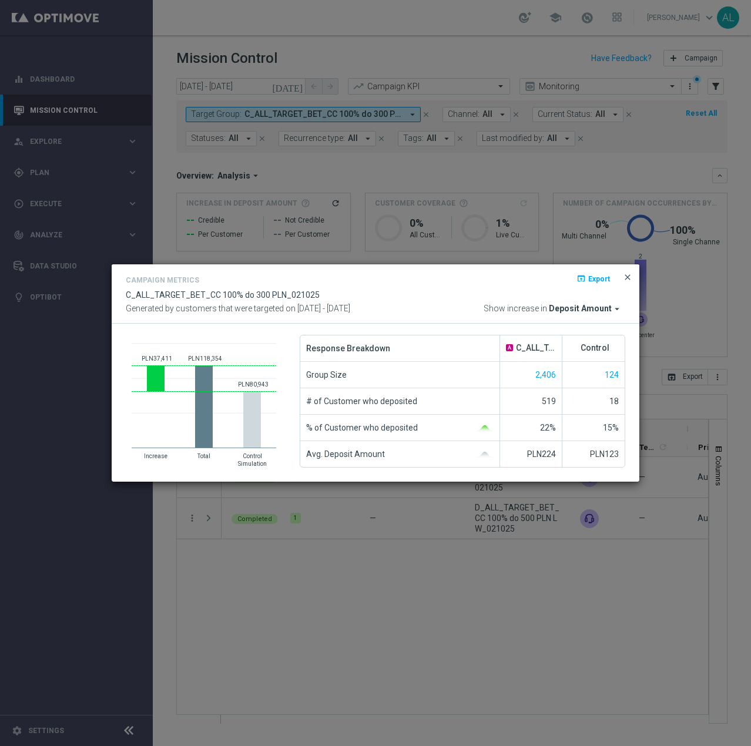
click at [633, 273] on button "close" at bounding box center [627, 277] width 12 height 14
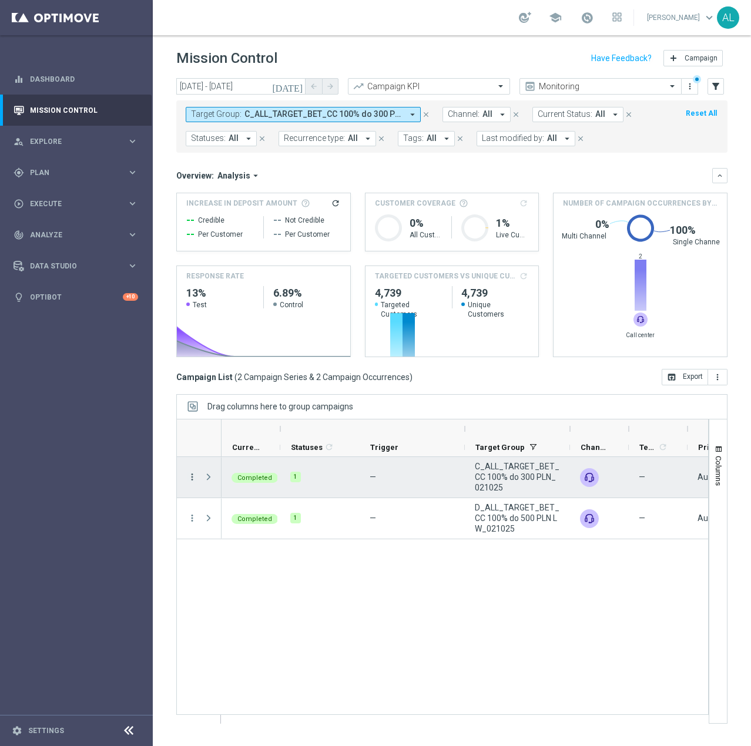
click at [191, 478] on icon "more_vert" at bounding box center [192, 477] width 11 height 11
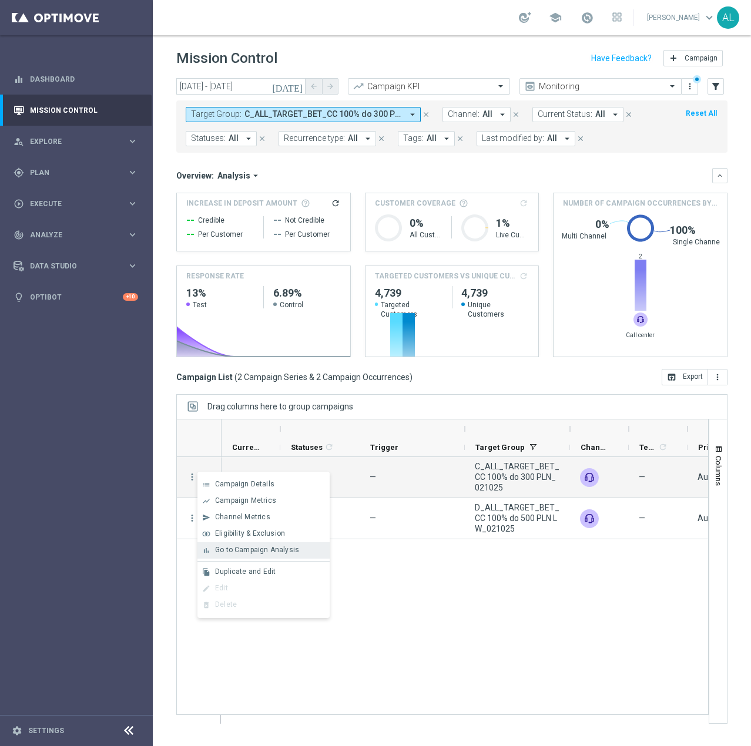
click at [223, 547] on span "Go to Campaign Analysis" at bounding box center [257, 550] width 84 height 8
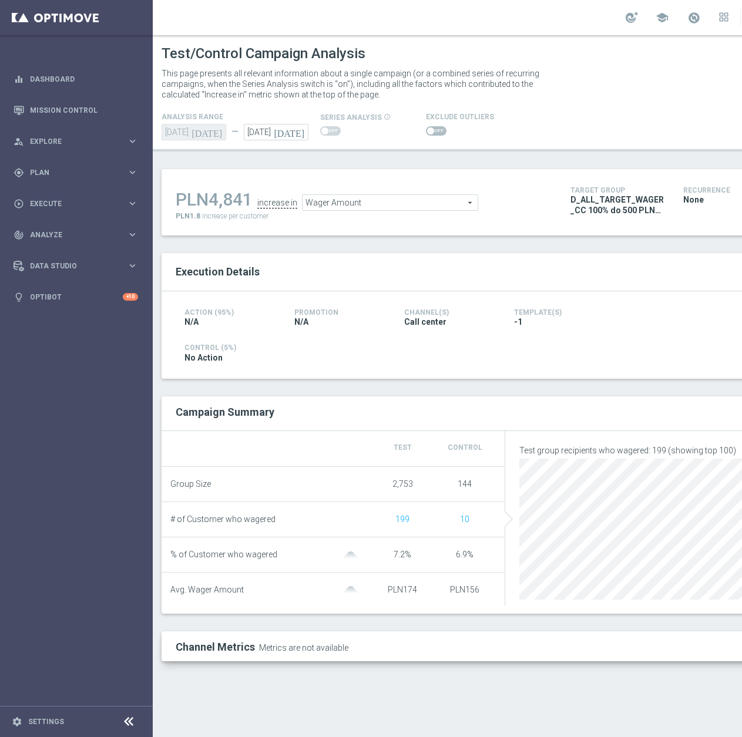
click at [428, 132] on span at bounding box center [430, 130] width 7 height 7
click at [428, 132] on input "checkbox" at bounding box center [436, 130] width 21 height 9
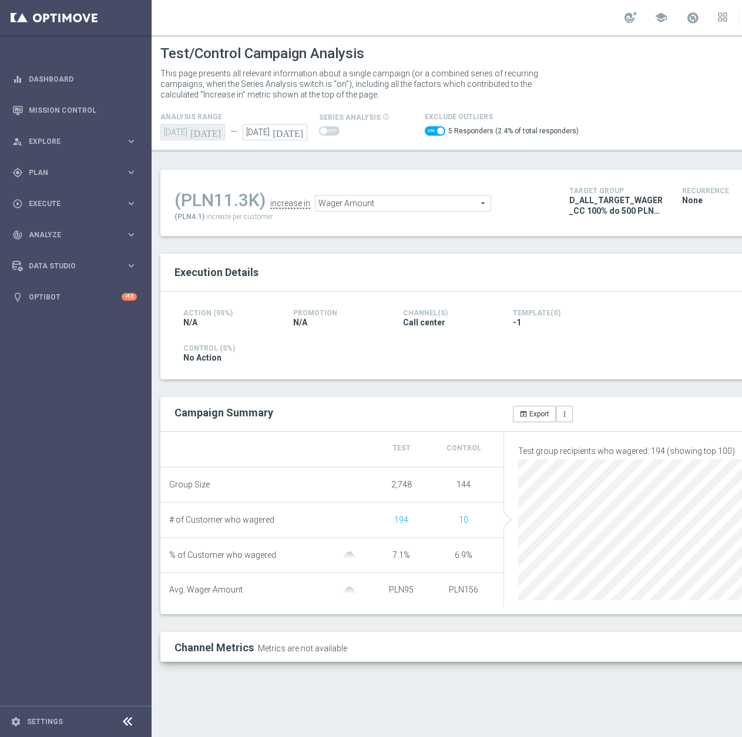
scroll to position [0, 2]
click at [376, 191] on ul "(PLN11.3K) increase in Wager Amount Wager Amount arrow_drop_down search" at bounding box center [362, 198] width 383 height 28
click at [371, 209] on span "Wager Amount" at bounding box center [402, 203] width 175 height 15
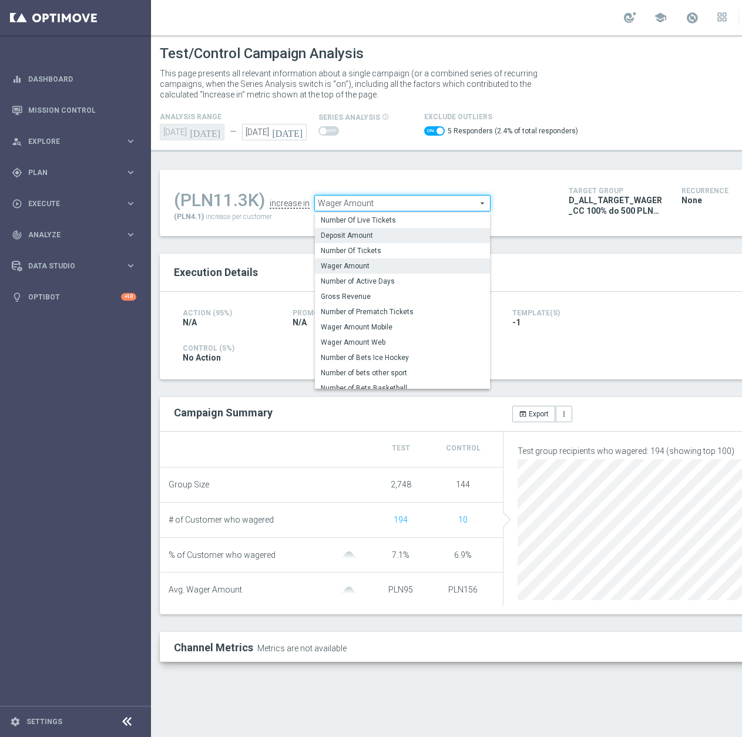
click at [358, 237] on span "Deposit Amount" at bounding box center [402, 235] width 163 height 9
checkbox input "false"
type input "Deposit Amount"
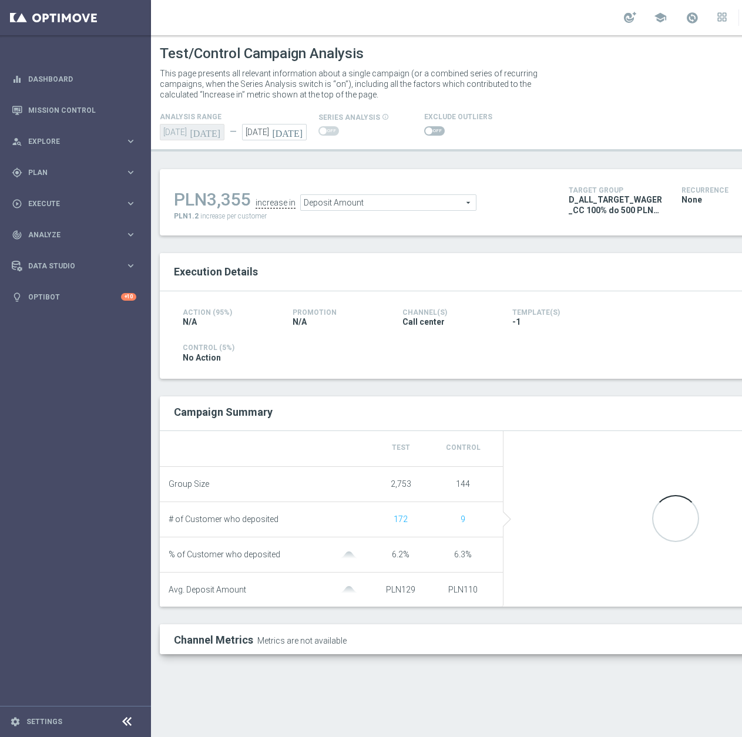
click at [404, 121] on div "analysis range 29 Sep 2025 today — 02 Oct 2025 today series analysis info_outli…" at bounding box center [503, 125] width 705 height 31
click at [425, 129] on span at bounding box center [428, 130] width 7 height 7
click at [424, 129] on input "checkbox" at bounding box center [434, 130] width 21 height 9
checkbox input "true"
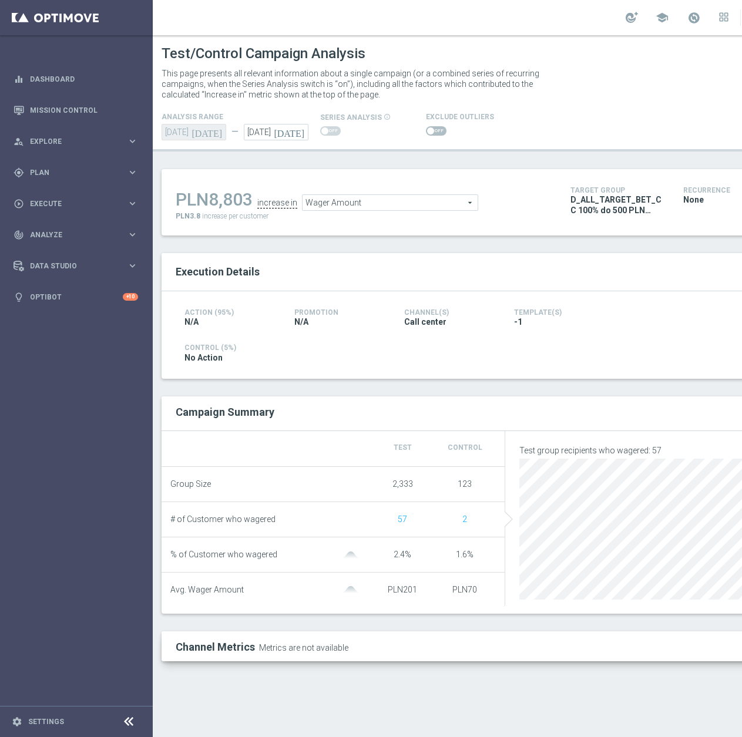
click at [427, 131] on span at bounding box center [430, 130] width 7 height 7
click at [426, 131] on input "checkbox" at bounding box center [436, 130] width 21 height 9
click at [388, 206] on span "Wager Amount" at bounding box center [390, 203] width 175 height 15
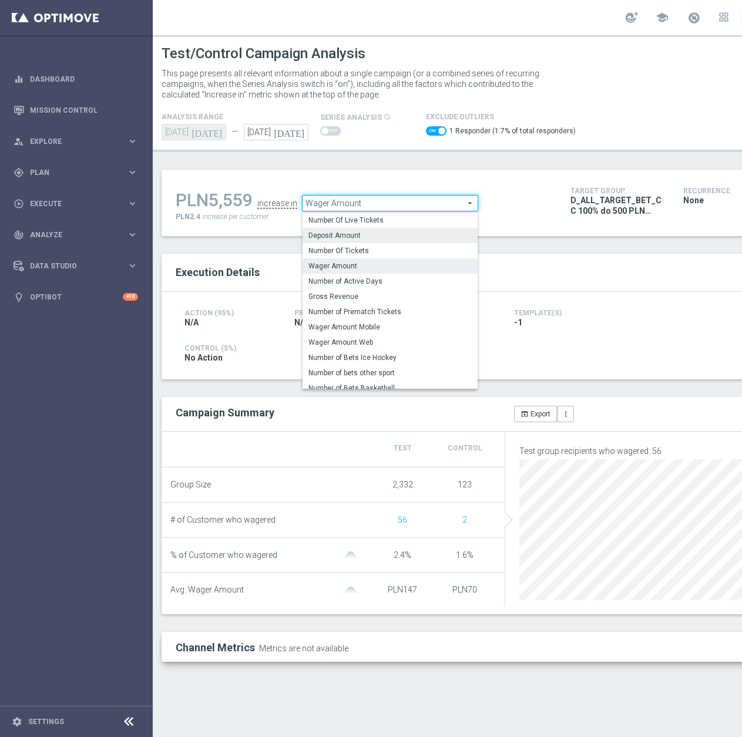
click at [357, 239] on span "Deposit Amount" at bounding box center [389, 235] width 163 height 9
checkbox input "false"
type input "Deposit Amount"
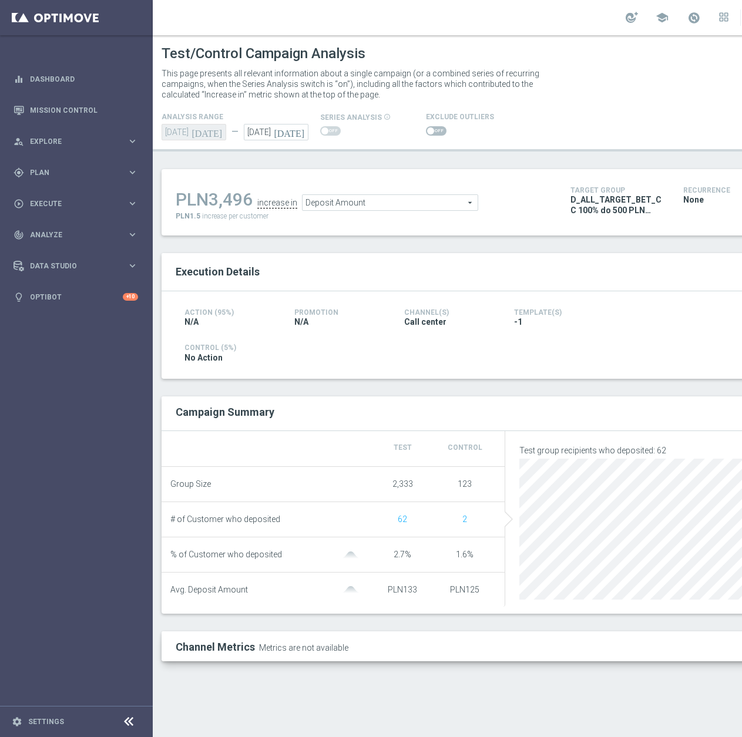
click at [427, 132] on span at bounding box center [430, 130] width 7 height 7
click at [427, 132] on input "checkbox" at bounding box center [436, 130] width 21 height 9
checkbox input "true"
click at [429, 132] on span at bounding box center [436, 130] width 21 height 9
click at [429, 132] on input "checkbox" at bounding box center [436, 130] width 21 height 9
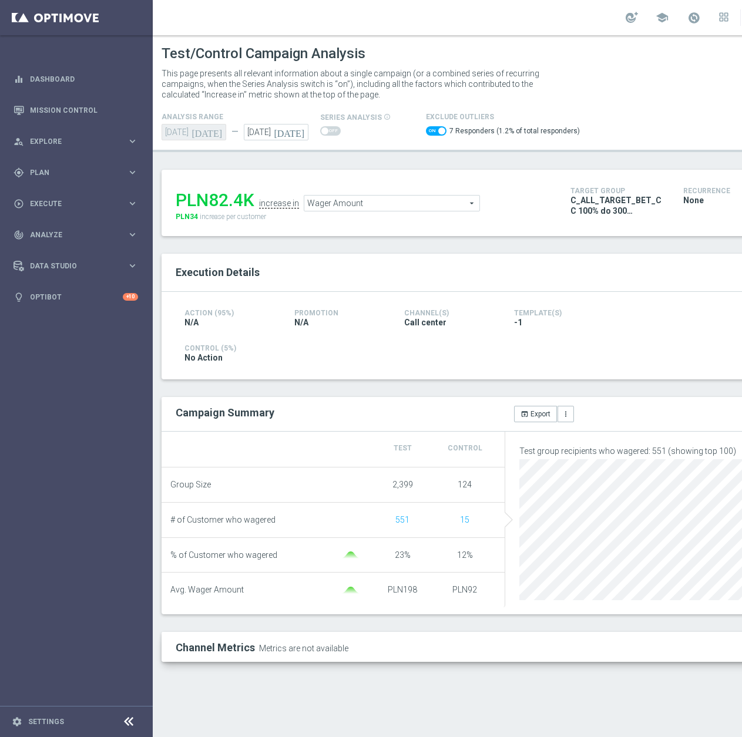
click at [345, 207] on span "Wager Amount" at bounding box center [391, 203] width 175 height 15
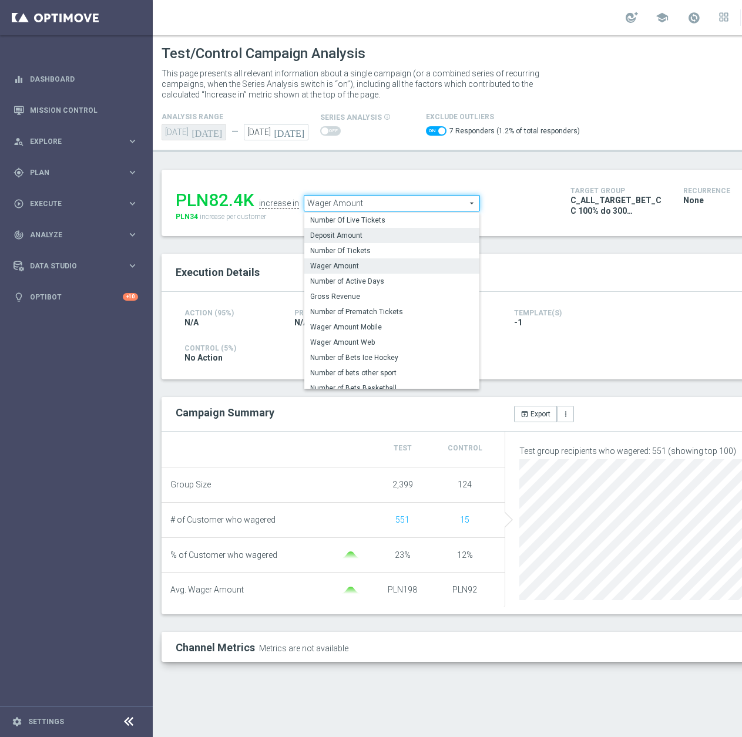
click at [341, 240] on span "Deposit Amount" at bounding box center [391, 235] width 163 height 9
checkbox input "false"
type input "Deposit Amount"
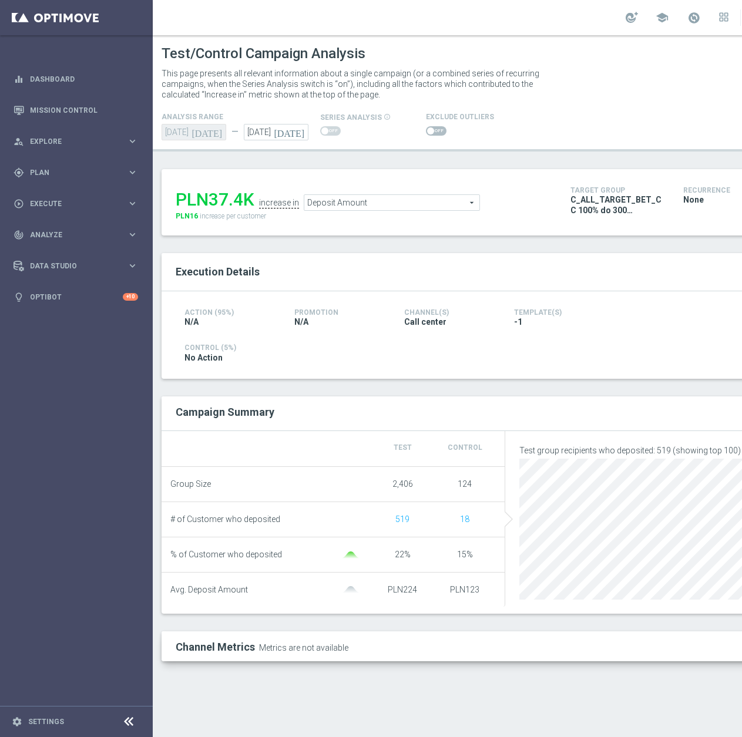
click at [426, 128] on input "checkbox" at bounding box center [436, 130] width 21 height 9
checkbox input "true"
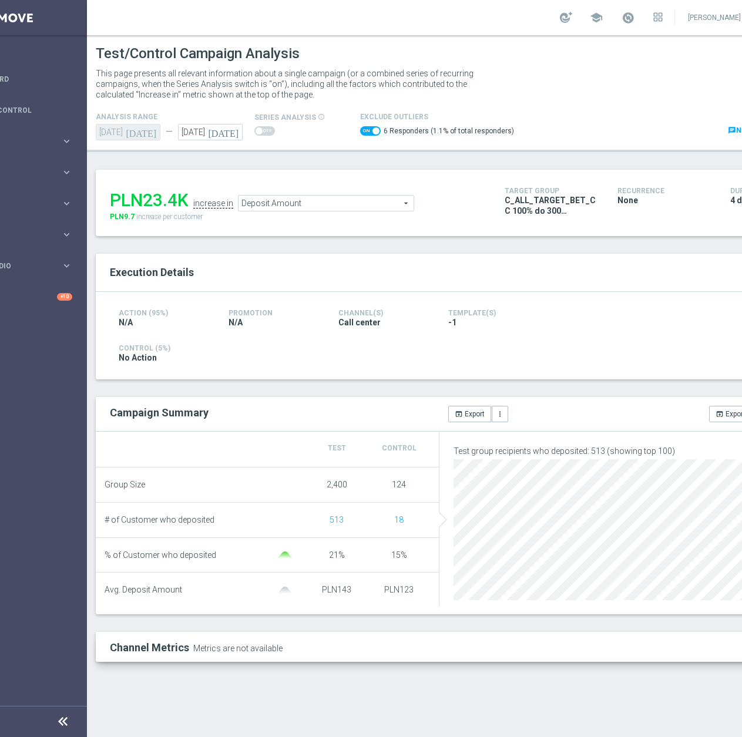
scroll to position [2, 66]
click at [521, 209] on span "C_ALL_TARGET_BET_CC 100% do 300 PLN_021025" at bounding box center [552, 205] width 95 height 21
copy div "C_ALL_TARGET_BET_CC 100% do 300 PLN_021025"
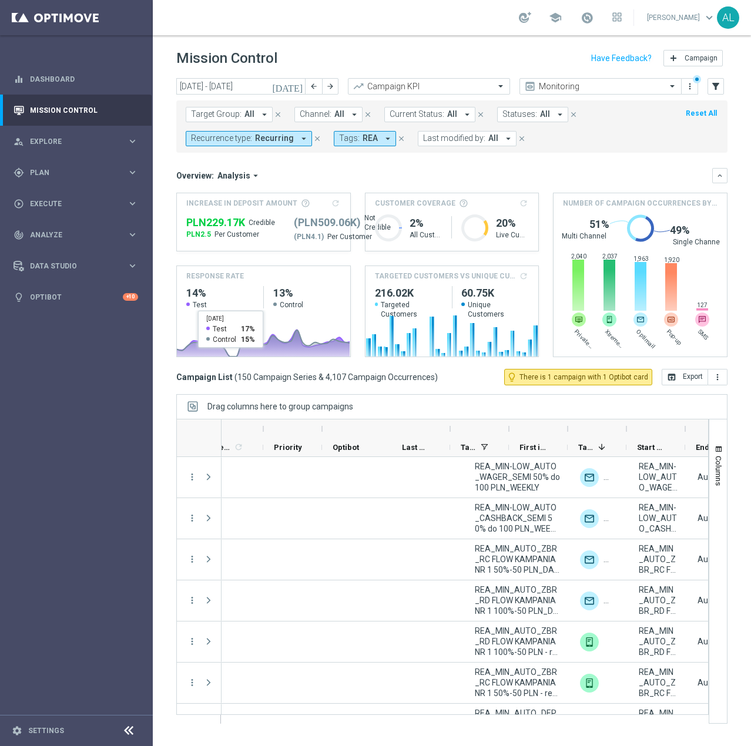
scroll to position [0, 424]
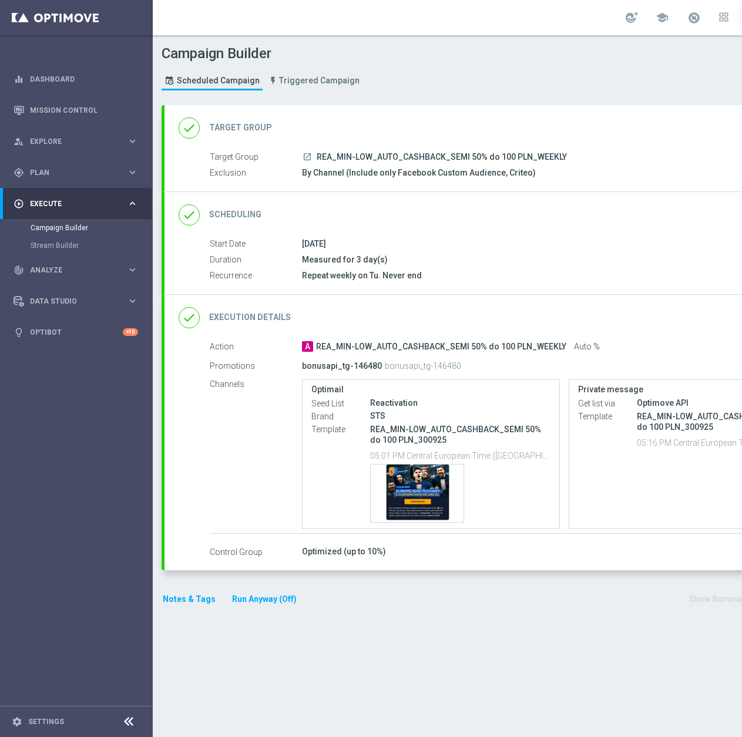
click at [532, 320] on div "done Execution Details keyboard_arrow_down" at bounding box center [507, 318] width 656 height 22
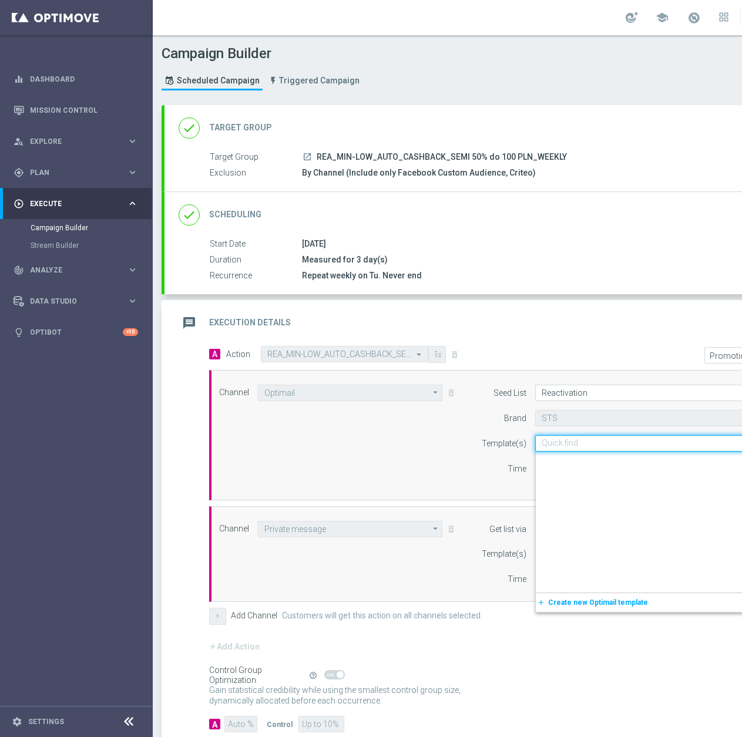
click at [656, 446] on input "text" at bounding box center [638, 444] width 193 height 10
paste input "REA_MIN-LOW_AUTO_CASHBACK_SEMI 50% do 100 PLN_071025"
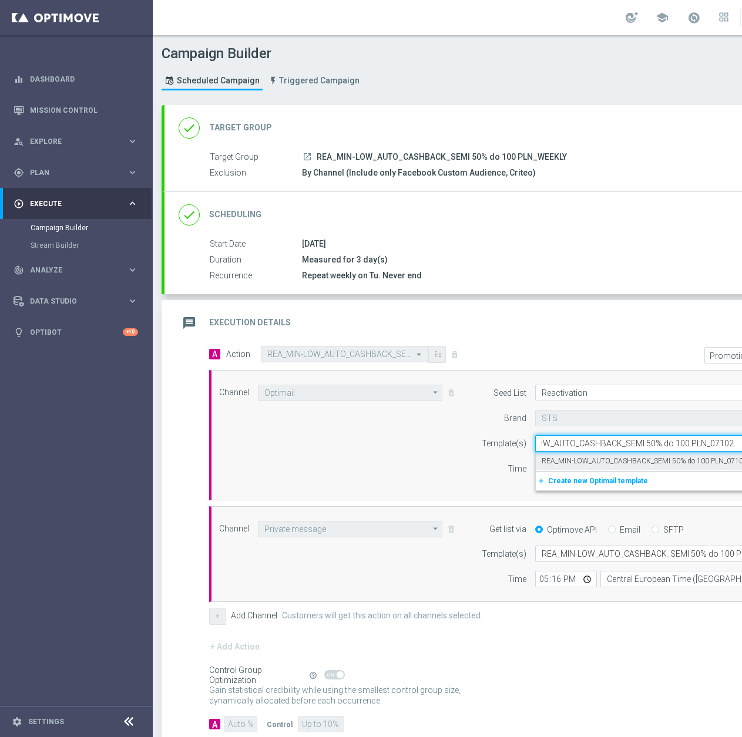
click at [619, 461] on label "REA_MIN-LOW_AUTO_CASHBACK_SEMI 50% do 100 PLN_071025" at bounding box center [647, 461] width 210 height 10
type input "REA_MIN-LOW_AUTO_CASHBACK_SEMI 50% do 100 PLN_071025"
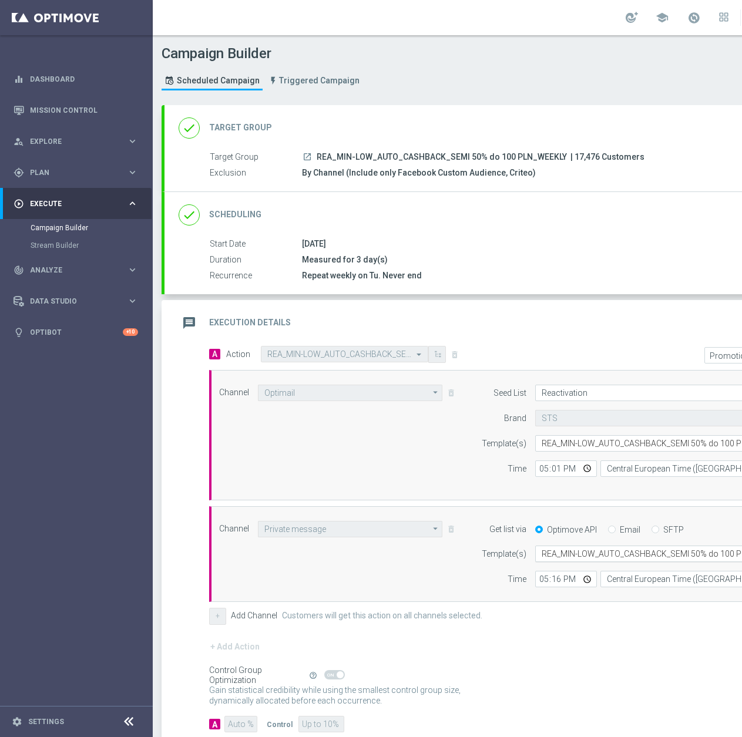
scroll to position [0, 30]
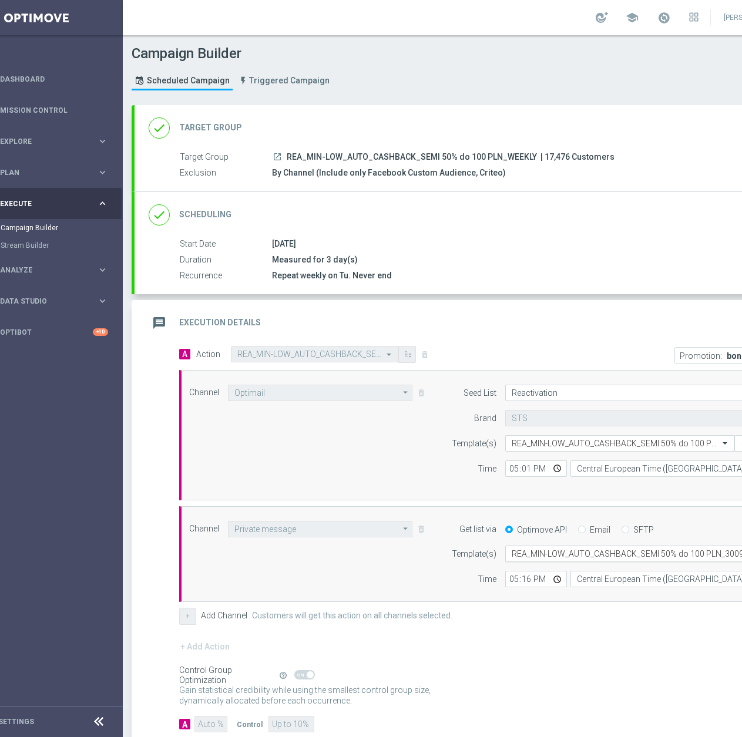
click at [598, 550] on input "text" at bounding box center [627, 554] width 230 height 10
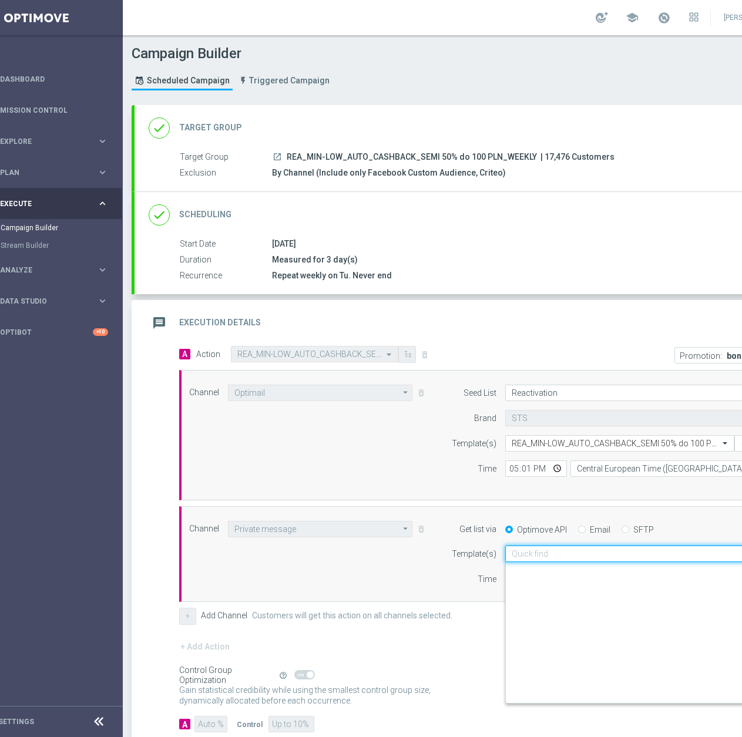
paste input "REA_MIN-LOW_AUTO_CASHBACK_SEMI 50% do 100 PLN_071025"
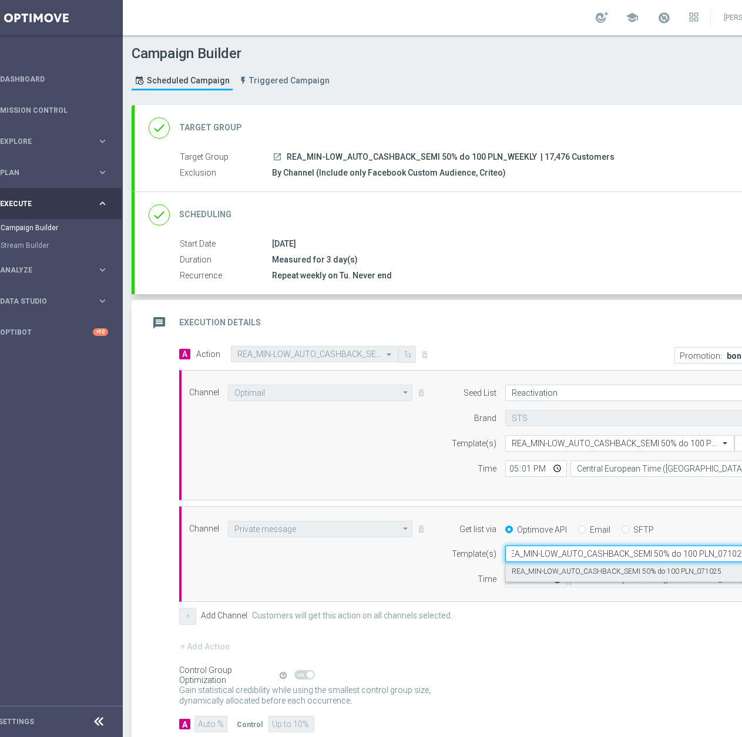
click at [584, 567] on label "REA_MIN-LOW_AUTO_CASHBACK_SEMI 50% do 100 PLN_071025" at bounding box center [617, 572] width 210 height 10
type input "REA_MIN-LOW_AUTO_CASHBACK_SEMI 50% do 100 PLN_071025"
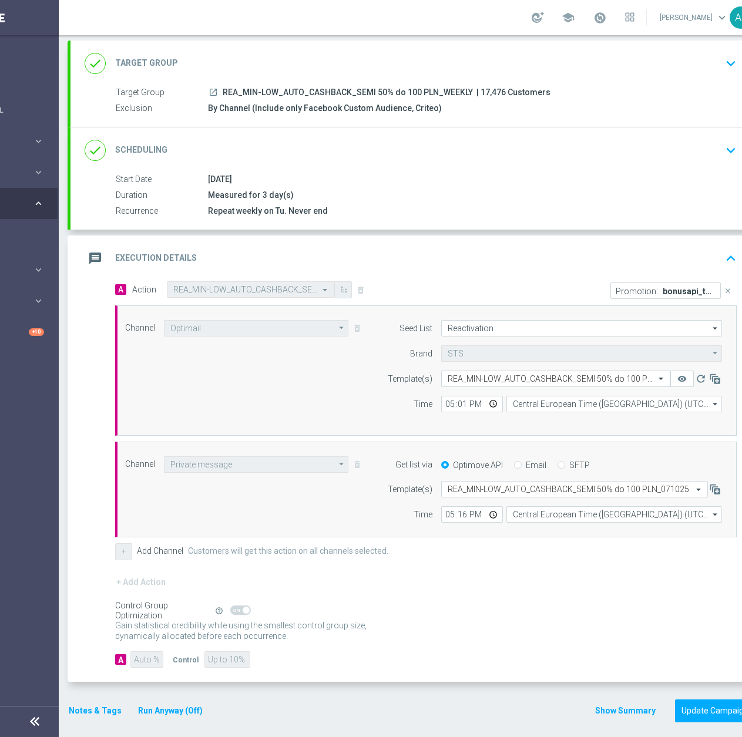
scroll to position [9, 125]
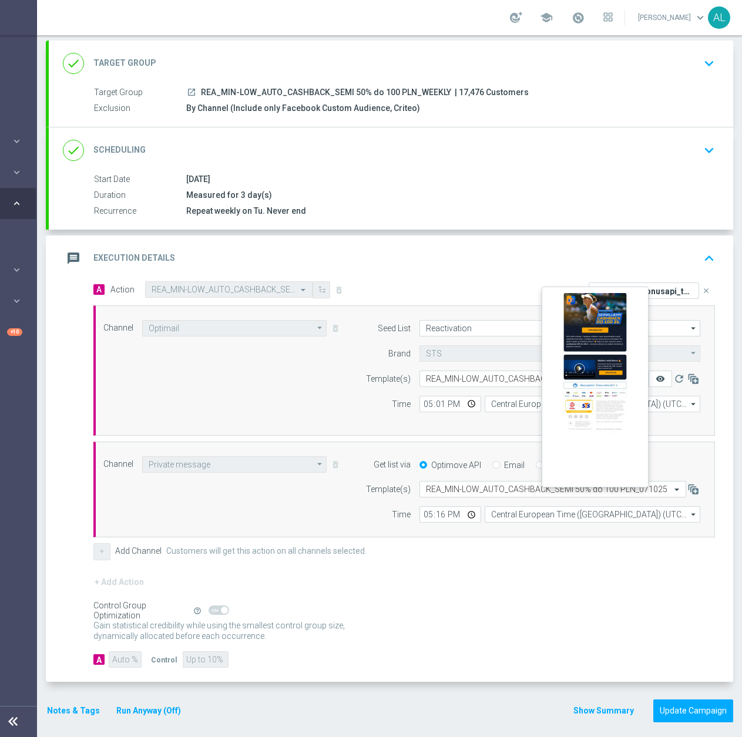
click at [656, 374] on icon "remove_red_eye" at bounding box center [660, 378] width 9 height 9
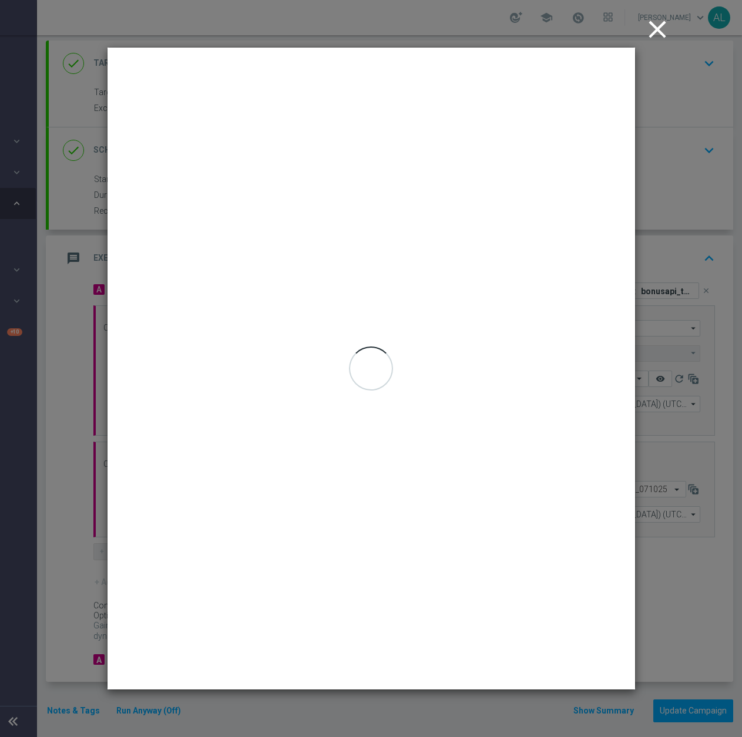
scroll to position [0, 116]
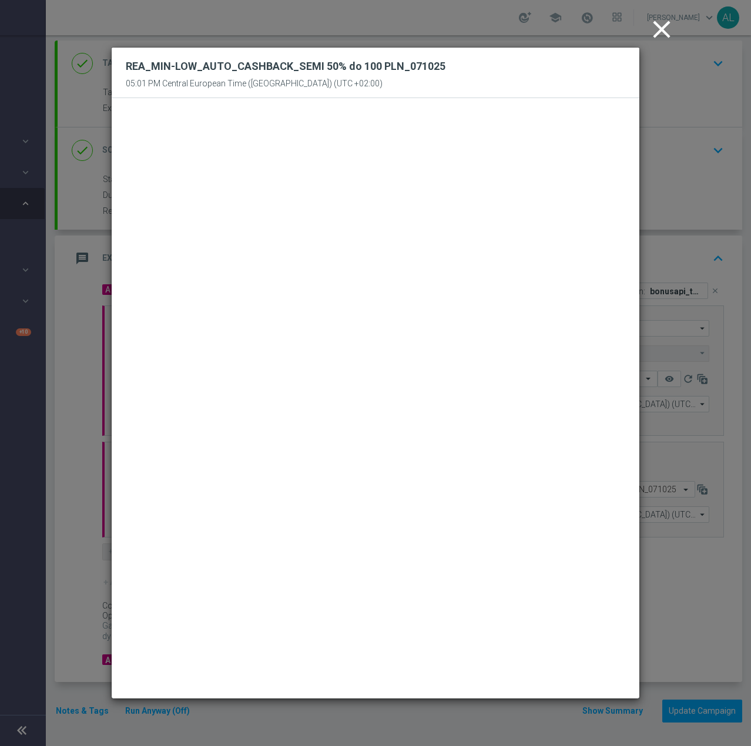
click at [659, 23] on icon "close" at bounding box center [661, 29] width 29 height 29
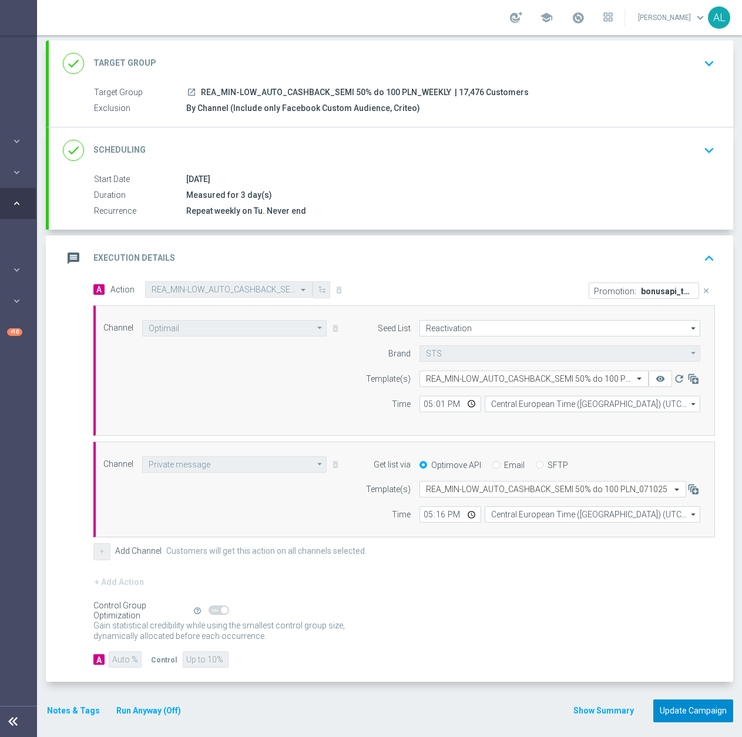
click at [679, 714] on button "Update Campaign" at bounding box center [693, 711] width 80 height 23
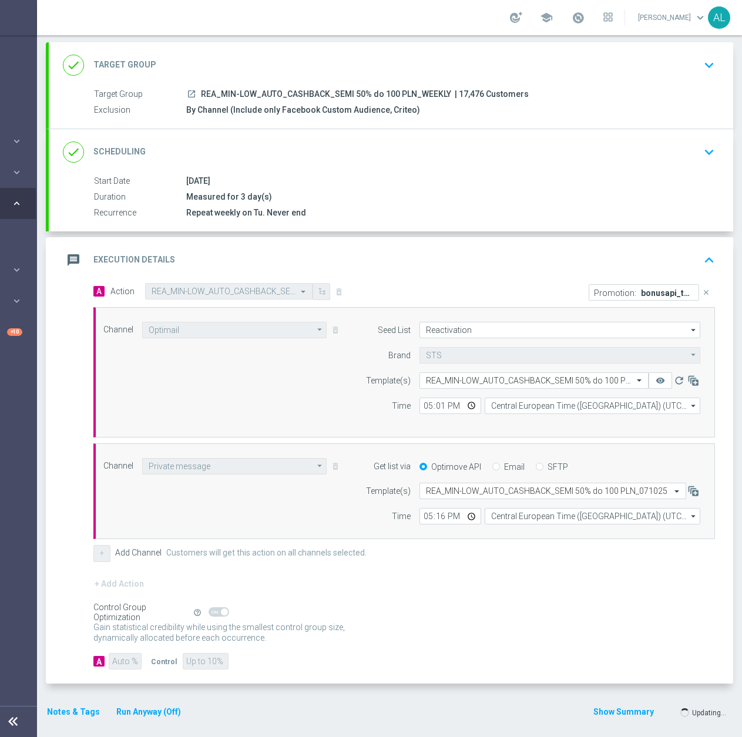
scroll to position [65, 0]
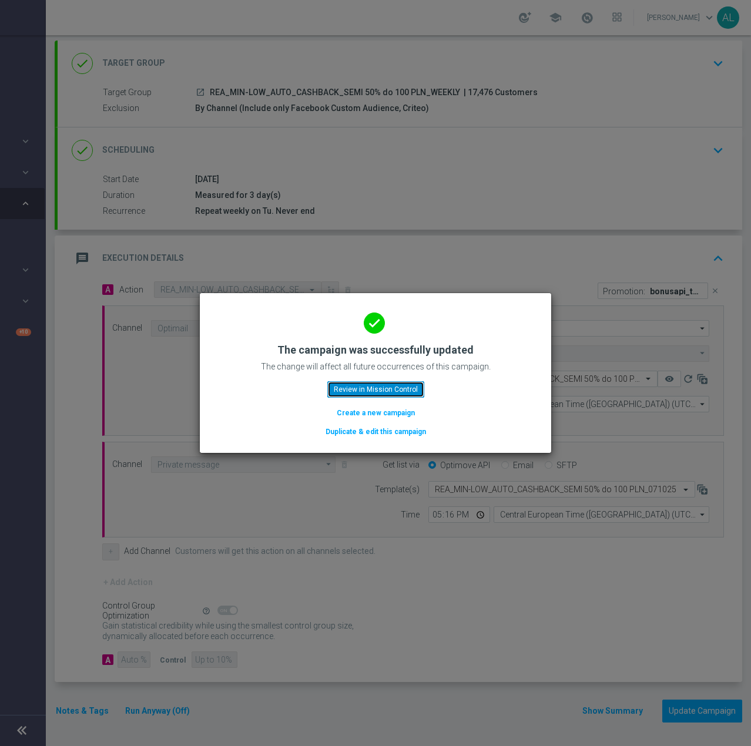
click at [347, 388] on button "Review in Mission Control" at bounding box center [375, 389] width 97 height 16
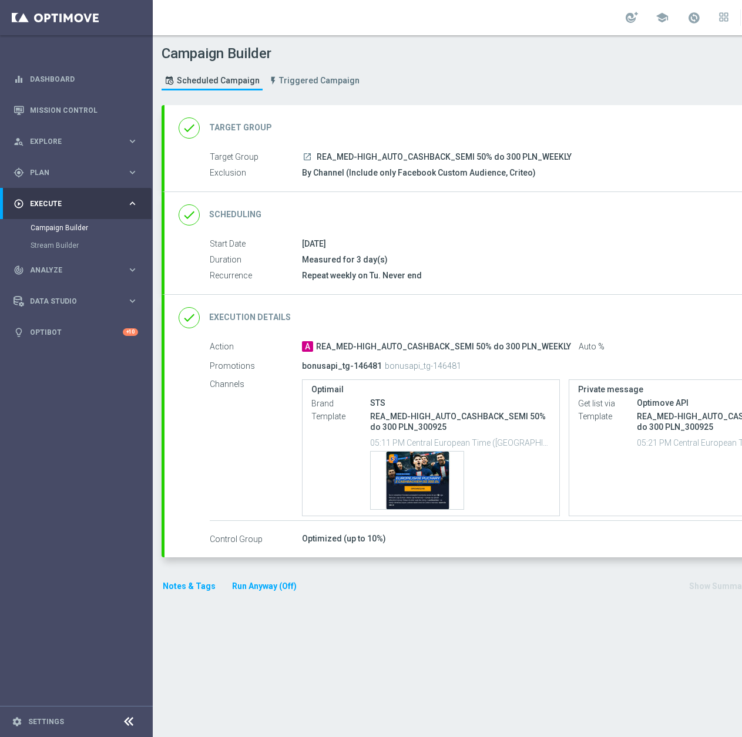
click at [563, 332] on div "done Execution Details keyboard_arrow_down" at bounding box center [506, 318] width 684 height 46
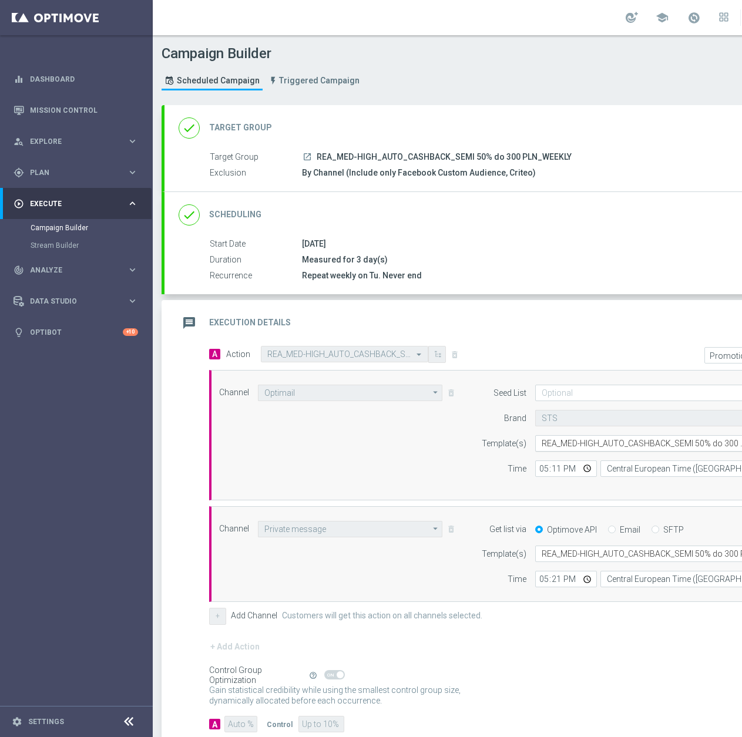
click at [609, 441] on input "text" at bounding box center [638, 444] width 193 height 10
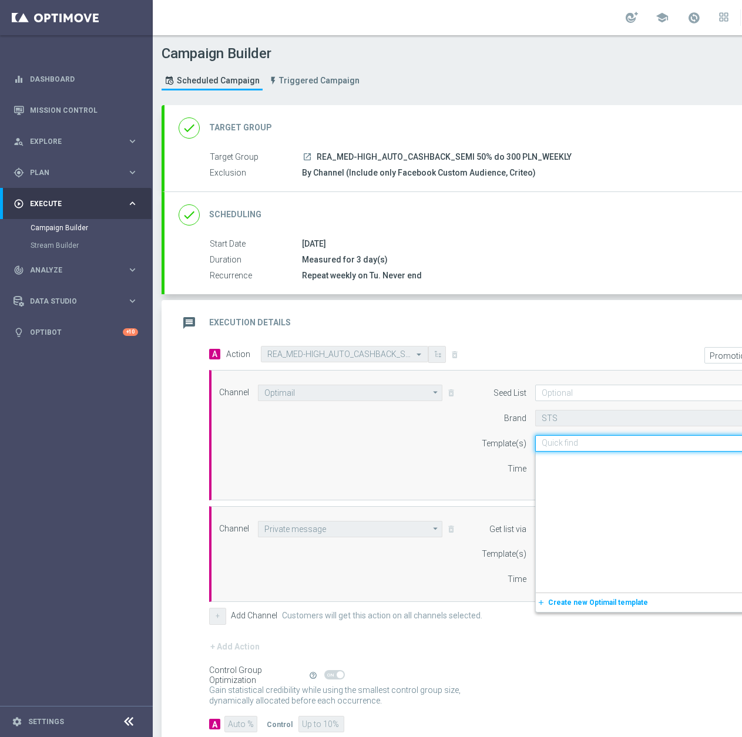
paste input "REA_MED-HIGH_AUTO_CASHBACK_SEMI 50% do 300 PLN_071025"
type input "REA_MED-HIGH_AUTO_CASHBACK_SEMI 50% do 300 PLN_071025"
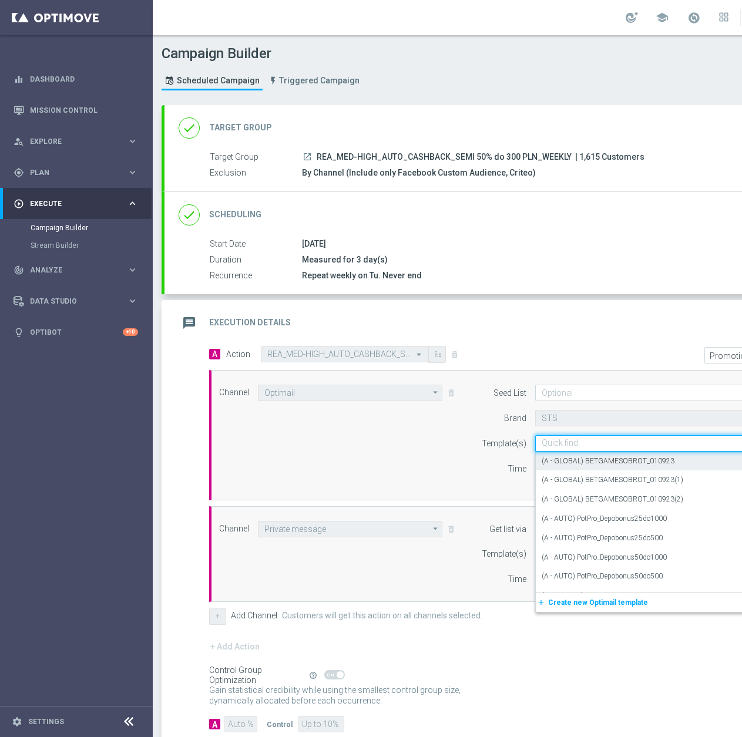
click at [465, 493] on div "Channel Optimail Optimail arrow_drop_down Show Selected 1 of 22 Target group on…" at bounding box center [519, 435] width 621 height 130
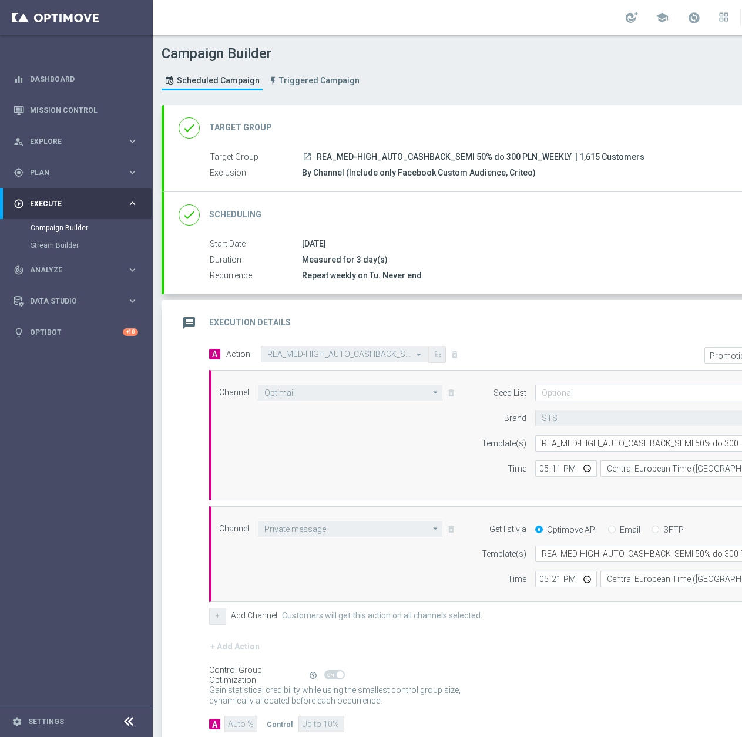
click at [614, 441] on input "text" at bounding box center [638, 444] width 193 height 10
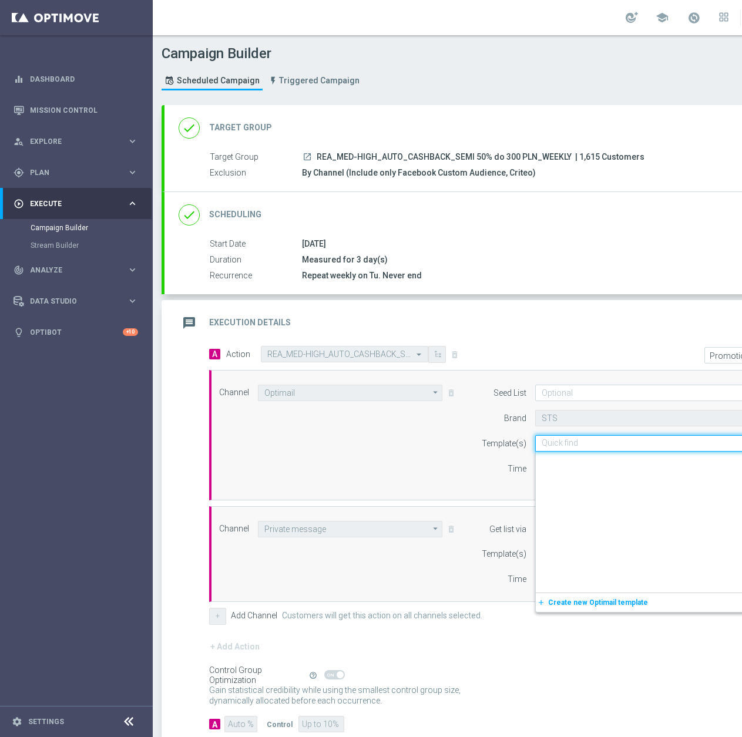
scroll to position [134621, 0]
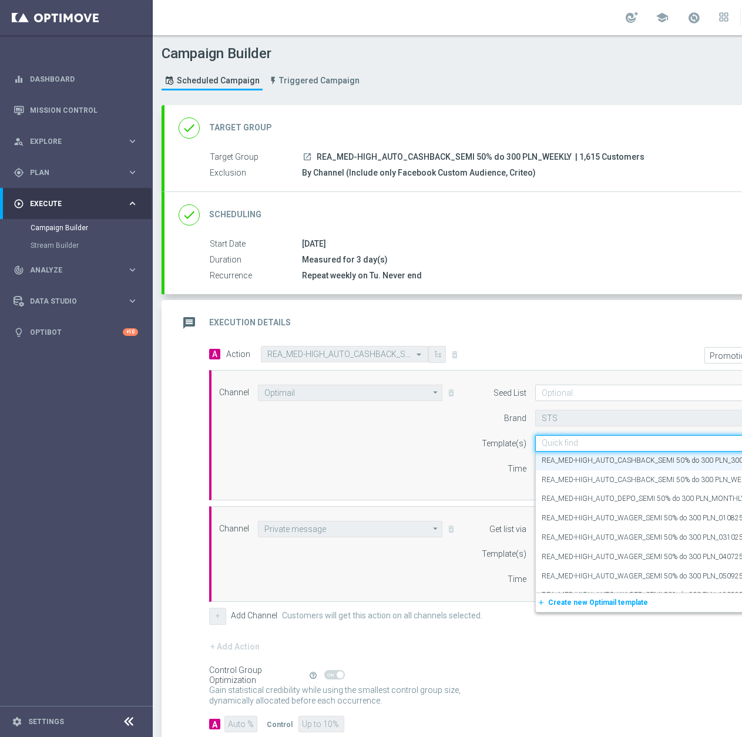
click at [600, 443] on input "text" at bounding box center [638, 444] width 193 height 10
paste input "REA_MED-HIGH_AUTO_CASHBACK_SEMI 50% do 300 PLN_071025"
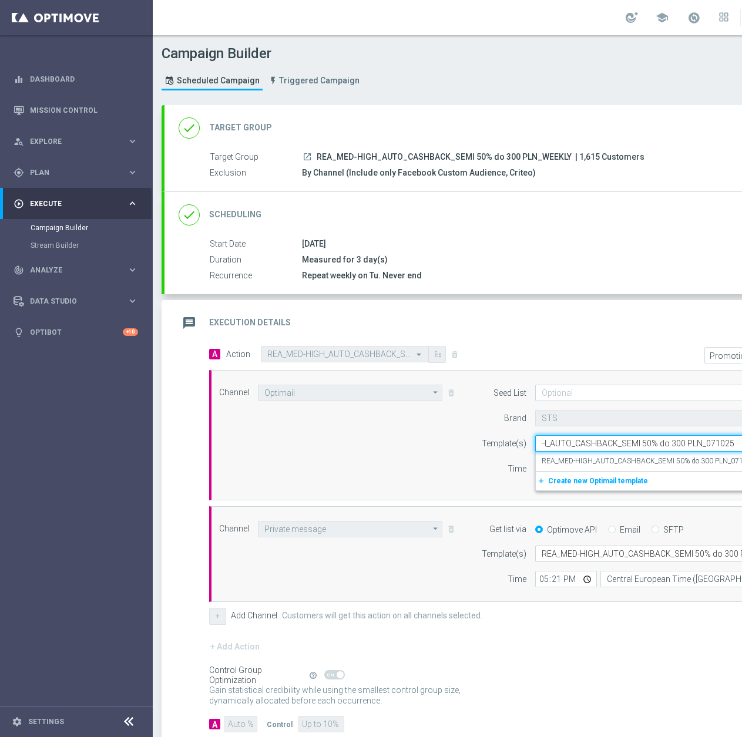
scroll to position [0, 49]
click at [635, 459] on label "REA_MED-HIGH_AUTO_CASHBACK_SEMI 50% do 300 PLN_071025" at bounding box center [649, 461] width 214 height 10
type input "REA_MED-HIGH_AUTO_CASHBACK_SEMI 50% do 300 PLN_071025"
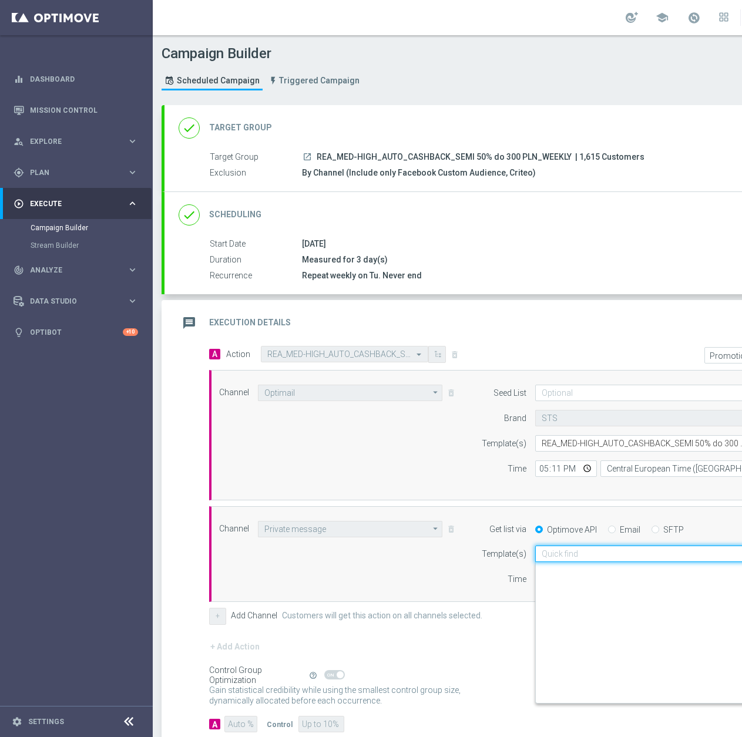
click at [584, 552] on input "text" at bounding box center [657, 554] width 230 height 10
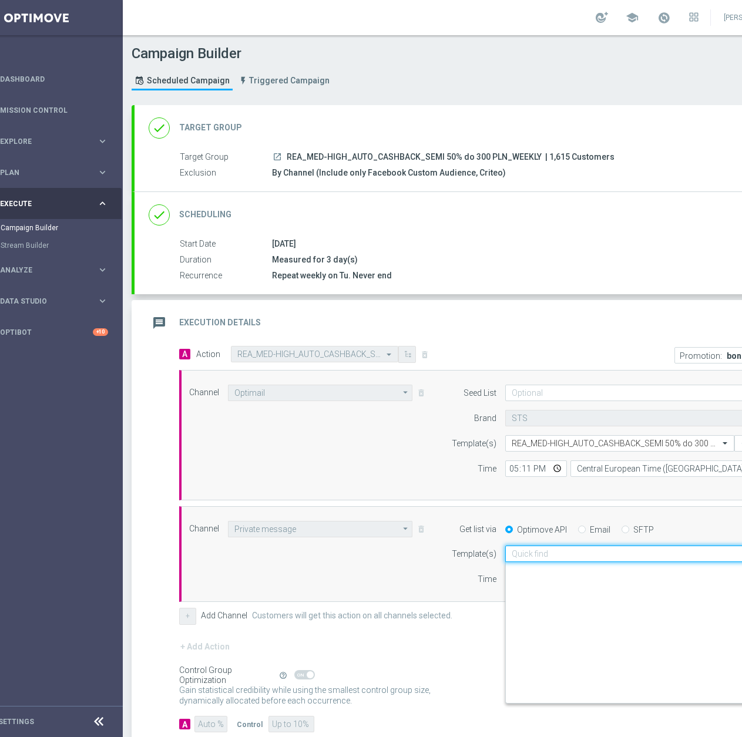
scroll to position [152667, 0]
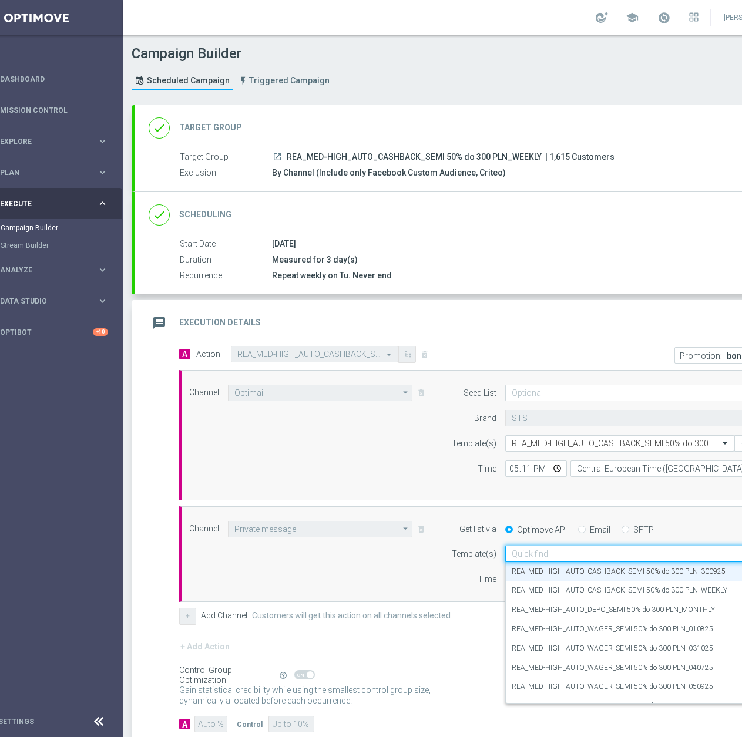
paste input "REA_MED-HIGH_AUTO_CASHBACK_SEMI 50% do 300 PLN_071025"
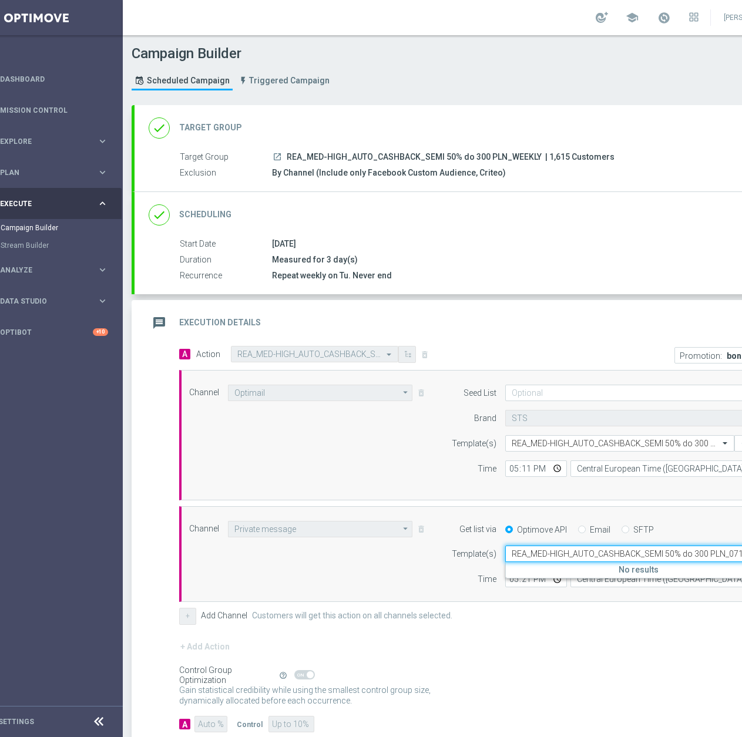
scroll to position [0, 0]
paste input "REA_MED-HIGH_AUTO_CASHBACK_SEMI 50% do 300 PLN_071025"
type input "REA_MED-HIGH_AUTO_CASHBACK_SEMI 50% do 300 PLN_071025"
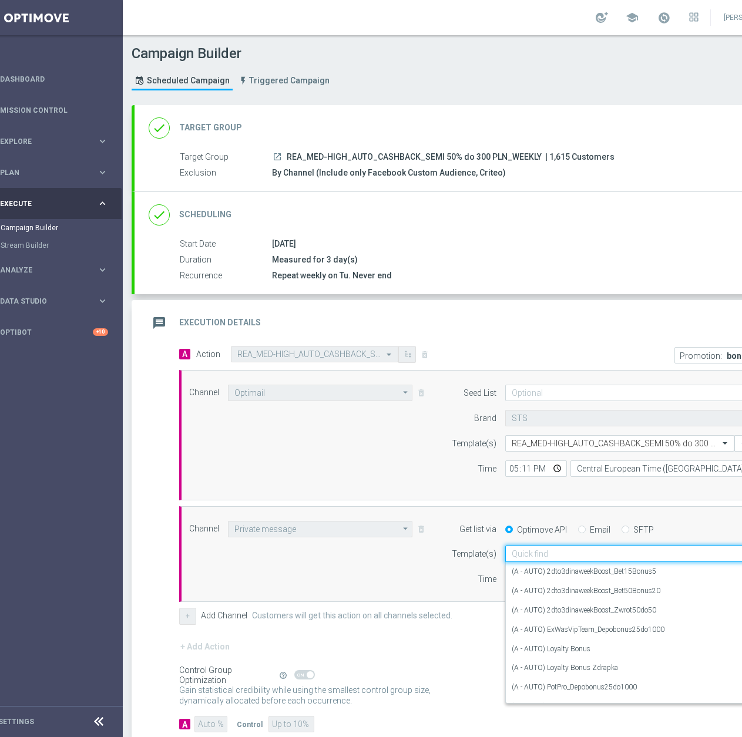
scroll to position [0, 0]
paste input "REA_MED-HIGH_AUTO_CASHBACK_SEMI 50% do 300 PLN_071025"
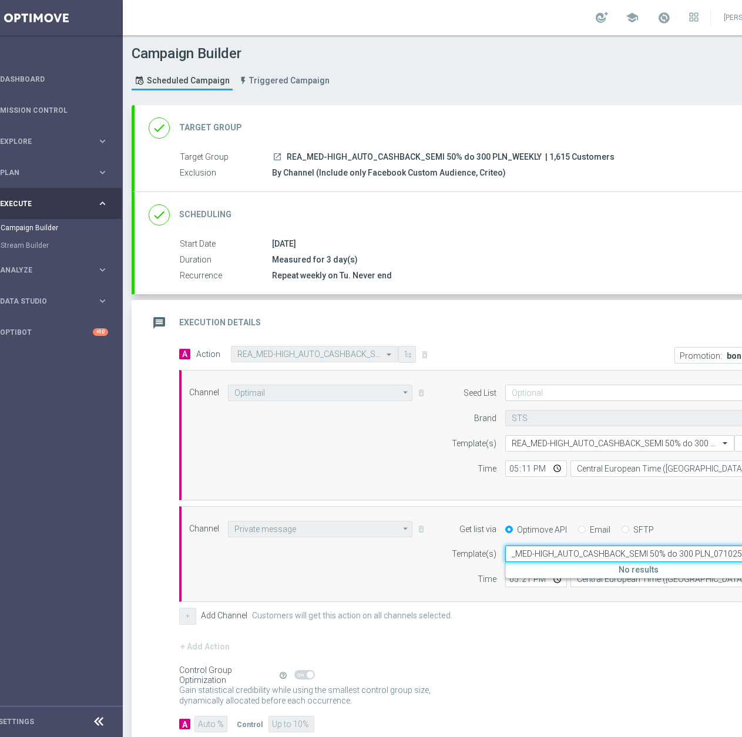
scroll to position [0, 12]
click at [653, 574] on label "REA_MED-HIGH_AUTO_CASHBACK_SEMI 50% do 300 PLN_071025" at bounding box center [619, 572] width 214 height 10
type input "REA_MED-HIGH_AUTO_CASHBACK_SEMI 50% do 300 PLN_071025"
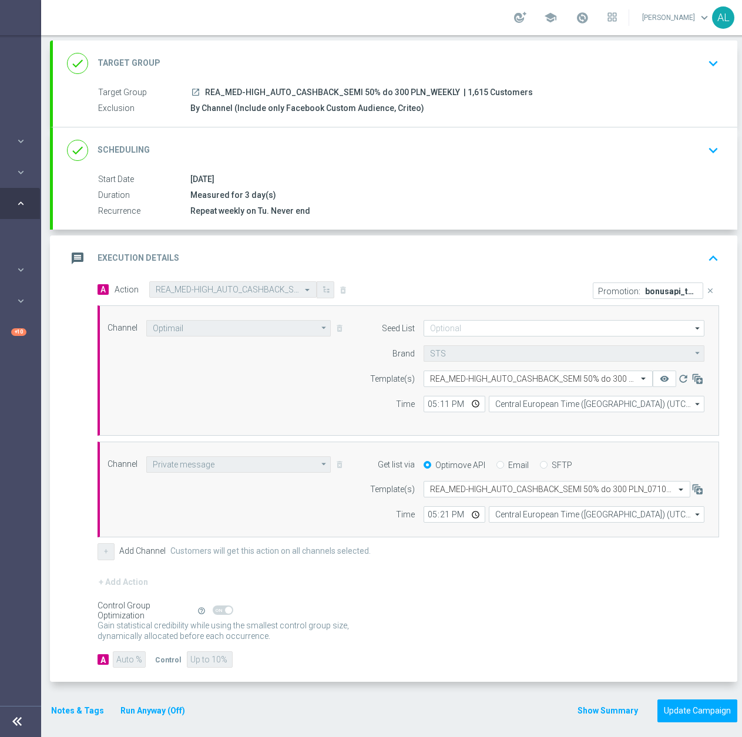
scroll to position [9, 125]
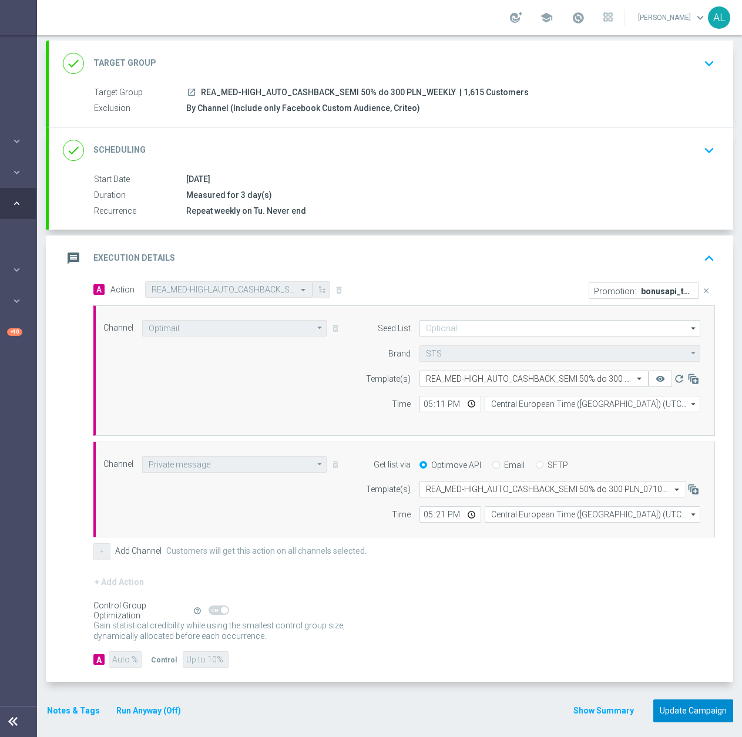
click at [671, 704] on button "Update Campaign" at bounding box center [693, 711] width 80 height 23
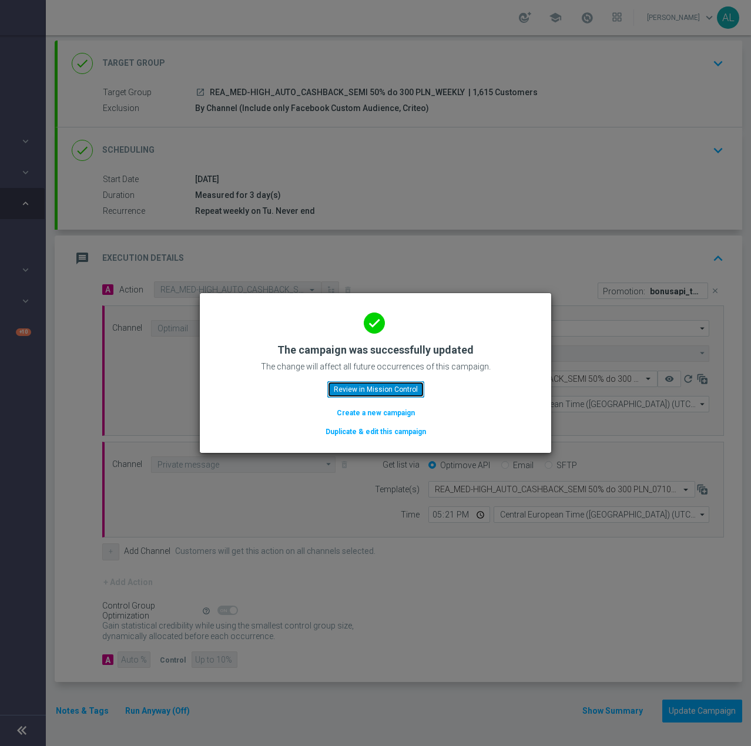
click at [347, 390] on button "Review in Mission Control" at bounding box center [375, 389] width 97 height 16
